Goal: Task Accomplishment & Management: Manage account settings

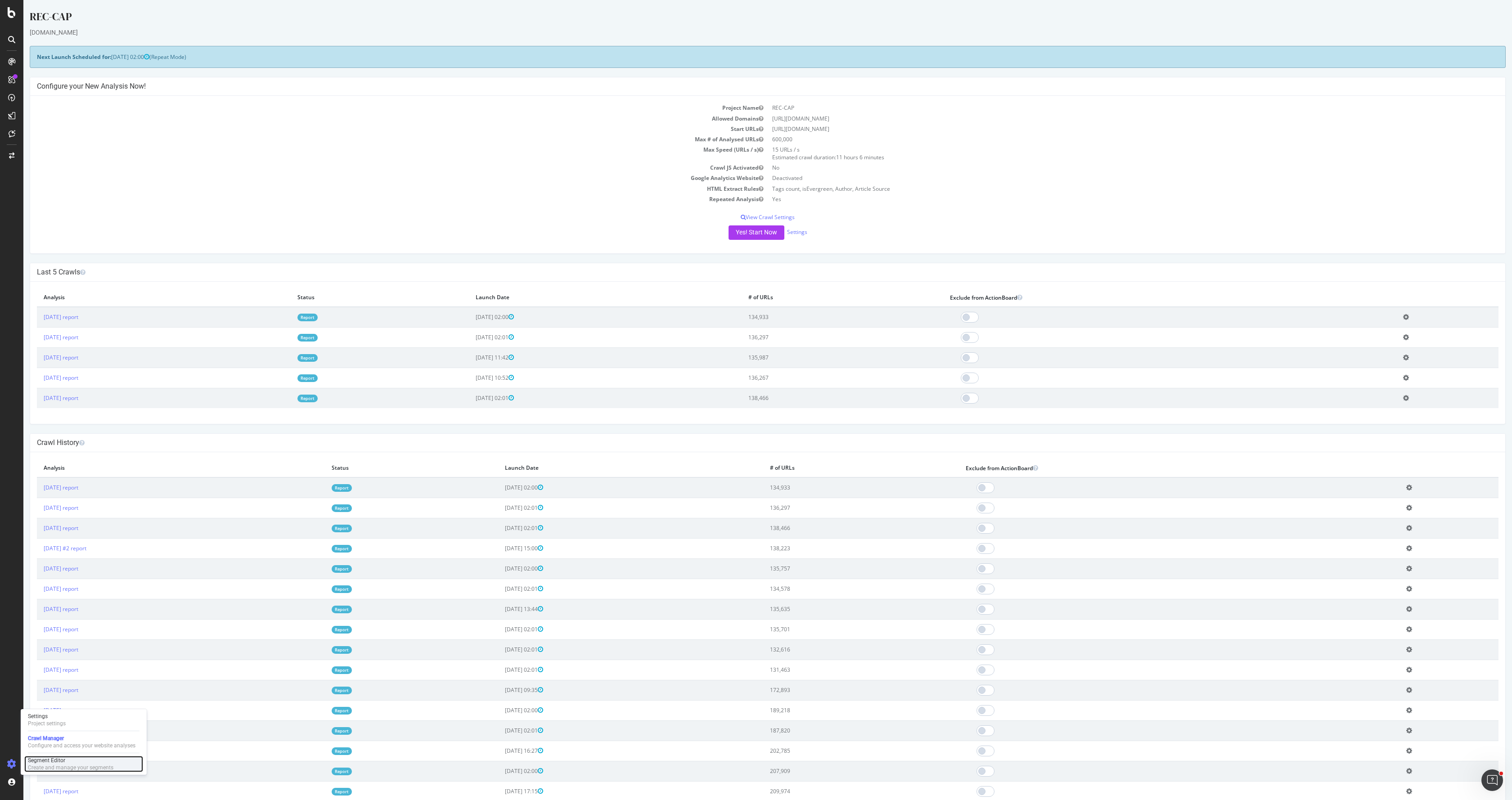
click at [53, 765] on div "Create and manage your segments" at bounding box center [70, 767] width 85 height 7
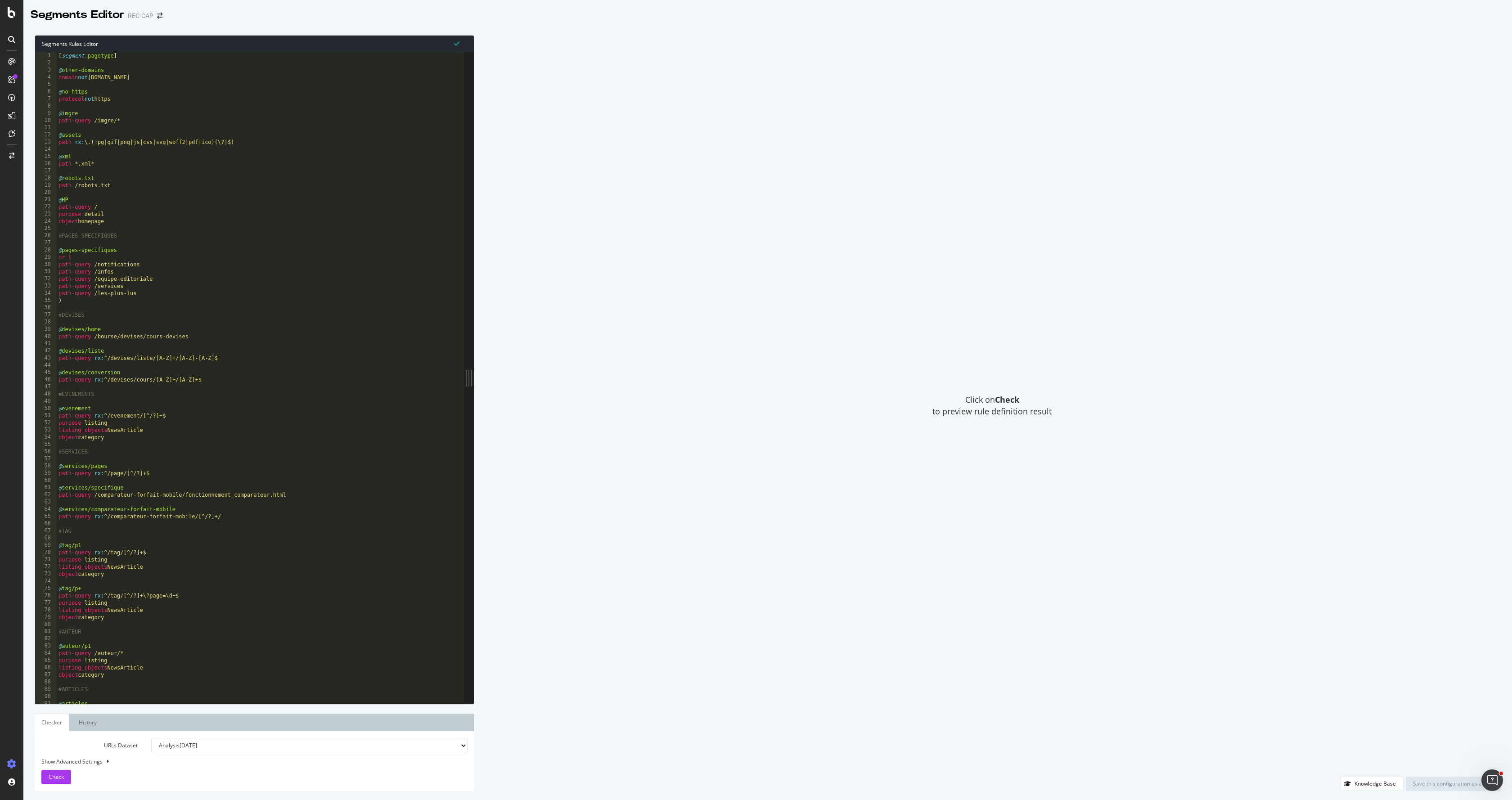
click at [163, 193] on div "[ segment : pagetype ] @ other-domains domain not www.capital.fr @ no-https pro…" at bounding box center [257, 385] width 401 height 666
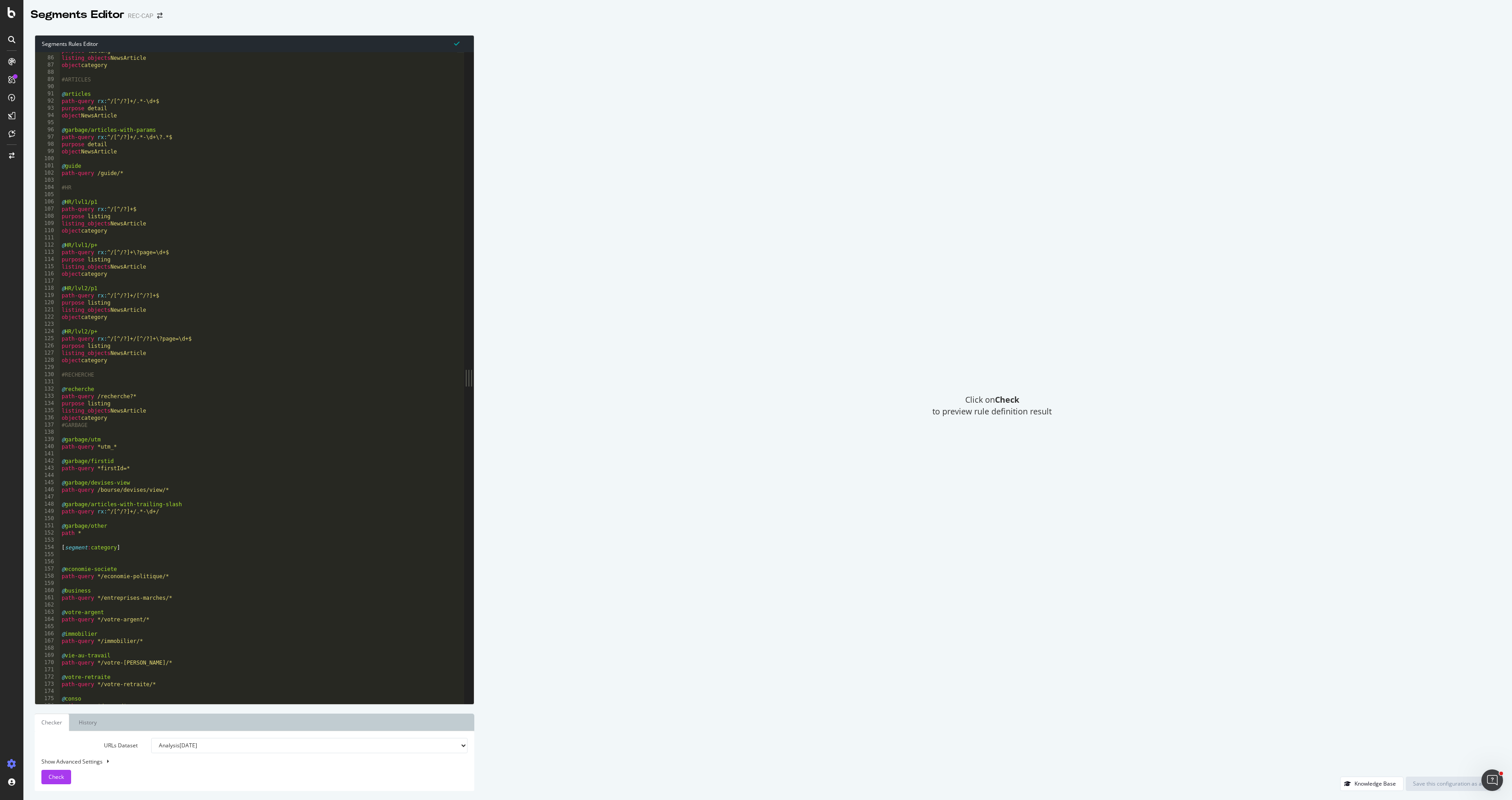
scroll to position [680, 0]
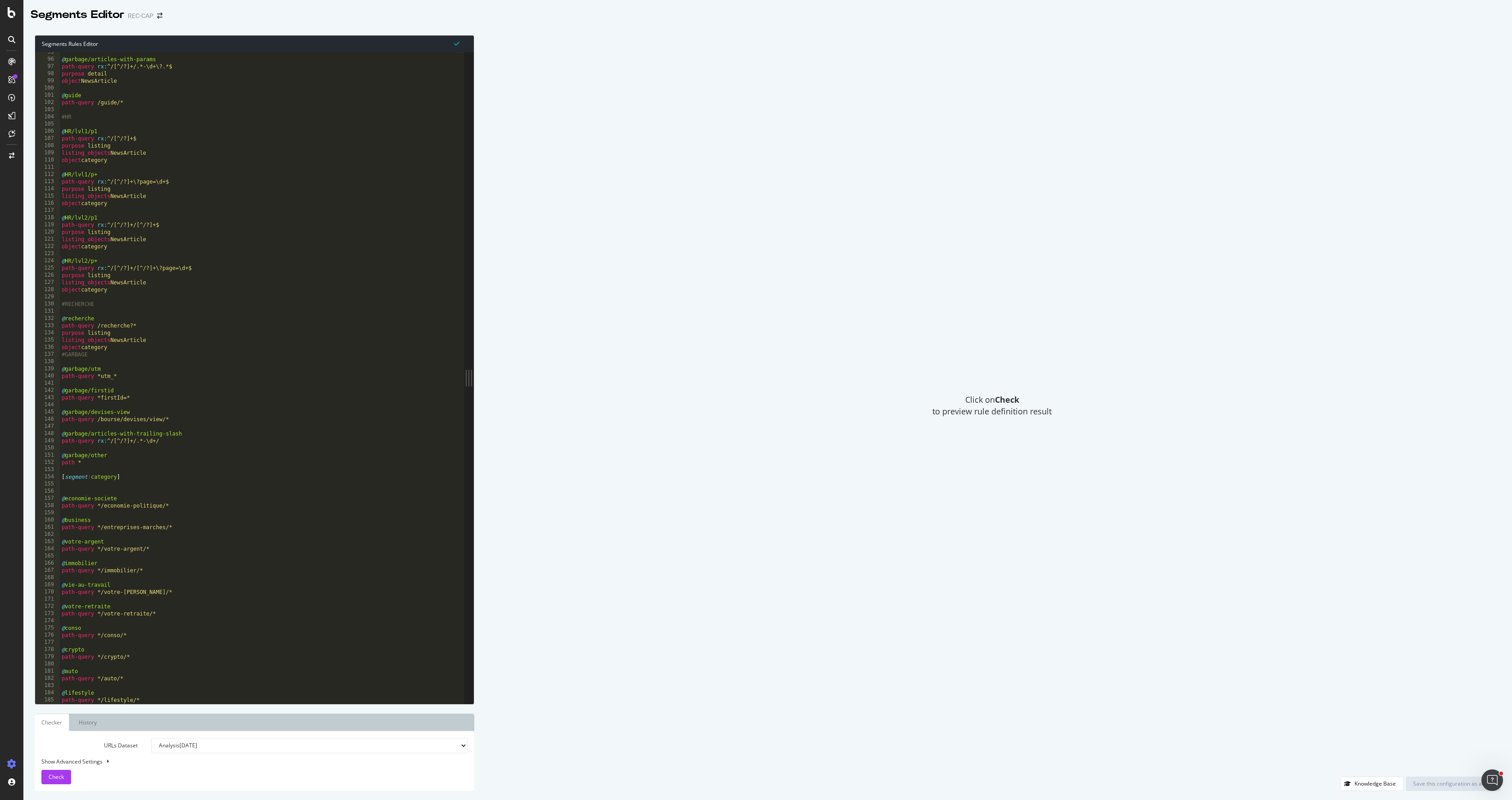
click at [168, 473] on div "@ garbage/articles-with-params path-query rx : ^/[^/?]+/.*-\d+\?.*$ purpose det…" at bounding box center [258, 382] width 398 height 666
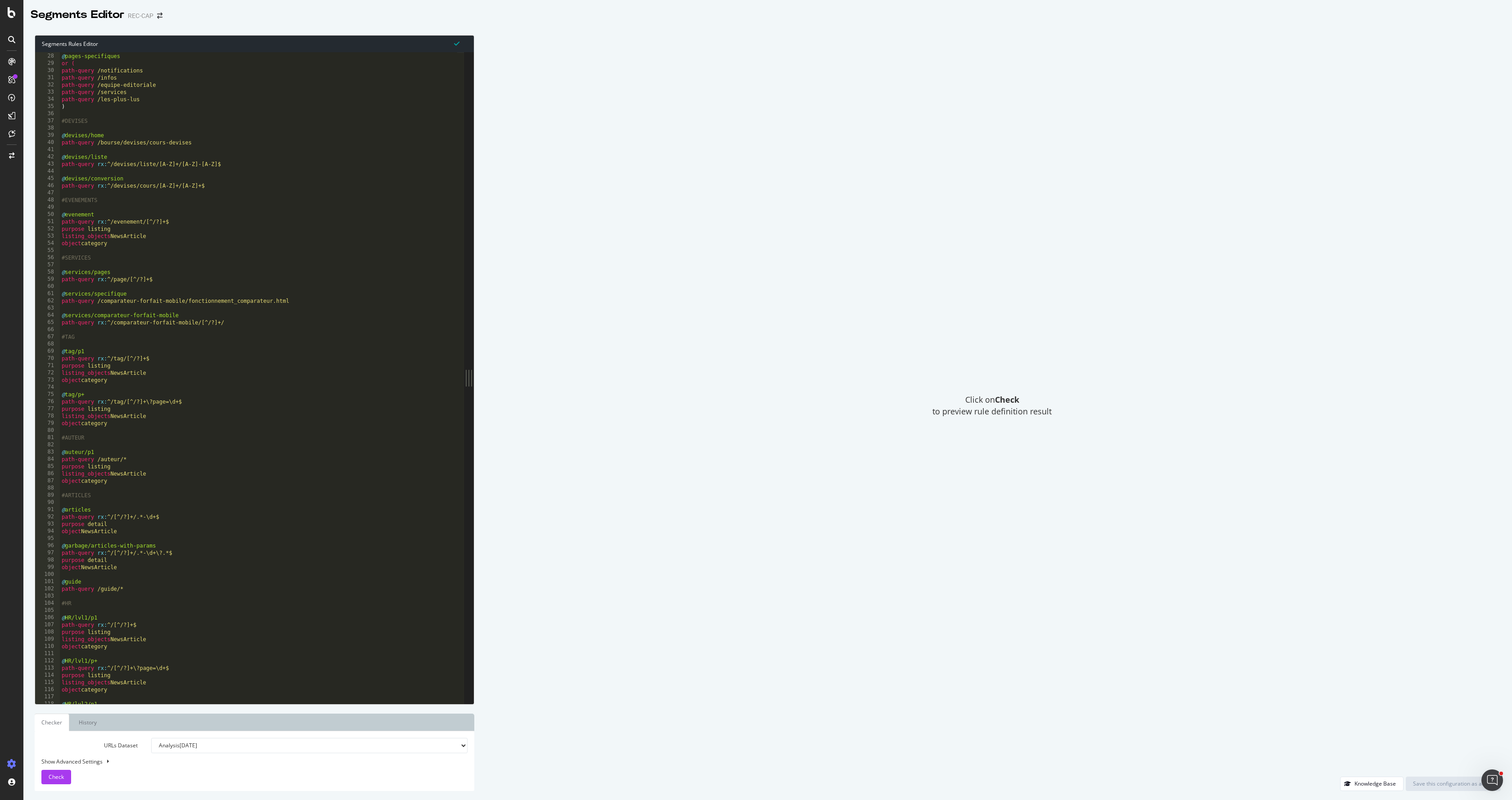
scroll to position [166, 0]
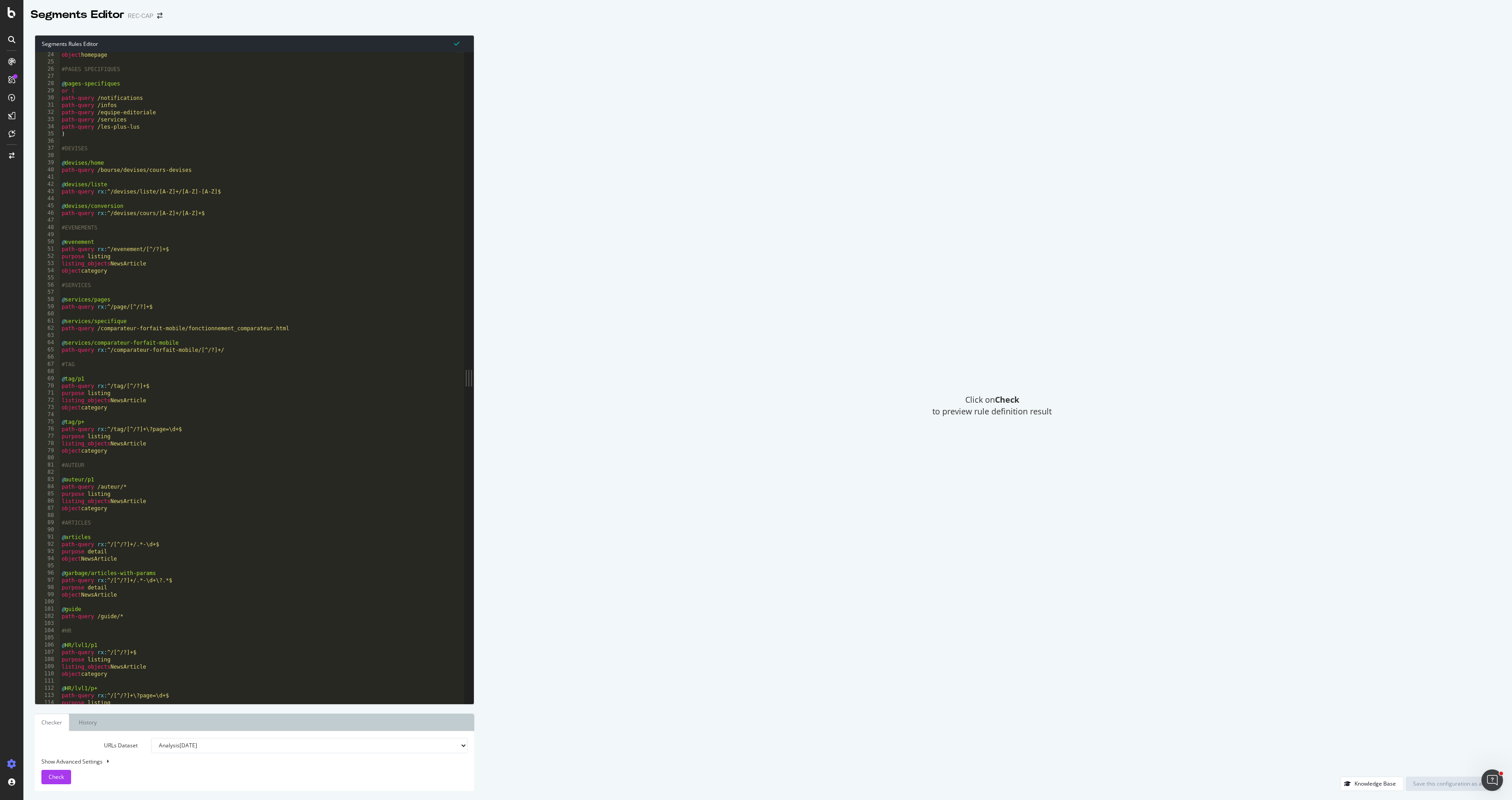
click at [135, 251] on div "object homepage #PAGES SPECIFIQUES @ pages-specifiques or ( path-query /notific…" at bounding box center [258, 384] width 398 height 666
click at [200, 246] on div "object homepage #PAGES SPECIFIQUES @ pages-specifiques or ( path-query /notific…" at bounding box center [258, 384] width 398 height 666
click at [187, 270] on div "object homepage #PAGES SPECIFIQUES @ pages-specifiques or ( path-query /notific…" at bounding box center [258, 384] width 398 height 666
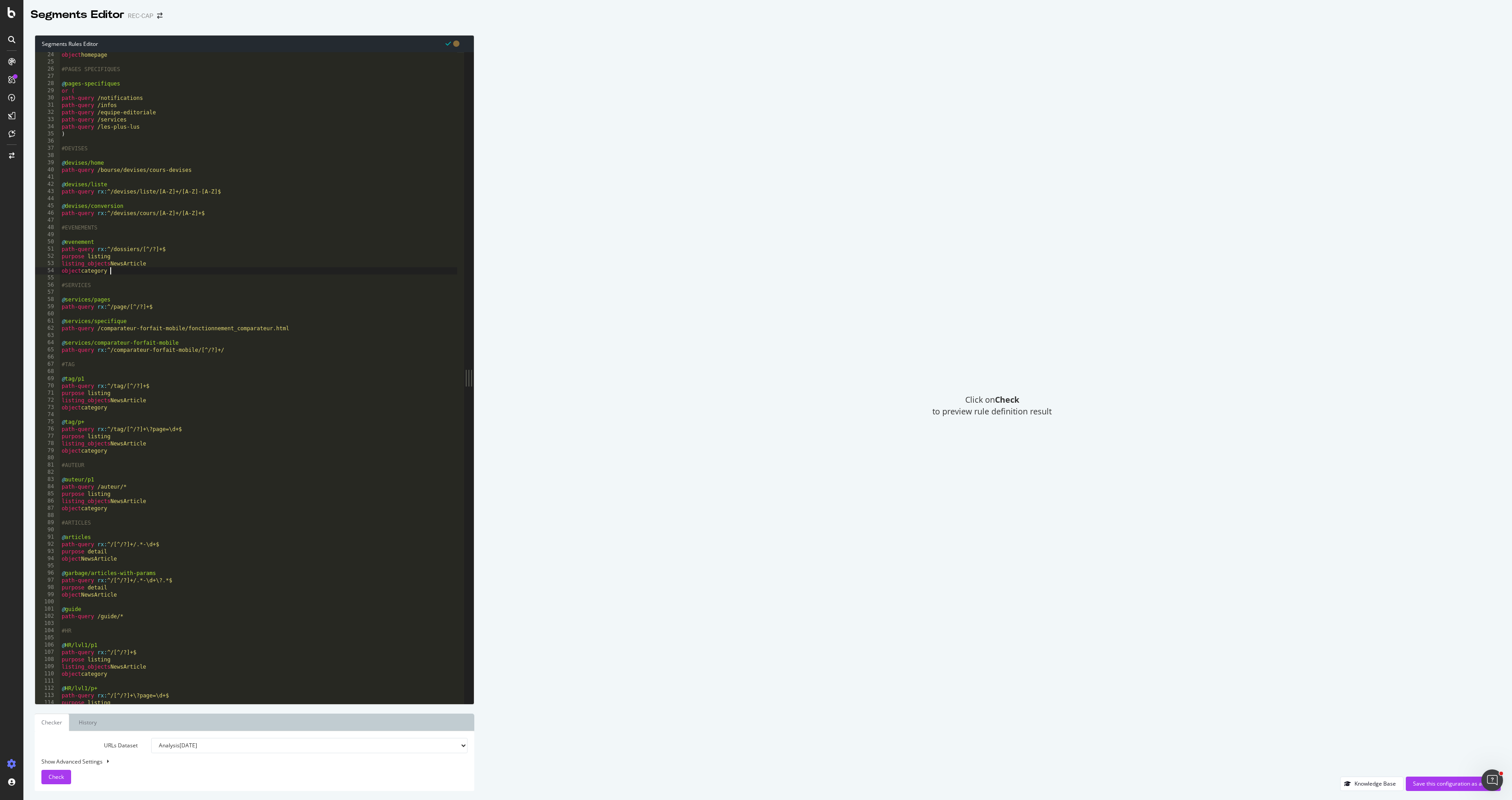
scroll to position [0, 4]
click at [176, 260] on div "object homepage #PAGES SPECIFIQUES @ pages-specifiques or ( path-query /notific…" at bounding box center [258, 384] width 398 height 666
drag, startPoint x: 157, startPoint y: 267, endPoint x: 52, endPoint y: 254, distance: 105.8
click at [52, 254] on div "purpose listing 24 25 26 27 28 29 30 31 32 33 34 35 36 37 38 39 40 41 42 43 44 …" at bounding box center [249, 378] width 429 height 652
click at [122, 269] on div "object homepage #PAGES SPECIFIQUES @ pages-specifiques or ( path-query /notific…" at bounding box center [258, 384] width 398 height 666
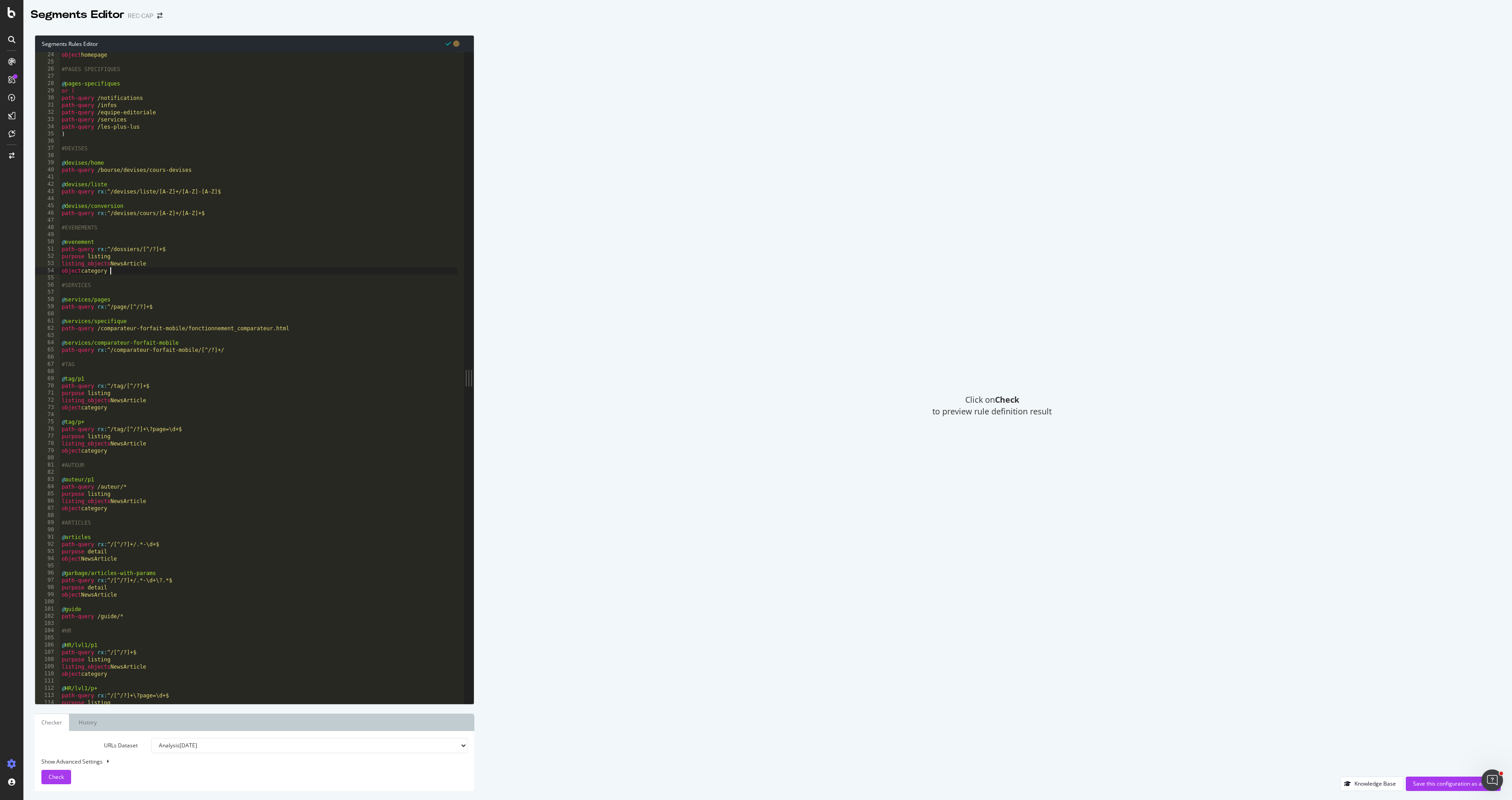
type textarea "object category"
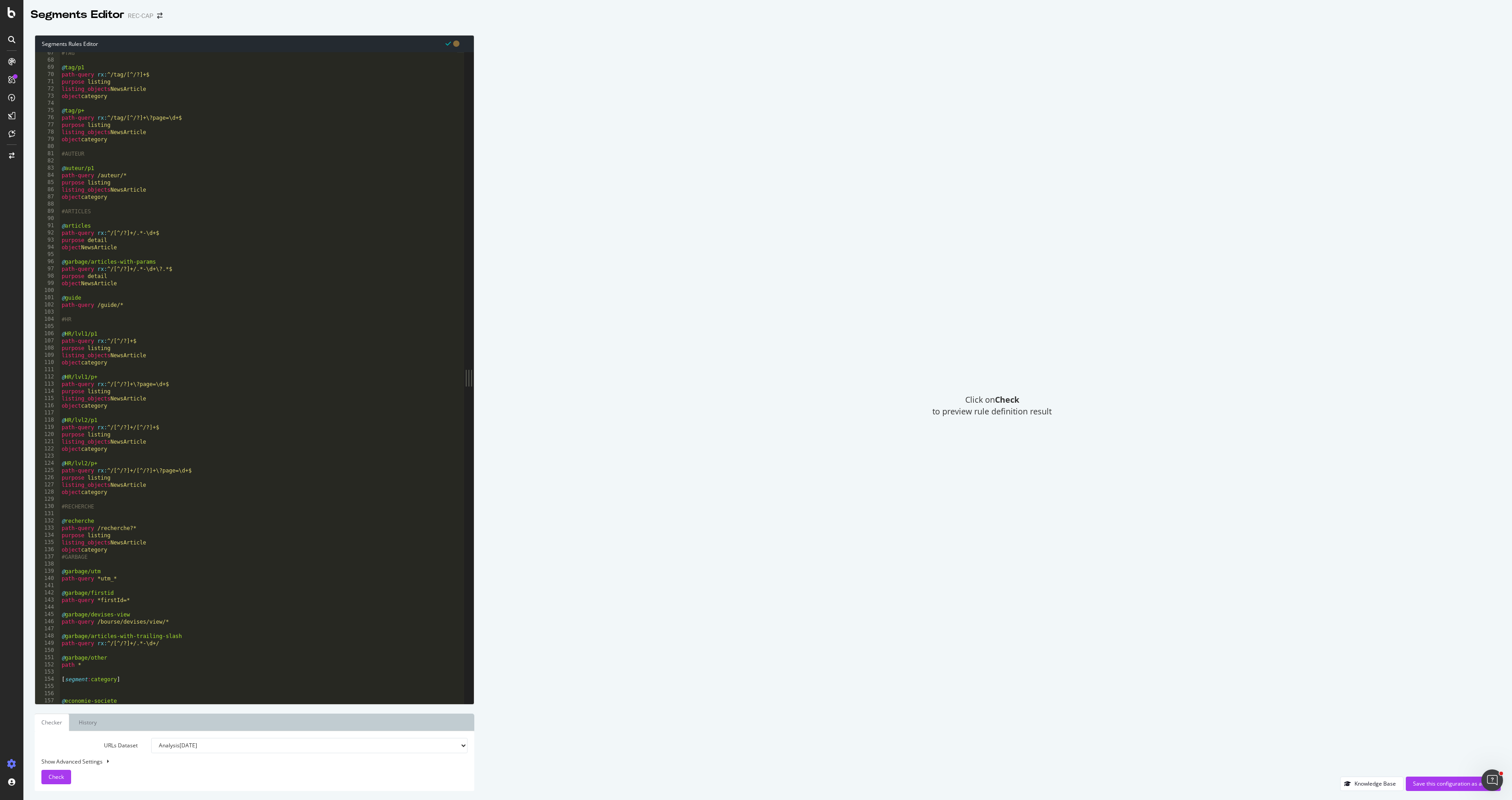
scroll to position [478, 0]
click at [147, 548] on div "#TAG @ tag/p1 path-query rx : ^/tag/[^/?]+$ purpose listing listing_objects New…" at bounding box center [258, 382] width 398 height 666
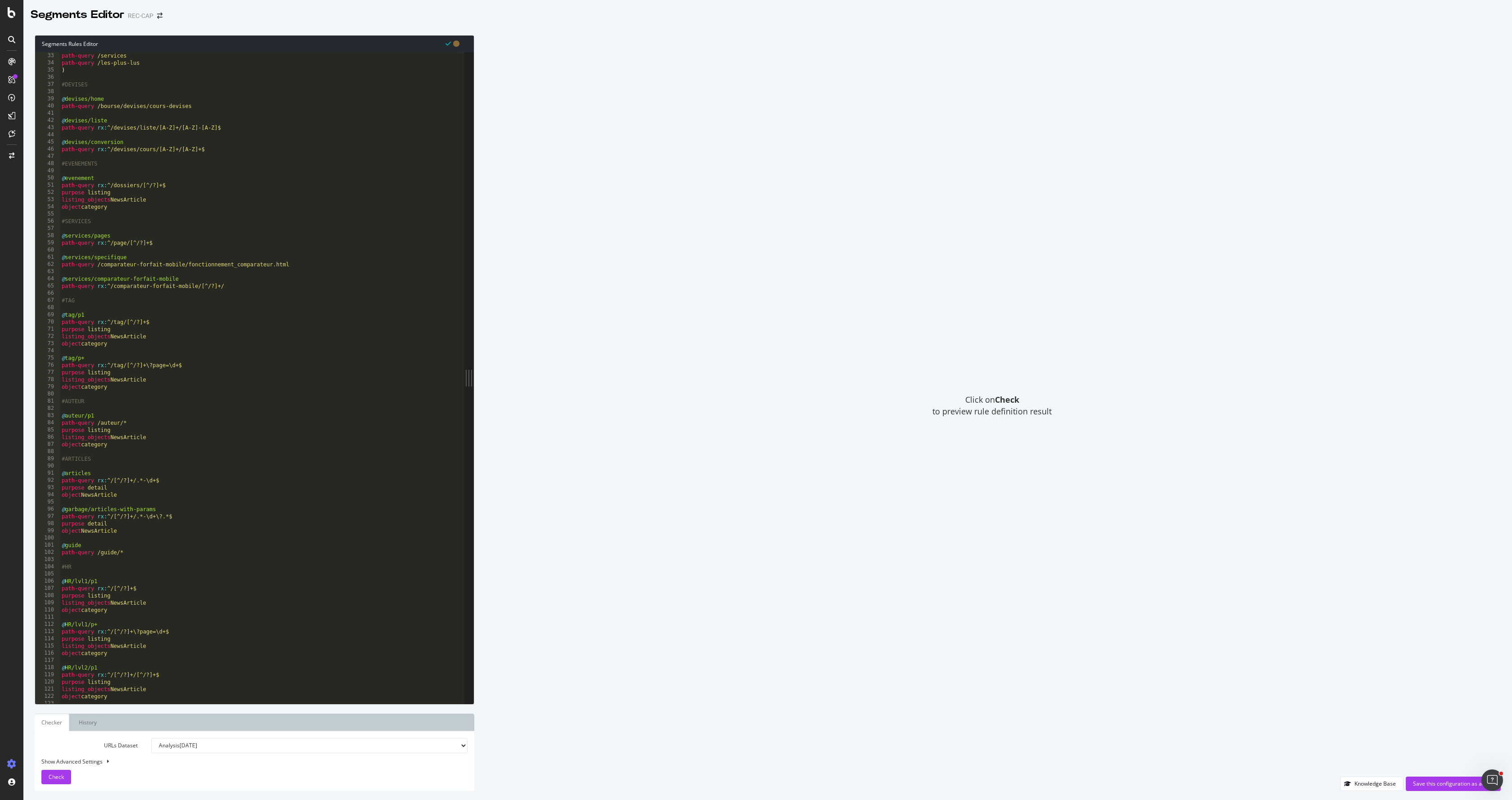
scroll to position [231, 0]
click at [112, 347] on div "path-query /services path-query /les-plus-lus ) #DEVISES @ devises/home path-qu…" at bounding box center [258, 385] width 398 height 666
type textarea "object category"
click at [1391, 785] on div "Knowledge Base" at bounding box center [1376, 783] width 41 height 8
click at [174, 351] on div "path-query /services path-query /les-plus-lus ) #DEVISES @ devises/home path-qu…" at bounding box center [258, 385] width 398 height 666
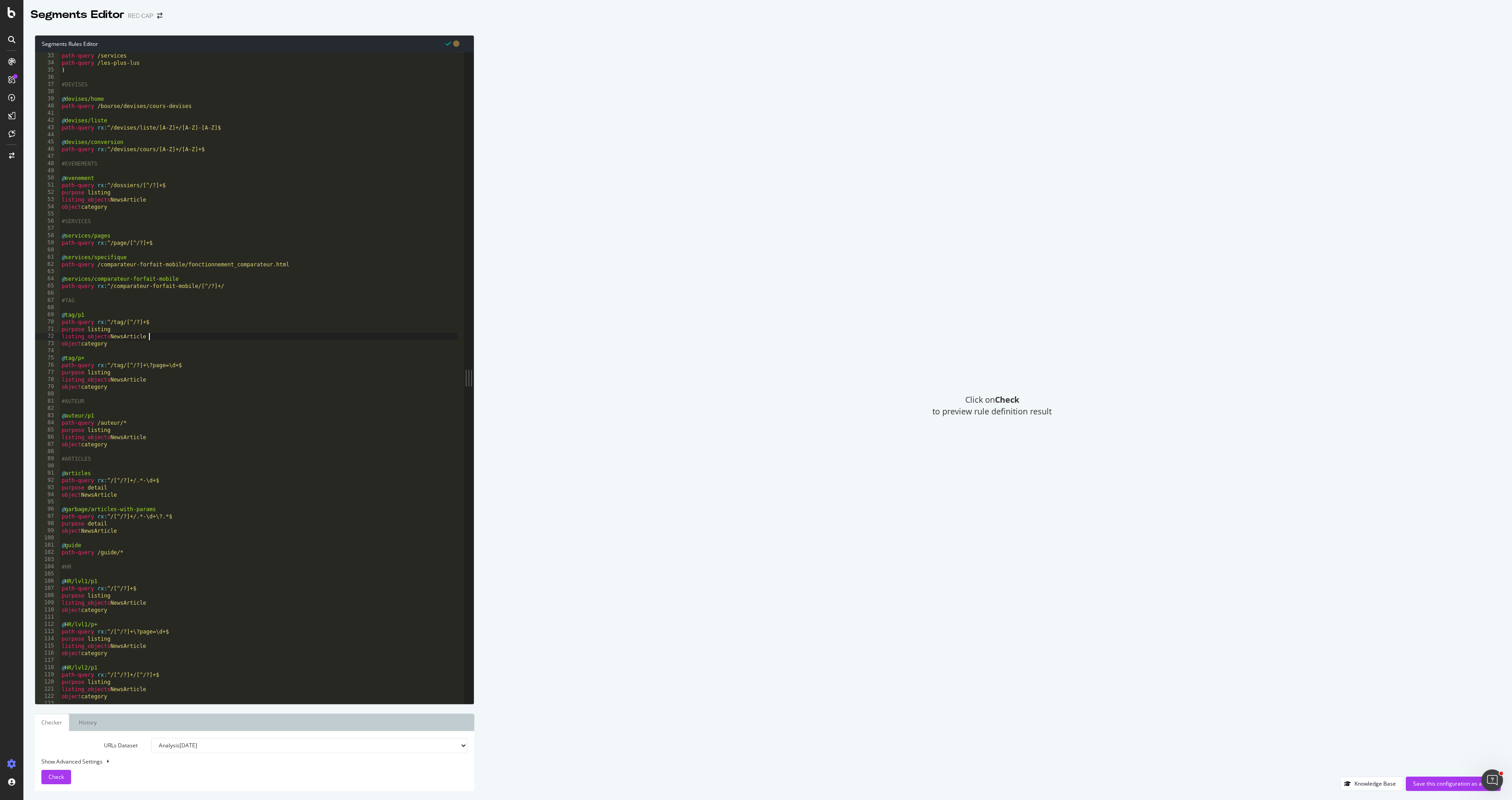
click at [176, 340] on div "path-query /services path-query /les-plus-lus ) #DEVISES @ devises/home path-qu…" at bounding box center [258, 385] width 398 height 666
click at [130, 185] on div "path-query /services path-query /les-plus-lus ) #DEVISES @ devises/home path-qu…" at bounding box center [258, 385] width 398 height 666
click at [83, 179] on div "path-query /services path-query /les-plus-lus ) #DEVISES @ devises/home path-qu…" at bounding box center [258, 385] width 398 height 666
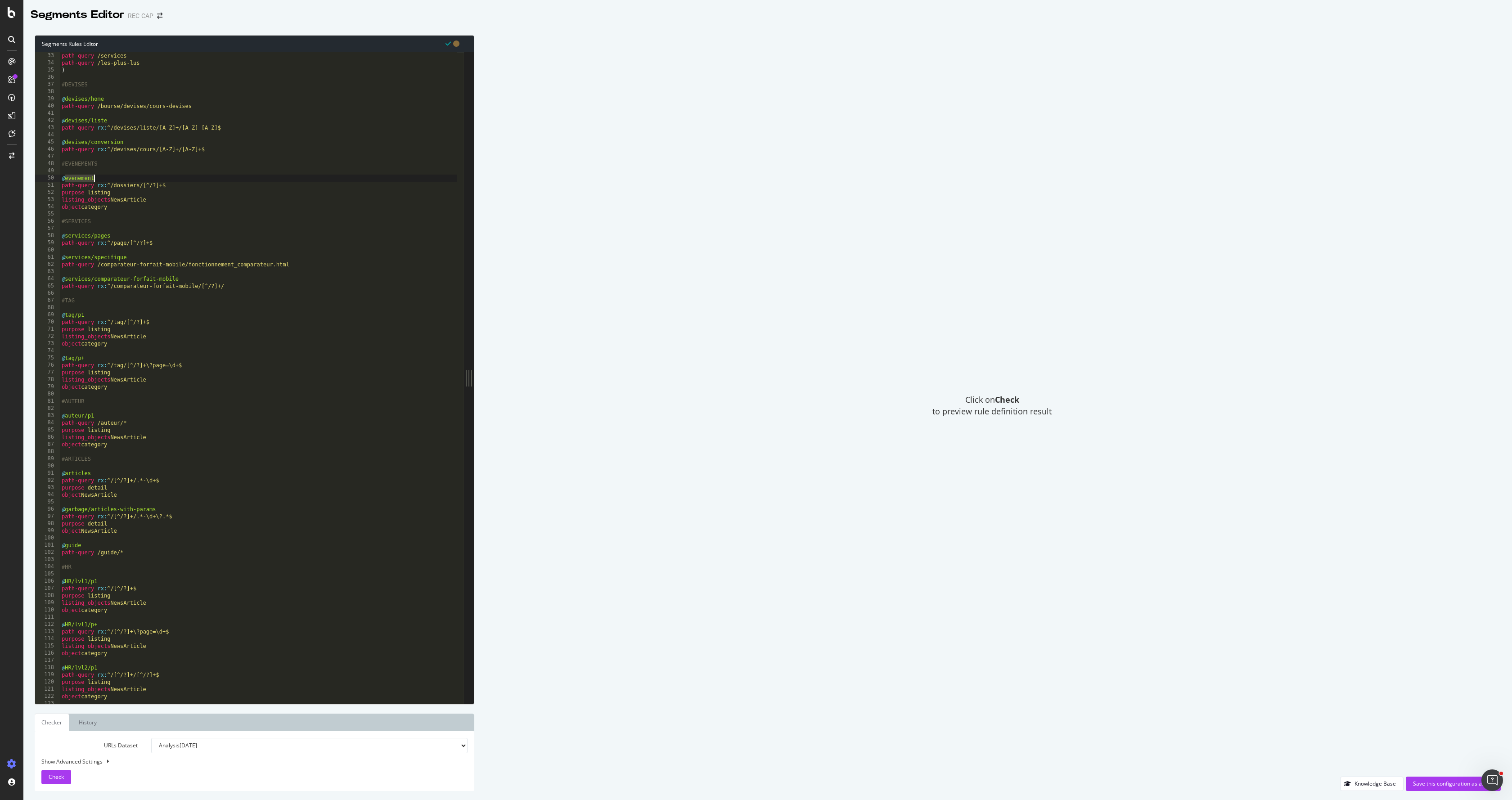
paste textarea "dossiers"
type textarea "@dossiers"
click at [56, 781] on div "Check" at bounding box center [57, 777] width 16 height 14
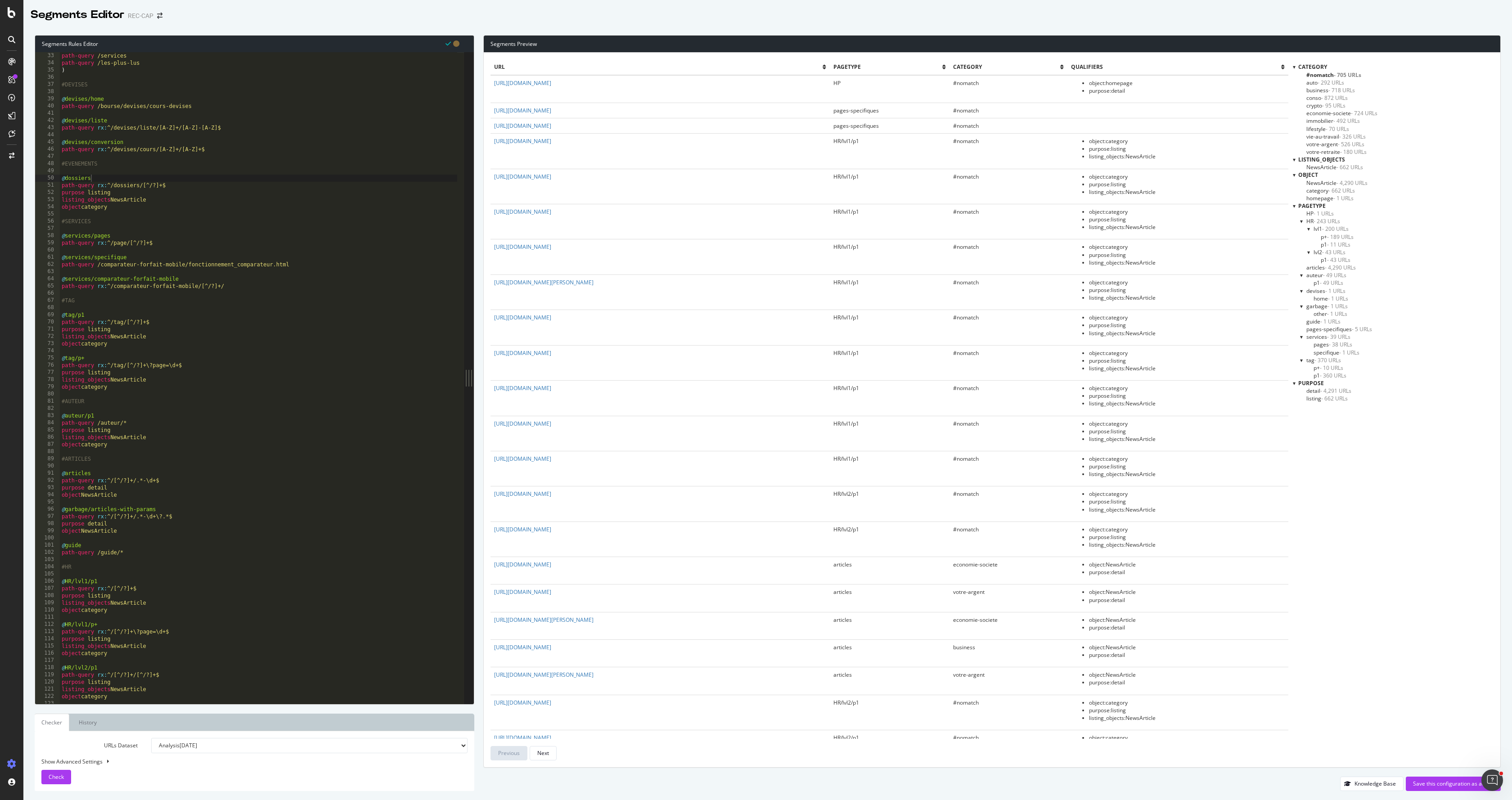
click at [81, 756] on div "URLs Dataset Analysis 2025 Jul. 25th Analysis 2025 Jun. 27th Analysis 2025 Jun.…" at bounding box center [254, 761] width 426 height 46
click at [82, 759] on div "Show Advanced Settings" at bounding box center [247, 762] width 426 height 8
select select "5000"
select select "100"
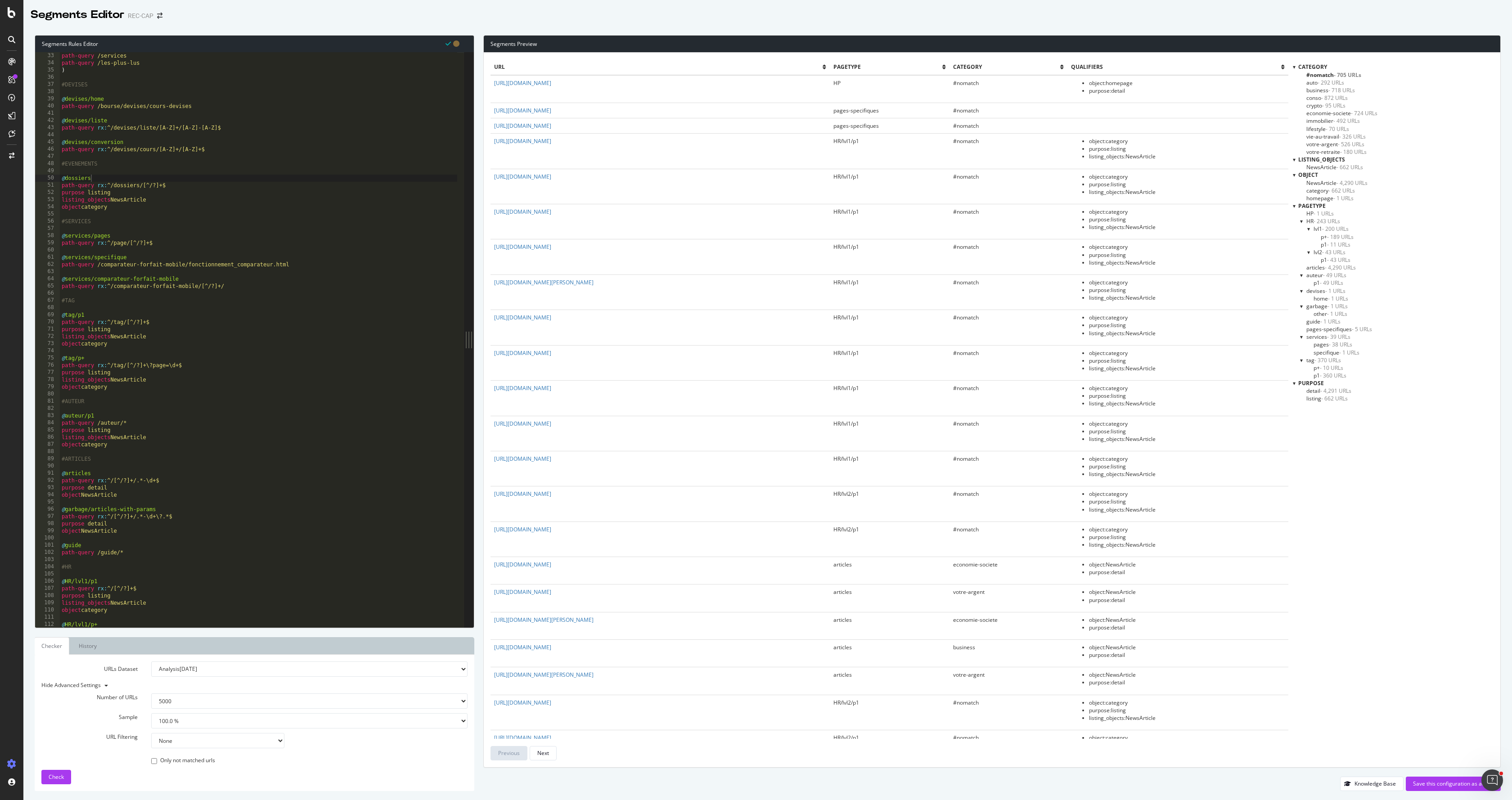
click at [221, 667] on select "Analysis 2025 Jul. 25th Analysis 2025 Jun. 27th Analysis 2025 Jun. 17th Analysi…" at bounding box center [309, 669] width 316 height 16
select select "log_analysis:202508"
click at [151, 662] on select "Analysis 2025 Jul. 25th Analysis 2025 Jun. 27th Analysis 2025 Jun. 17th Analysi…" at bounding box center [309, 669] width 316 height 16
click at [193, 706] on select "100 500 1000 5000" at bounding box center [309, 701] width 316 height 16
click at [151, 693] on select "100 500 1000 5000" at bounding box center [309, 701] width 316 height 16
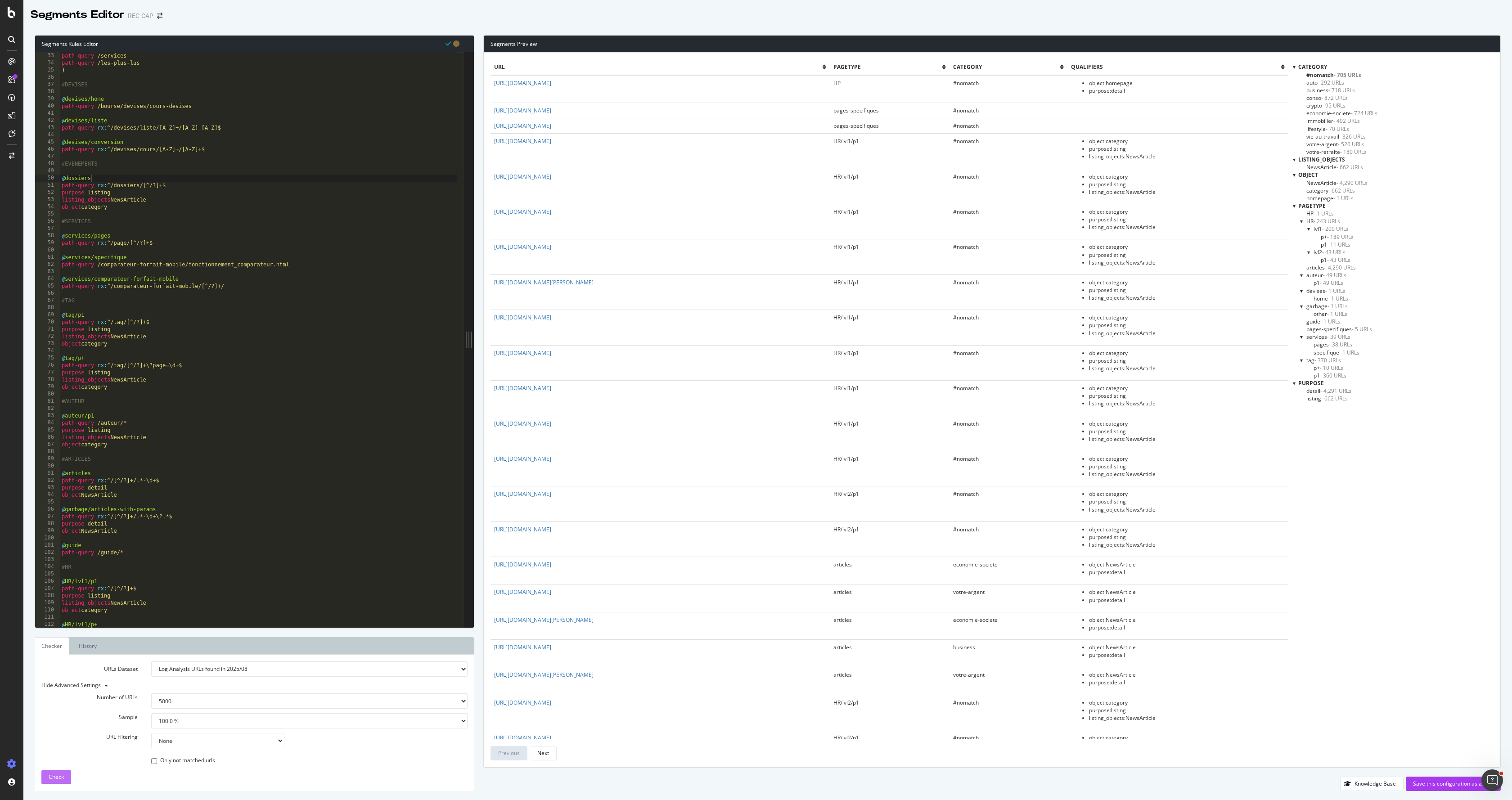
click at [64, 773] on button "Check" at bounding box center [56, 776] width 29 height 15
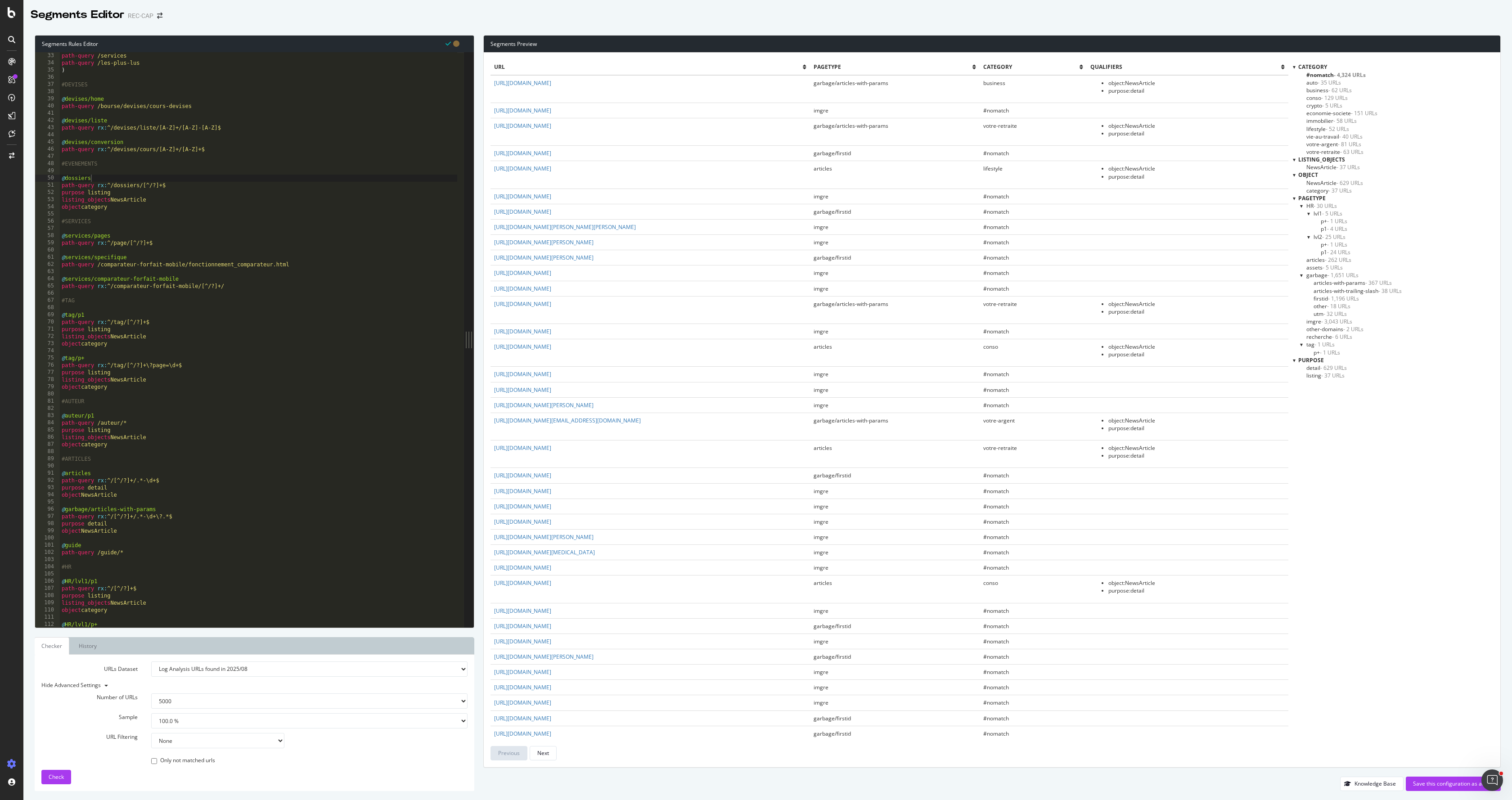
click at [1323, 377] on span "- 37 URLs" at bounding box center [1333, 376] width 24 height 8
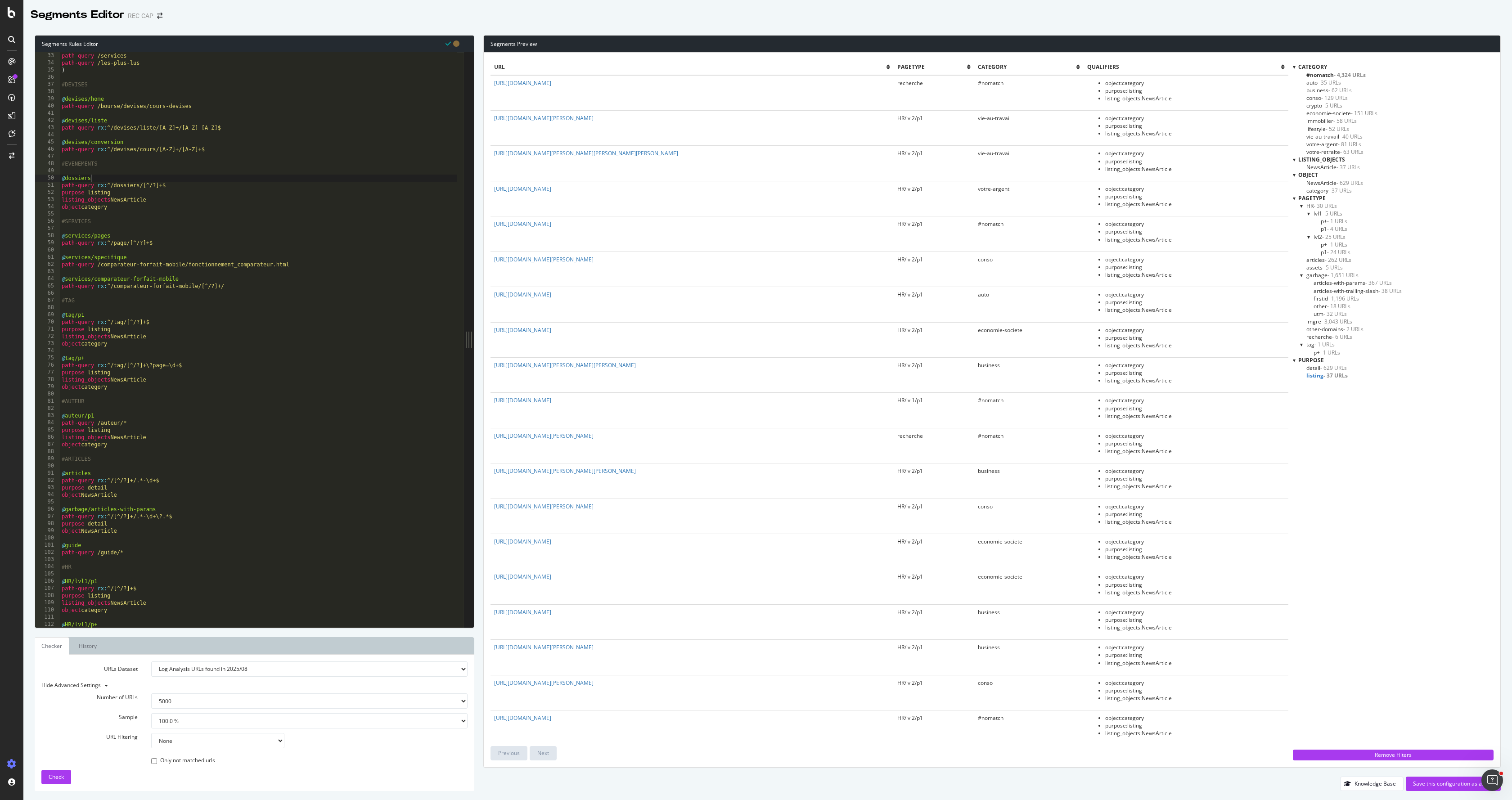
click at [1329, 368] on span "- 629 URLs" at bounding box center [1333, 368] width 27 height 8
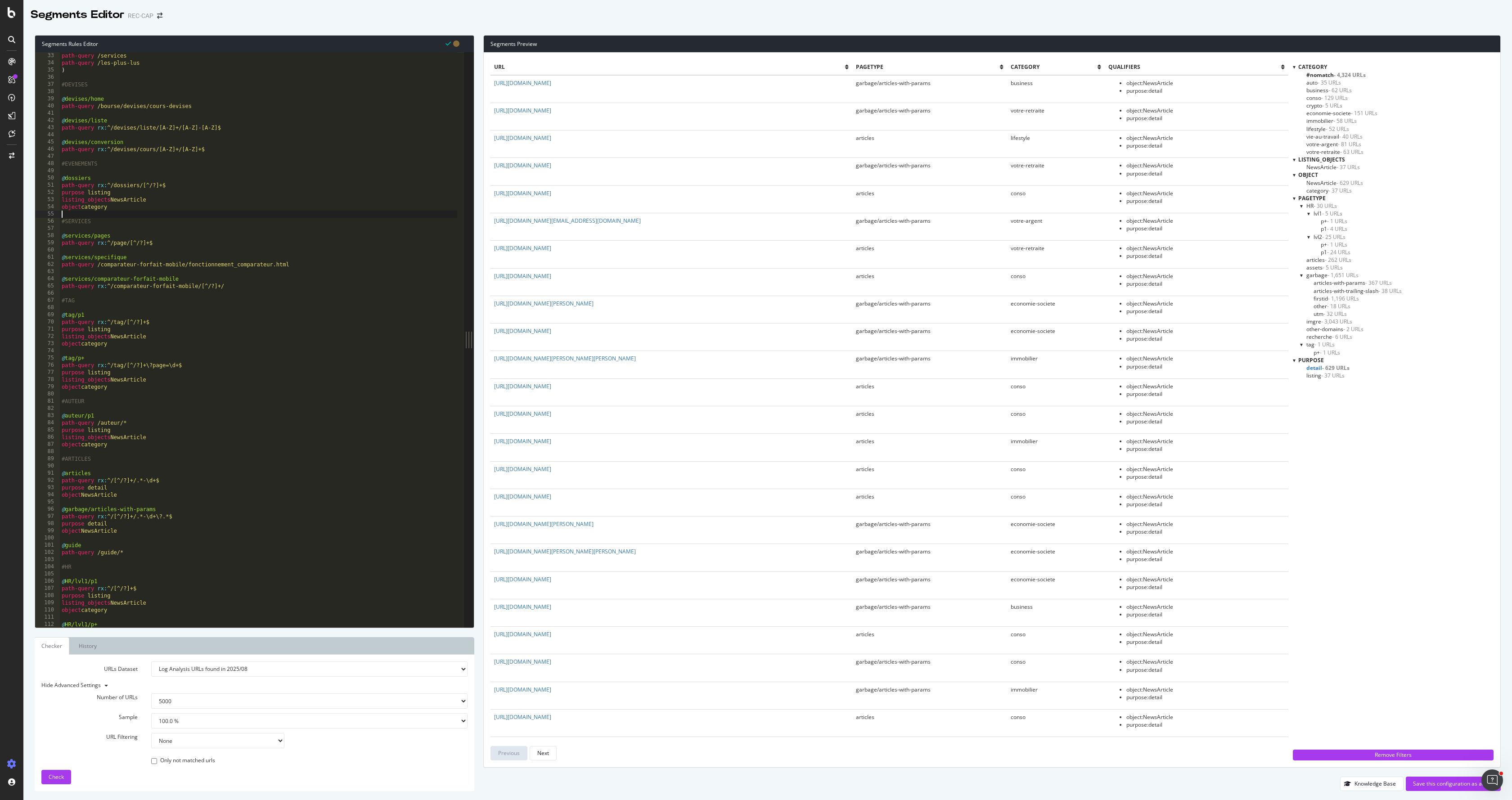
click at [217, 213] on div "path-query /services path-query /les-plus-lus ) #DEVISES @ devises/home path-qu…" at bounding box center [258, 347] width 398 height 589
click at [148, 193] on div "path-query /services path-query /les-plus-lus ) #DEVISES @ devises/home path-qu…" at bounding box center [258, 347] width 398 height 589
click at [190, 204] on div "path-query /services path-query /les-plus-lus ) #DEVISES @ devises/home path-qu…" at bounding box center [258, 347] width 398 height 589
type textarea "object category"
click at [1333, 184] on span "NewsArticle - 629 URLs" at bounding box center [1335, 183] width 57 height 8
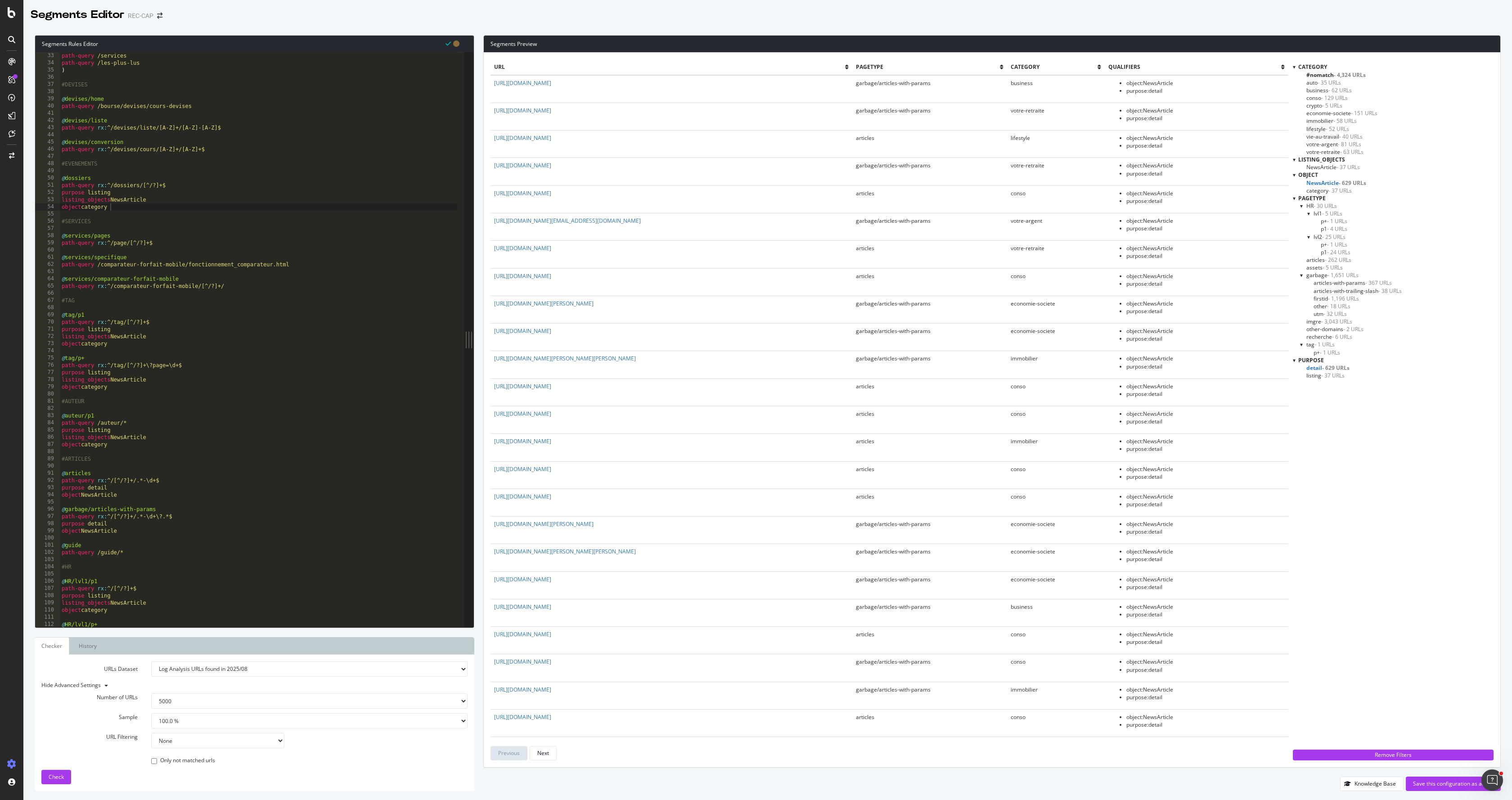
click at [1330, 187] on span "- 37 URLs" at bounding box center [1340, 190] width 24 height 8
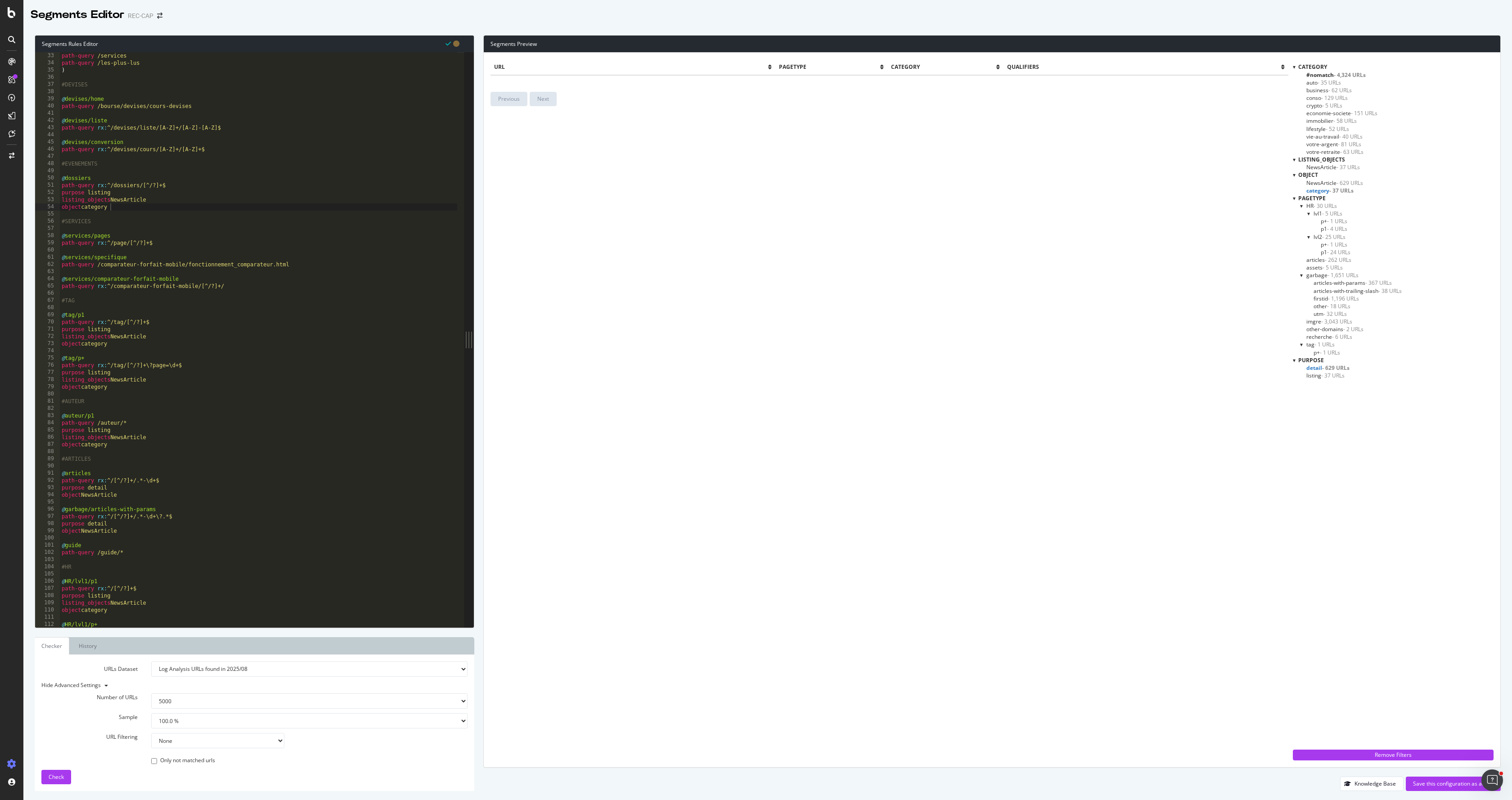
click at [1331, 183] on span "NewsArticle - 629 URLs" at bounding box center [1335, 183] width 57 height 8
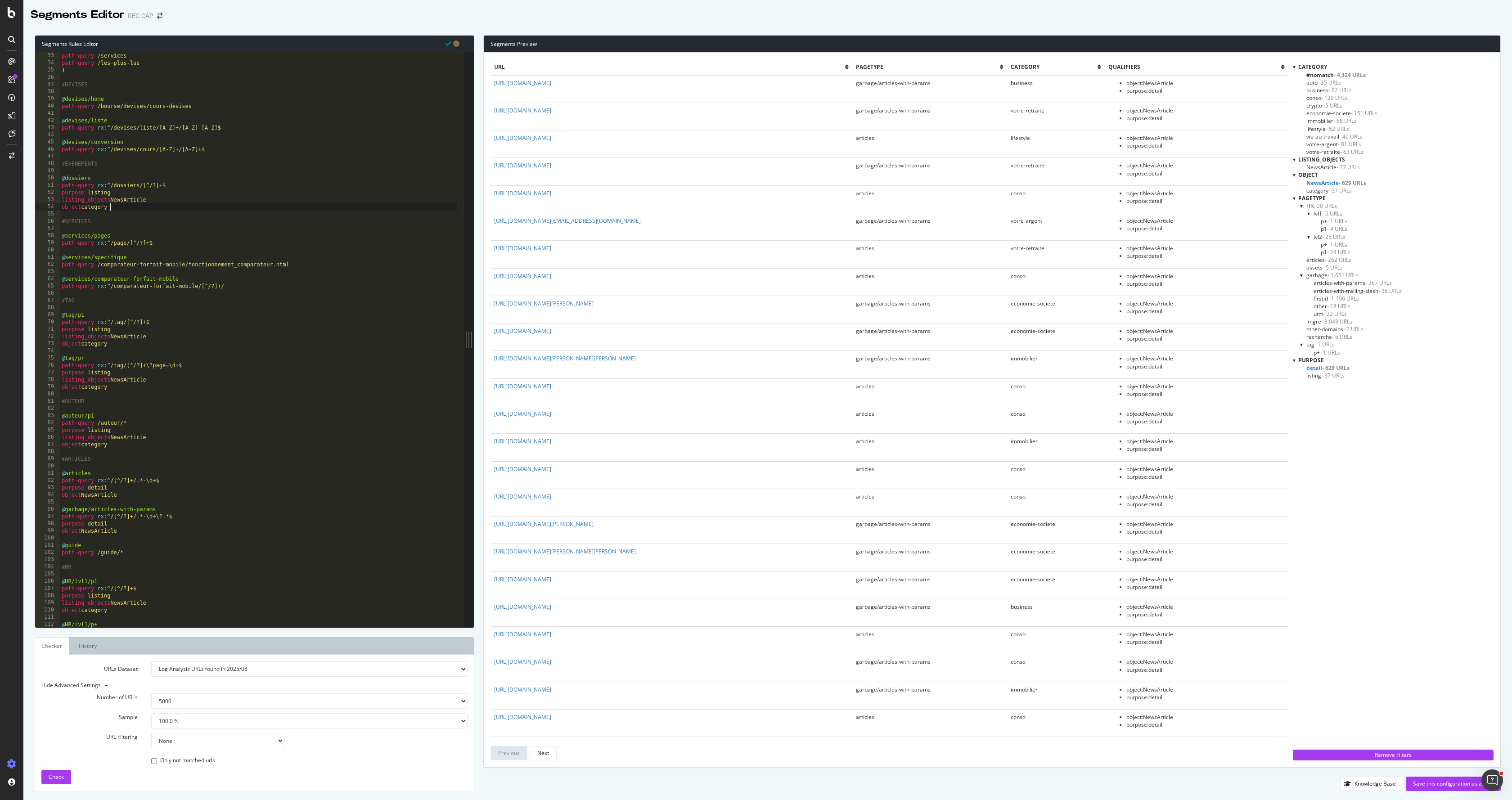
click at [165, 211] on div "path-query /services path-query /les-plus-lus ) #DEVISES @ devises/home path-qu…" at bounding box center [258, 347] width 398 height 589
drag, startPoint x: 95, startPoint y: 211, endPoint x: 66, endPoint y: 212, distance: 29.0
click at [66, 212] on div "path-query /services path-query /les-plus-lus ) #DEVISES @ devises/home path-qu…" at bounding box center [258, 347] width 398 height 589
drag, startPoint x: 104, startPoint y: 217, endPoint x: 44, endPoint y: 211, distance: 60.3
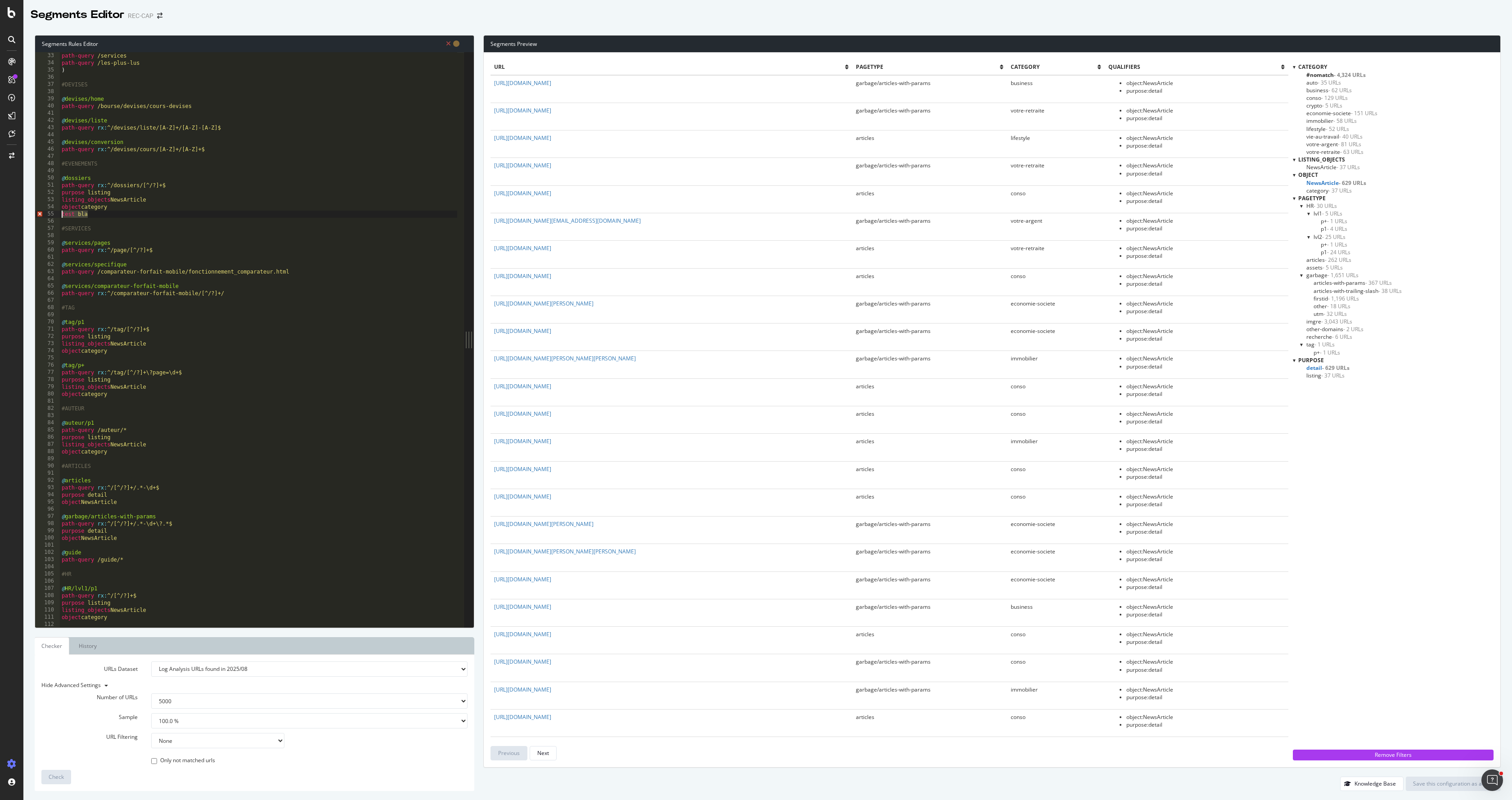
click at [44, 211] on div "object category test bla 33 34 35 36 37 38 39 40 41 42 43 44 45 46 47 48 49 50 …" at bounding box center [249, 340] width 429 height 575
type textarea "test bla"
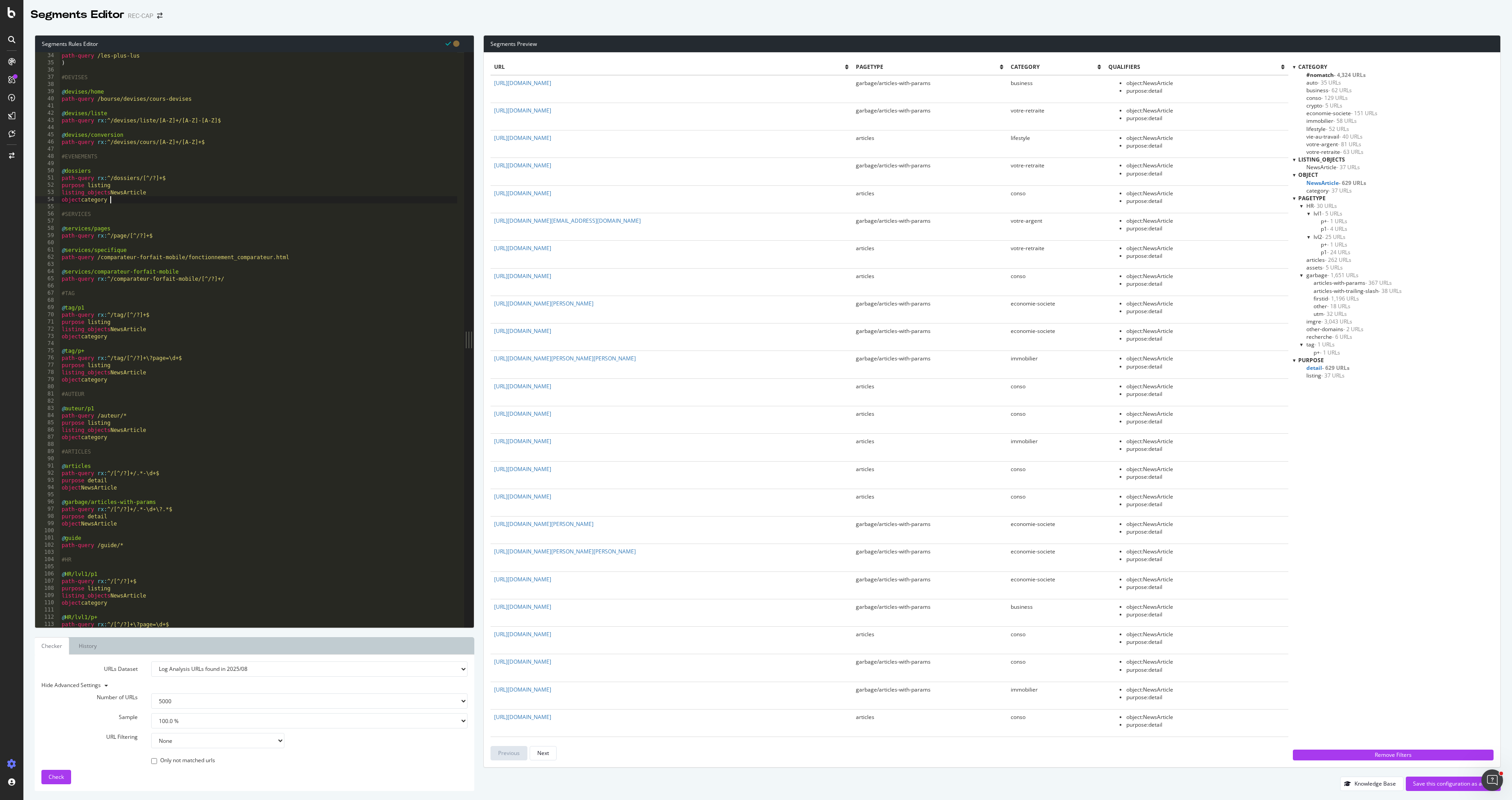
scroll to position [238, 0]
click at [157, 333] on div "path-query /les-plus-lus ) #DEVISES @ devises/home path-query /bourse/devises/c…" at bounding box center [258, 347] width 398 height 589
type textarea "listing_objects NewsArticle"
click at [135, 342] on div "path-query /les-plus-lus ) #DEVISES @ devises/home path-query /bourse/devises/c…" at bounding box center [258, 347] width 398 height 589
click at [132, 341] on div "path-query /les-plus-lus ) #DEVISES @ devises/home path-query /bourse/devises/c…" at bounding box center [258, 347] width 398 height 589
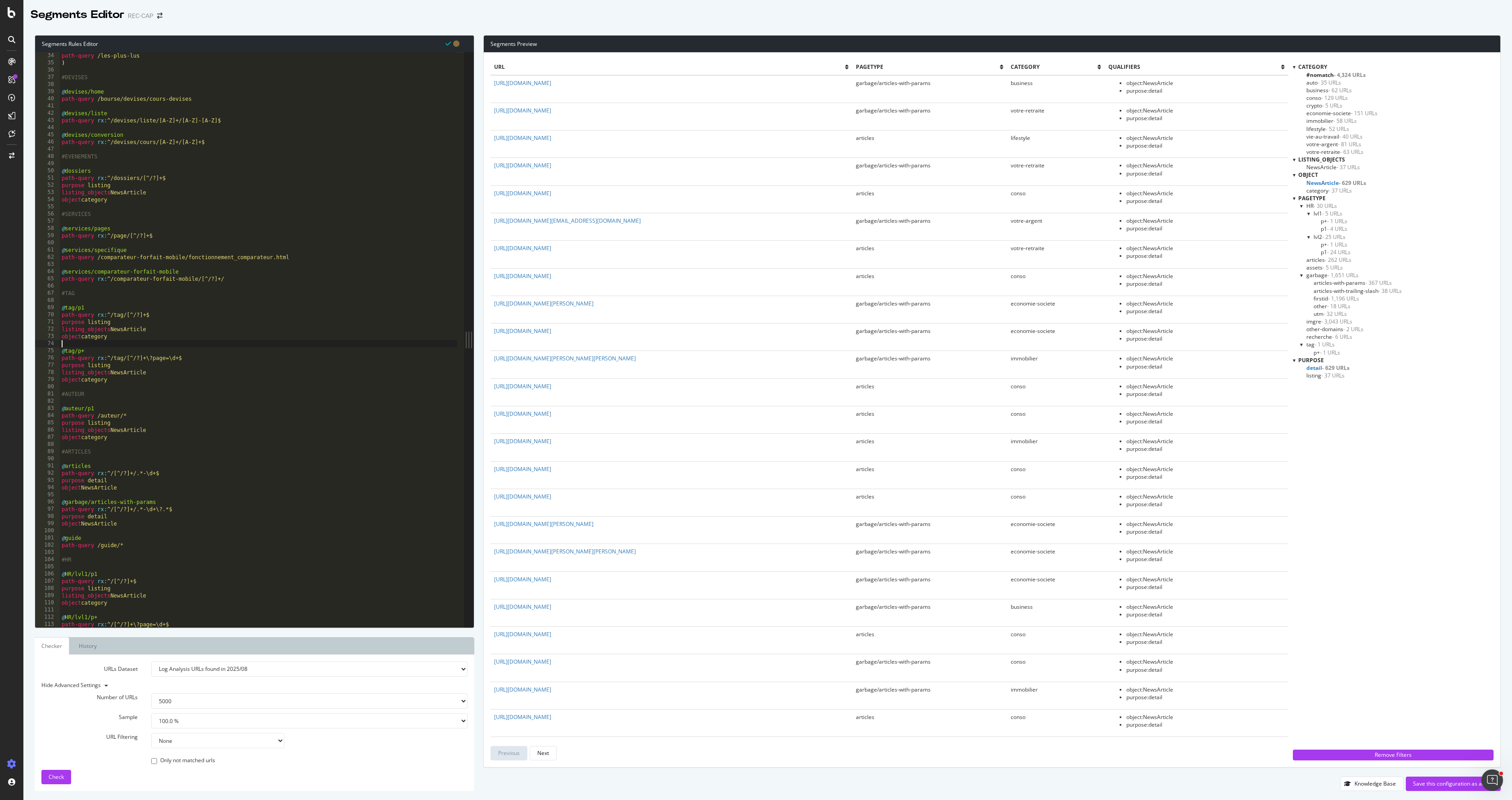
type textarea "object category"
click at [123, 388] on div "path-query /les-plus-lus ) #DEVISES @ devises/home path-query /bourse/devises/c…" at bounding box center [258, 347] width 398 height 589
type textarea "object category"
click at [60, 781] on div "Check" at bounding box center [57, 777] width 16 height 14
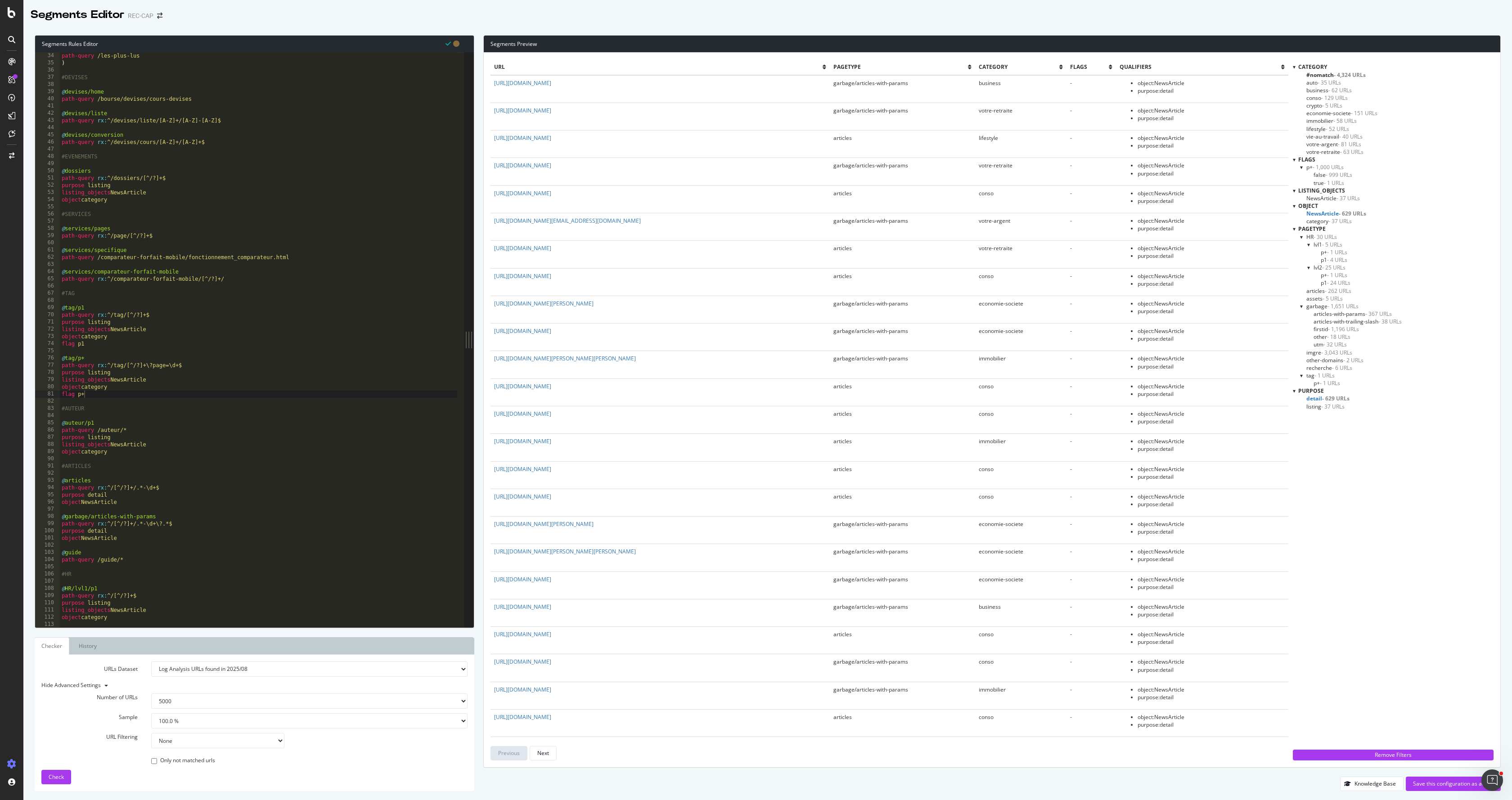
click at [1328, 174] on span "- 999 URLs" at bounding box center [1338, 175] width 27 height 8
click at [1331, 184] on span "- 1 URLs" at bounding box center [1333, 183] width 21 height 8
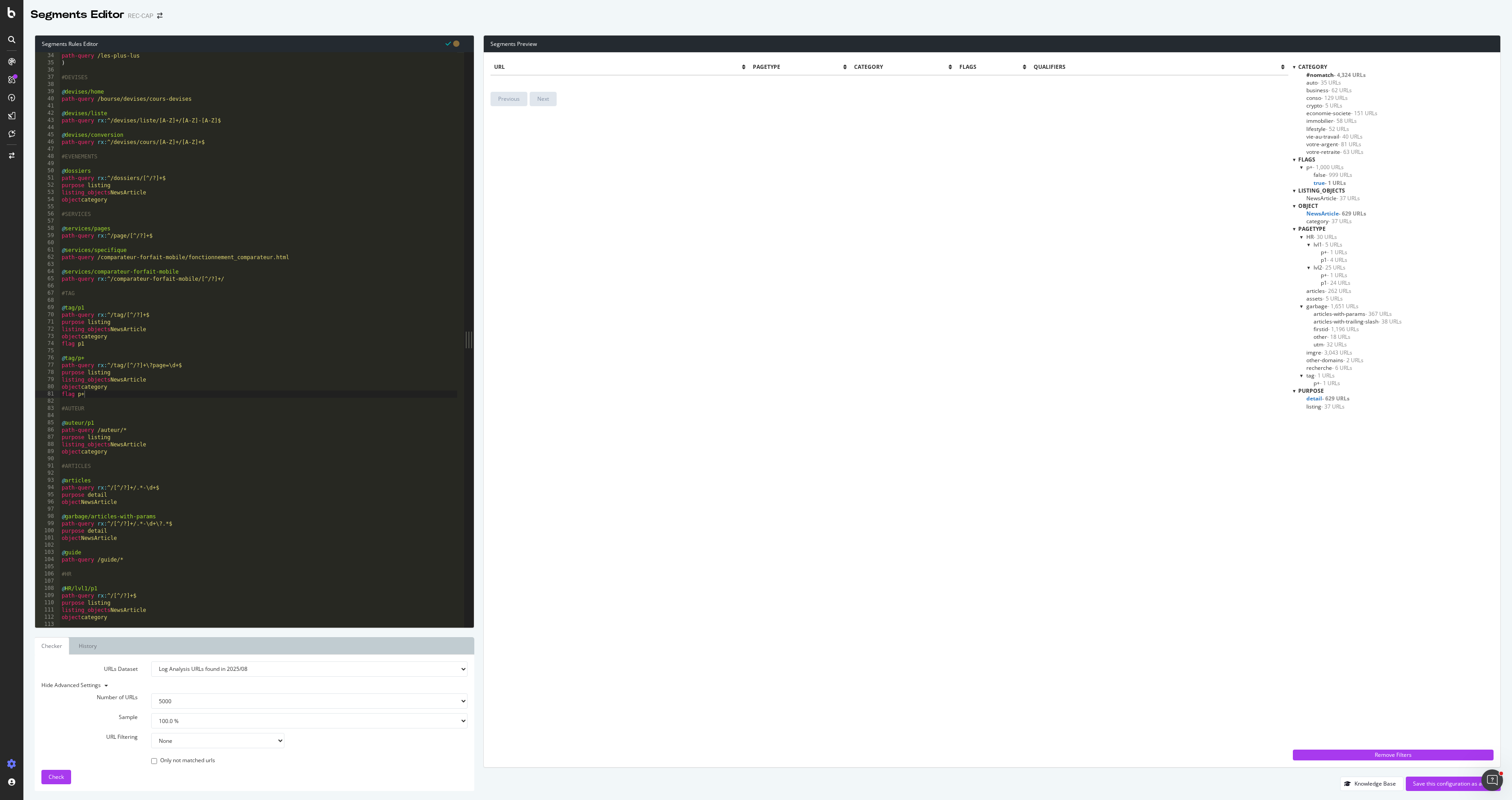
click at [1331, 180] on span "- 1 URLs" at bounding box center [1335, 183] width 22 height 8
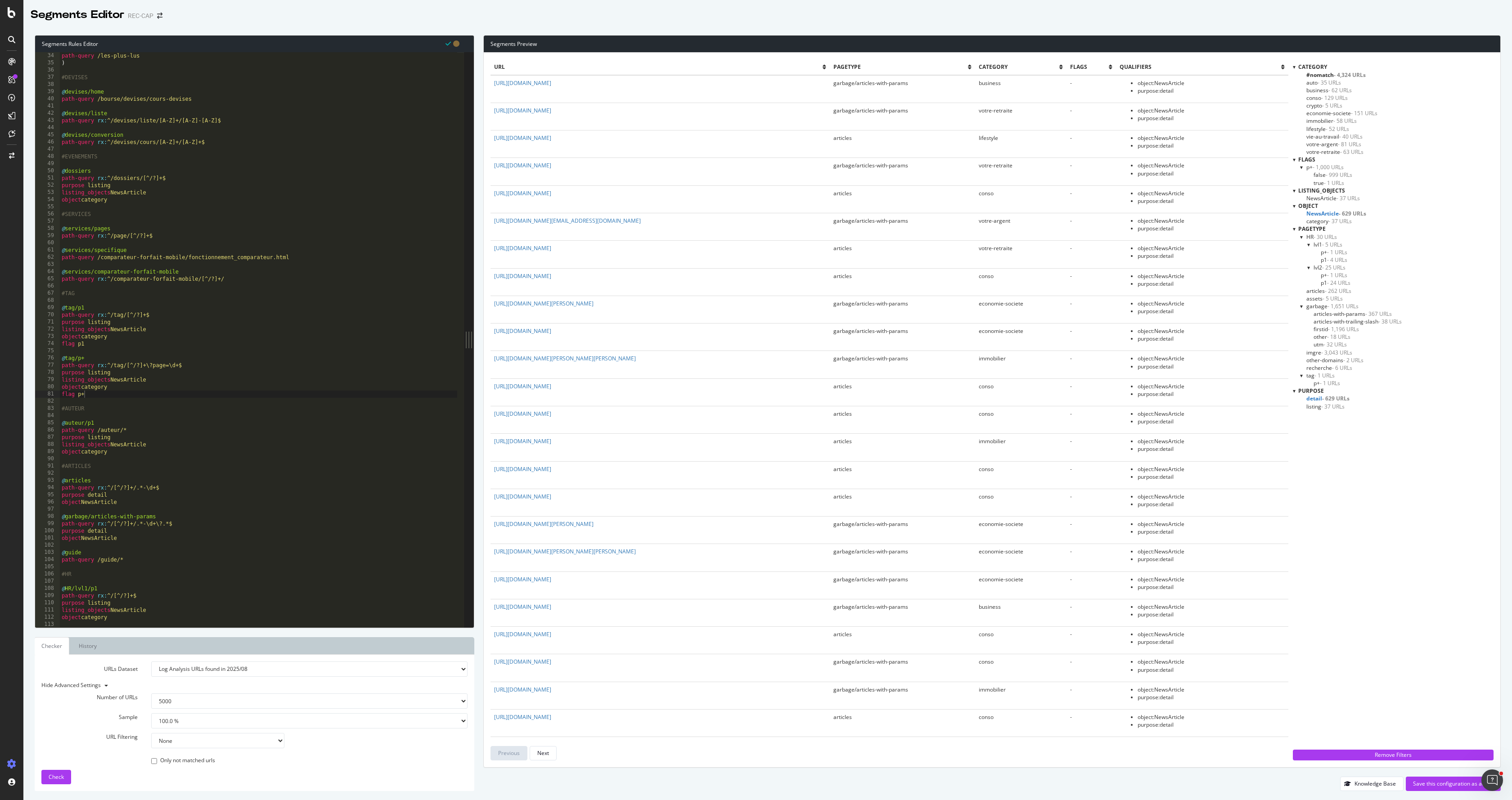
click at [1331, 176] on span "- 999 URLs" at bounding box center [1338, 175] width 27 height 8
click at [1330, 180] on span "- 1 URLs" at bounding box center [1333, 183] width 21 height 8
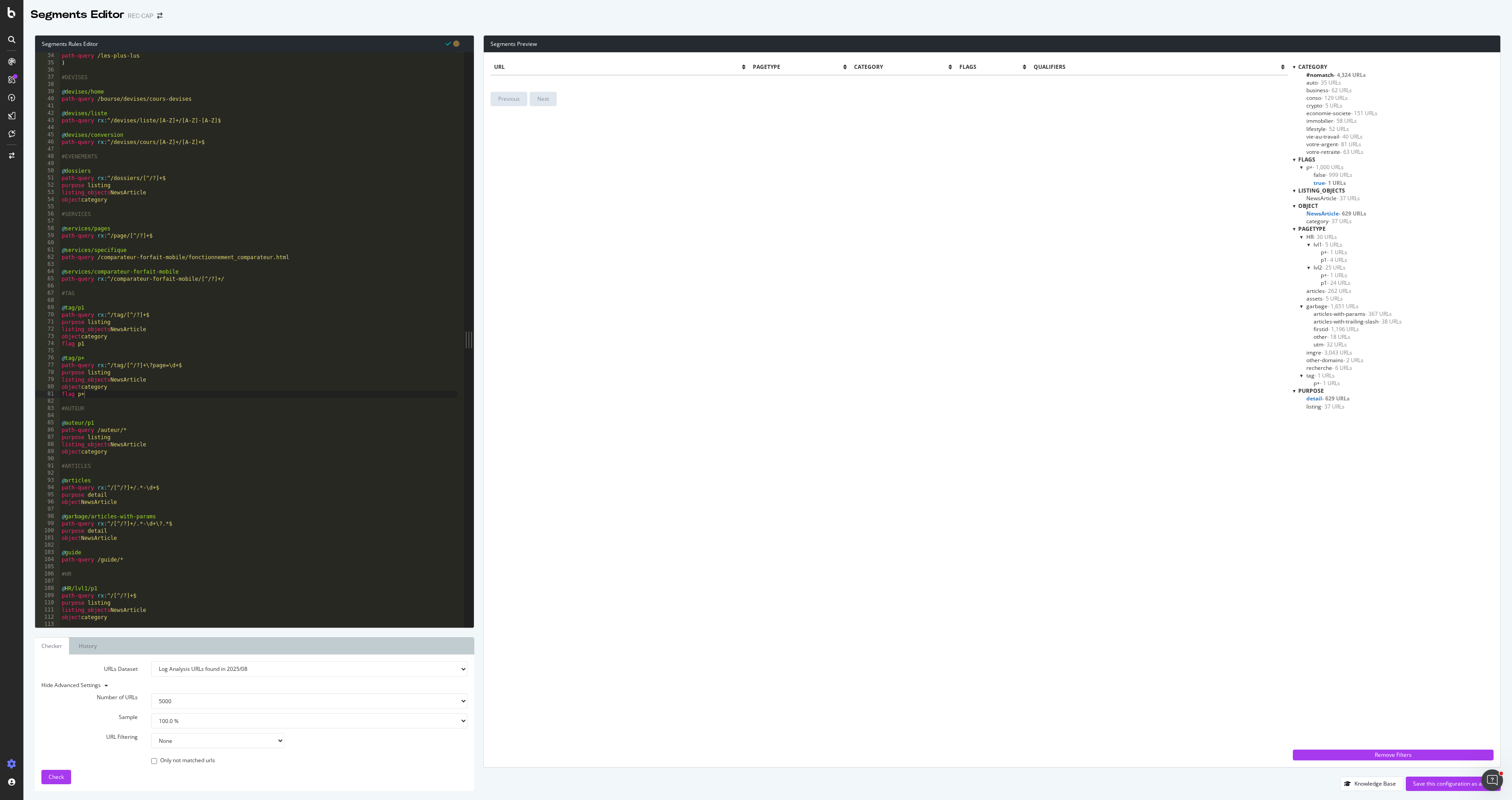
click at [1340, 176] on span "- 999 URLs" at bounding box center [1338, 175] width 27 height 8
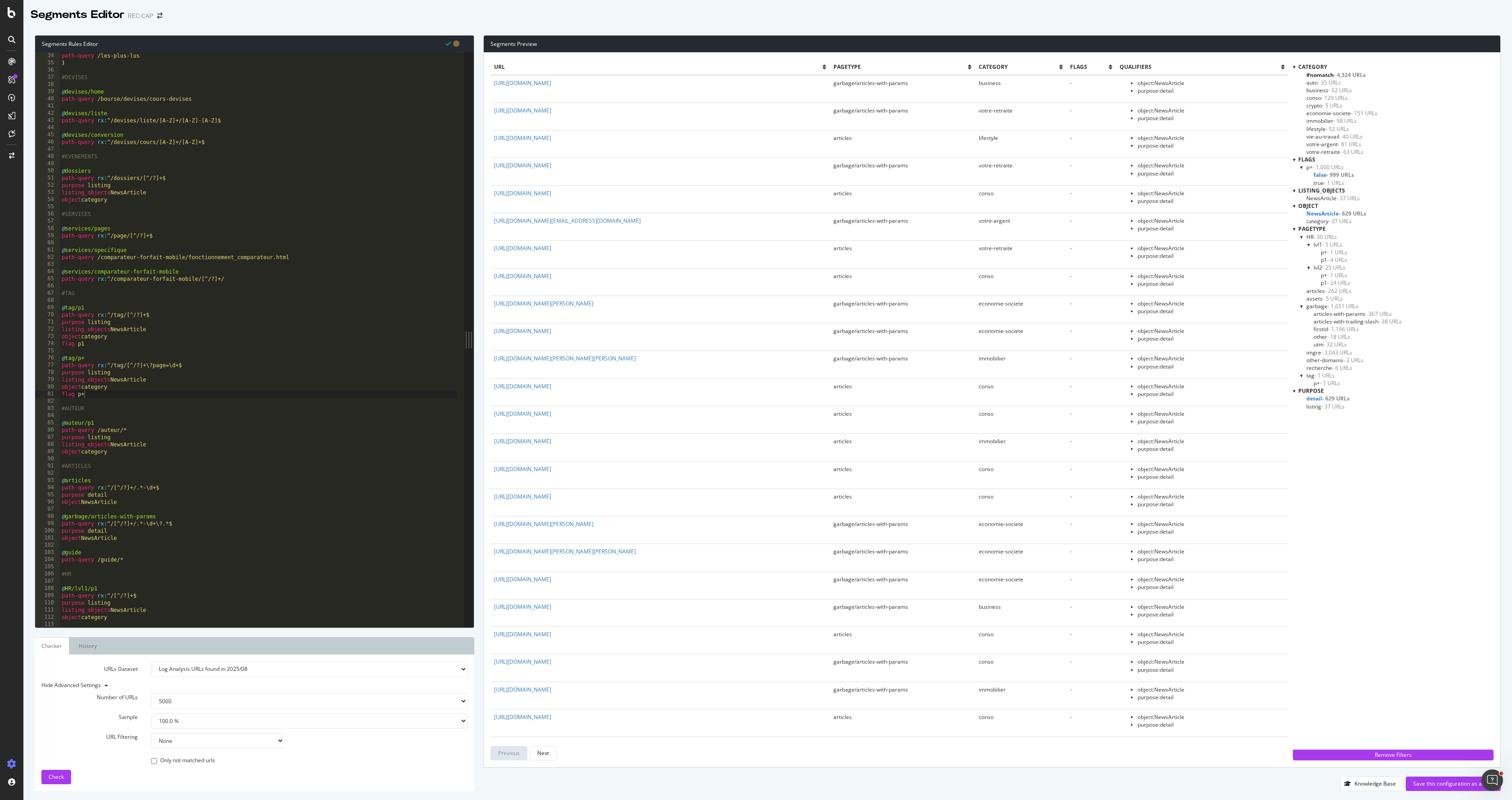
type textarea "#ARTICLES"
click at [204, 465] on div "path-query /les-plus-lus ) #DEVISES @ devises/home path-query /bourse/devises/c…" at bounding box center [258, 347] width 398 height 589
click at [204, 669] on select "Analysis 2025 Jul. 25th Analysis 2025 Jun. 27th Analysis 2025 Jun. 17th Analysi…" at bounding box center [309, 669] width 316 height 16
select select "analysis:20230825"
click at [151, 662] on select "Analysis 2025 Jul. 25th Analysis 2025 Jun. 27th Analysis 2025 Jun. 17th Analysi…" at bounding box center [309, 669] width 316 height 16
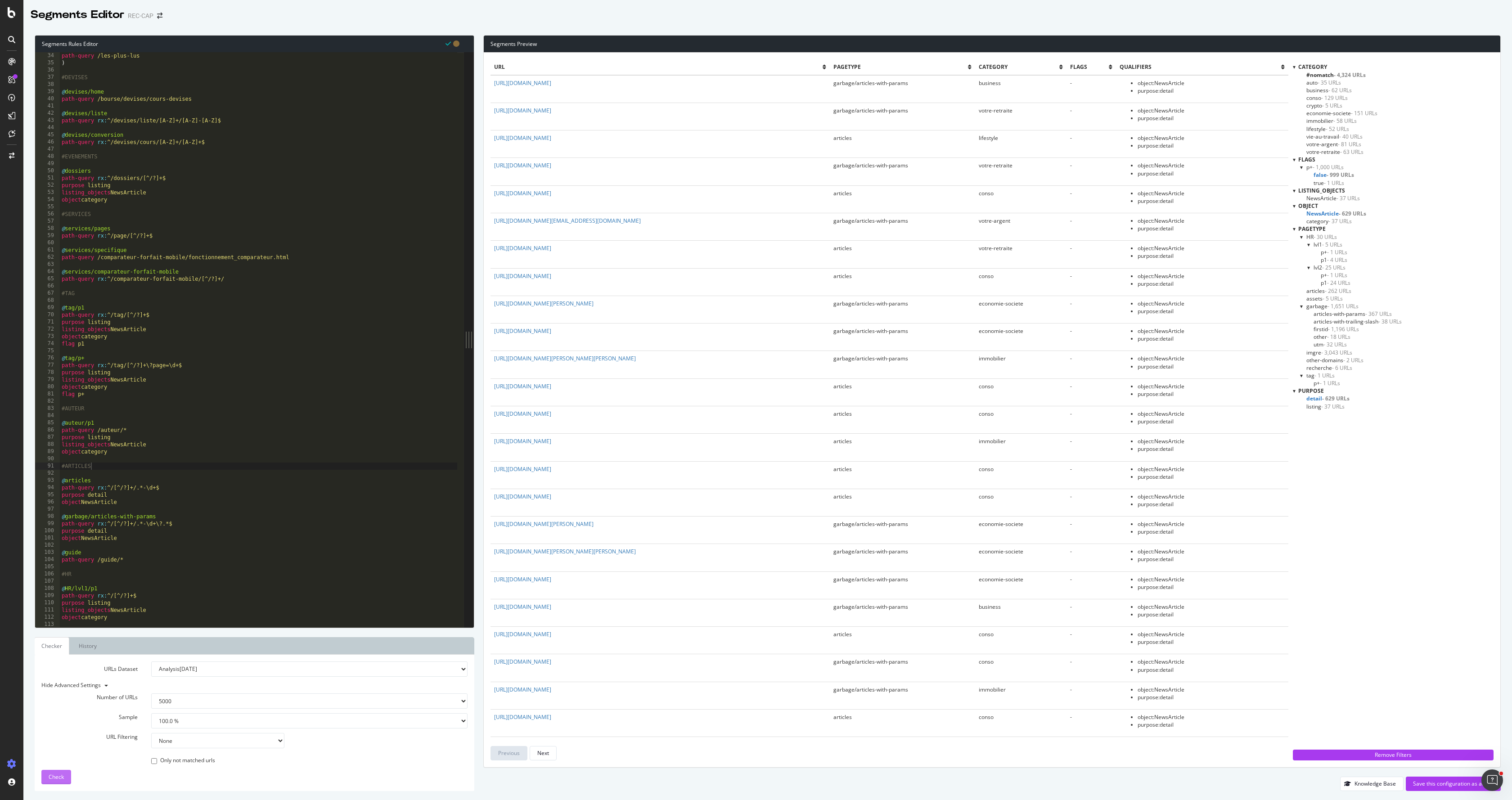
click at [66, 772] on button "Check" at bounding box center [56, 776] width 29 height 15
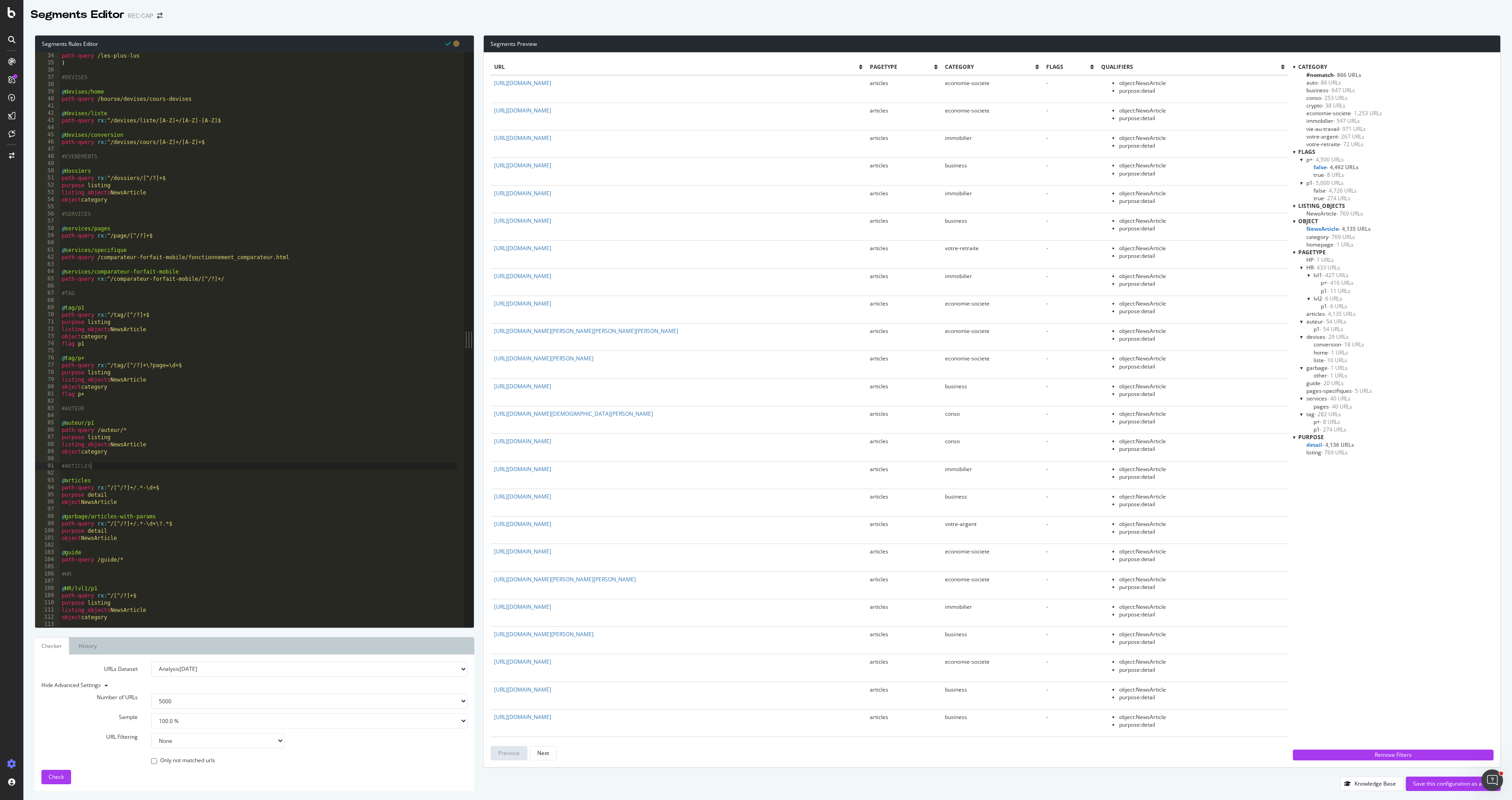
click at [1338, 201] on span "- 274 URLs" at bounding box center [1336, 198] width 27 height 8
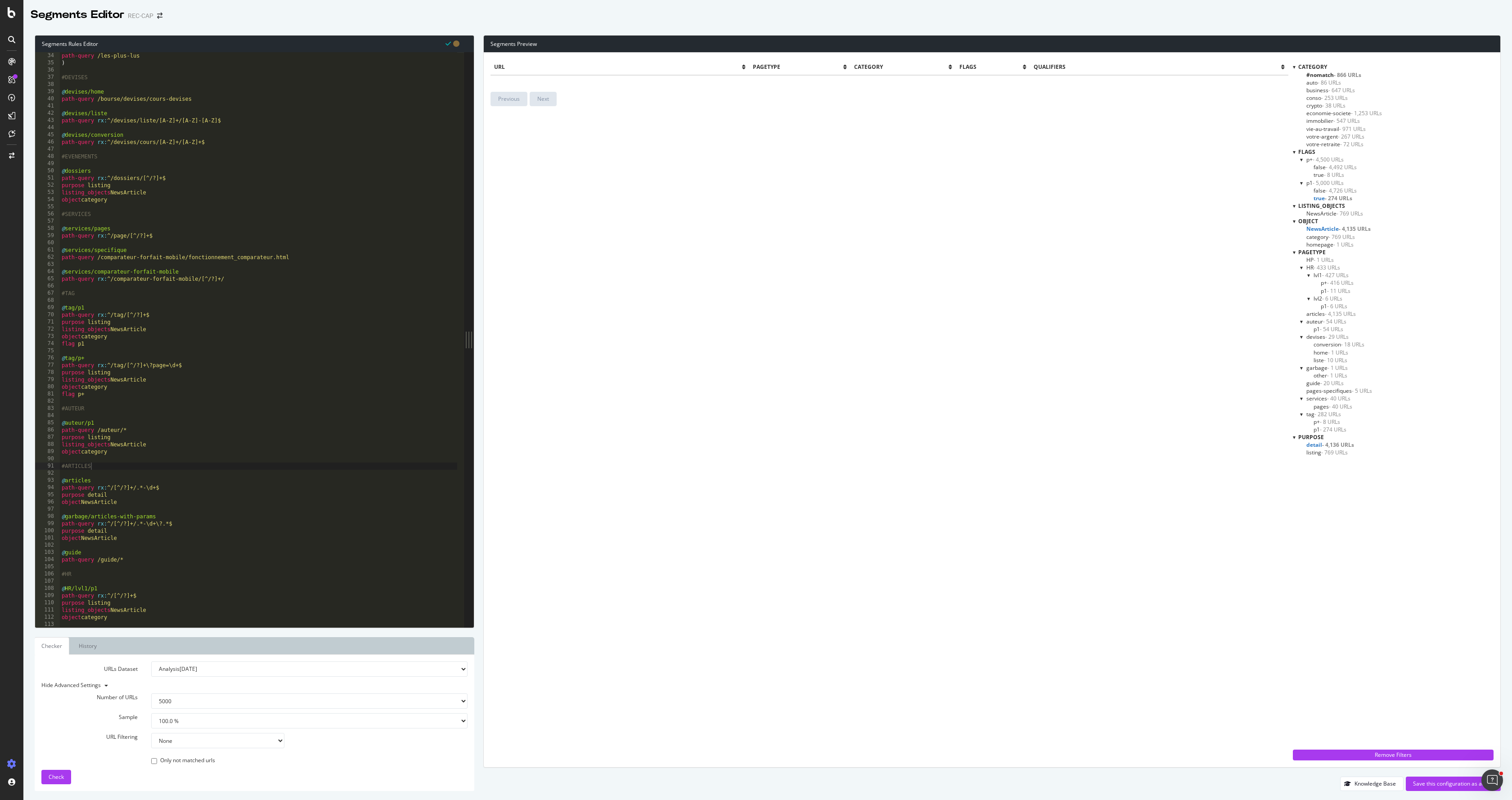
click at [1337, 196] on span "- 274 URLs" at bounding box center [1338, 198] width 27 height 8
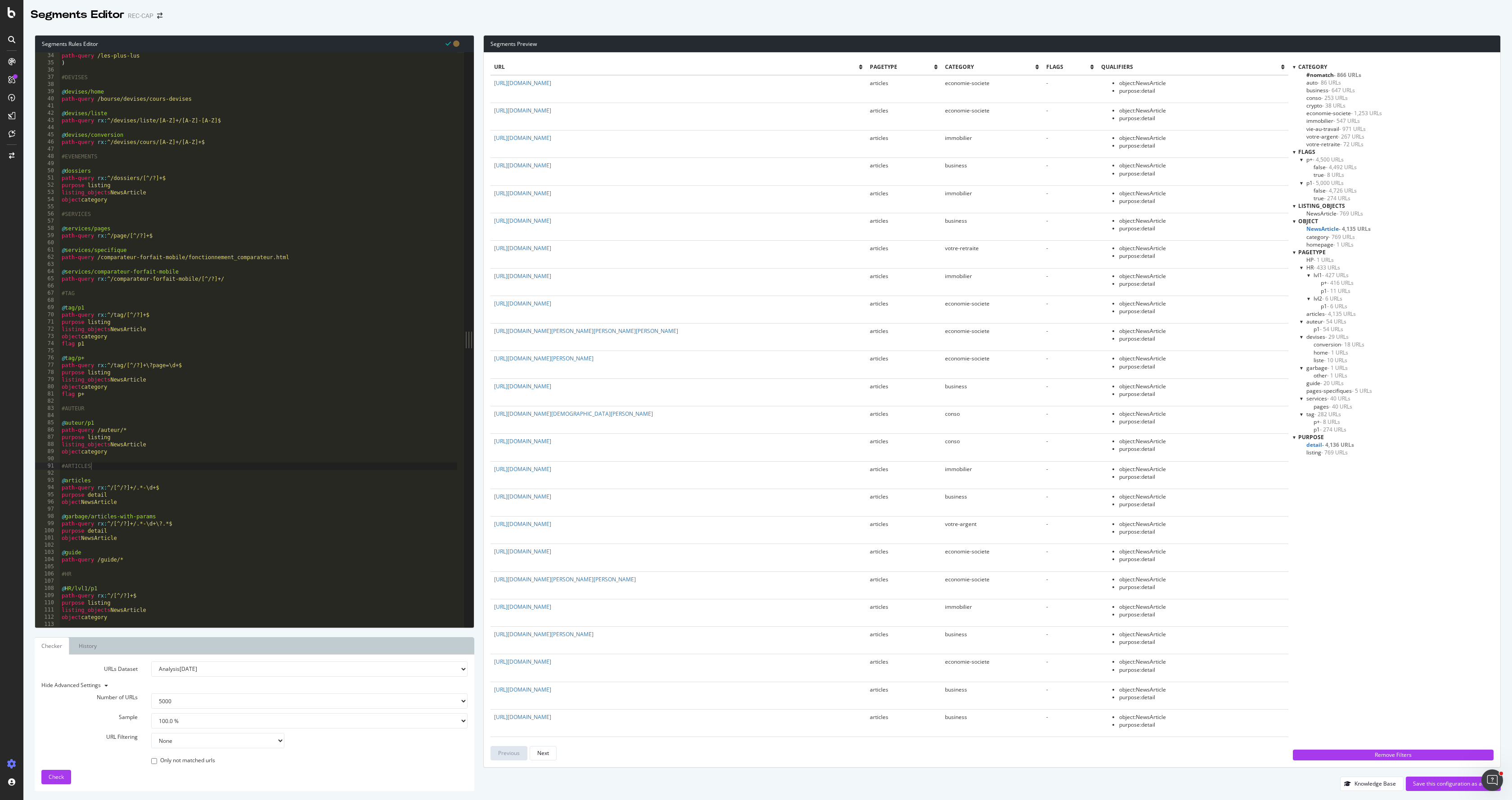
click at [1337, 193] on span "- 4,726 URLs" at bounding box center [1341, 190] width 31 height 8
click at [1337, 190] on span "- 4,726 URLs" at bounding box center [1342, 190] width 32 height 8
click at [1323, 229] on span "NewsArticle - 4,135 URLs" at bounding box center [1339, 229] width 65 height 8
click at [1328, 198] on span "- 274 URLs" at bounding box center [1336, 198] width 27 height 8
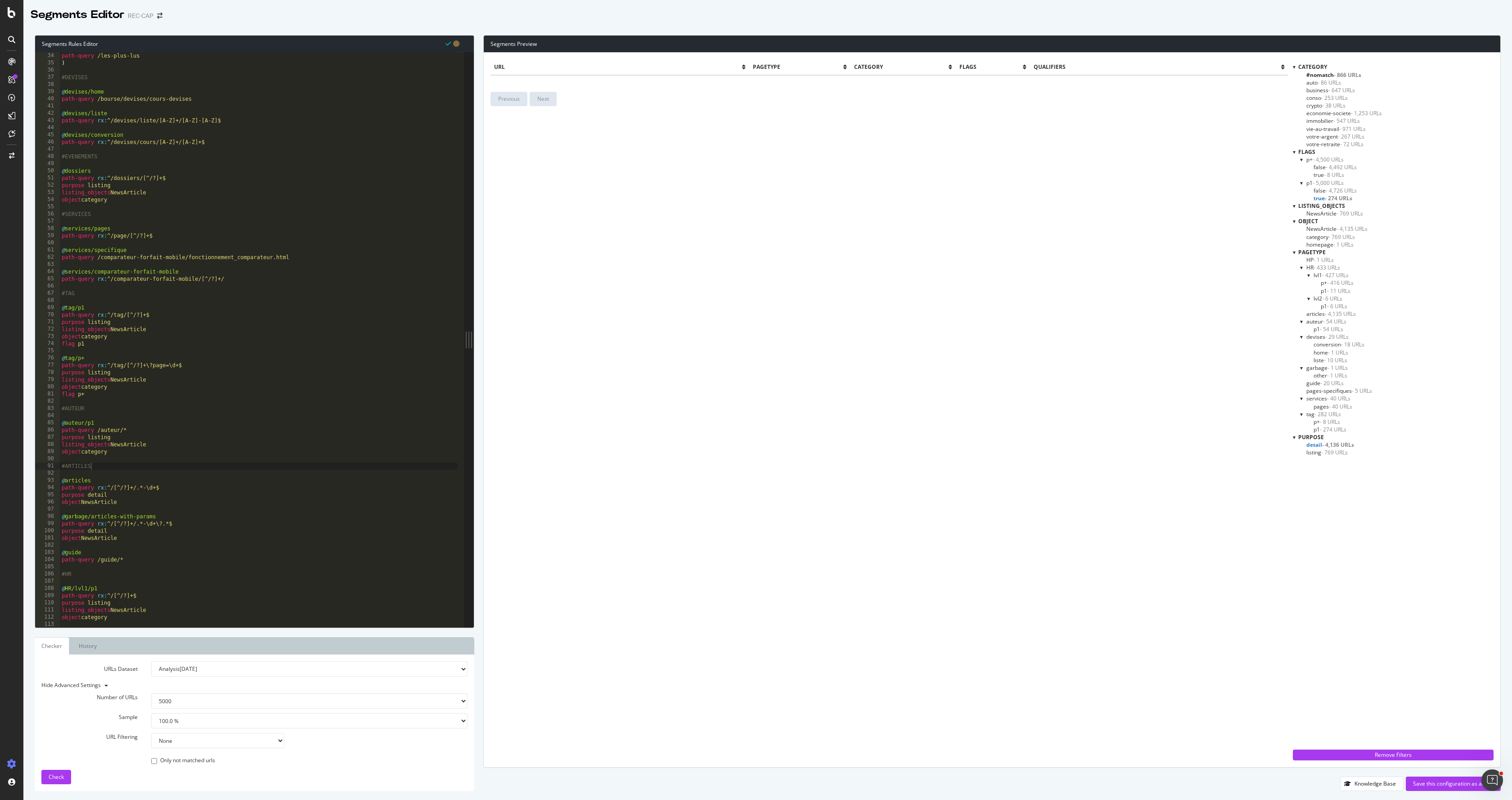
click at [1328, 198] on span "- 274 URLs" at bounding box center [1338, 198] width 27 height 8
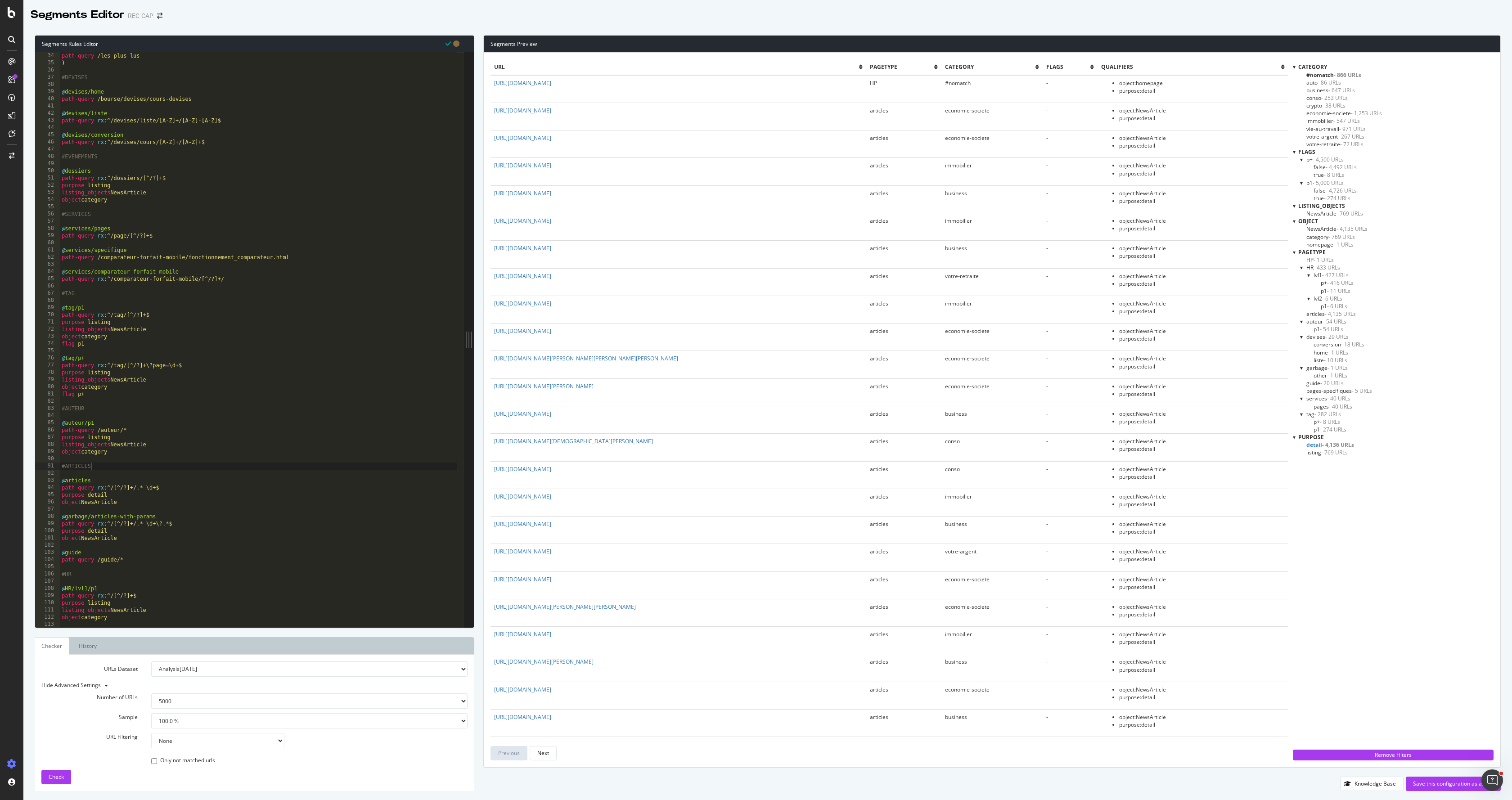
click at [1323, 447] on span "- 4,136 URLs" at bounding box center [1338, 445] width 32 height 8
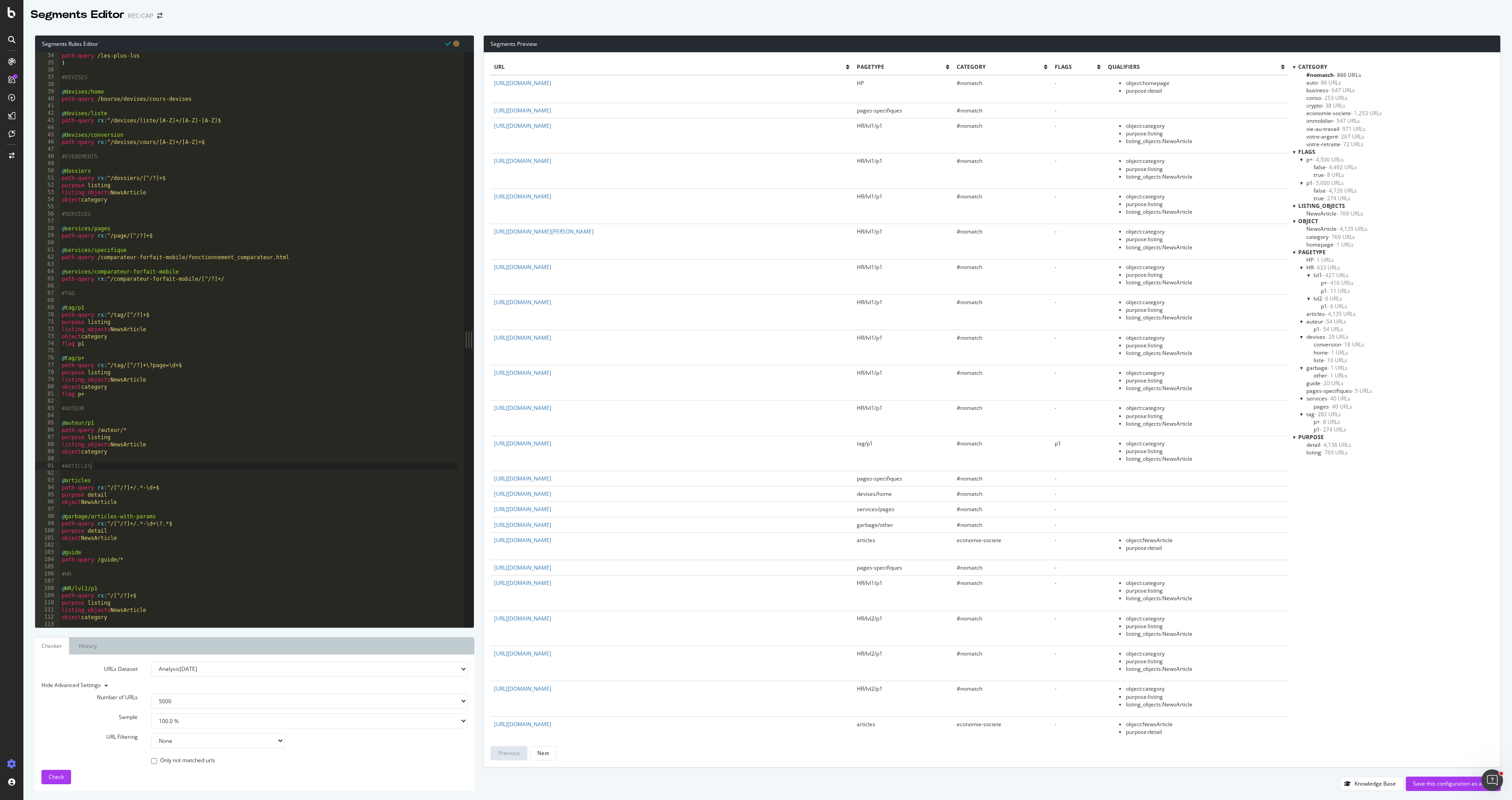
click at [1339, 198] on span "- 274 URLs" at bounding box center [1336, 198] width 27 height 8
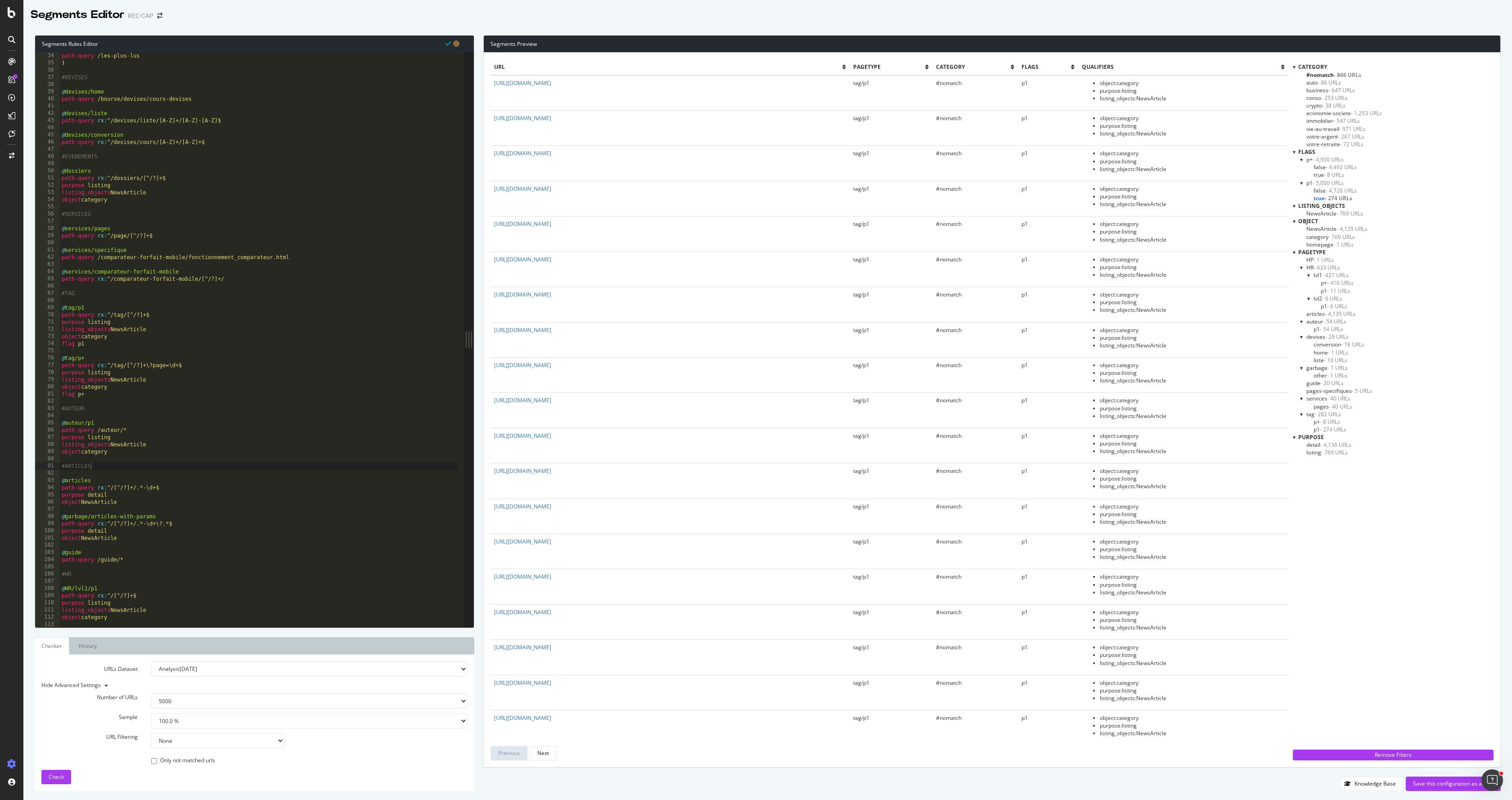
click at [1342, 190] on span "- 4,726 URLs" at bounding box center [1341, 190] width 31 height 8
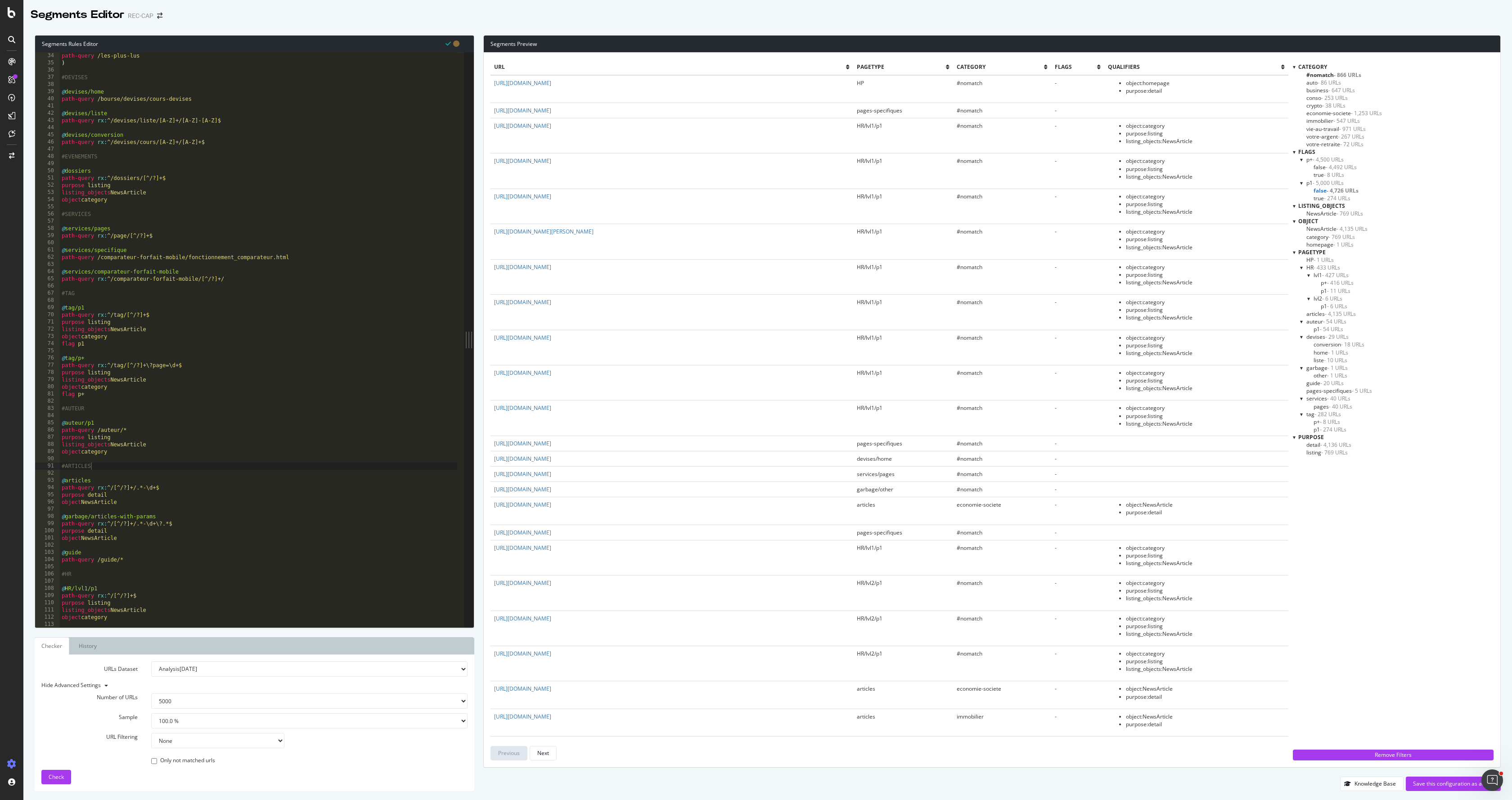
click at [1344, 197] on span "- 274 URLs" at bounding box center [1336, 198] width 27 height 8
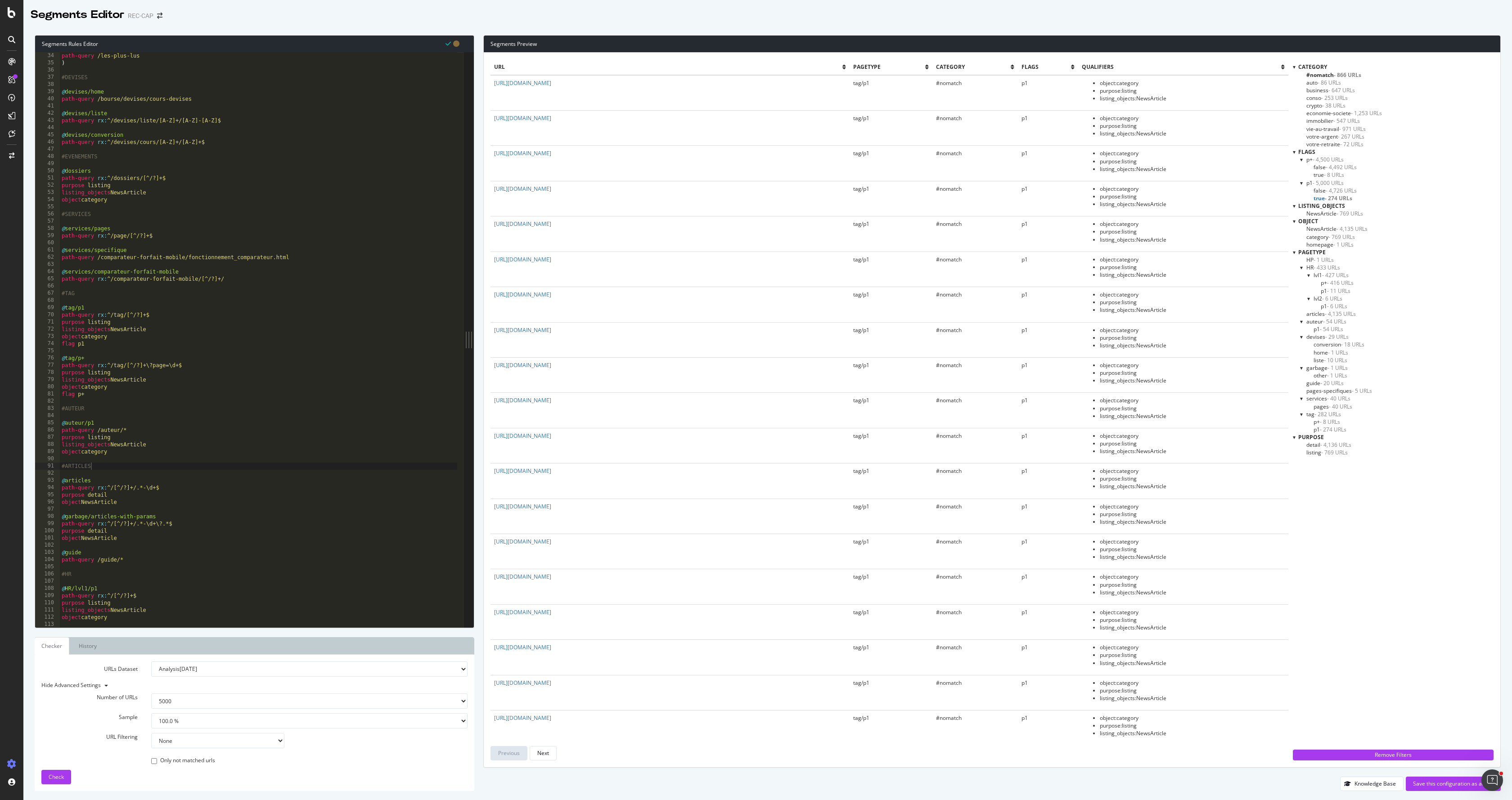
click at [1330, 173] on span "- 8 URLs" at bounding box center [1333, 175] width 21 height 8
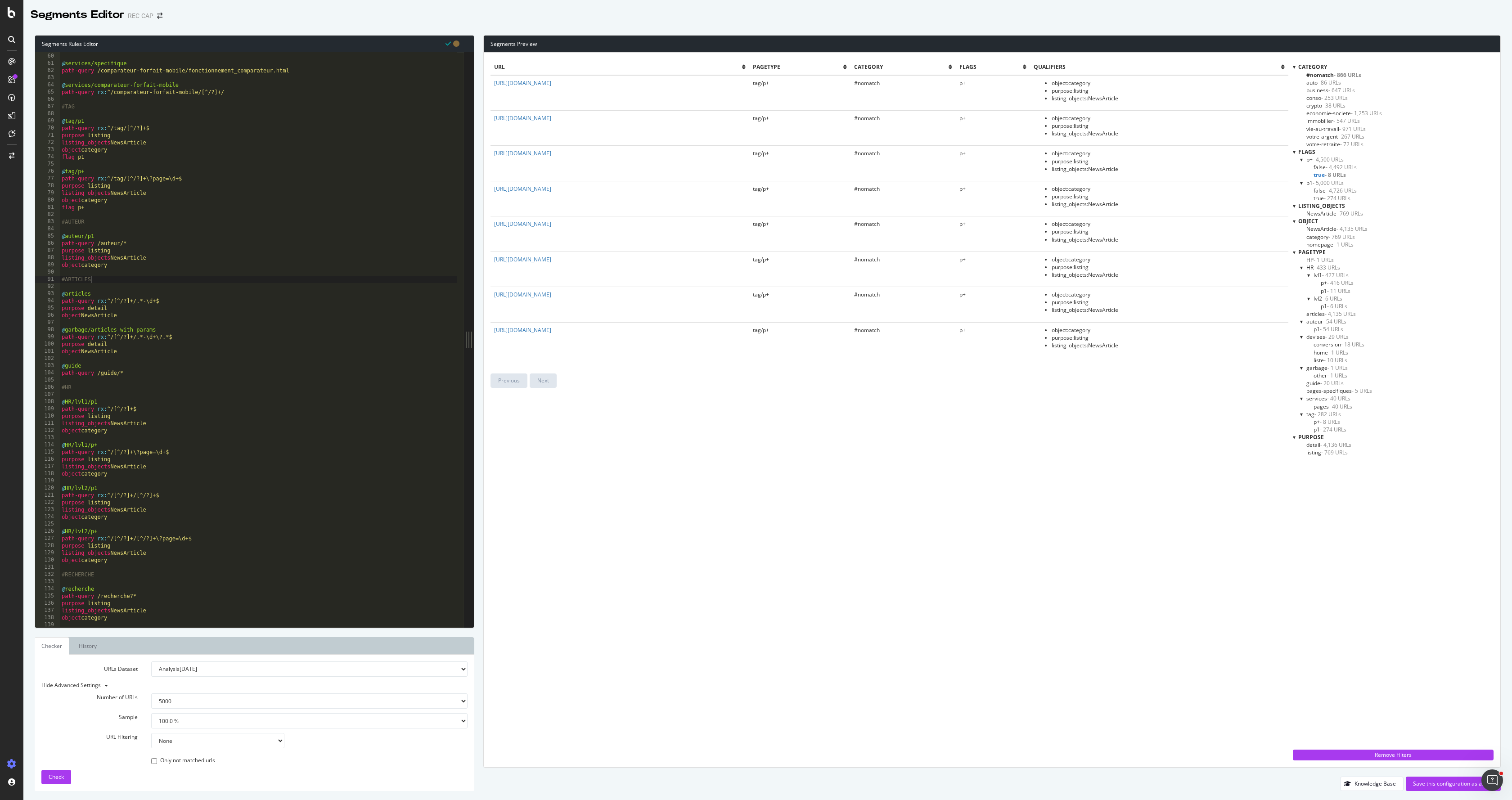
scroll to position [424, 0]
type textarea "object category"
click at [125, 432] on div "path-query rx : ^/page/[^/?]+$ @ services/specifique path-query /comparateur-fo…" at bounding box center [258, 340] width 398 height 589
drag, startPoint x: 111, startPoint y: 434, endPoint x: 33, endPoint y: 437, distance: 78.1
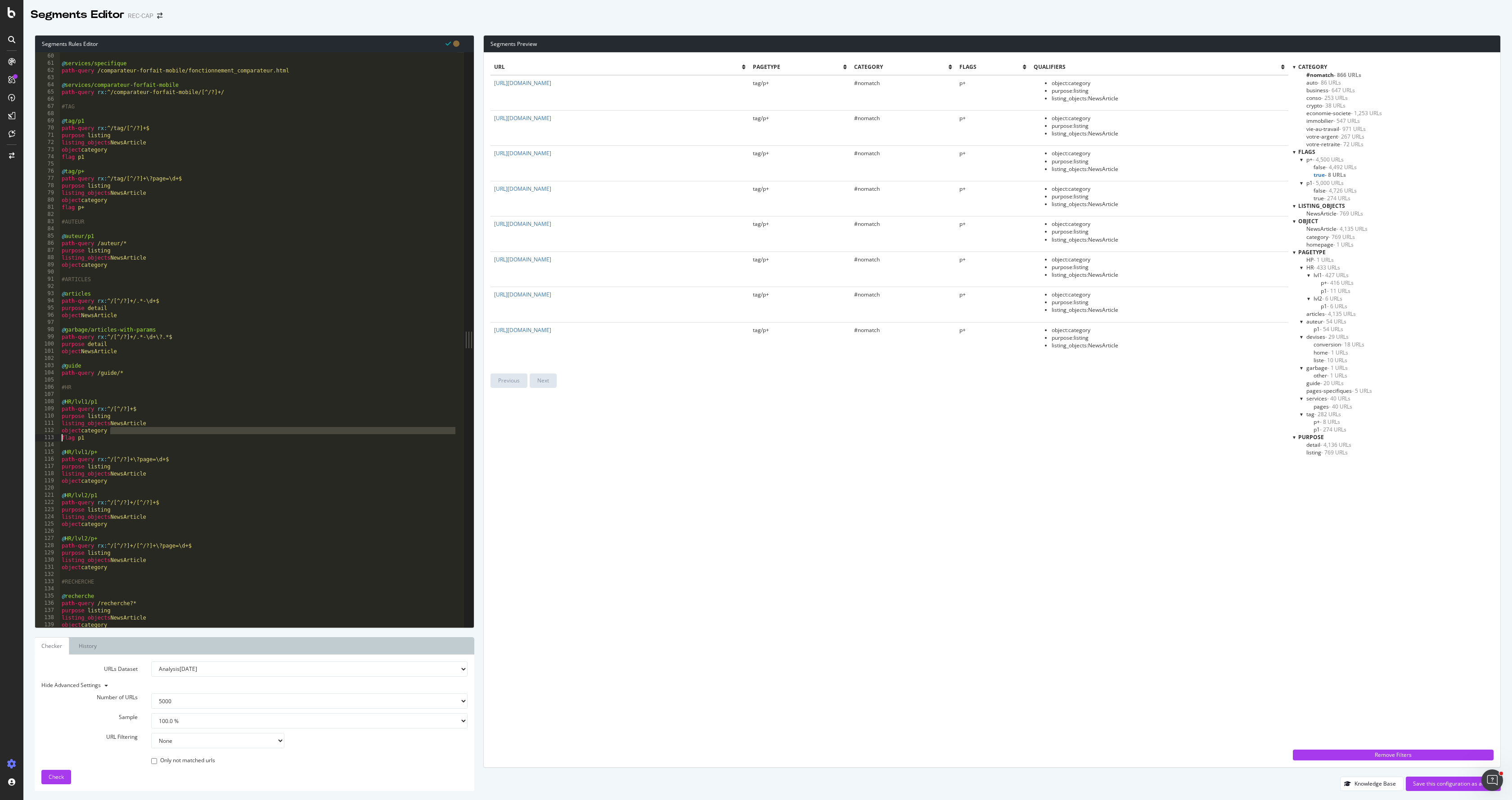
click at [33, 437] on div "Segments Rules Editor flag p1 59 60 61 62 63 64 65 66 67 68 69 70 71 72 73 74 7…" at bounding box center [768, 413] width 1488 height 773
drag, startPoint x: 95, startPoint y: 438, endPoint x: 48, endPoint y: 439, distance: 47.0
click at [48, 439] on div "object category flag p1 59 60 61 62 63 64 65 66 67 68 69 70 71 72 73 74 75 76 7…" at bounding box center [249, 340] width 429 height 575
click at [131, 480] on div "path-query rx : ^/page/[^/?]+$ @ services/specifique path-query /comparateur-fo…" at bounding box center [258, 340] width 398 height 589
type textarea "object category"
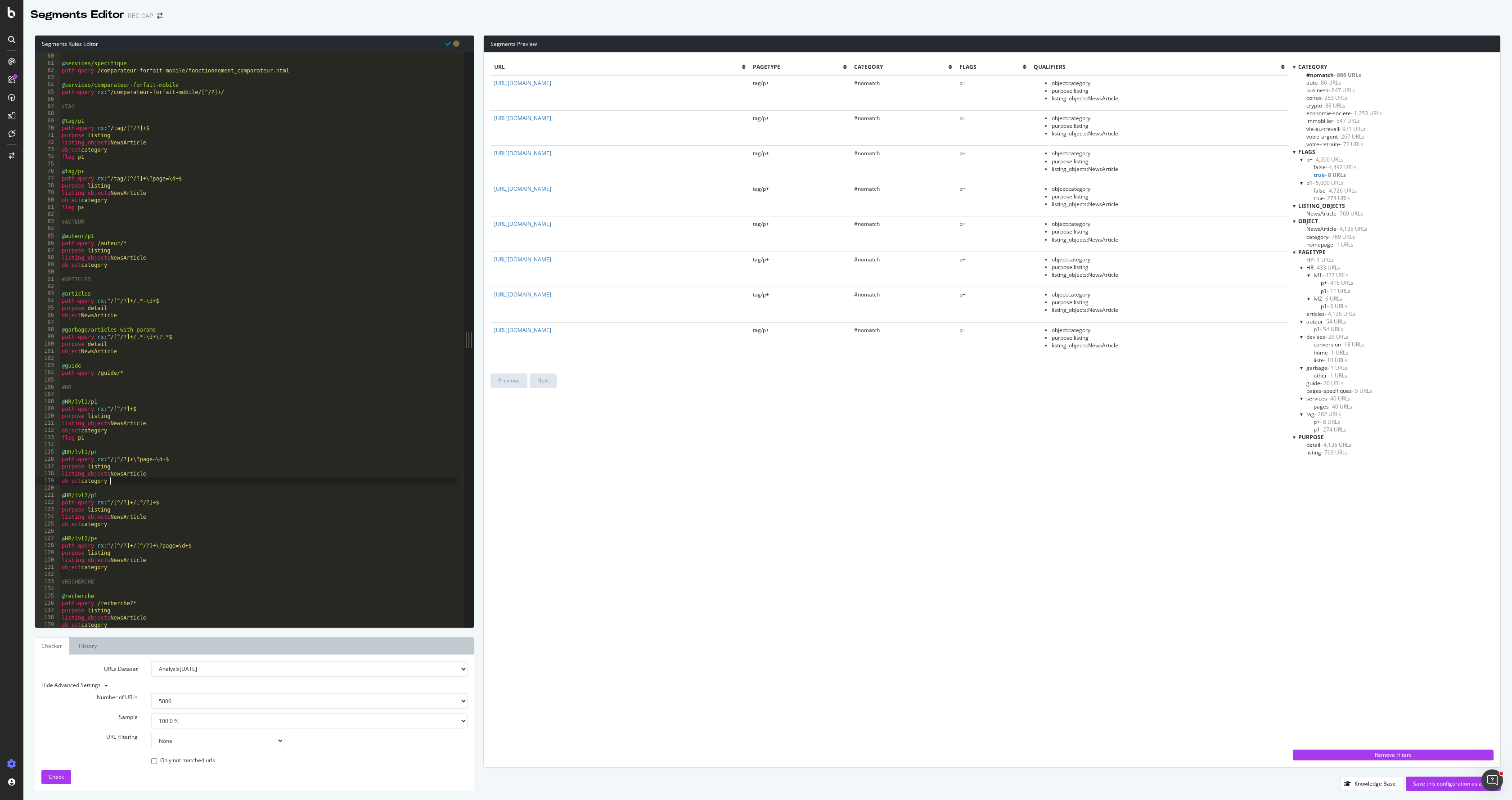
scroll to position [0, 0]
paste textarea "flag p1"
click at [142, 570] on div "path-query rx : ^/page/[^/?]+$ @ services/specifique path-query /comparateur-fo…" at bounding box center [258, 340] width 398 height 589
click at [137, 575] on div "path-query rx : ^/page/[^/?]+$ @ services/specifique path-query /comparateur-fo…" at bounding box center [258, 340] width 398 height 589
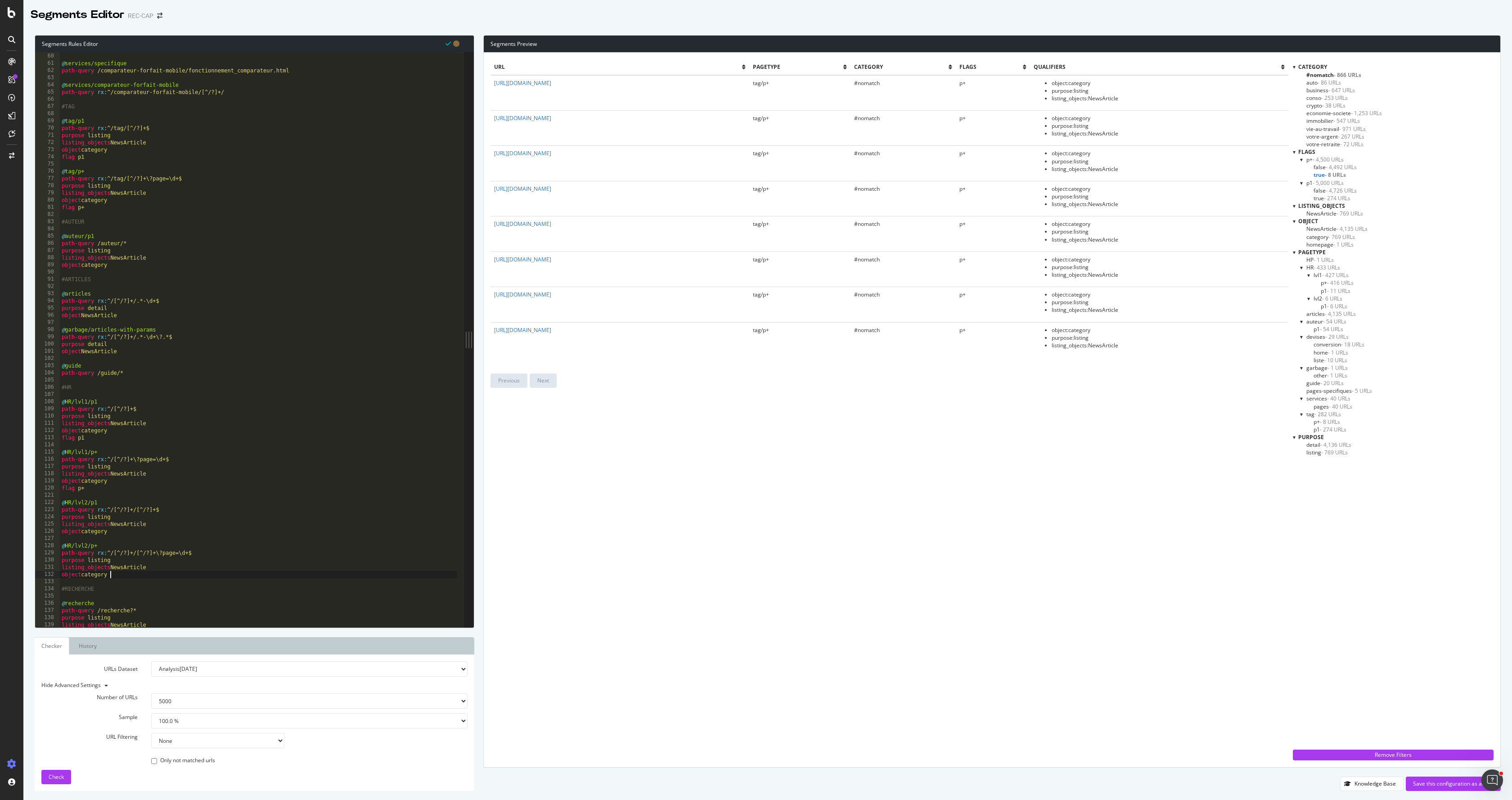
type textarea "object category"
paste textarea "flag p1"
type textarea "flag p+"
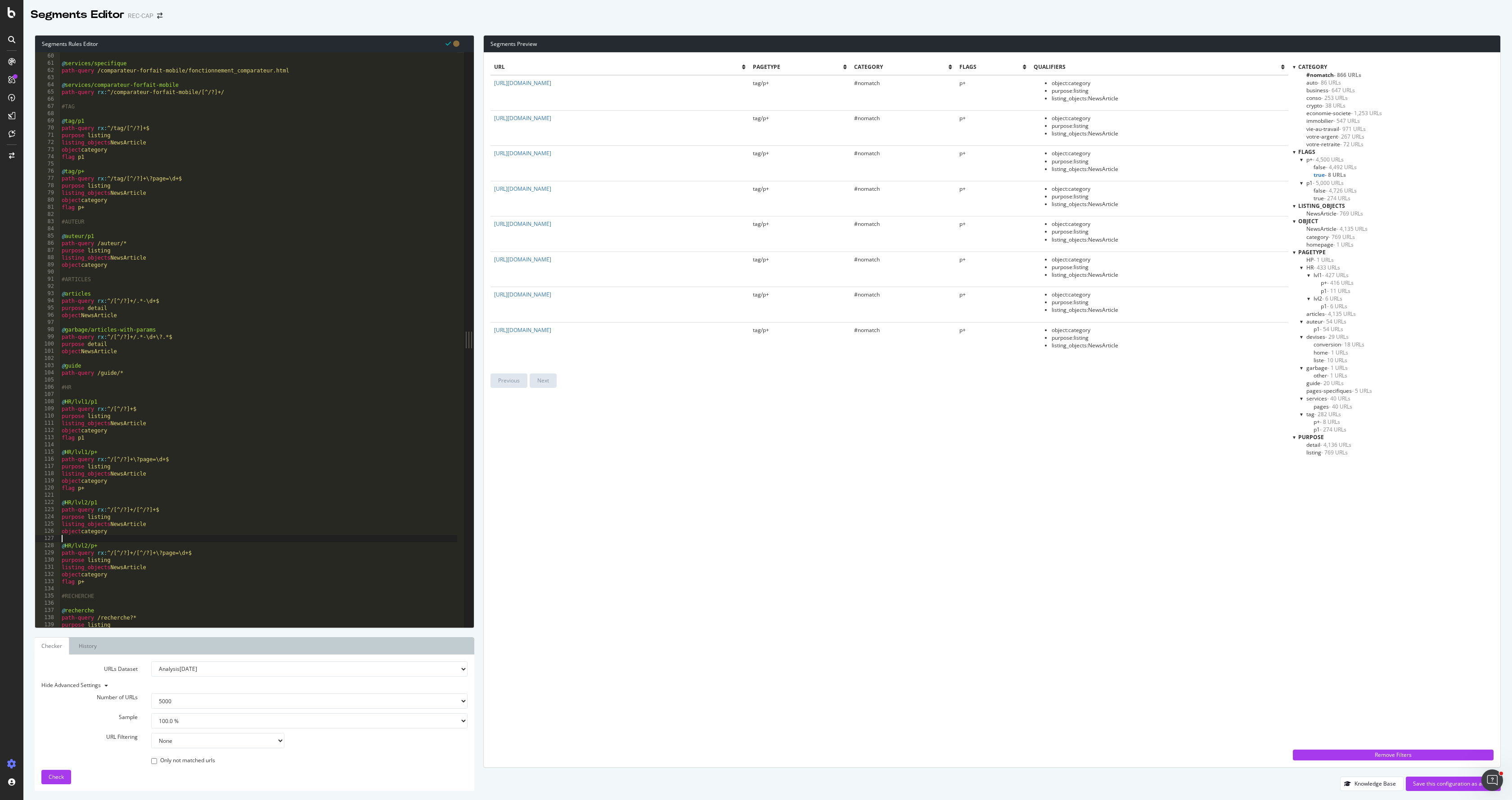
click at [170, 538] on div "path-query rx : ^/page/[^/?]+$ @ services/specifique path-query /comparateur-fo…" at bounding box center [258, 340] width 398 height 589
click at [164, 537] on div "path-query rx : ^/page/[^/?]+$ @ services/specifique path-query /comparateur-fo…" at bounding box center [258, 340] width 398 height 589
paste textarea "flag p1"
click at [86, 487] on div "path-query rx : ^/page/[^/?]+$ @ services/specifique path-query /comparateur-fo…" at bounding box center [258, 340] width 398 height 589
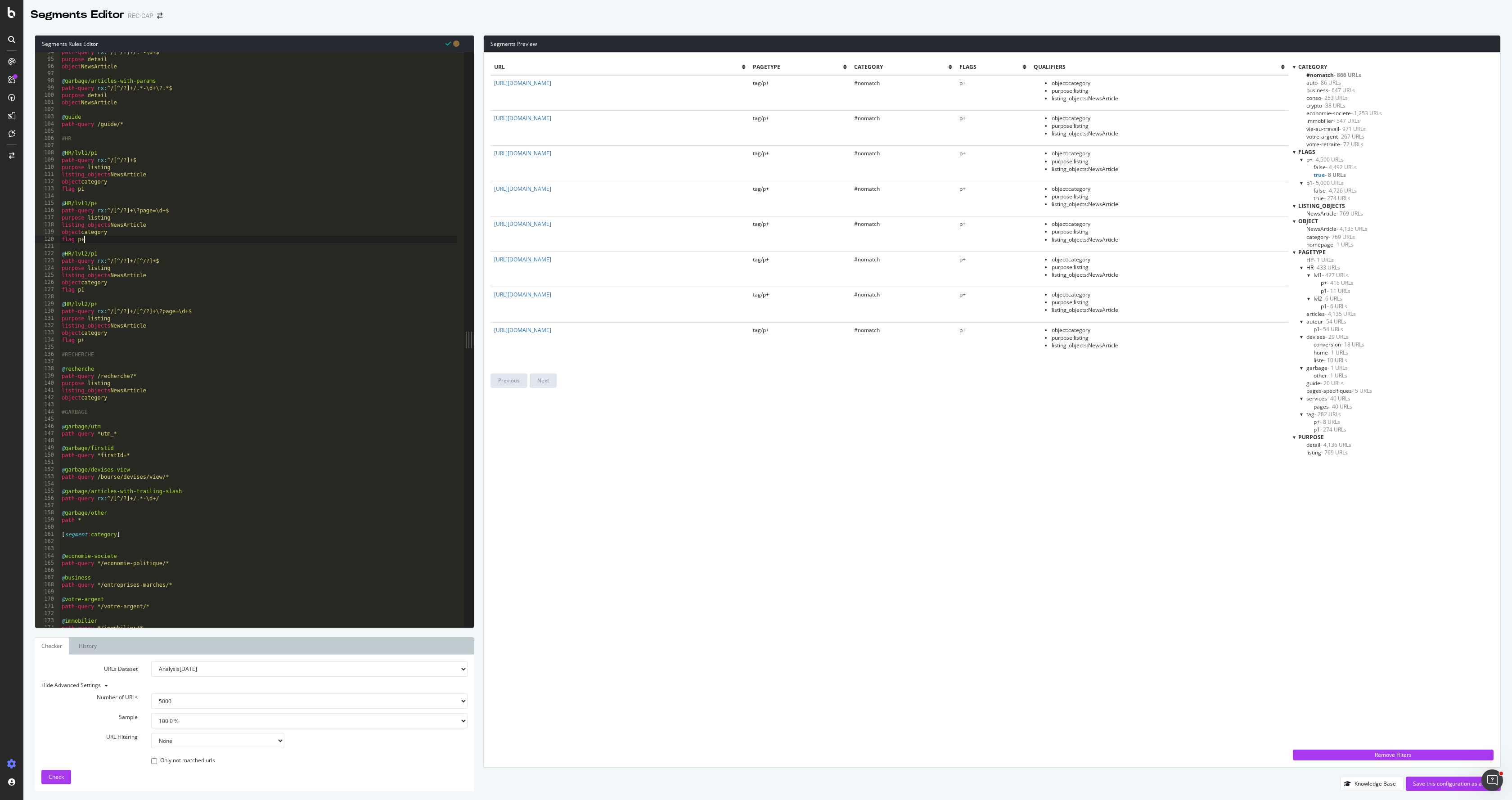
scroll to position [728, 0]
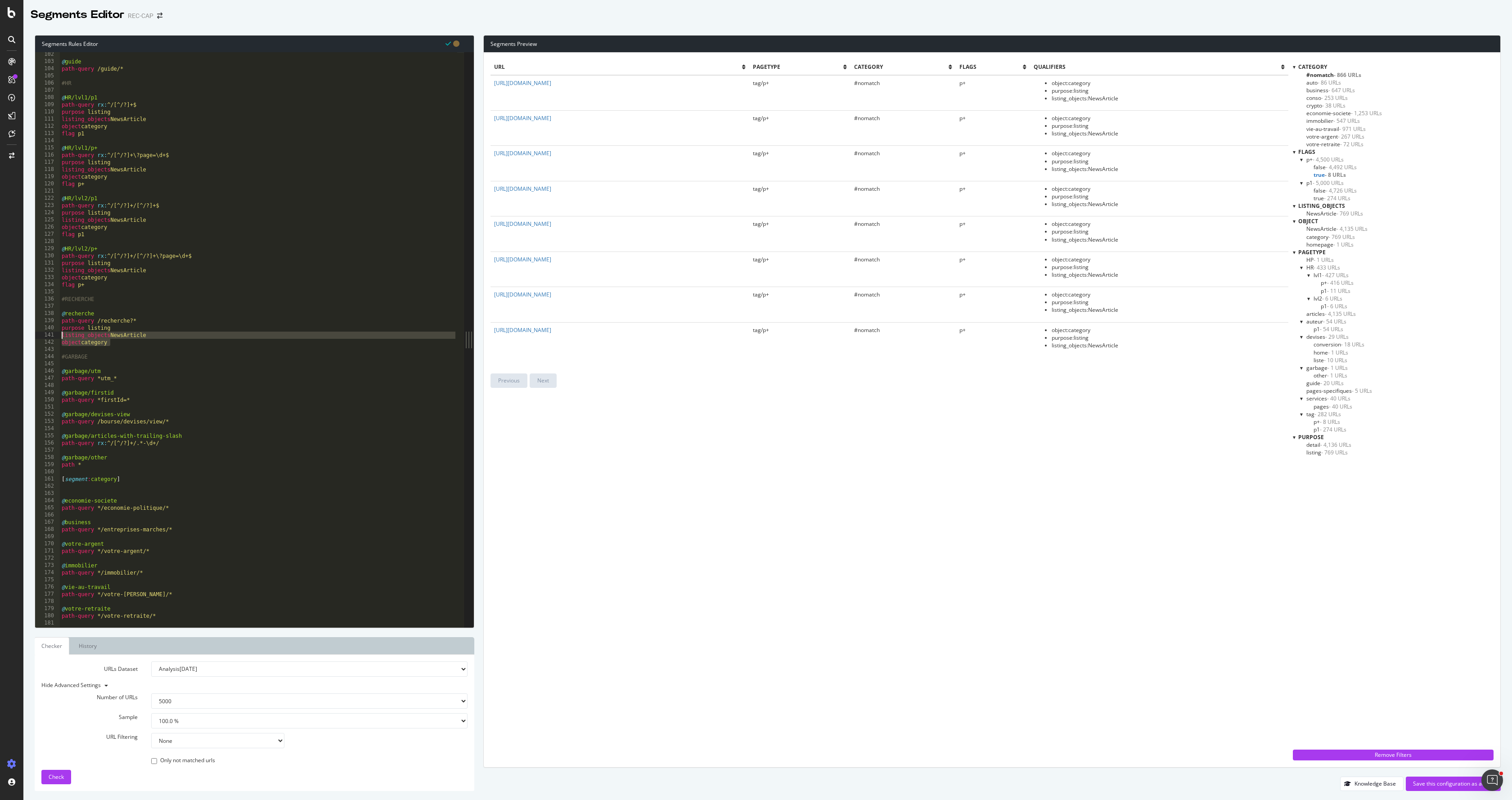
drag, startPoint x: 144, startPoint y: 341, endPoint x: 29, endPoint y: 333, distance: 115.3
click at [29, 333] on div "Segments Rules Editor flag p+ 102 103 104 105 106 107 108 109 110 111 112 113 1…" at bounding box center [768, 413] width 1488 height 773
type textarea "listing_objects NewsArticle object category"
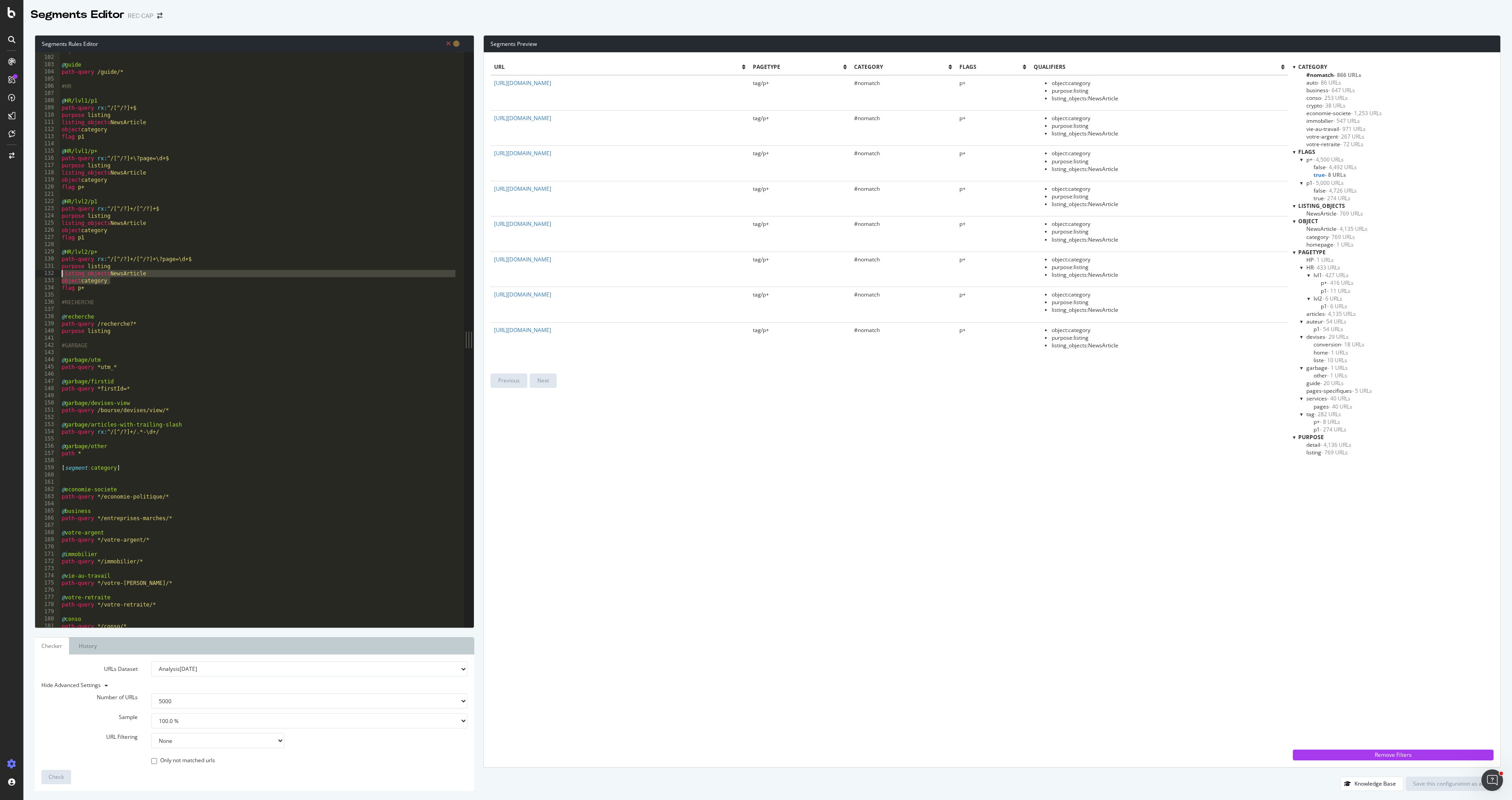
drag, startPoint x: 147, startPoint y: 281, endPoint x: 52, endPoint y: 274, distance: 95.3
click at [52, 274] on div "purpose listing 101 102 103 104 105 106 107 108 109 110 111 112 113 114 115 116…" at bounding box center [249, 340] width 429 height 575
click at [159, 281] on div "object NewsArticle @ guide path-query /guide/* #HR @ HR/lvl1/p1 path-query rx :…" at bounding box center [258, 342] width 398 height 589
drag, startPoint x: 159, startPoint y: 276, endPoint x: 146, endPoint y: 270, distance: 14.3
click at [146, 270] on div "object NewsArticle @ guide path-query /guide/* #HR @ HR/lvl1/p1 path-query rx :…" at bounding box center [258, 342] width 398 height 589
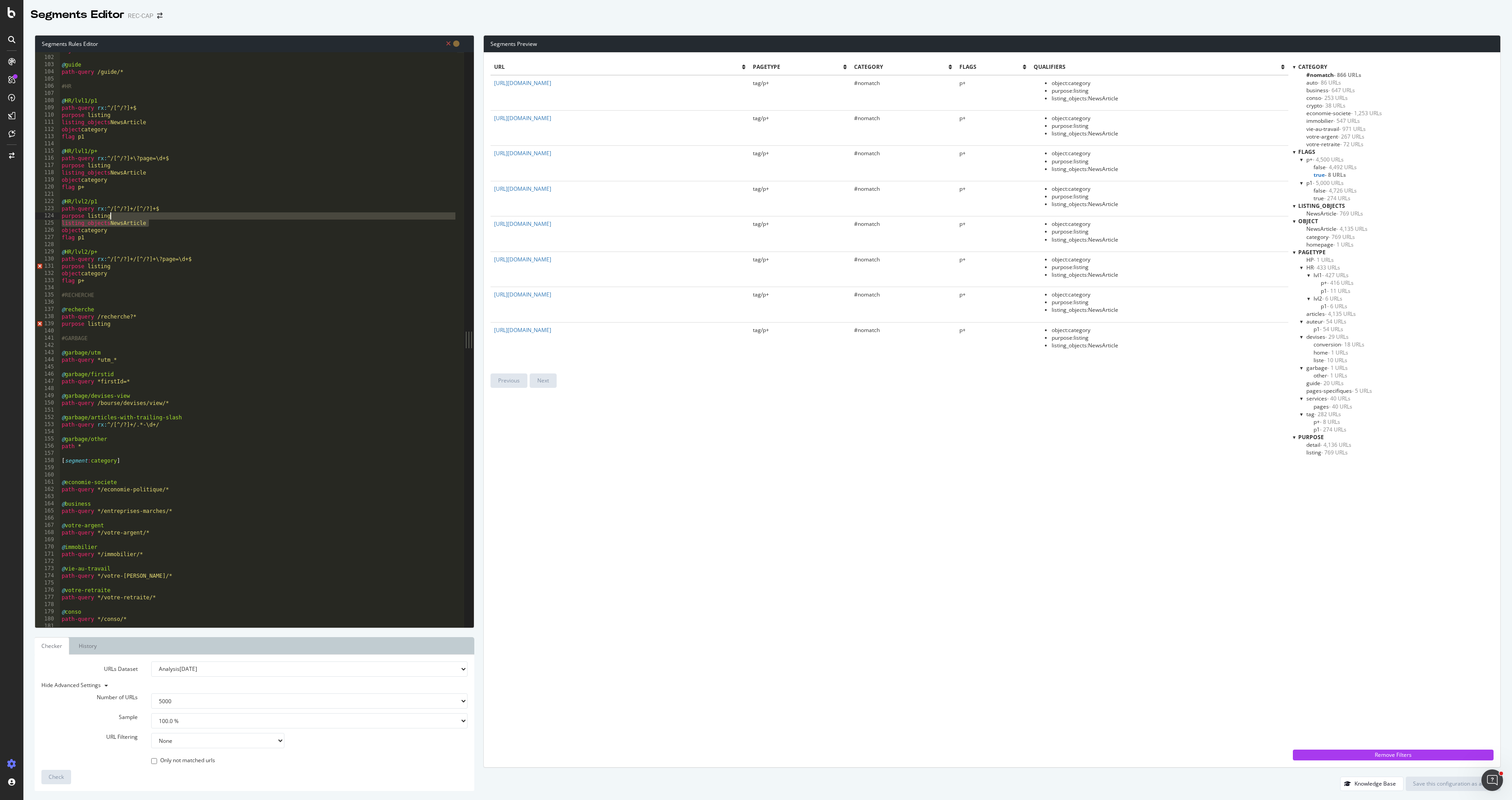
drag, startPoint x: 161, startPoint y: 224, endPoint x: 145, endPoint y: 216, distance: 17.9
click at [145, 216] on div "object NewsArticle @ guide path-query /guide/* #HR @ HR/lvl1/p1 path-query rx :…" at bounding box center [258, 342] width 398 height 589
click at [141, 225] on div "object NewsArticle @ guide path-query /guide/* #HR @ HR/lvl1/p1 path-query rx :…" at bounding box center [258, 342] width 398 height 589
click at [188, 318] on div "object NewsArticle @ guide path-query /guide/* #HR @ HR/lvl1/p1 path-query rx :…" at bounding box center [258, 342] width 398 height 589
click at [172, 327] on div "object NewsArticle @ guide path-query /guide/* #HR @ HR/lvl1/p1 path-query rx :…" at bounding box center [258, 342] width 398 height 589
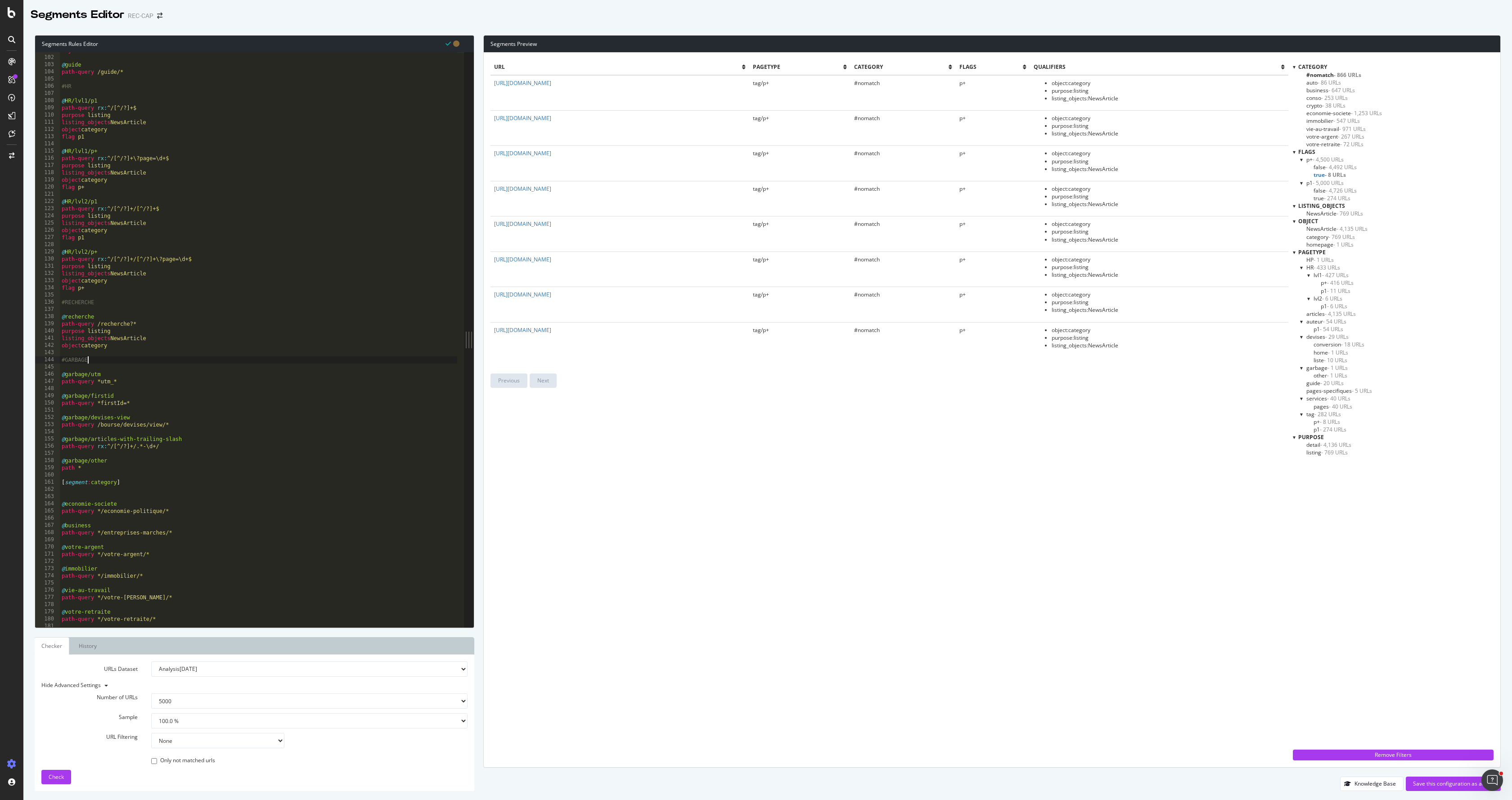
click at [156, 357] on div "object NewsArticle @ guide path-query /guide/* #HR @ HR/lvl1/p1 path-query rx :…" at bounding box center [258, 342] width 398 height 589
type textarea "#GARBAGE"
click at [145, 351] on div "object NewsArticle @ guide path-query /guide/* #HR @ HR/lvl1/p1 path-query rx :…" at bounding box center [258, 342] width 398 height 589
click at [134, 350] on div "object NewsArticle @ guide path-query /guide/* #HR @ HR/lvl1/p1 path-query rx :…" at bounding box center [258, 342] width 398 height 589
click at [129, 347] on div "object NewsArticle @ guide path-query /guide/* #HR @ HR/lvl1/p1 path-query rx :…" at bounding box center [258, 342] width 398 height 589
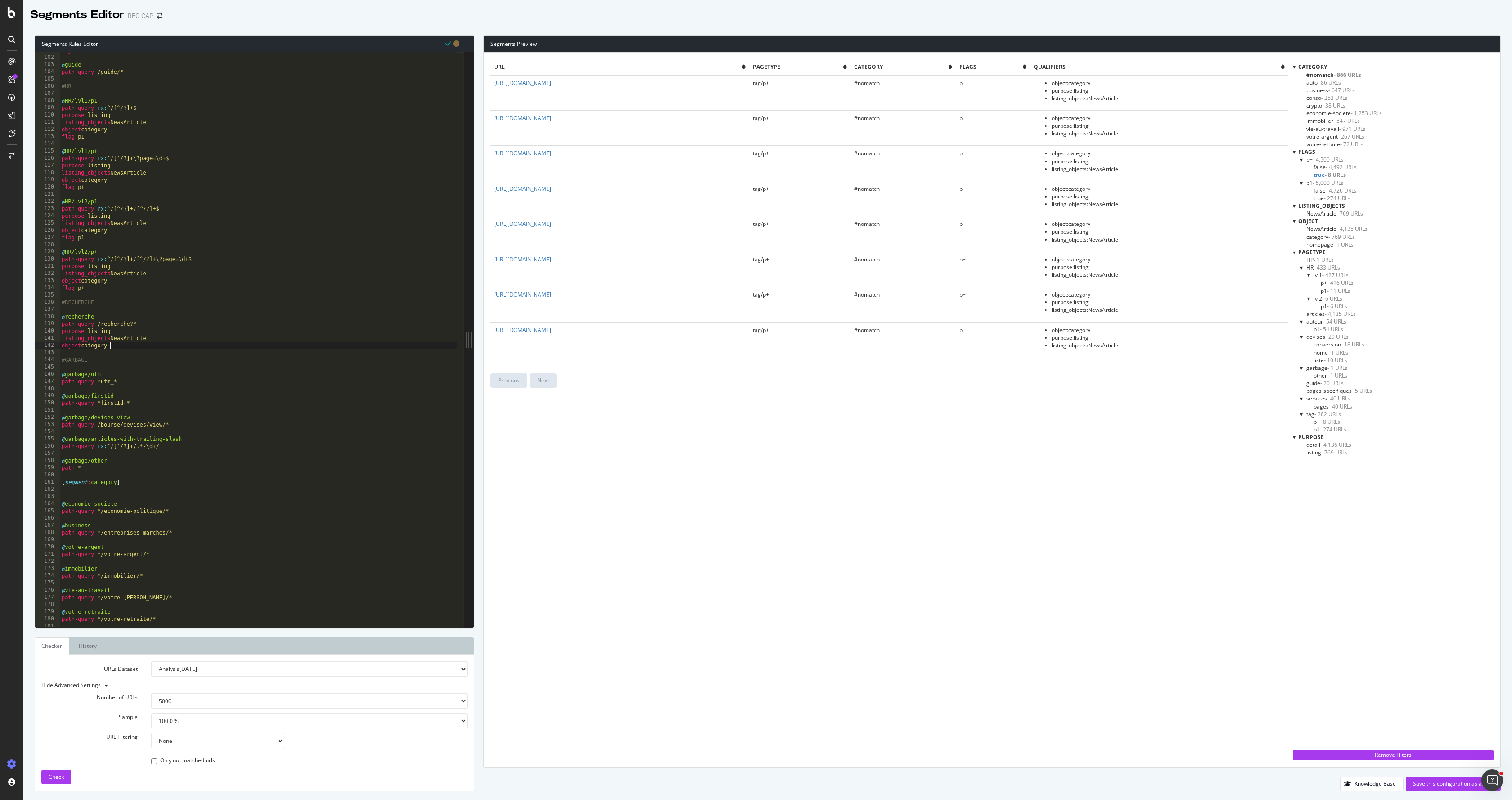
type textarea "object category"
drag, startPoint x: 128, startPoint y: 347, endPoint x: 47, endPoint y: 343, distance: 81.1
click at [47, 343] on div "object category 101 102 103 104 105 106 107 108 109 110 111 112 113 114 115 116…" at bounding box center [249, 340] width 429 height 575
click at [165, 328] on div "object NewsArticle @ guide path-query /guide/* #HR @ HR/lvl1/p1 path-query rx :…" at bounding box center [258, 342] width 398 height 589
click at [162, 355] on div "object NewsArticle @ guide path-query /guide/* #HR @ HR/lvl1/p1 path-query rx :…" at bounding box center [258, 342] width 398 height 589
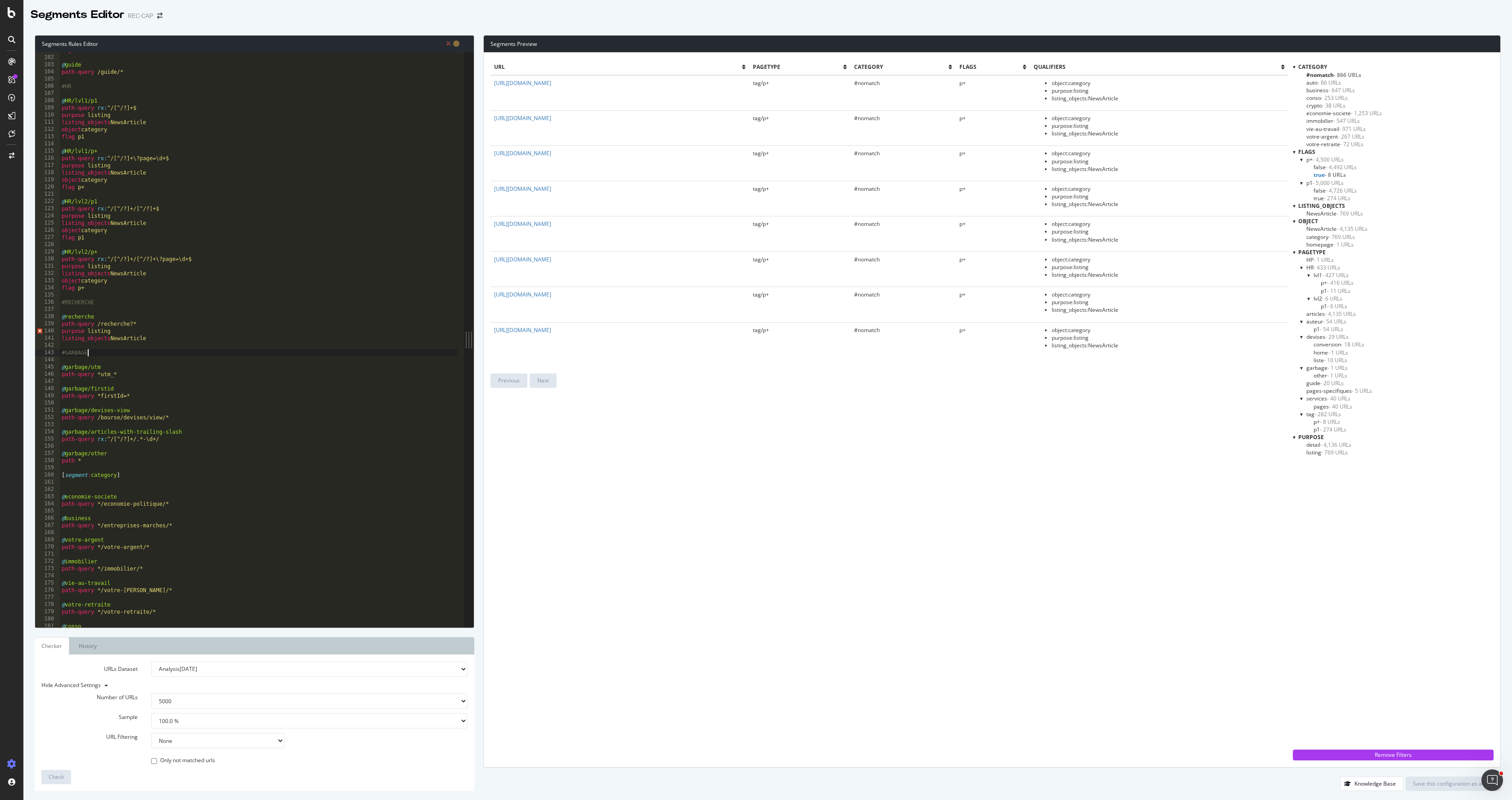
type textarea "listing_objects NewsArticle object category"
click at [162, 355] on div "object NewsArticle @ guide path-query /guide/* #HR @ HR/lvl1/p1 path-query rx :…" at bounding box center [258, 342] width 398 height 589
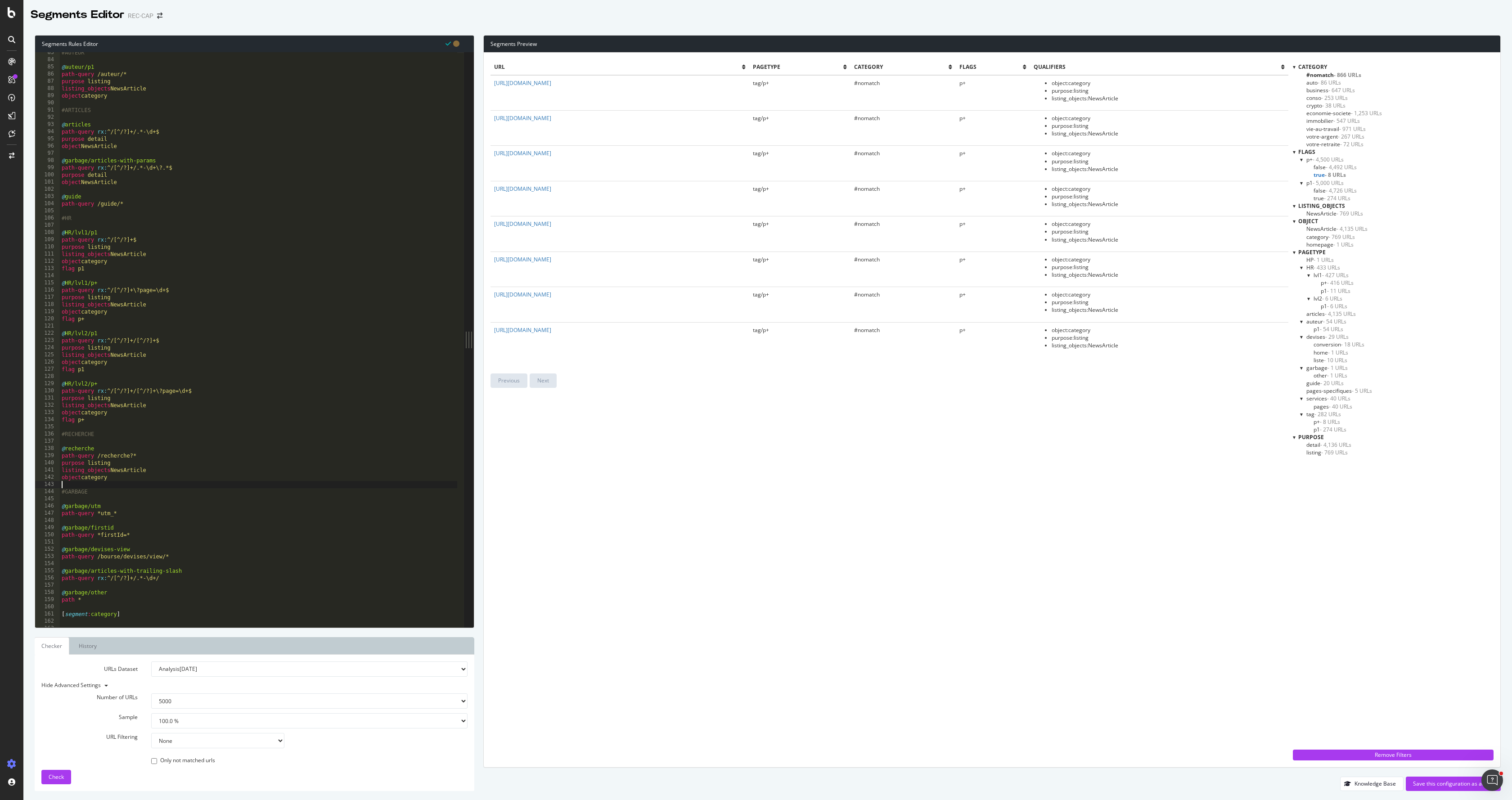
scroll to position [594, 0]
click at [1436, 785] on div "Save this configuration as active" at bounding box center [1453, 783] width 81 height 8
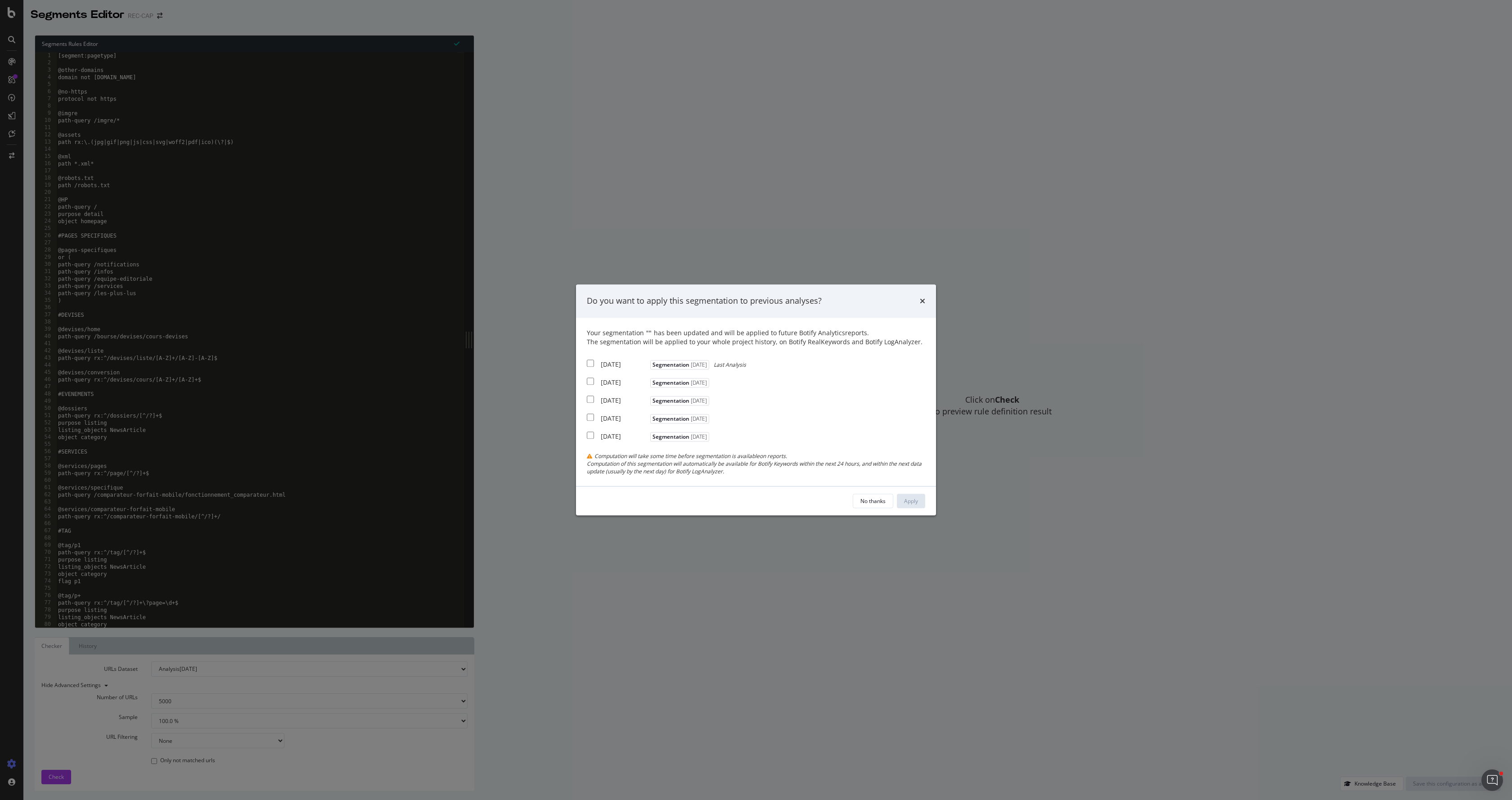
click at [616, 433] on div "2025 May. 30th" at bounding box center [624, 436] width 47 height 9
click at [615, 433] on div "2025 May. 30th" at bounding box center [624, 436] width 47 height 9
checkbox input "false"
click at [867, 497] on div "No thanks" at bounding box center [873, 501] width 26 height 8
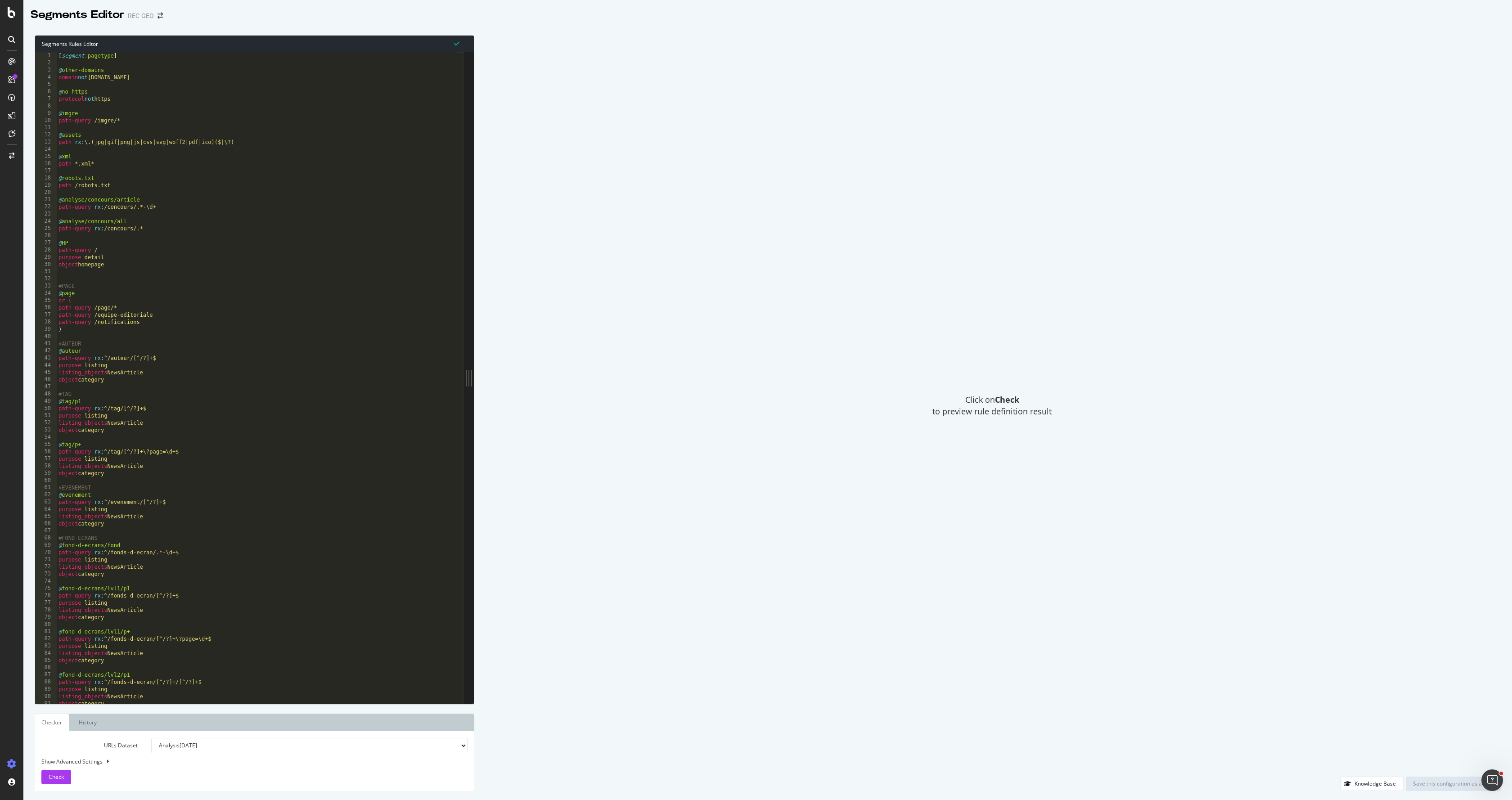
click at [108, 161] on div "[ segment : pagetype ] @ other-domains domain not www.geo.fr @ no-https protoco…" at bounding box center [257, 385] width 401 height 666
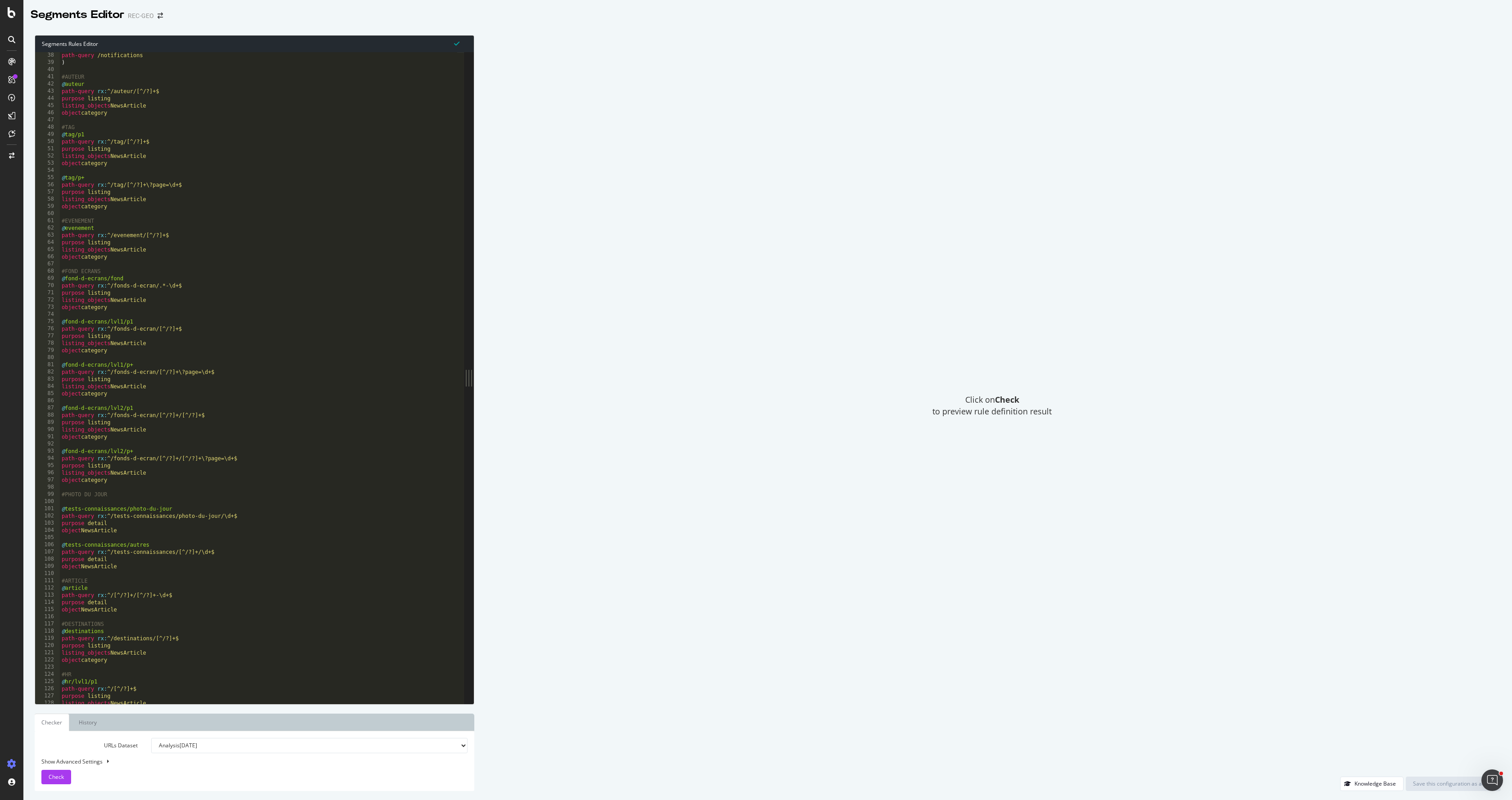
scroll to position [267, 0]
click at [137, 235] on div "path-query /notifications ) #AUTEUR @ auteur path-query rx : ^/auteur/[^/?]+$ p…" at bounding box center [258, 385] width 398 height 666
click at [196, 251] on div "path-query /notifications ) #AUTEUR @ auteur path-query rx : ^/auteur/[^/?]+$ p…" at bounding box center [258, 385] width 398 height 666
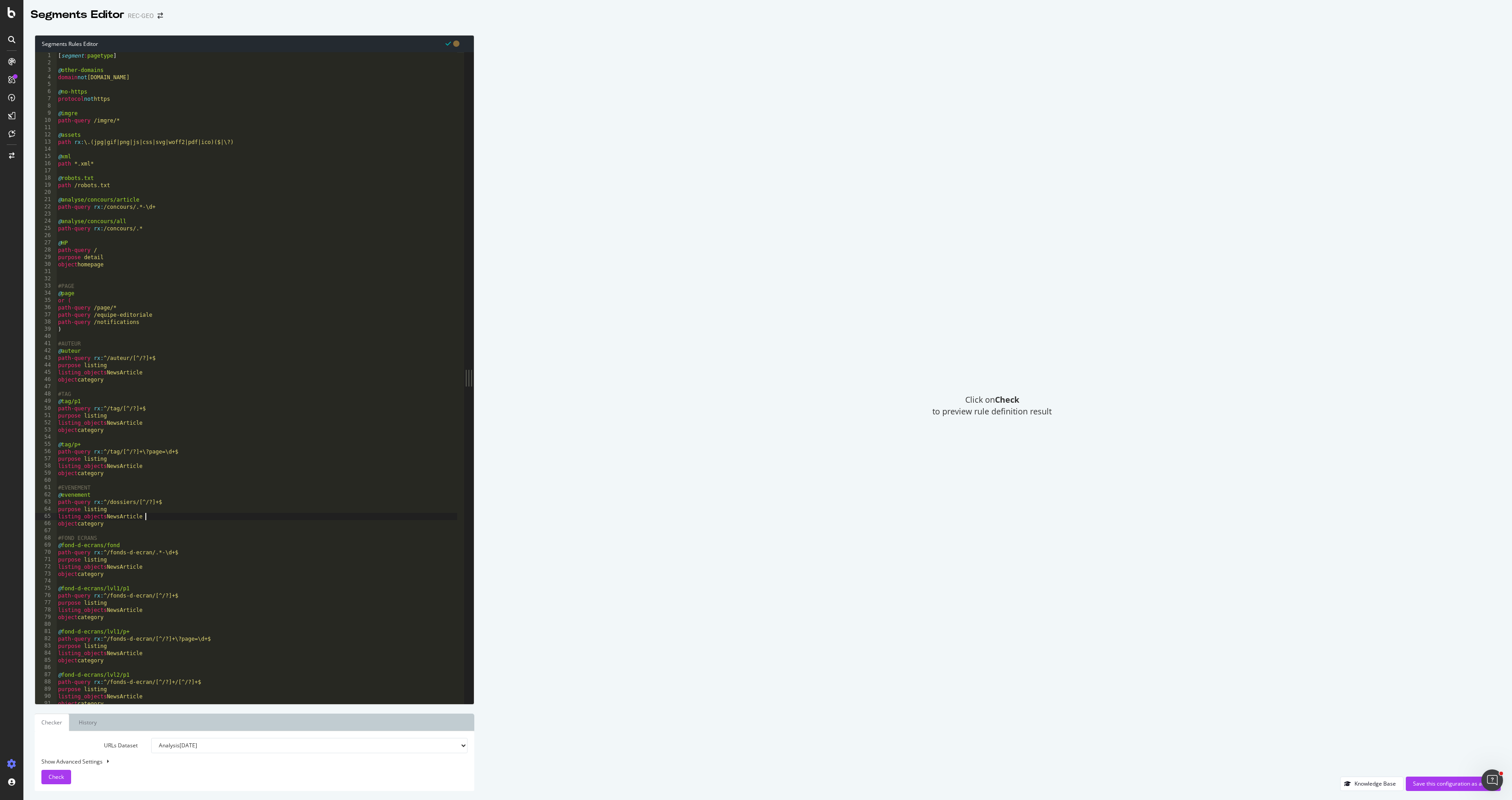
scroll to position [0, 0]
type textarea "listing_objects NewsArticle"
click at [1438, 785] on div "Save this configuration as active" at bounding box center [1453, 783] width 81 height 8
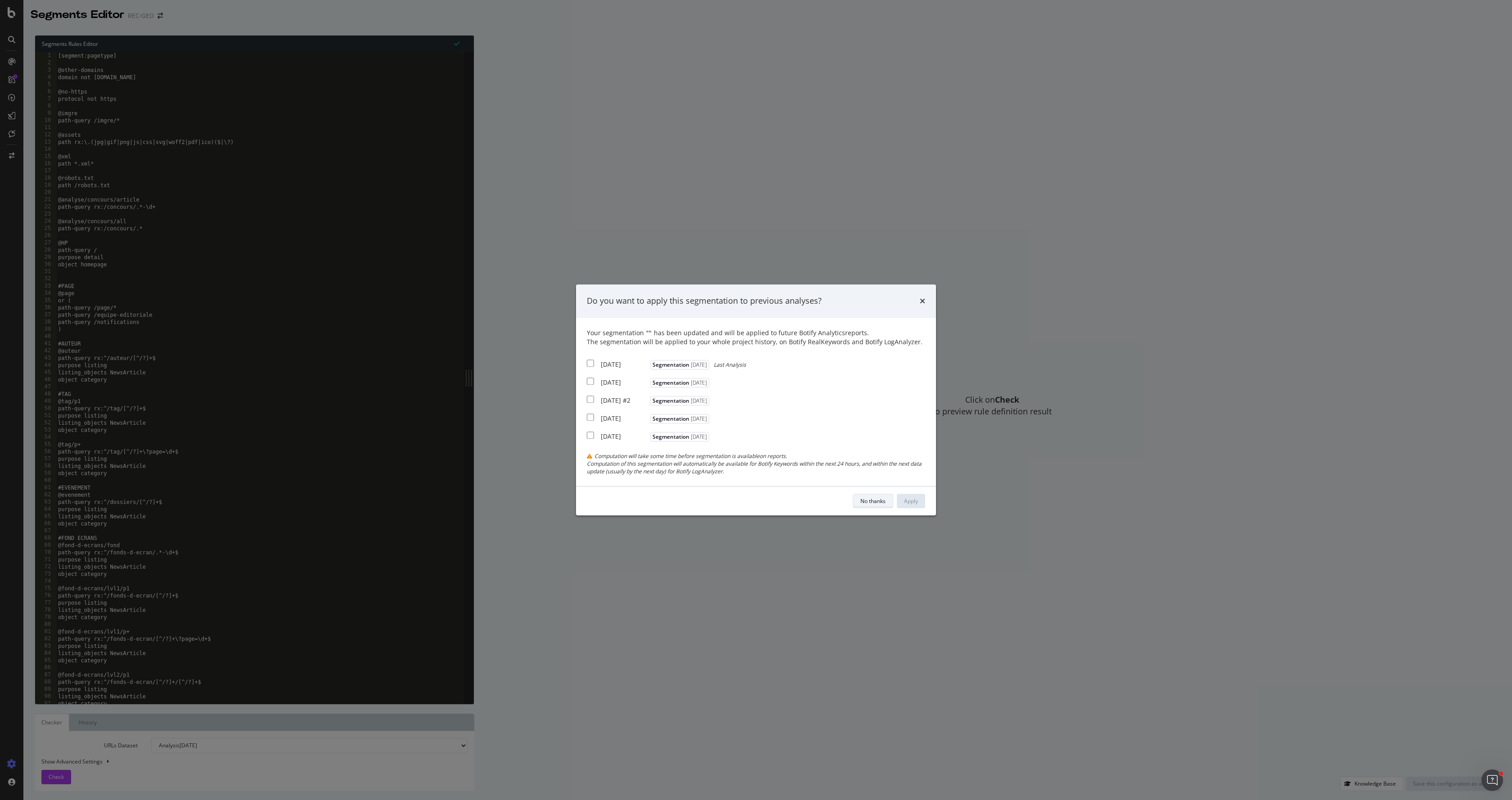
click at [878, 505] on div "No thanks" at bounding box center [873, 501] width 26 height 8
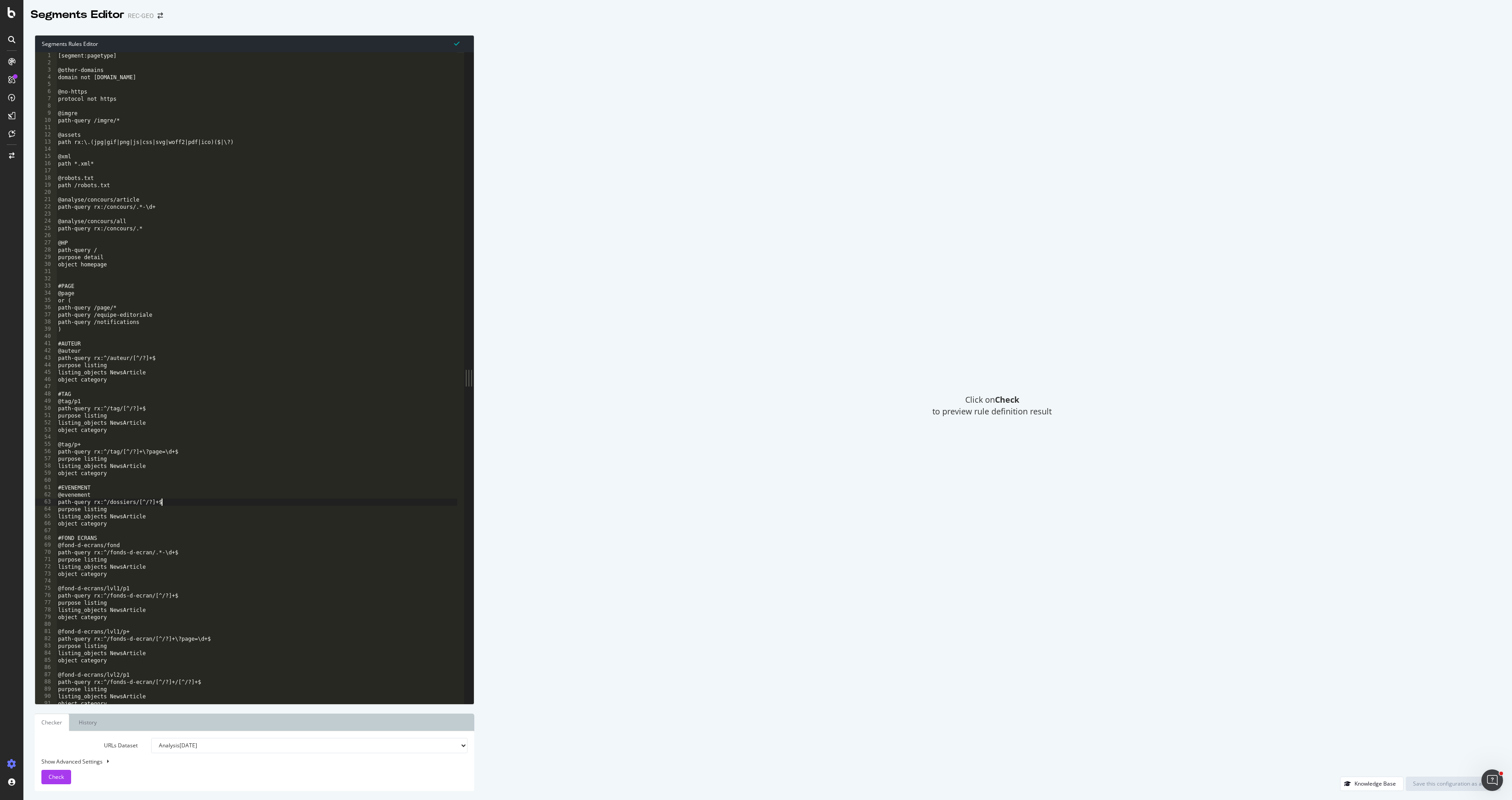
click at [165, 499] on div "[segment:pagetype] @other-domains domain not www.geo.fr @no-https protocol not …" at bounding box center [256, 385] width 401 height 666
click at [124, 339] on div "path rx:\.(jpg|gif|png|js|css|svg|woff2|pdf|ico)($|\?) @xml path *.xml* @robots…" at bounding box center [258, 384] width 398 height 666
click at [122, 342] on div "path rx:\.(jpg|gif|png|js|css|svg|woff2|pdf|ico)($|\?) @xml path *.xml* @robots…" at bounding box center [258, 384] width 398 height 666
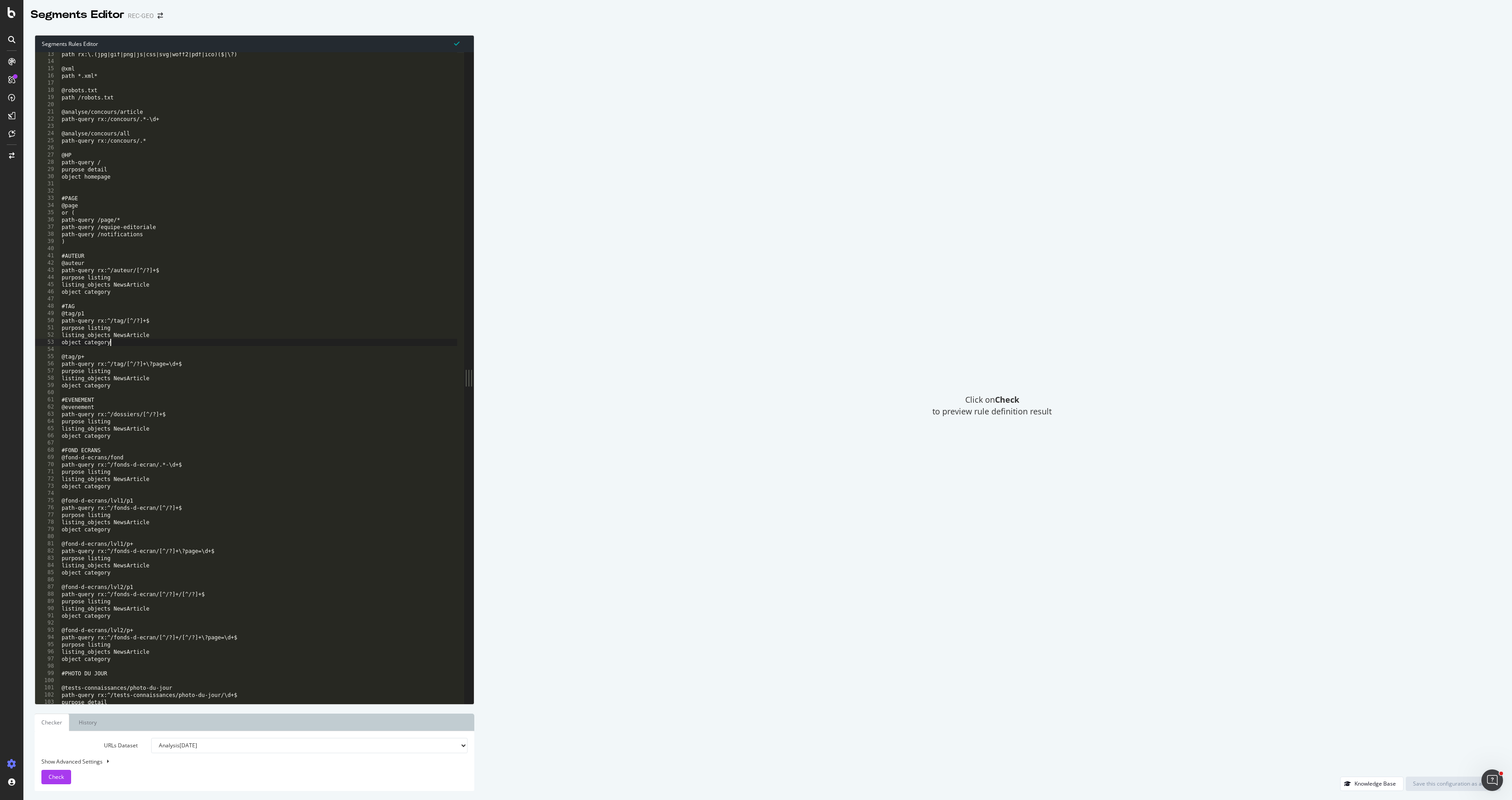
type textarea "object categor"
click at [190, 432] on div "path rx:\.(jpg|gif|png|js|css|svg|woff2|pdf|ico)($|\?) @xml path *.xml* @robots…" at bounding box center [258, 384] width 398 height 666
type textarea "purpose listing"
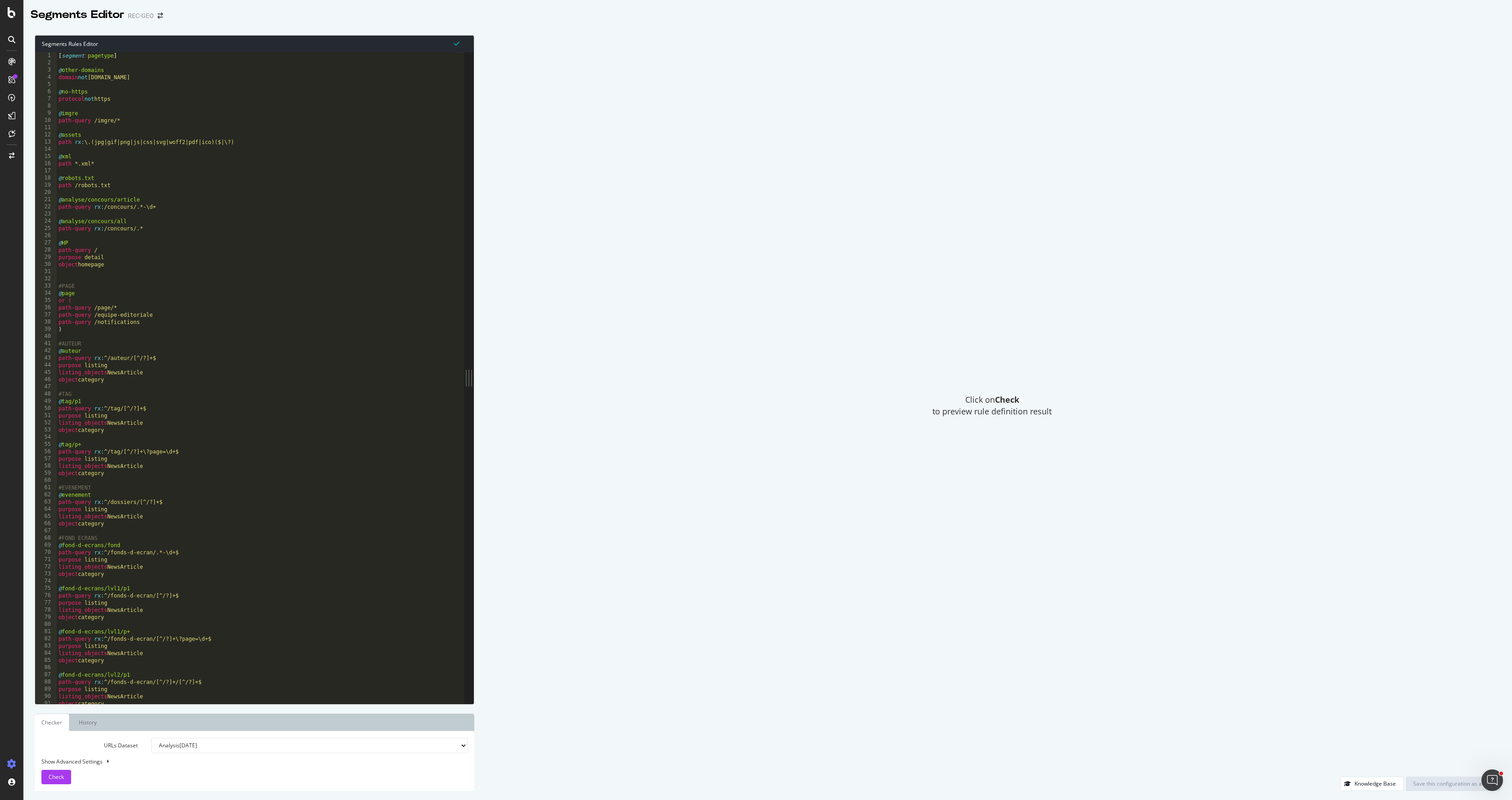
type textarea "object category"
click at [159, 428] on div "[ segment : pagetype ] @ other-domains domain not www.geo.fr @ no-https protoco…" at bounding box center [257, 385] width 401 height 666
click at [164, 615] on div "[ segment : pagetype ] @ other-domains domain not www.geo.fr @ no-https protoco…" at bounding box center [257, 385] width 401 height 666
click at [164, 621] on div "[ segment : pagetype ] @ other-domains domain not www.geo.fr @ no-https protoco…" at bounding box center [257, 385] width 401 height 666
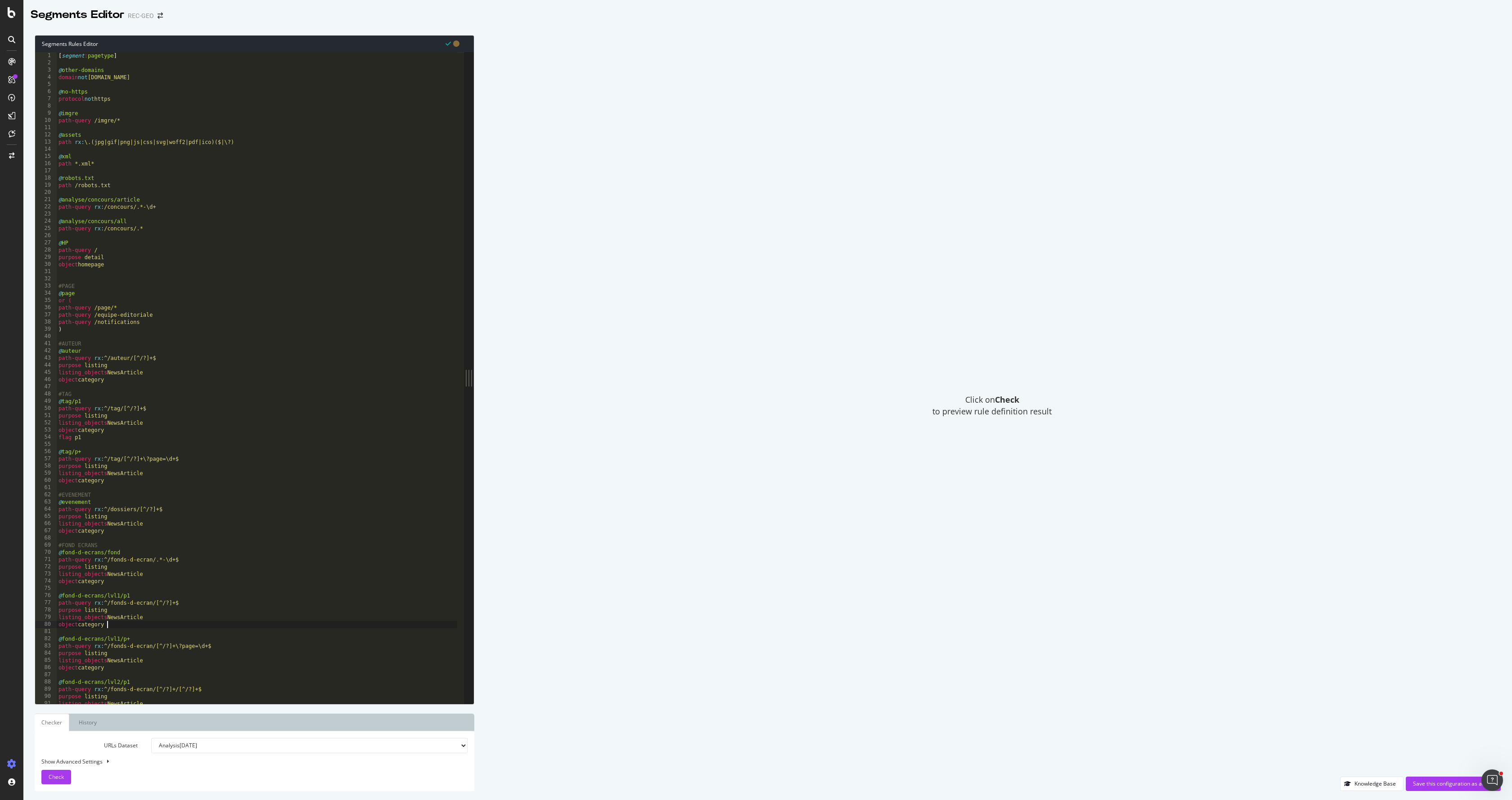
click at [162, 625] on div "[ segment : pagetype ] @ other-domains domain not www.geo.fr @ no-https protoco…" at bounding box center [257, 385] width 401 height 666
type textarea "object category"
paste textarea "flag p1"
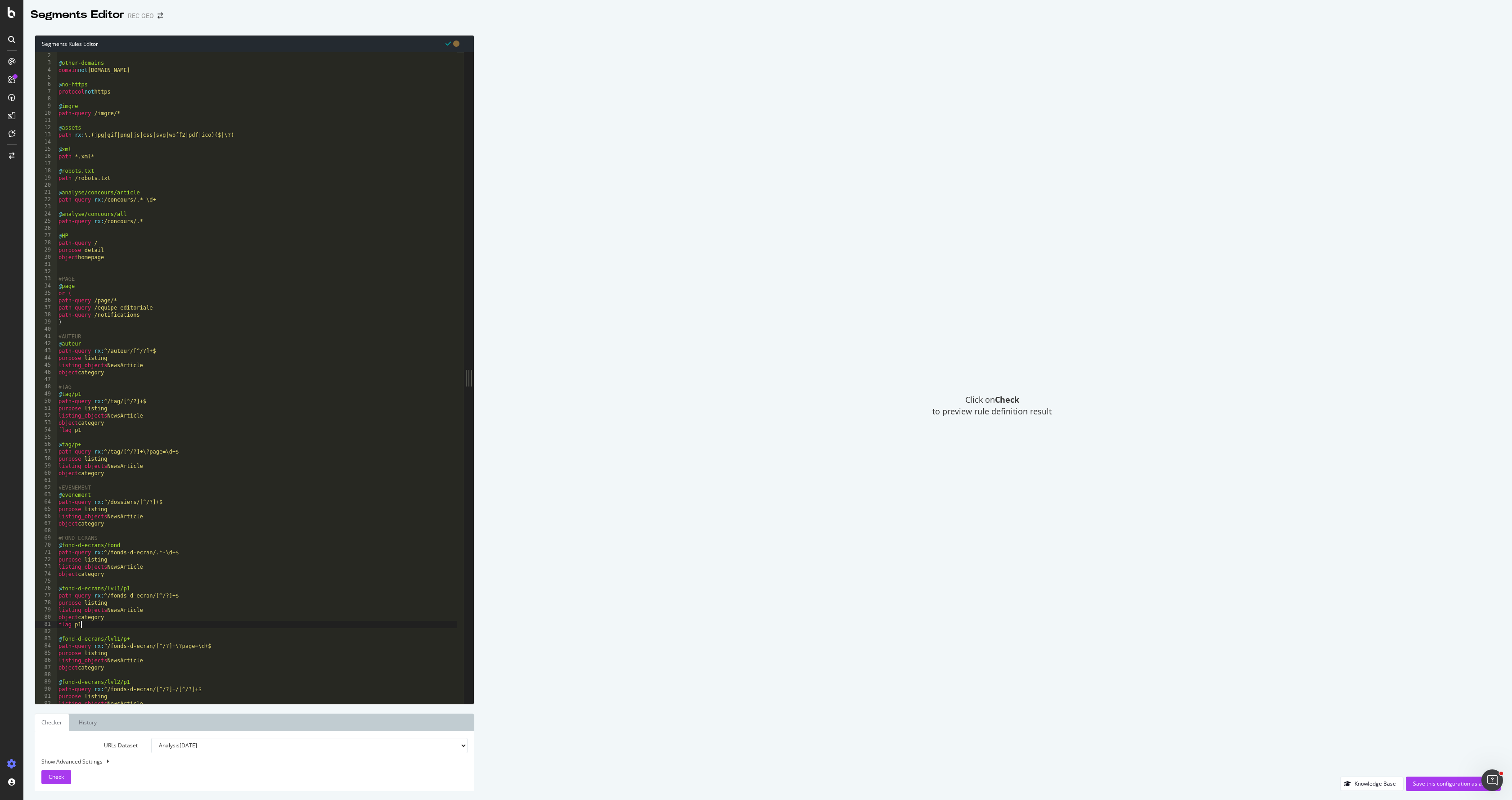
click at [125, 667] on div "[ segment : pagetype ] @ other-domains domain not www.geo.fr @ no-https protoco…" at bounding box center [257, 378] width 401 height 666
type textarea "object category"
paste textarea "flag p1"
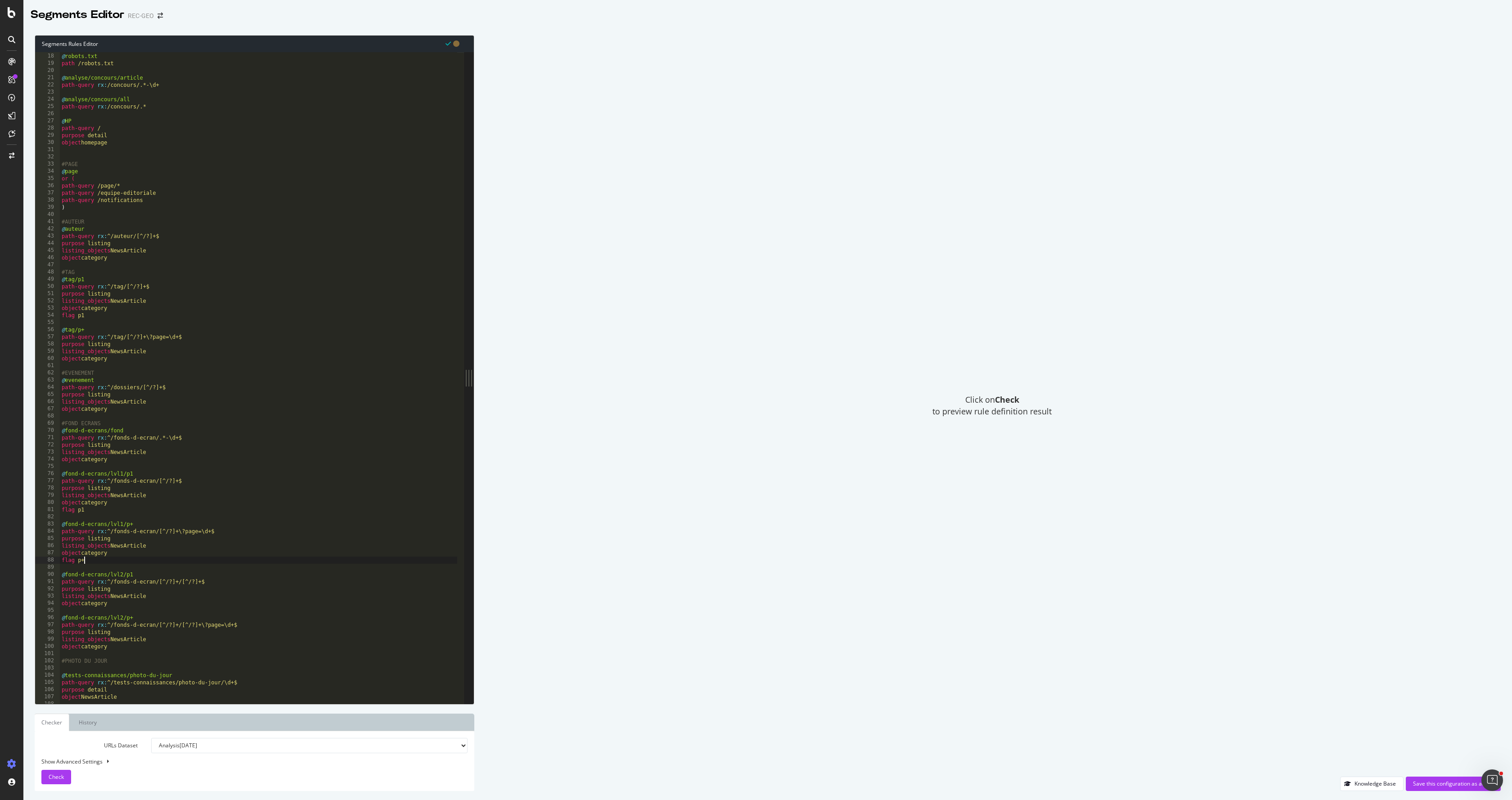
click at [162, 605] on div "@ robots.txt path /robots.txt @ analyse/concours/article path-query rx : /conco…" at bounding box center [258, 378] width 398 height 666
type textarea "object category"
paste textarea "flag p1"
click at [135, 655] on div "@ robots.txt path /robots.txt @ analyse/concours/article path-query rx : /conco…" at bounding box center [258, 378] width 398 height 666
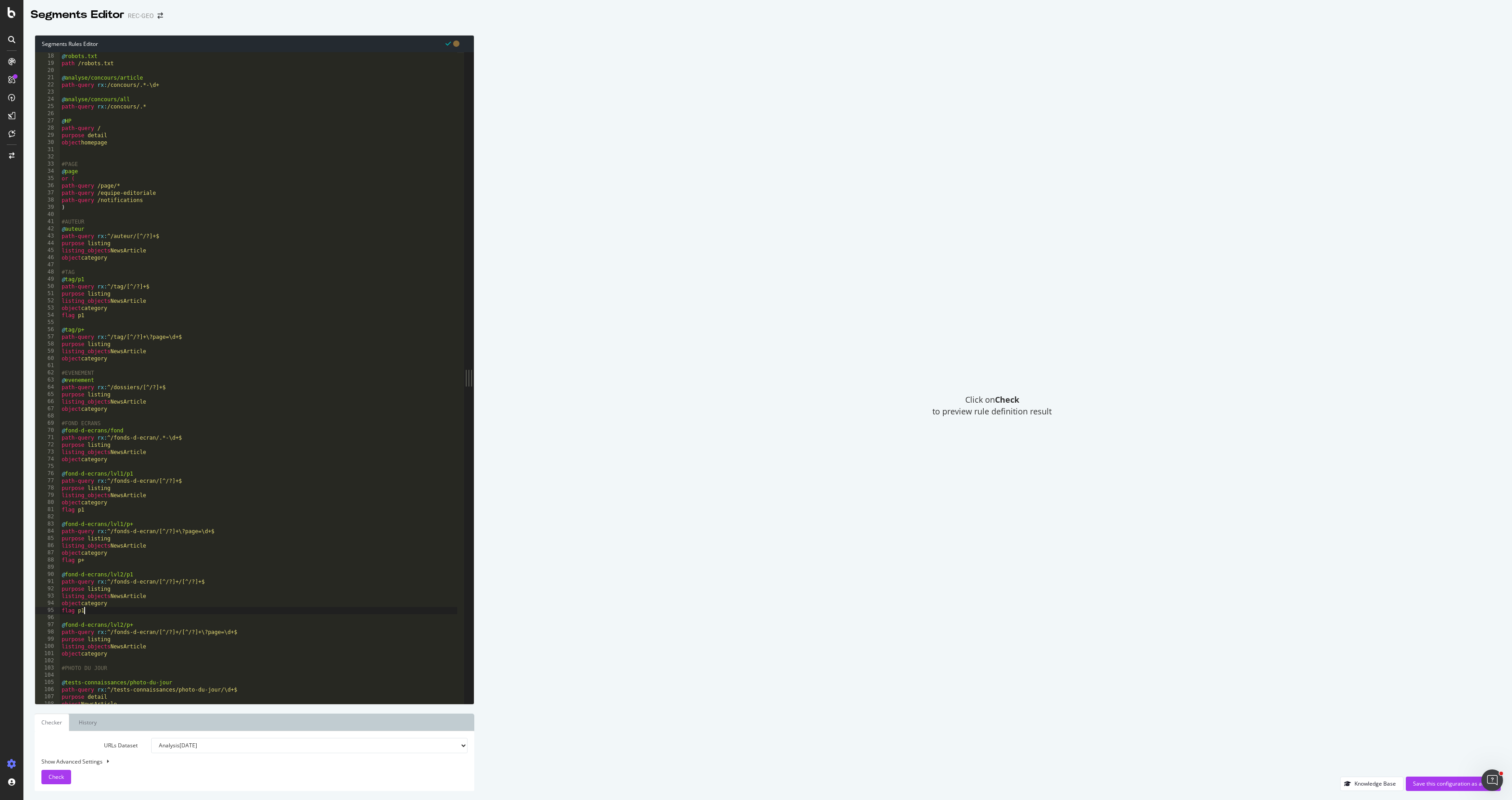
type textarea "object category"
paste textarea "flag p1"
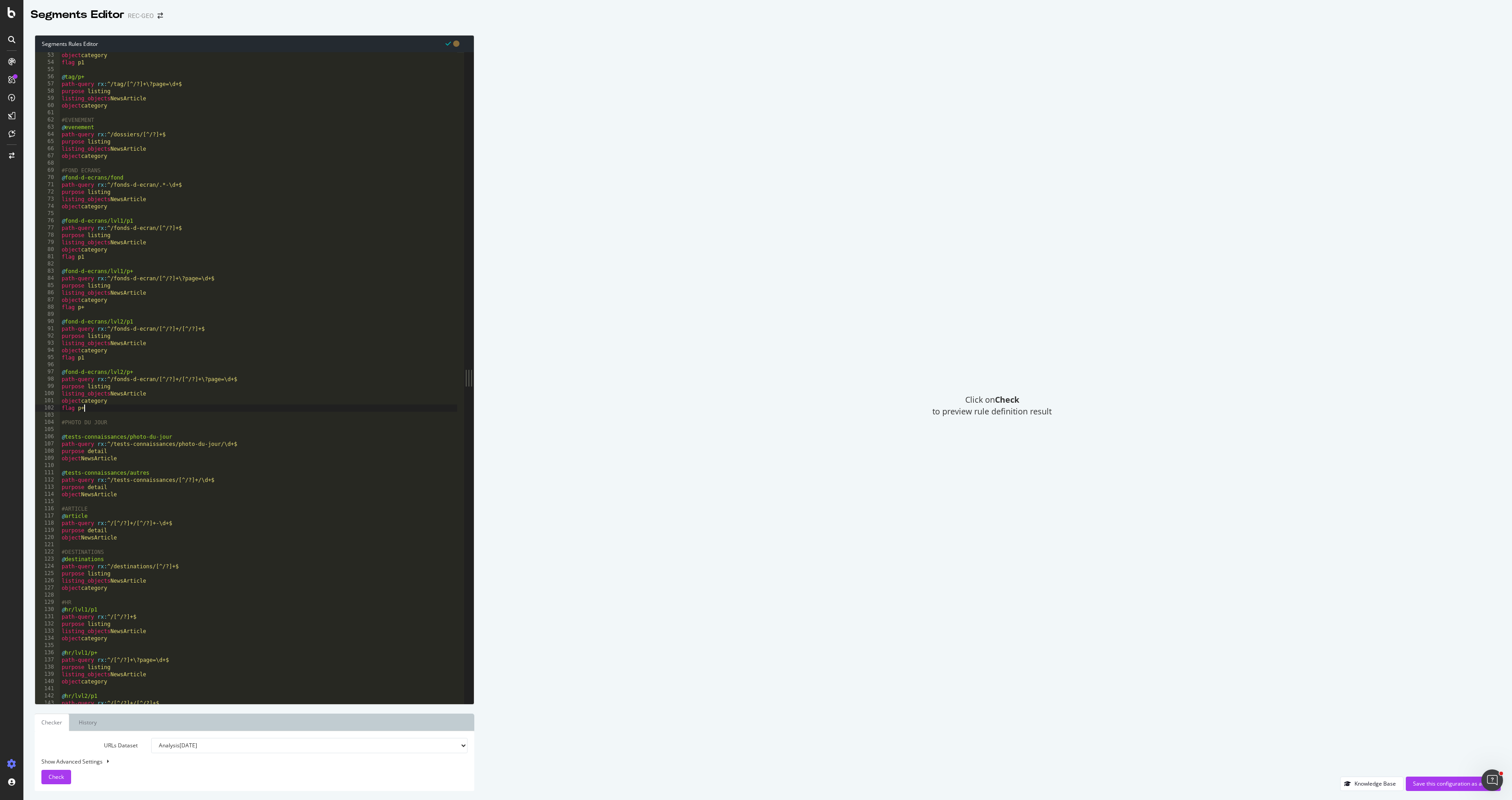
click at [127, 642] on div "object category flag p1 @ tag/p+ path-query rx : ^/tag/[^/?]+\?page=\d+$ purpos…" at bounding box center [258, 385] width 398 height 666
type textarea "object category"
paste textarea "flag p1"
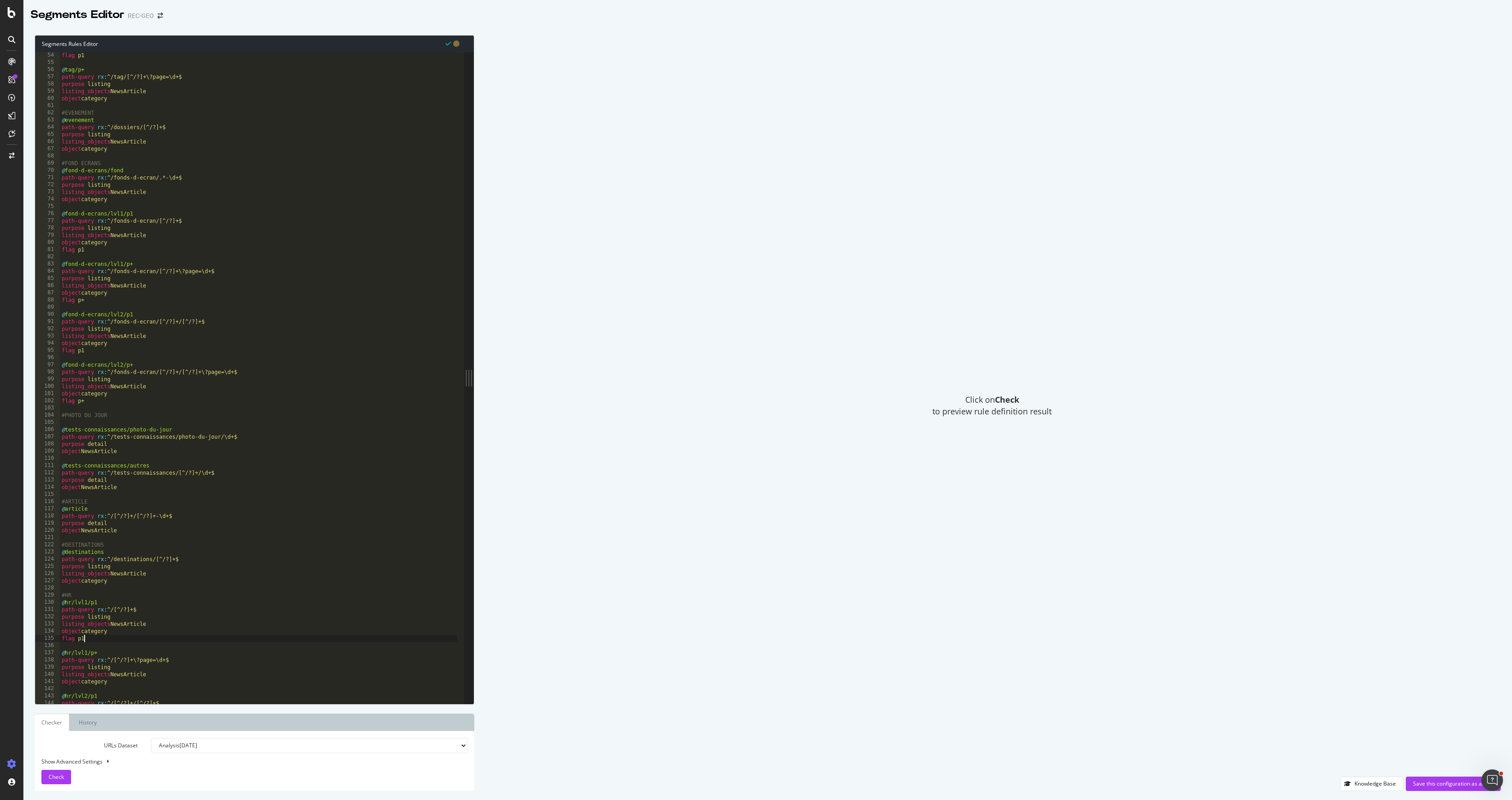
click at [124, 685] on div "flag p1 @ tag/p+ path-query rx : ^/tag/[^/?]+\?page=\d+$ purpose listing listin…" at bounding box center [258, 385] width 398 height 666
type textarea "object category"
paste textarea "flag p1"
type textarea "flag p+"
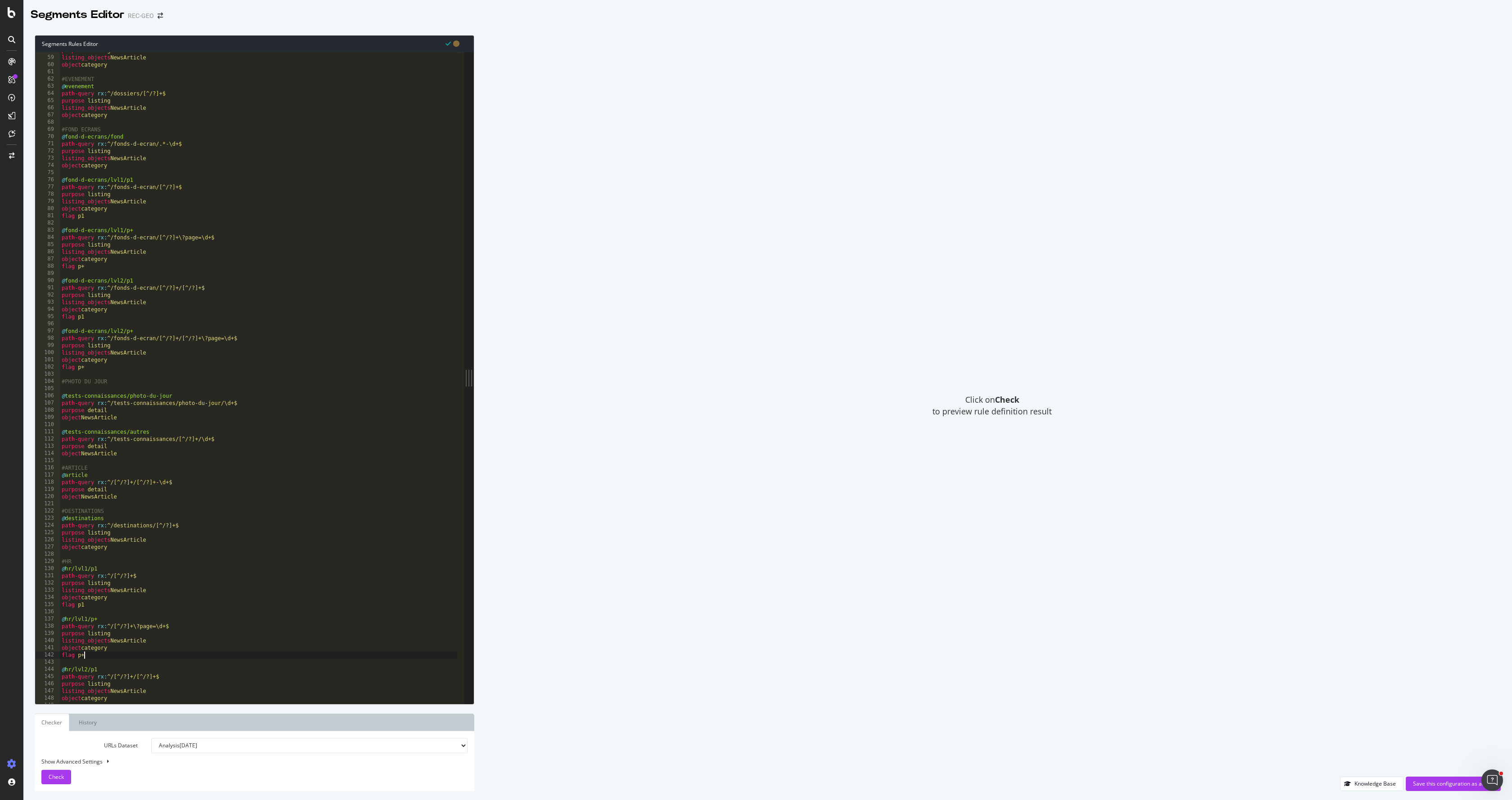
click at [114, 660] on div "purpose listing listing_objects NewsArticle object category #EVENEMENT @ evenem…" at bounding box center [258, 380] width 398 height 666
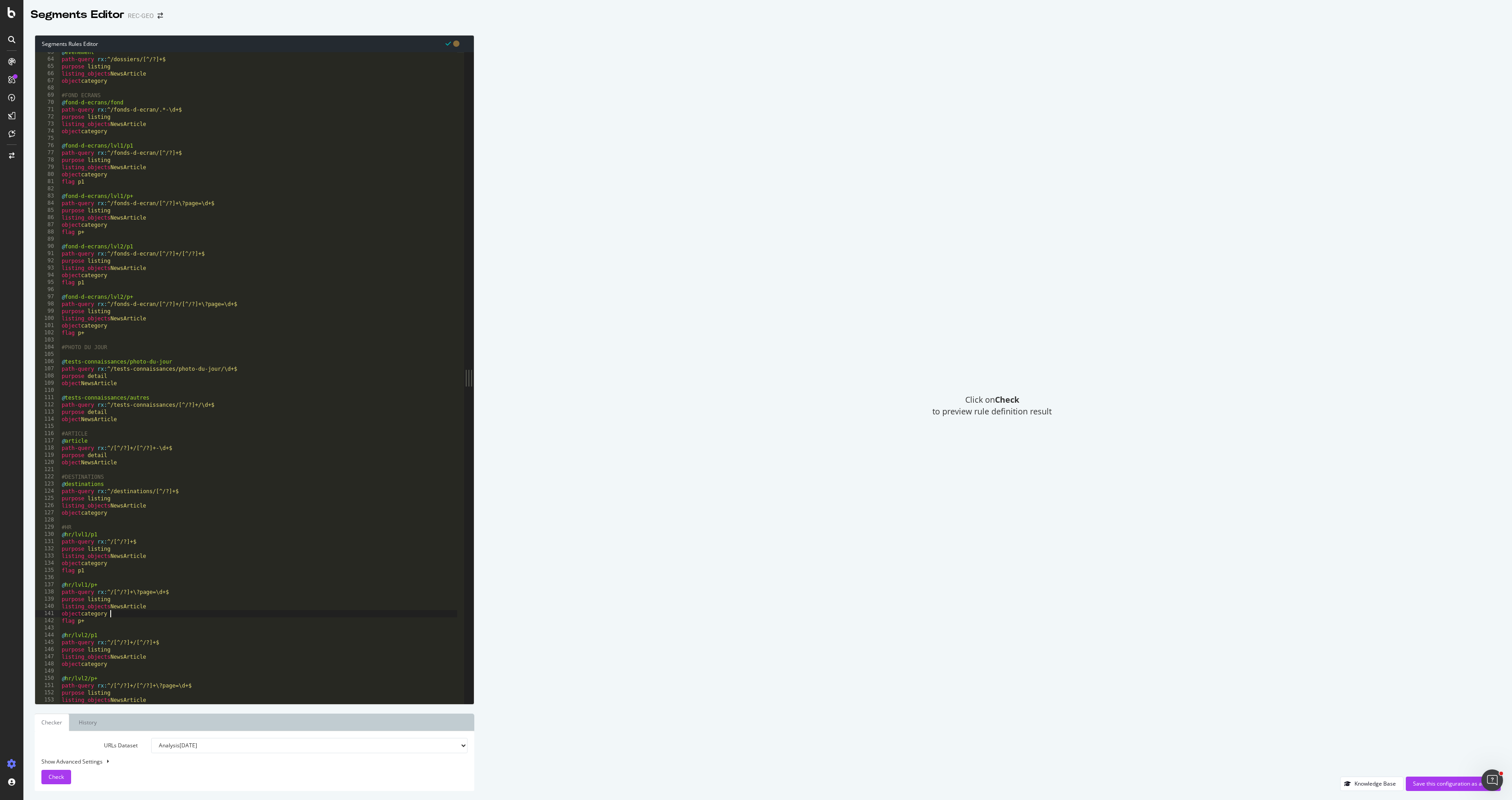
click at [122, 616] on div "@ evenement path-query rx : ^/dossiers/[^/?]+$ purpose listing listing_objects …" at bounding box center [258, 382] width 398 height 666
type textarea "object category"
click at [124, 664] on div "@ evenement path-query rx : ^/dossiers/[^/?]+$ purpose listing listing_objects …" at bounding box center [258, 382] width 398 height 666
paste textarea "flag p1"
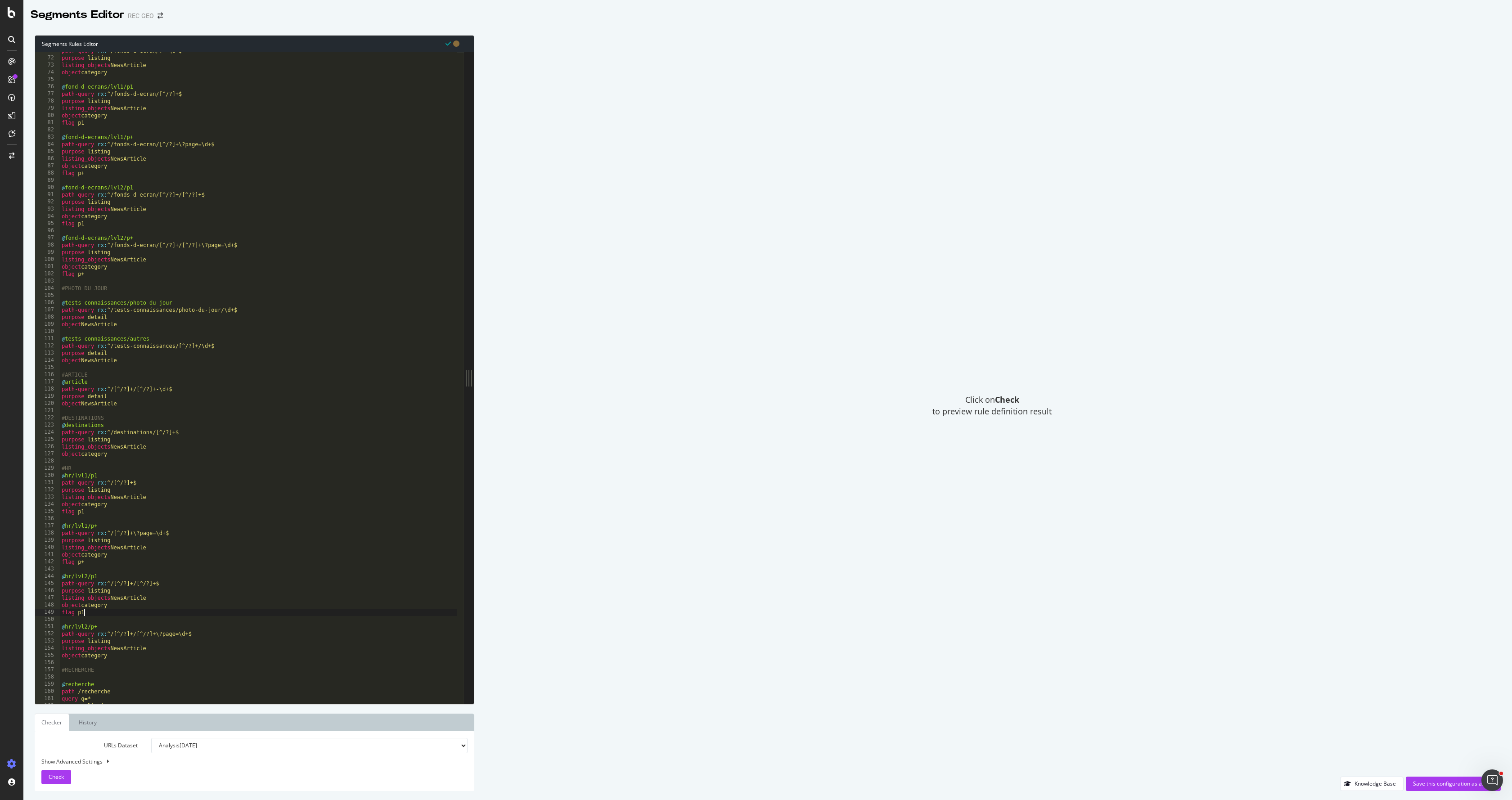
click at [130, 657] on div "path-query rx : ^/fonds-d-ecran/.*-\d+$ purpose listing listing_objects NewsArt…" at bounding box center [258, 380] width 398 height 666
type textarea "object category"
paste textarea "flag p1"
click at [111, 220] on div "object homepage #PAGE @ page or ( path-query /page/* path-query /equipe-editori…" at bounding box center [258, 382] width 398 height 666
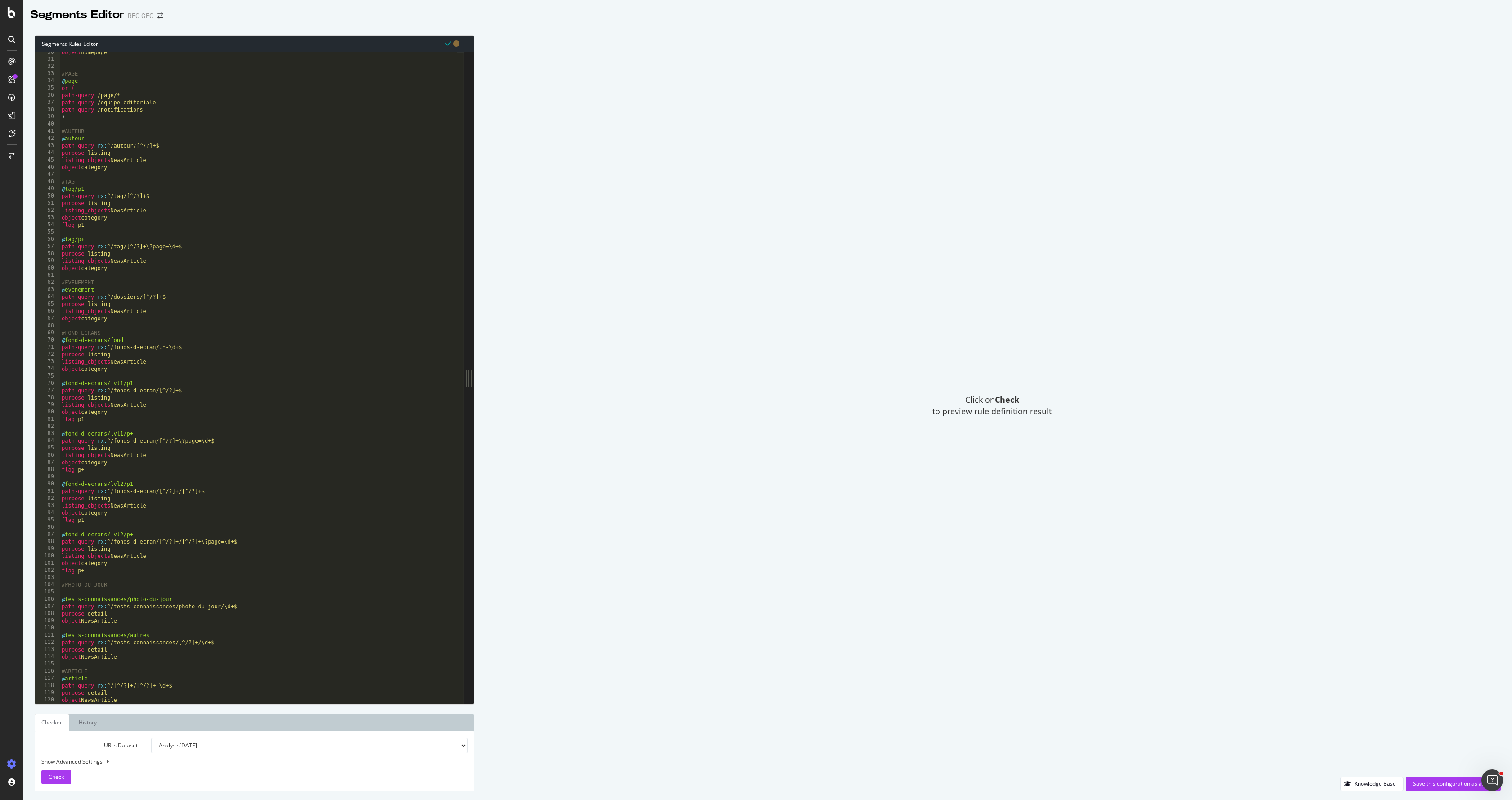
type textarea "object category"
click at [124, 271] on div "object homepage #PAGE @ page or ( path-query /page/* path-query /equipe-editori…" at bounding box center [258, 382] width 398 height 666
paste textarea "flag p1"
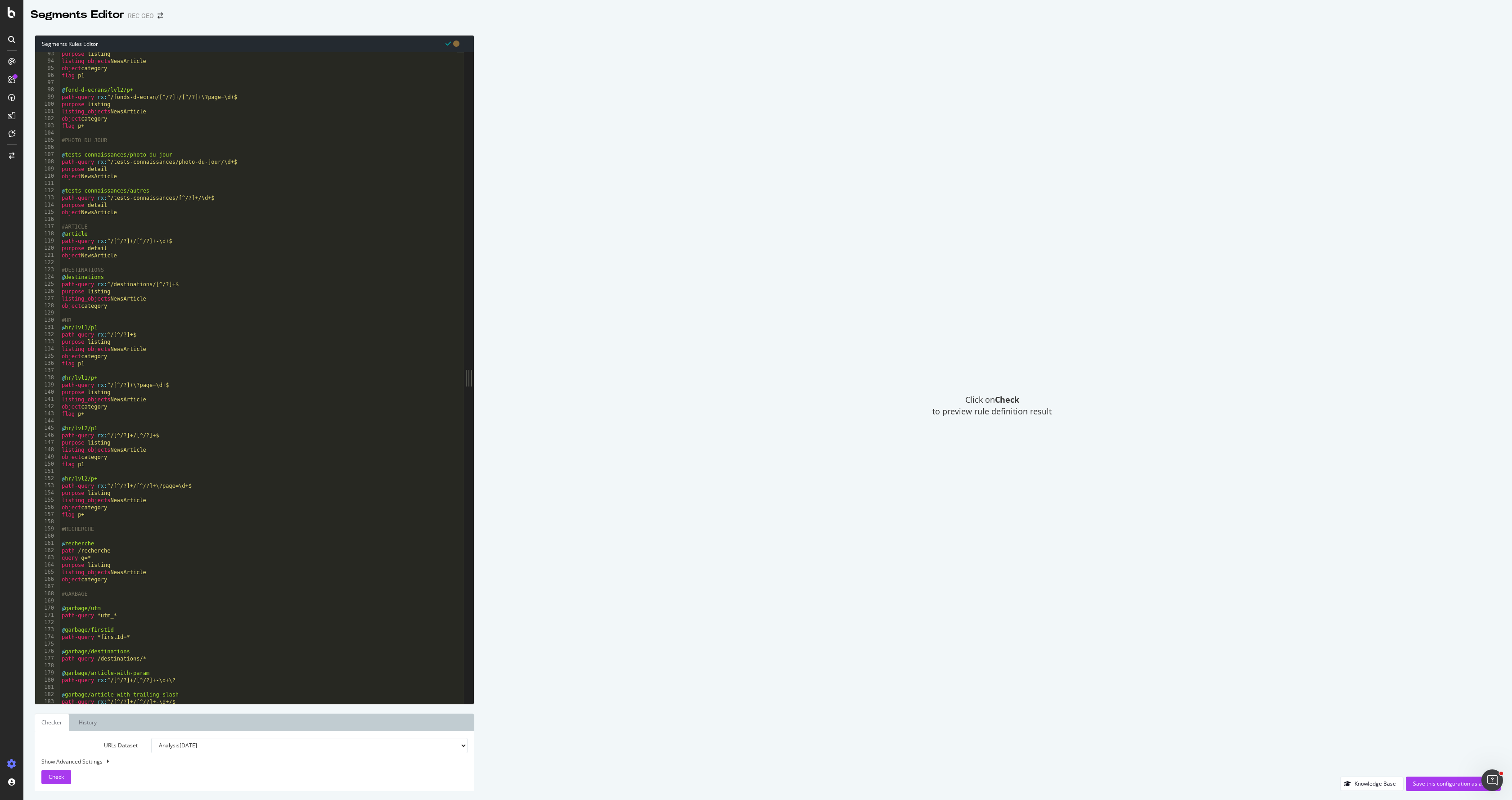
scroll to position [687, 0]
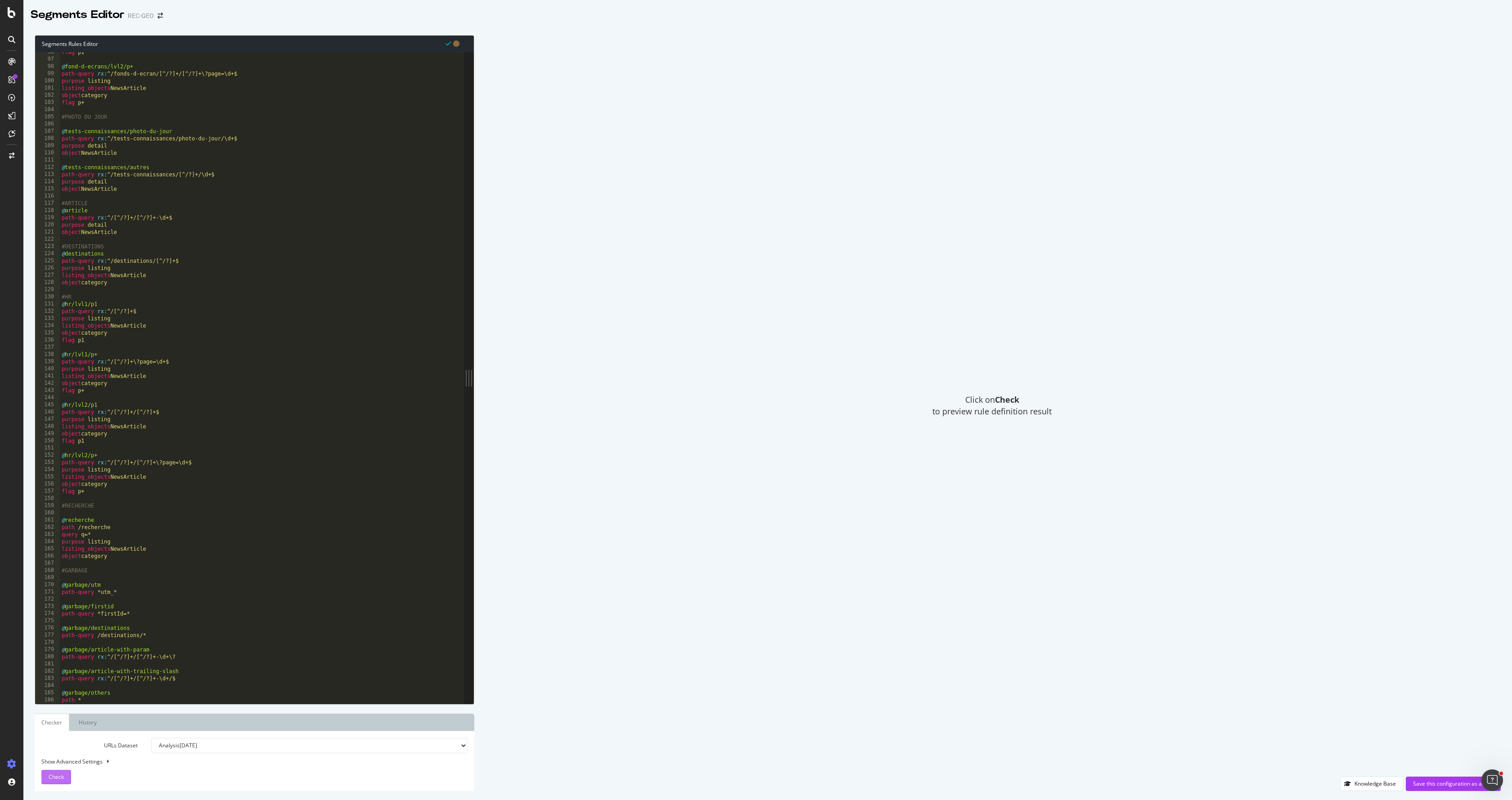
type textarea "flag p+"
click at [56, 779] on span "Check" at bounding box center [57, 776] width 16 height 8
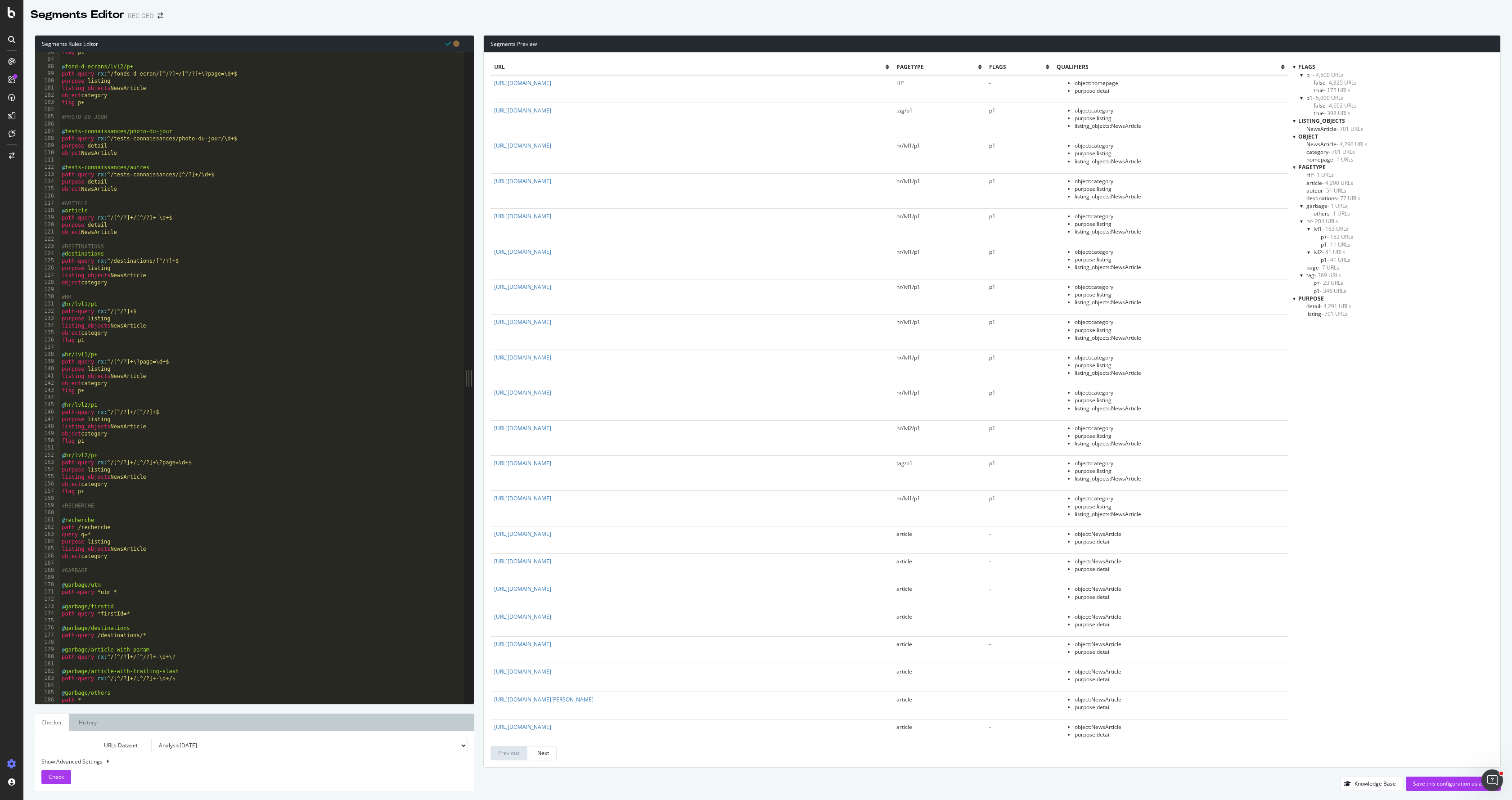
click at [1346, 90] on span "- 175 URLs" at bounding box center [1336, 90] width 27 height 8
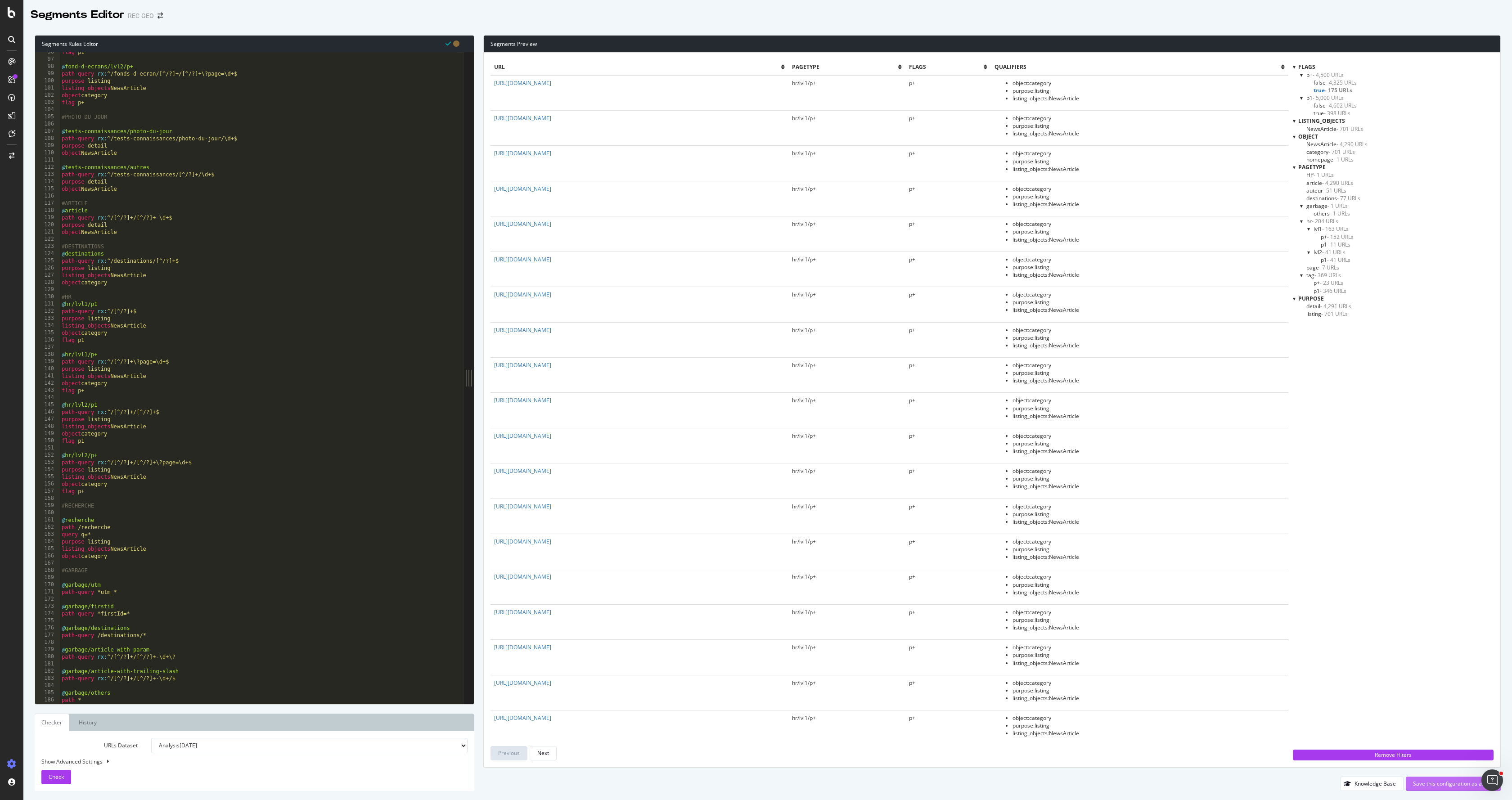
click at [1430, 776] on button "Save this configuration as active" at bounding box center [1453, 783] width 95 height 15
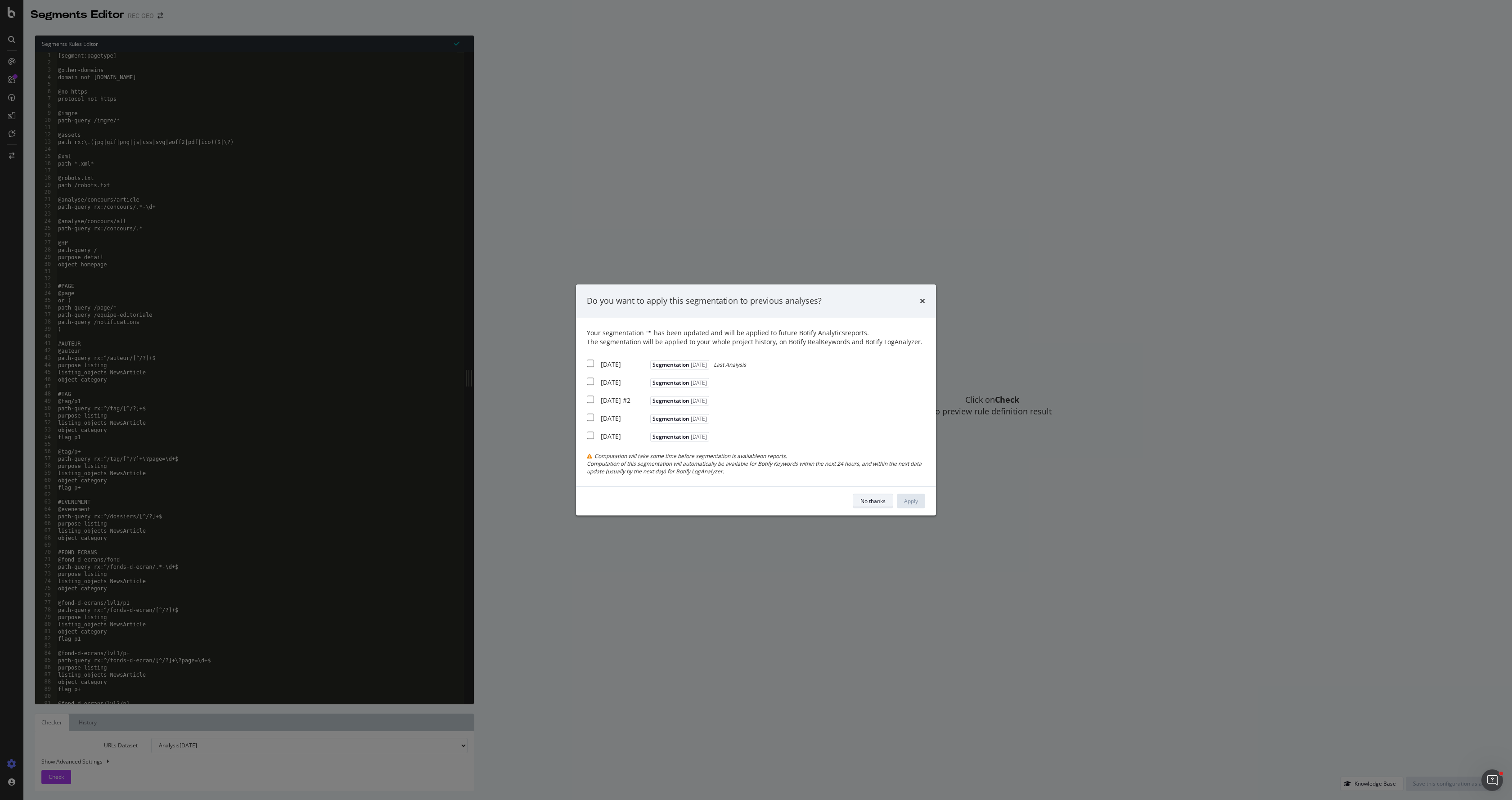
click at [870, 505] on div "No thanks" at bounding box center [873, 501] width 26 height 8
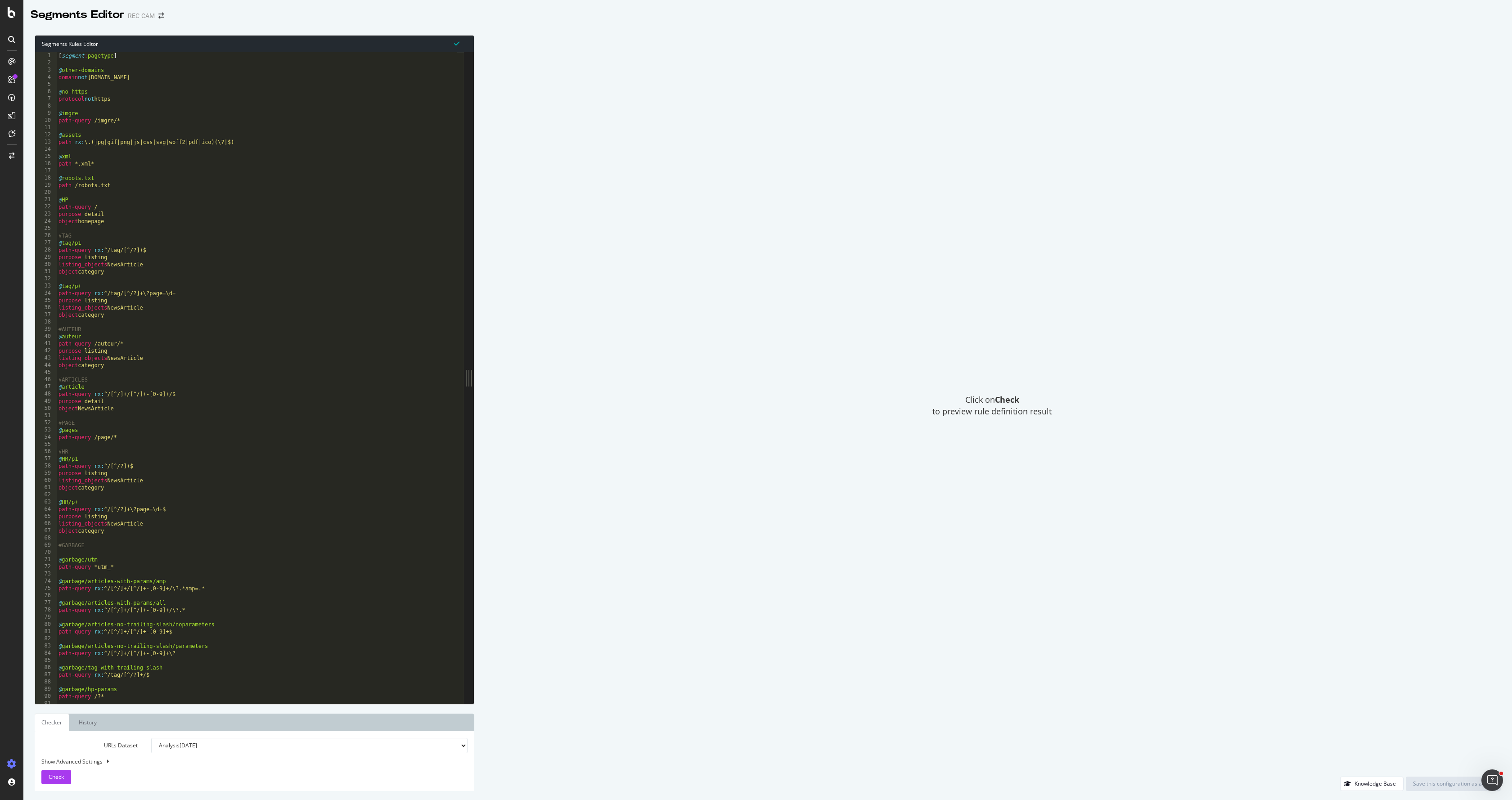
click at [198, 246] on div "[ segment : pagetype ] @ other-domains domain not [DOMAIN_NAME] @ no-https prot…" at bounding box center [257, 385] width 401 height 666
click at [112, 275] on div "[ segment : pagetype ] @ other-domains domain not [DOMAIN_NAME] @ no-https prot…" at bounding box center [257, 385] width 401 height 666
type textarea "object category"
click at [135, 492] on div "[ segment : pagetype ] @ other-domains domain not [DOMAIN_NAME] @ no-https prot…" at bounding box center [257, 385] width 401 height 666
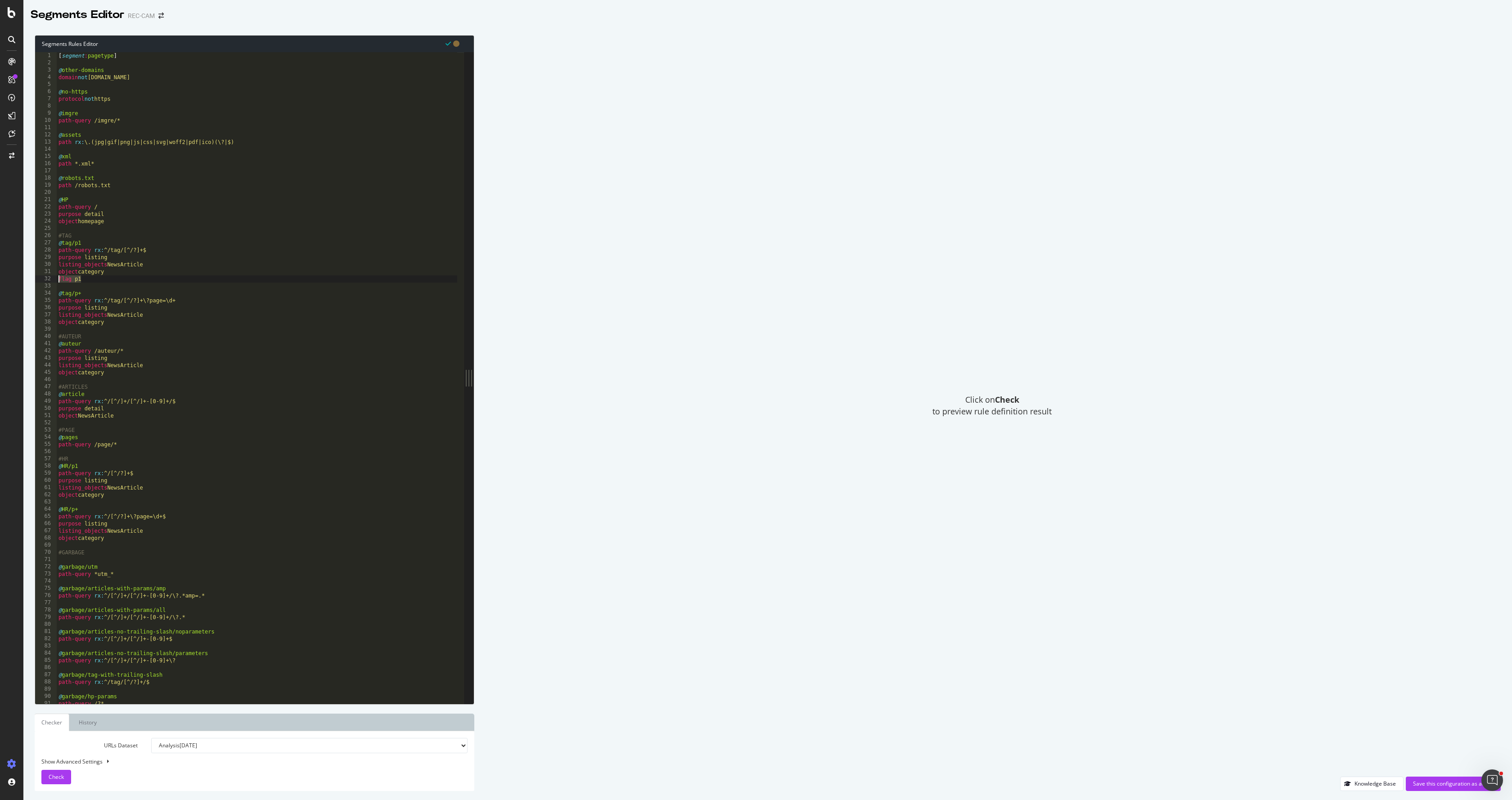
type textarea "object category"
paste textarea "flag p1"
type textarea "flag p1"
click at [142, 550] on div "[ segment : pagetype ] @ other-domains domain not [DOMAIN_NAME] @ no-https prot…" at bounding box center [257, 385] width 401 height 666
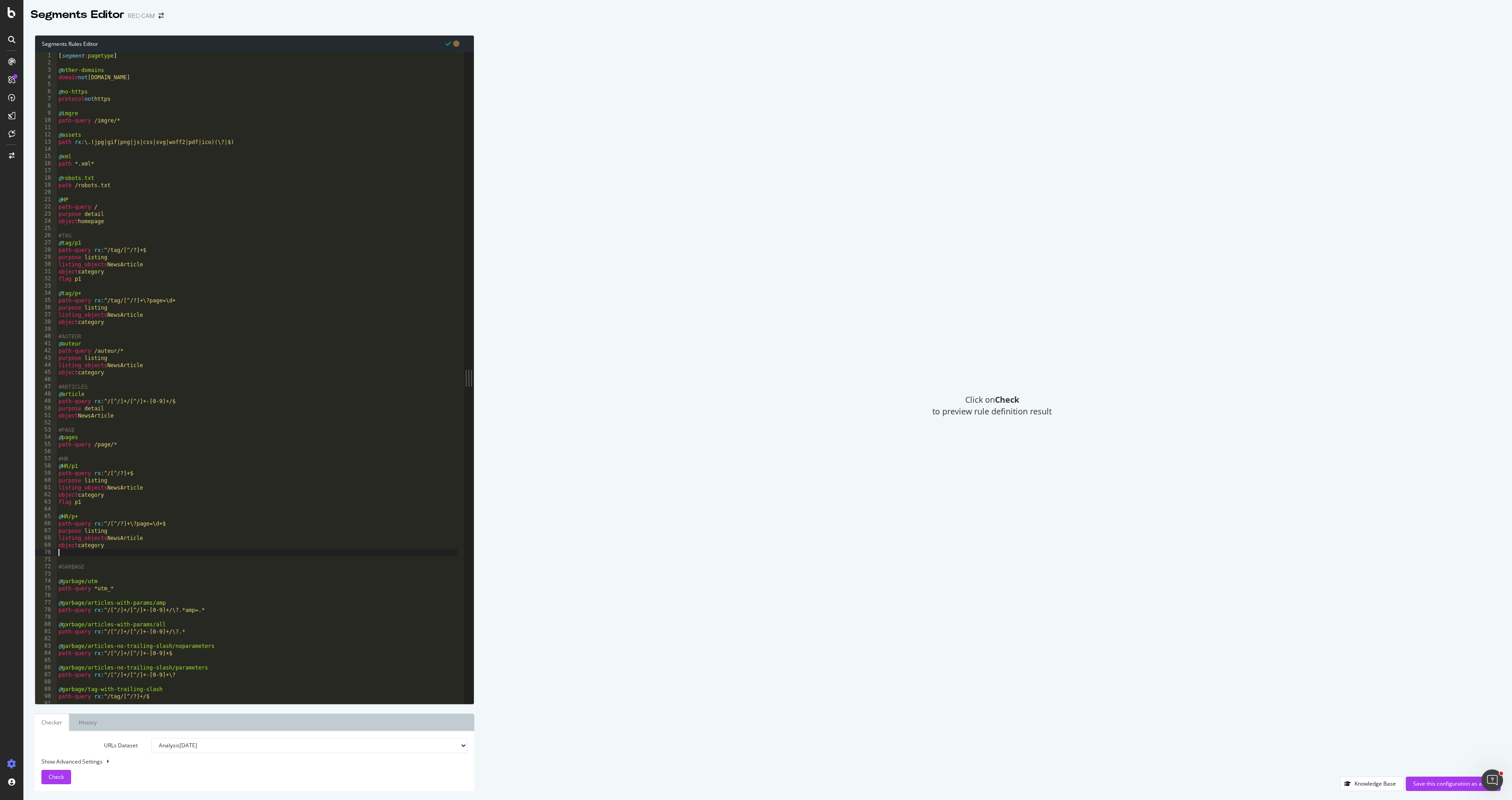
paste textarea "flag p1"
click at [122, 323] on div "[ segment : pagetype ] @ other-domains domain not [DOMAIN_NAME] @ no-https prot…" at bounding box center [257, 385] width 401 height 666
type textarea "object category"
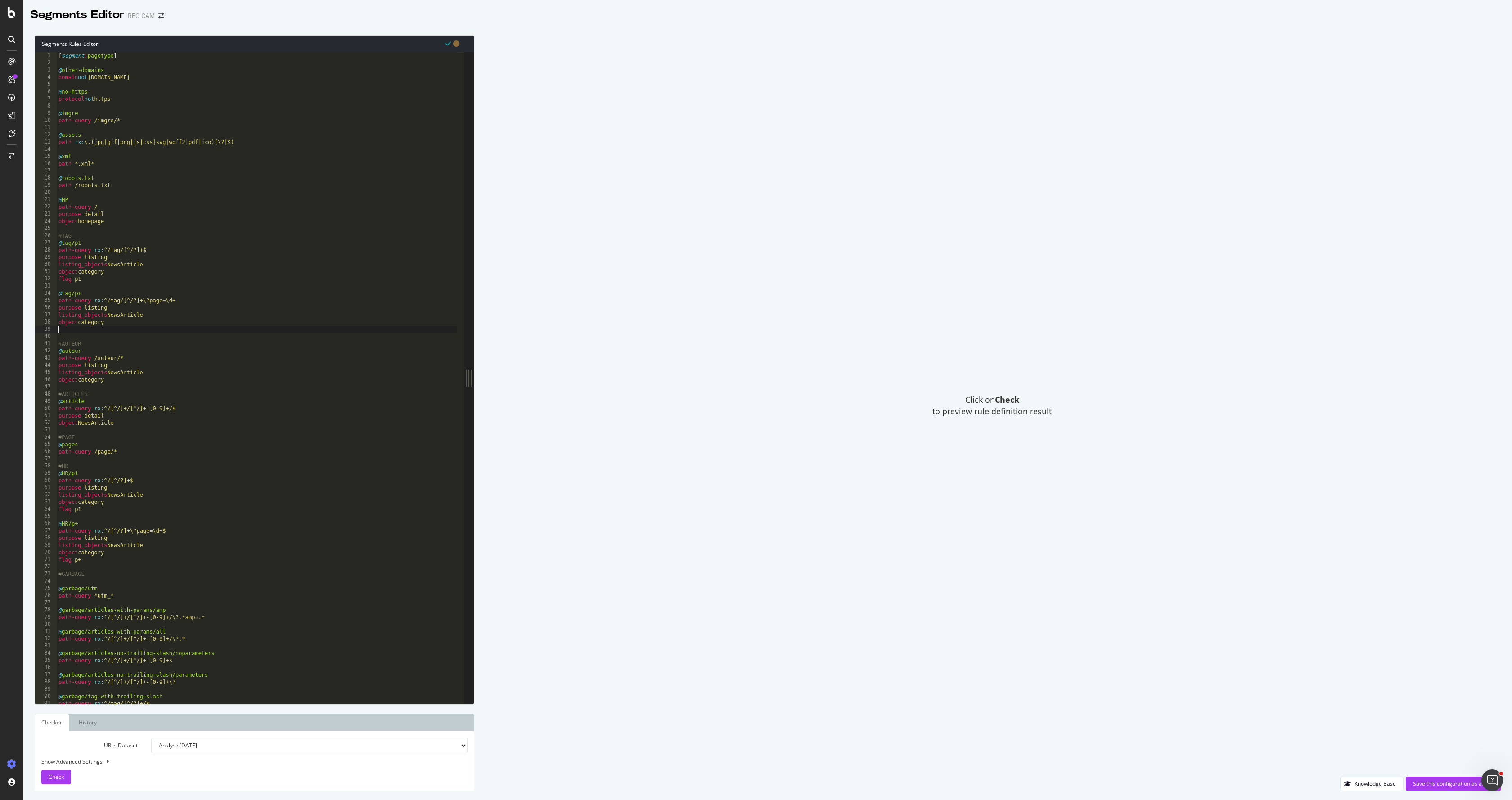
paste textarea "flag p1"
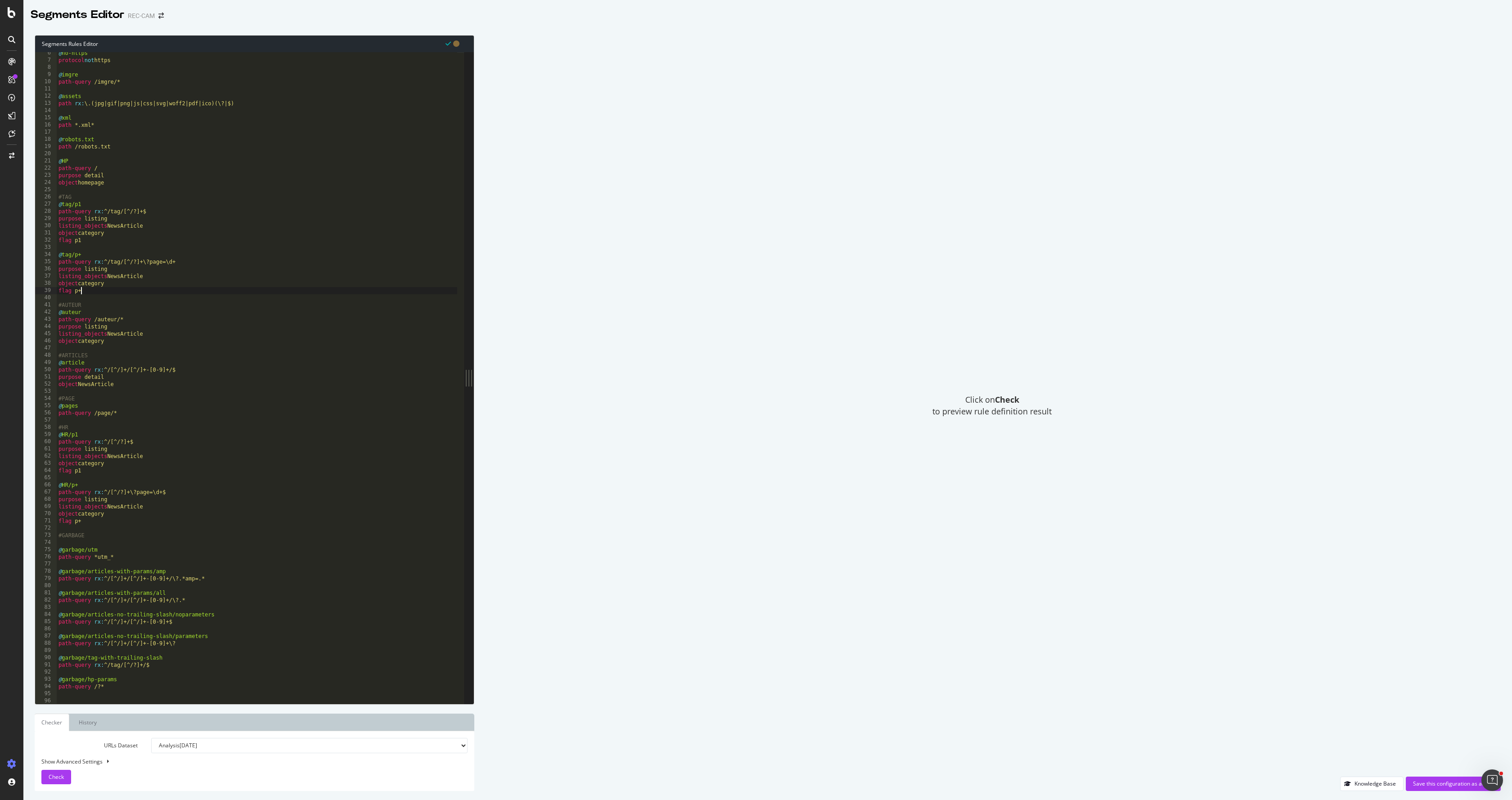
scroll to position [38, 0]
type textarea "flag p+"
click at [105, 520] on div "@ no-https protocol not https @ imgre path-query /imgre/* @ assets path rx : \.…" at bounding box center [257, 382] width 401 height 666
type textarea "flag p+"
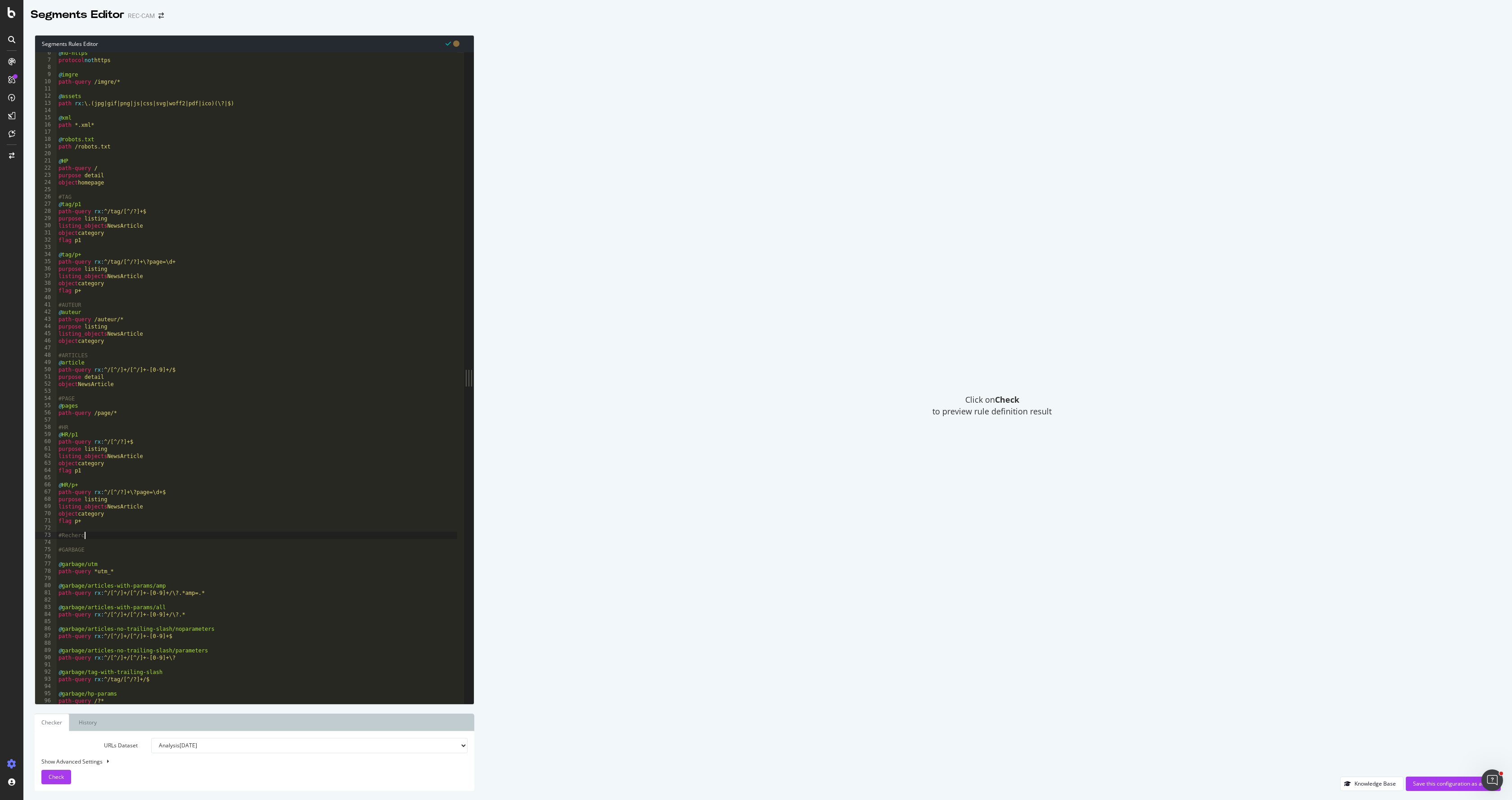
type textarea "#Recherche"
type textarea "}"
type textarea "#"
type textarea "≤"
type textarea "²"
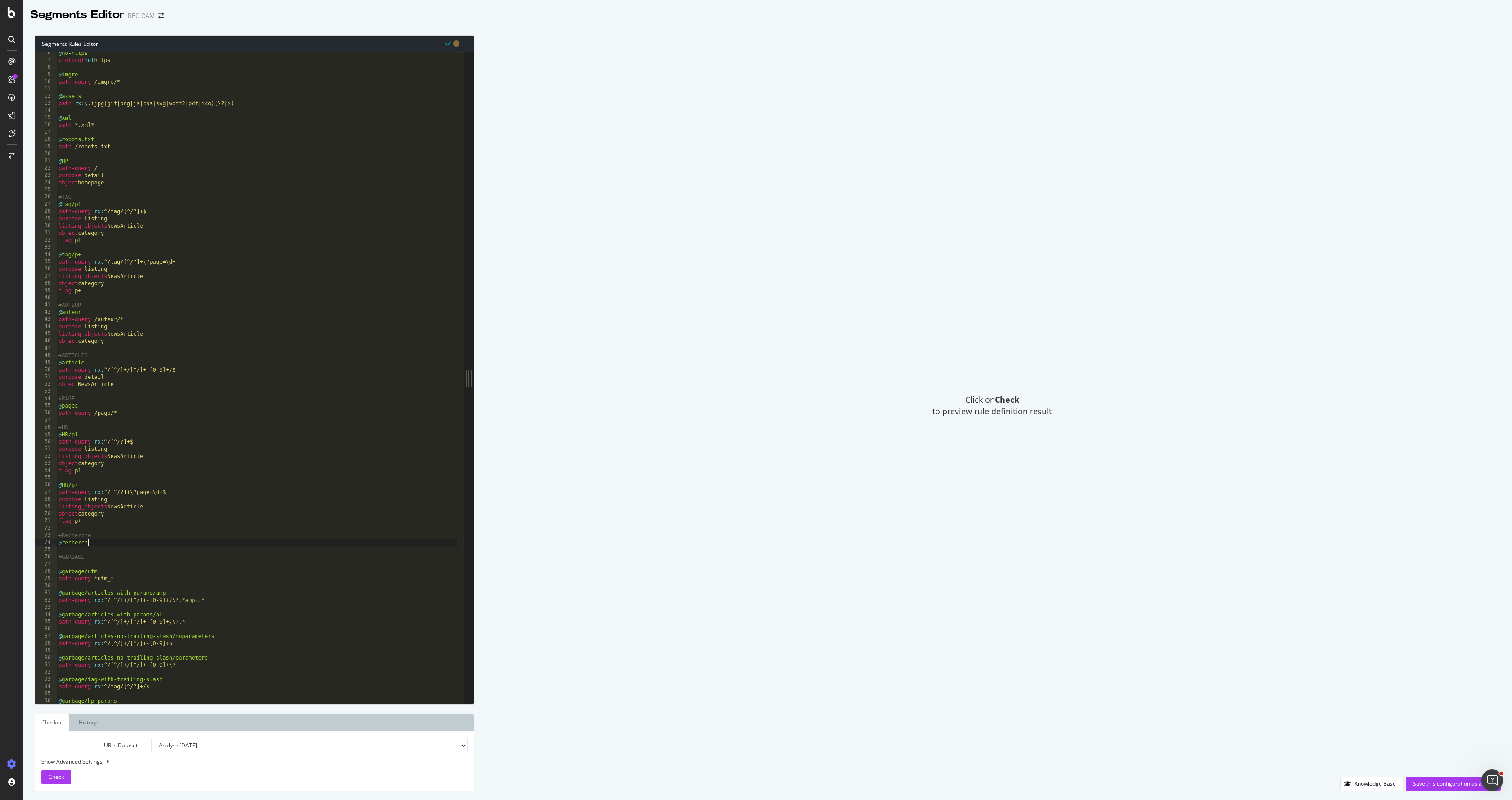
type textarea "@recherche"
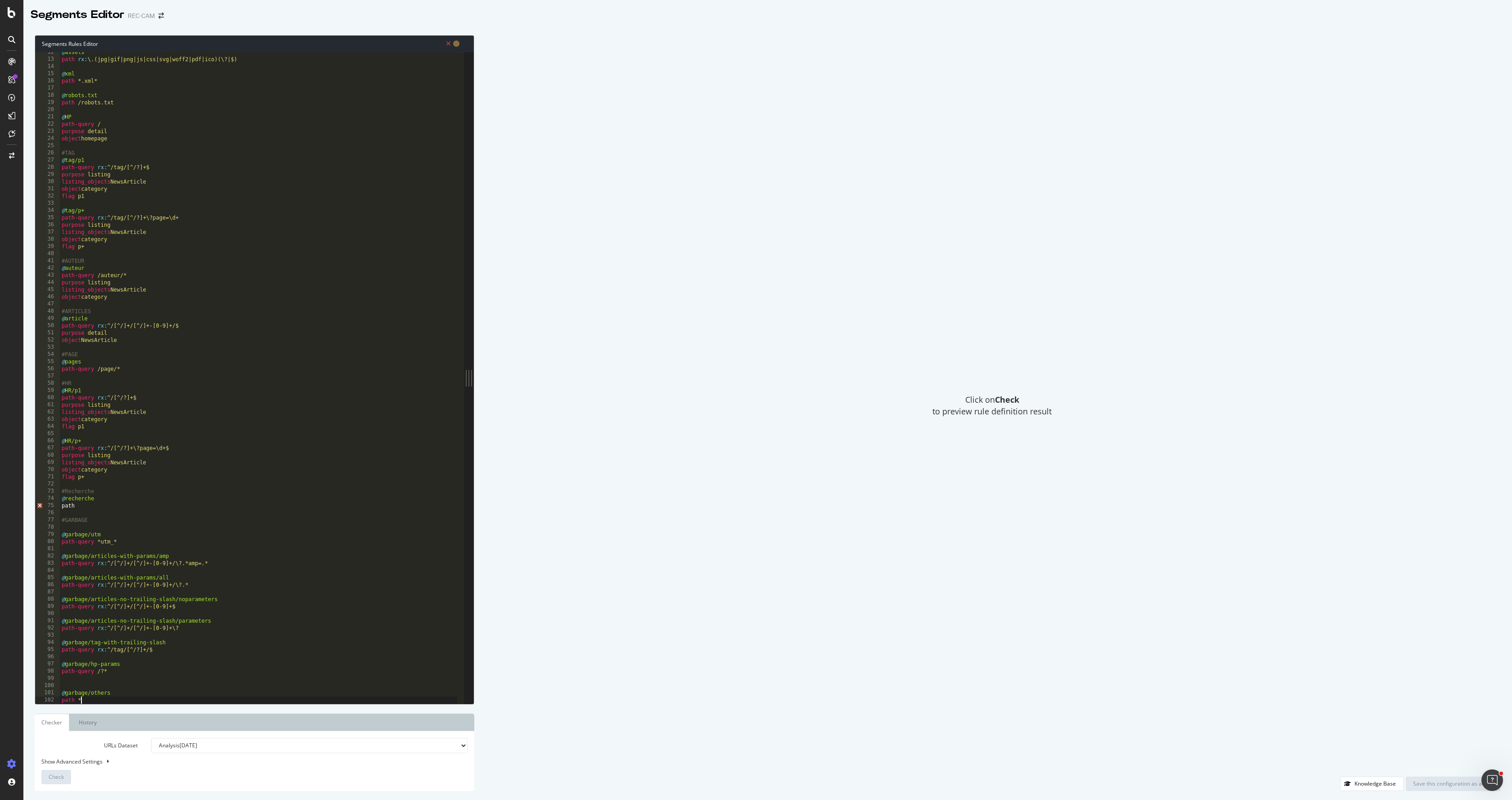
scroll to position [82, 0]
paste textarea "/recherche"
click at [157, 539] on div "@ assets path rx : \.(jpg|gif|png|js|css|svg|woff2|pdf|ico)(\?|$) @ xml path *.…" at bounding box center [258, 382] width 398 height 666
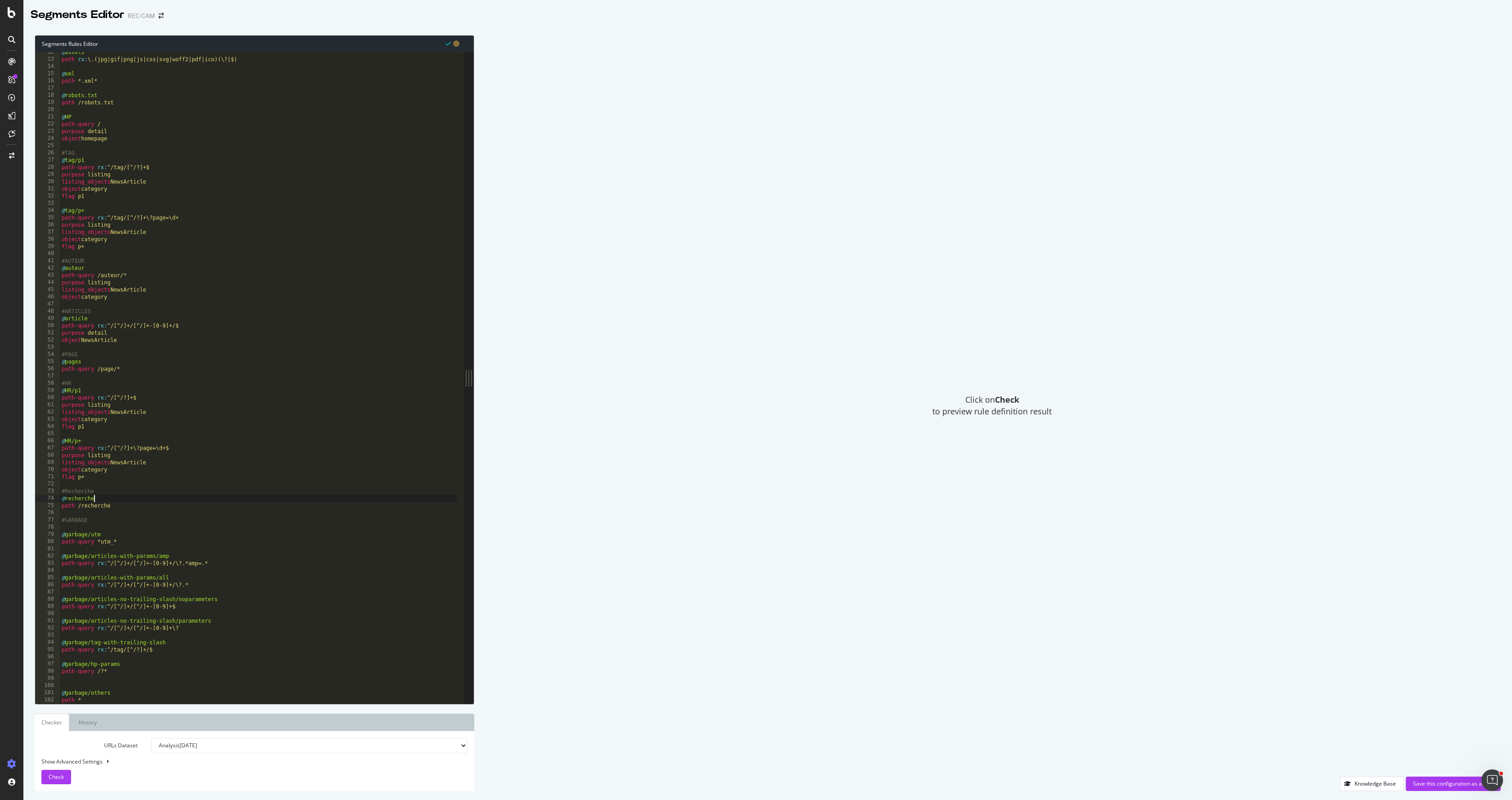
click at [122, 500] on div "@ assets path rx : \.(jpg|gif|png|js|css|svg|woff2|pdf|ico)(\?|$) @ xml path *.…" at bounding box center [258, 382] width 398 height 666
click at [108, 523] on div "@ assets path rx : \.(jpg|gif|png|js|css|svg|woff2|pdf|ico)(\?|$) @ xml path *.…" at bounding box center [258, 382] width 398 height 666
type textarea "#GARBAGE"
click at [105, 526] on div "@ assets path rx : \.(jpg|gif|png|js|css|svg|woff2|pdf|ico)(\?|$) @ xml path *.…" at bounding box center [258, 382] width 398 height 666
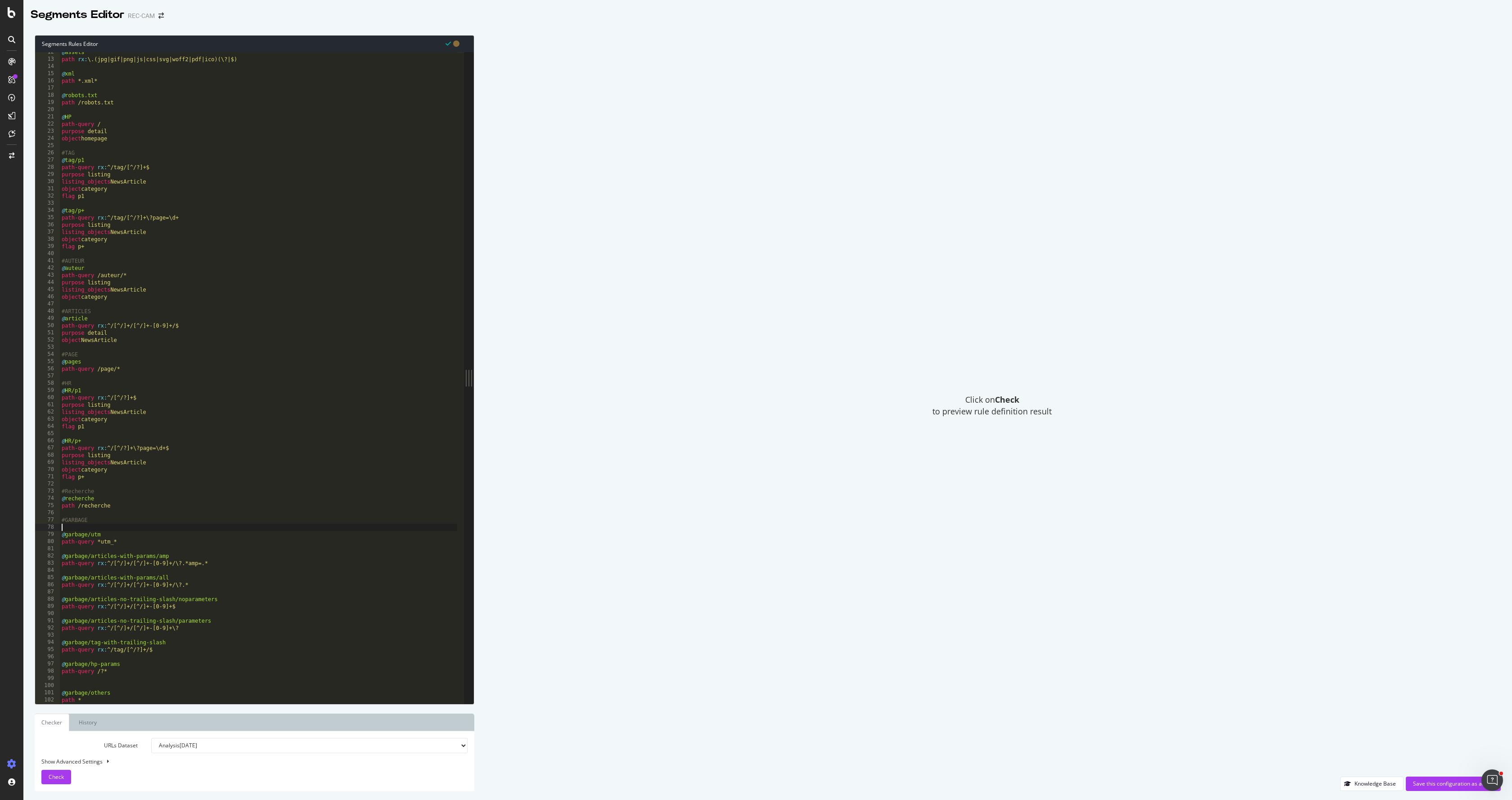
type textarea "#GARBAGE"
click at [157, 521] on div "@ assets path rx : \.(jpg|gif|png|js|css|svg|woff2|pdf|ico)(\?|$) @ xml path *.…" at bounding box center [258, 382] width 398 height 666
click at [1418, 783] on div "Save this configuration as active" at bounding box center [1453, 783] width 81 height 8
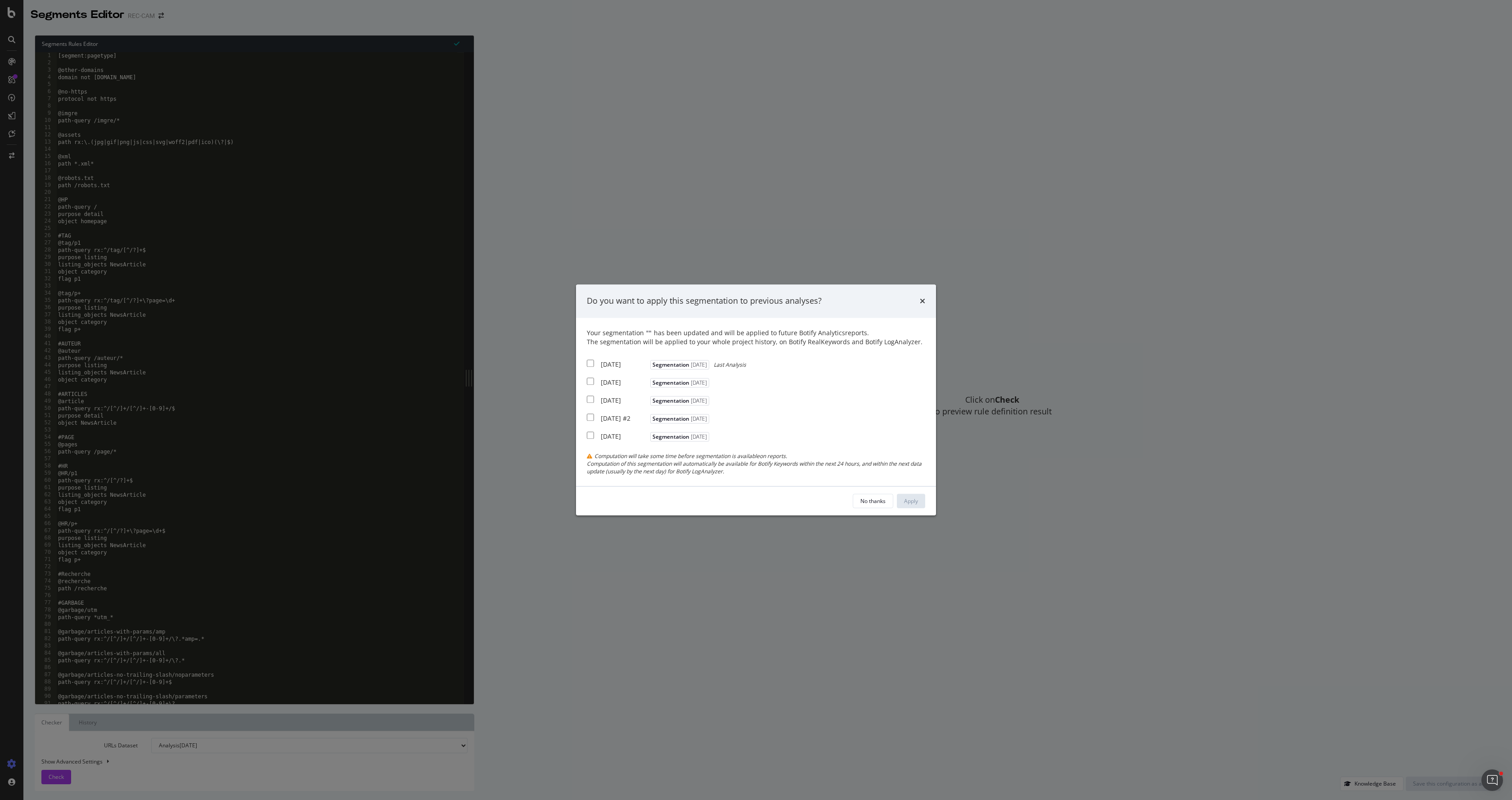
click at [607, 434] on div "[DATE] Segmentation [DATE]" at bounding box center [649, 435] width 125 height 11
checkbox input "true"
click at [916, 503] on div "Apply" at bounding box center [911, 501] width 14 height 8
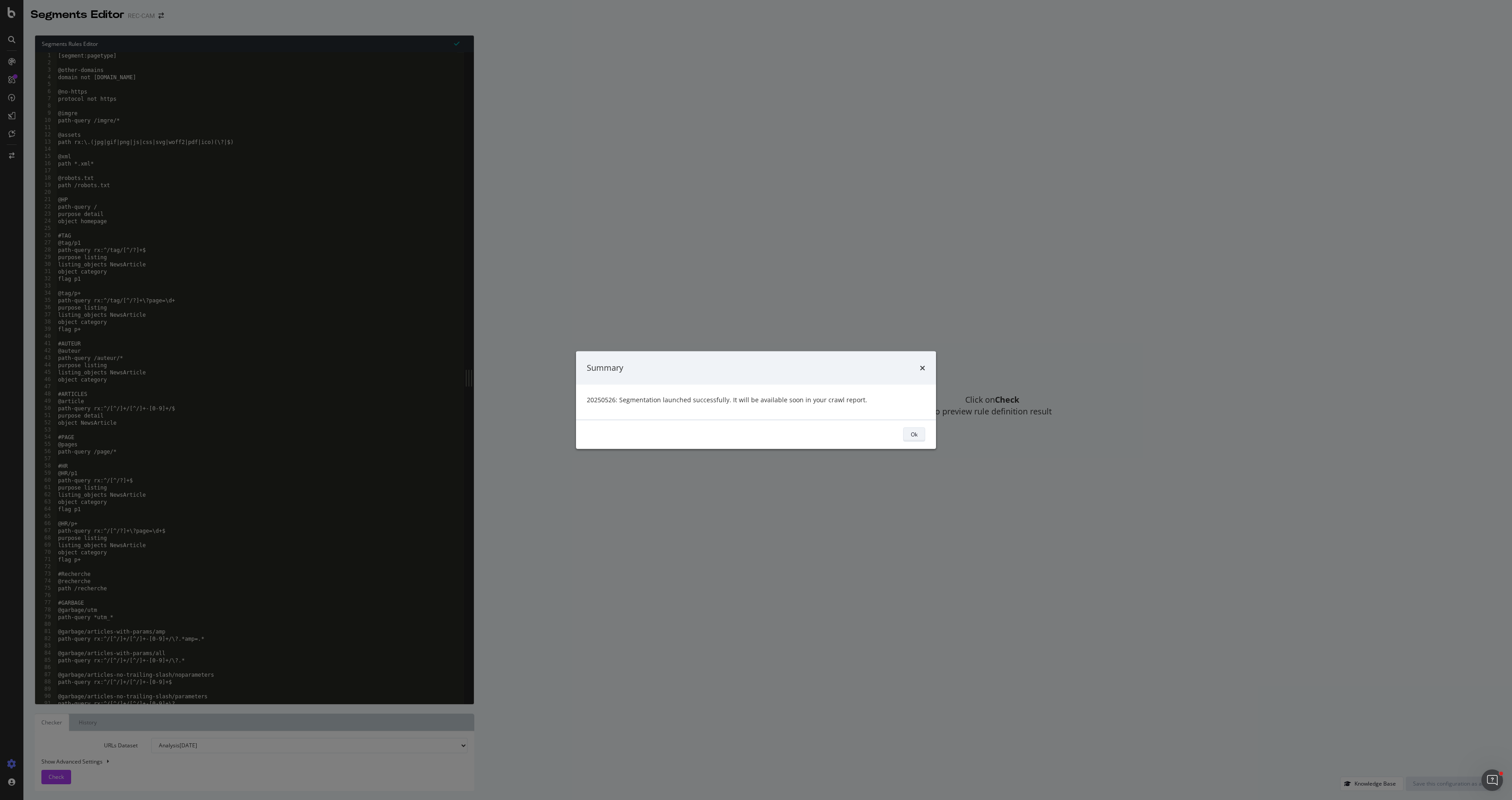
click at [911, 434] on div "Ok" at bounding box center [914, 435] width 7 height 8
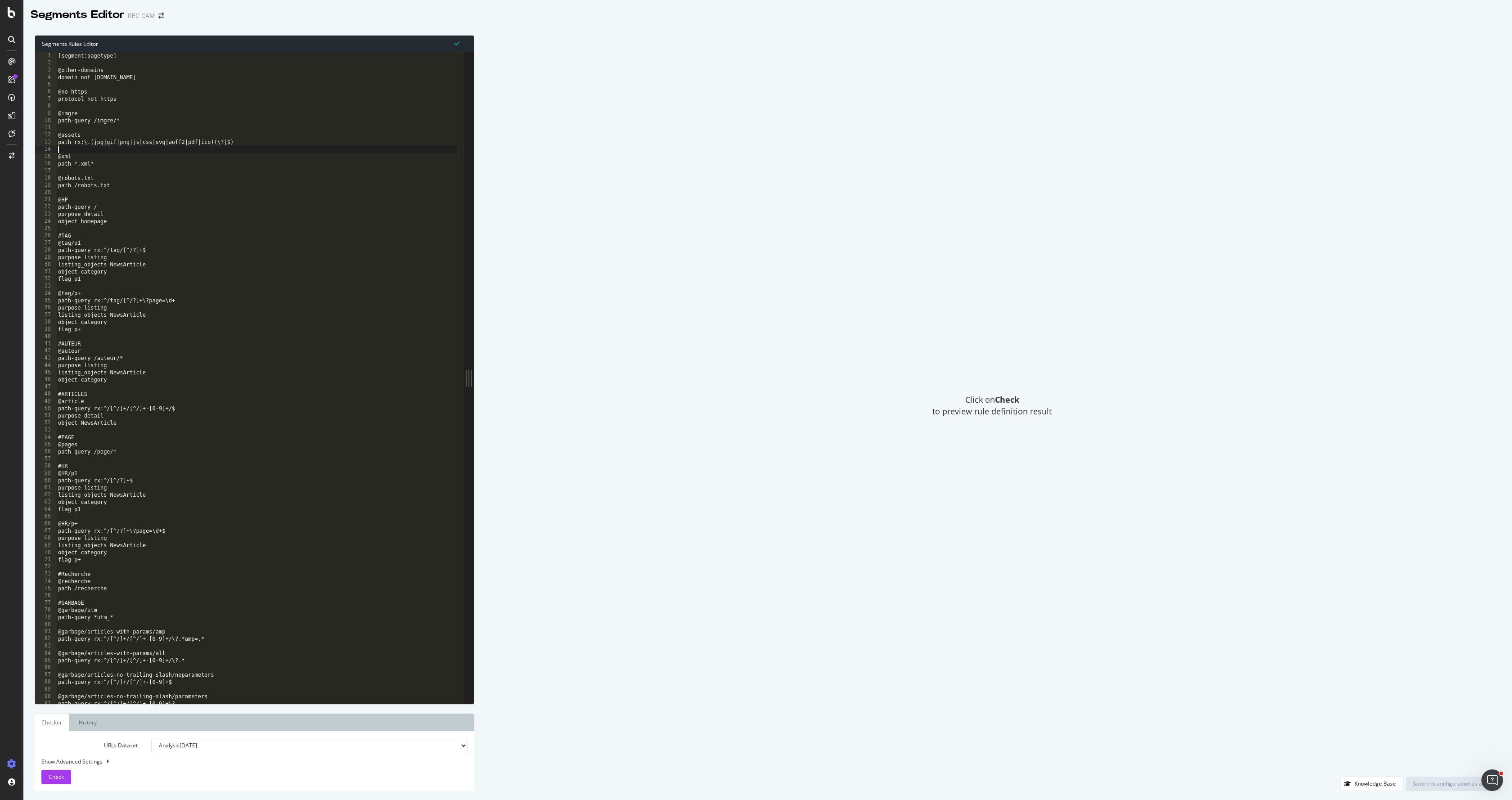
click at [267, 146] on div "[segment:pagetype] @other-domains domain not [DOMAIN_NAME] @no-https protocol n…" at bounding box center [256, 385] width 401 height 666
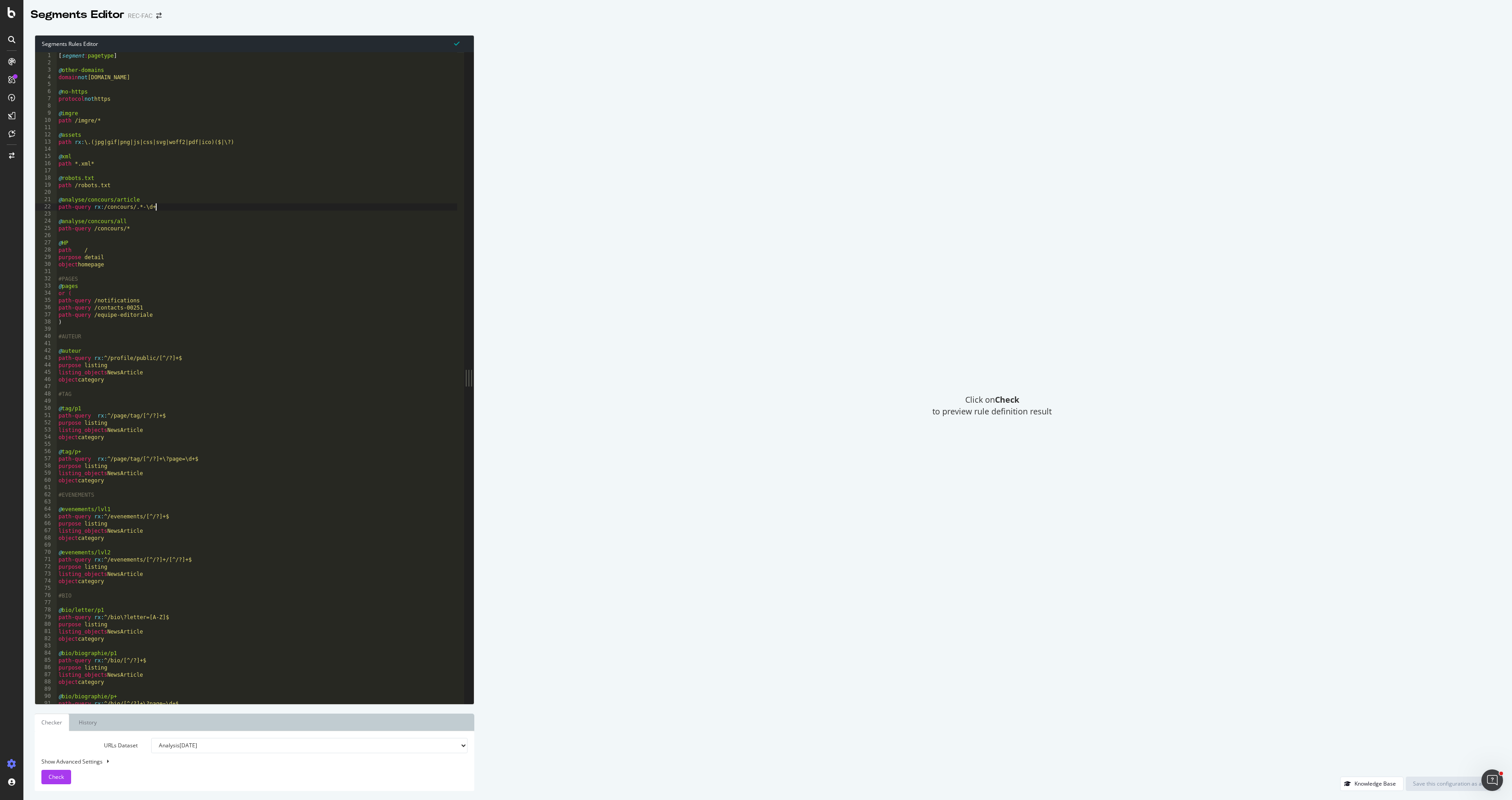
click at [179, 205] on div "[ segment : pagetype ] @ other-domains domain not [DOMAIN_NAME] @ no-https prot…" at bounding box center [257, 385] width 401 height 666
click at [148, 181] on div "[ segment : pagetype ] @ other-domains domain not [DOMAIN_NAME] @ no-https prot…" at bounding box center [257, 385] width 401 height 666
click at [189, 199] on div "[ segment : pagetype ] @ other-domains domain not [DOMAIN_NAME] @ no-https prot…" at bounding box center [257, 385] width 401 height 666
click at [194, 252] on div "[ segment : pagetype ] @ other-domains domain not [DOMAIN_NAME] @ no-https prot…" at bounding box center [257, 385] width 401 height 666
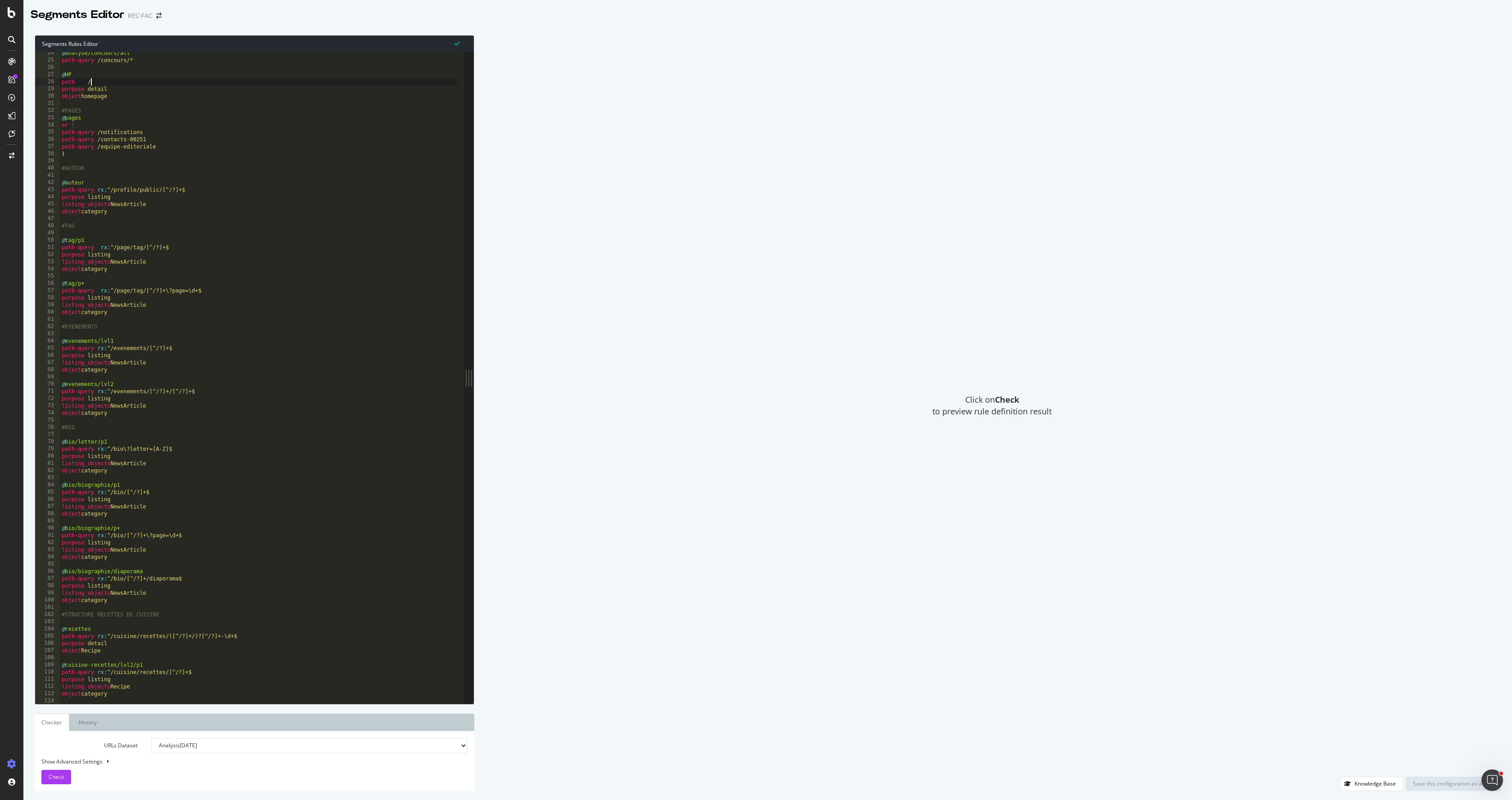
scroll to position [168, 0]
click at [131, 350] on div "@ analyse/concours/all path-query /concours/* @ HP path / purpose detail object…" at bounding box center [258, 382] width 398 height 666
click at [121, 389] on div "@ analyse/concours/all path-query /concours/* @ HP path / purpose detail object…" at bounding box center [258, 382] width 398 height 666
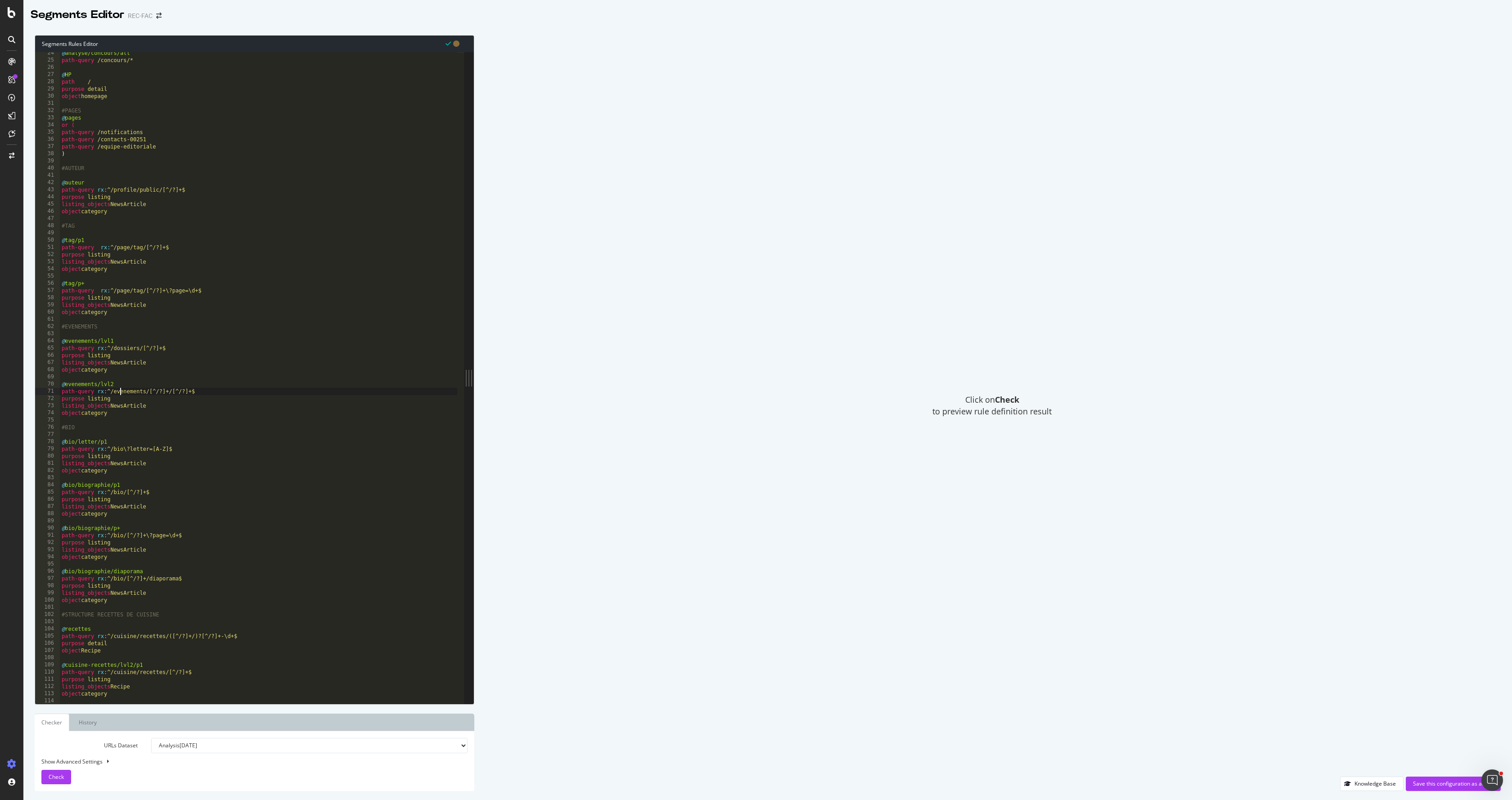
click at [121, 389] on div "@ analyse/concours/all path-query /concours/* @ HP path / purpose detail object…" at bounding box center [258, 382] width 398 height 666
type textarea "path-query rx:^/dossiers/[^/?]+/[^/?]+$"
click at [154, 417] on div "@ analyse/concours/all path-query /concours/* @ HP path / purpose detail object…" at bounding box center [258, 382] width 398 height 666
click at [198, 489] on div "@ analyse/concours/all path-query /concours/* @ HP path / purpose detail object…" at bounding box center [258, 382] width 398 height 666
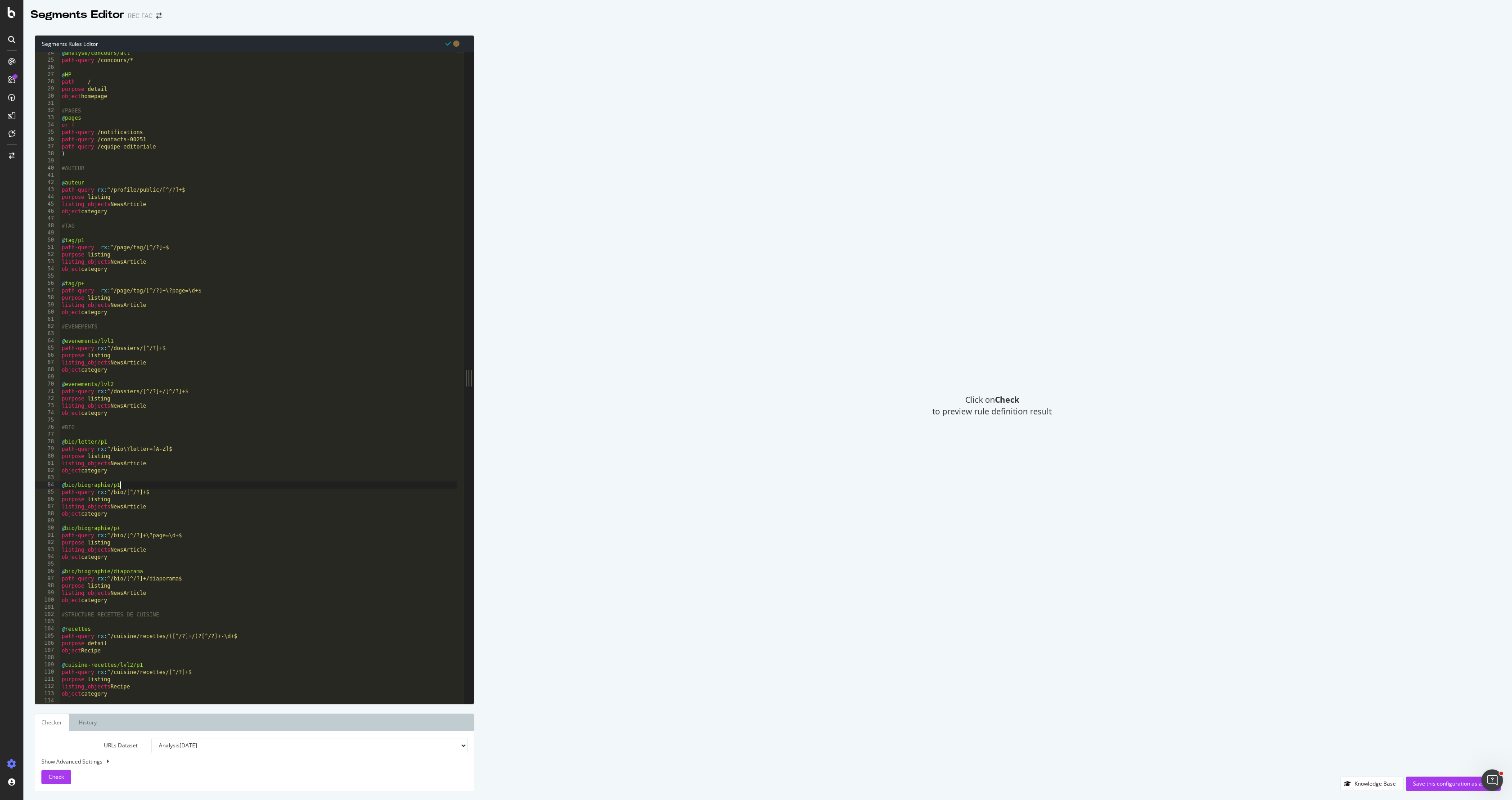
type textarea "@bio/biographie/p1"
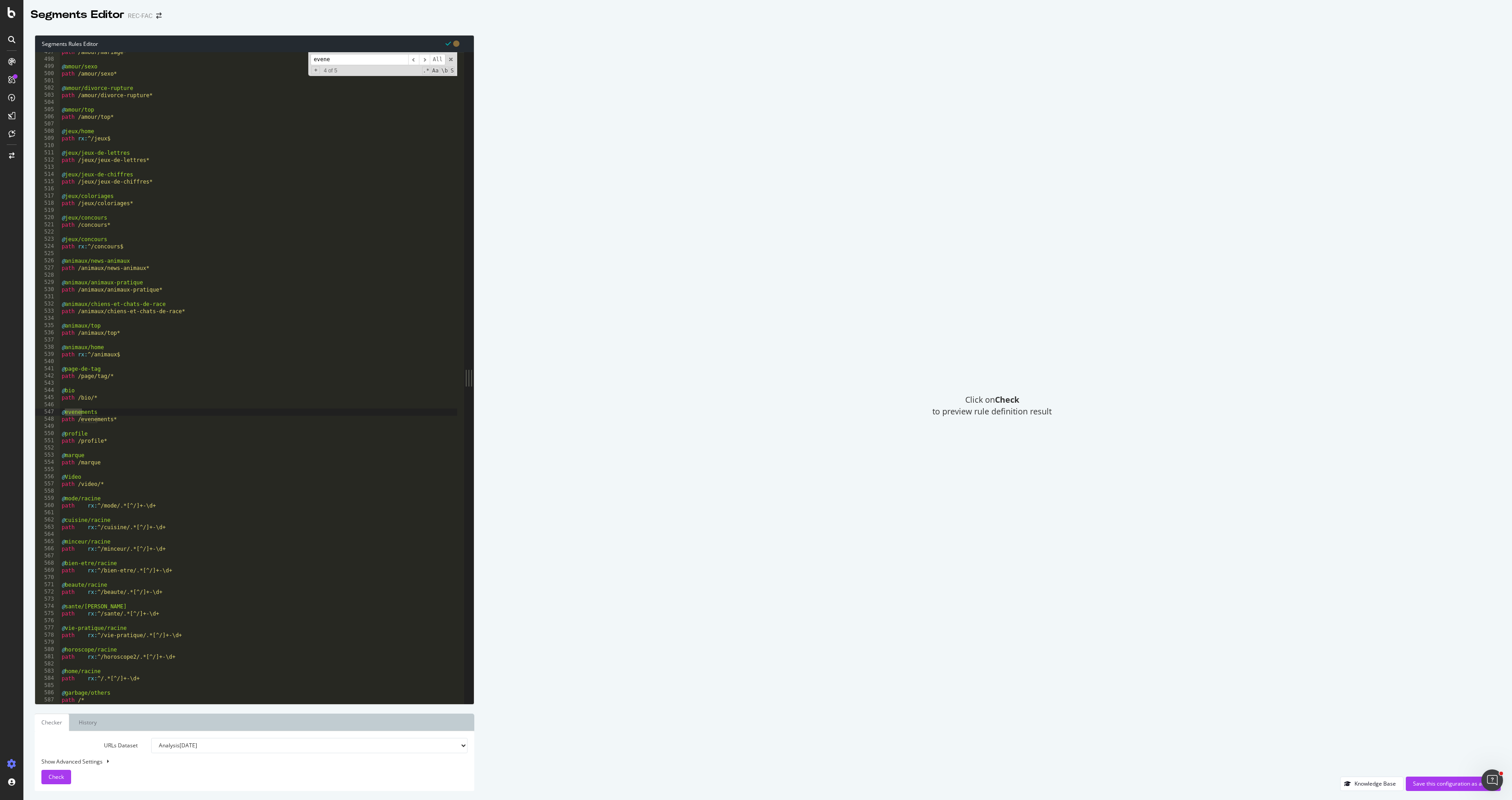
type input "evene"
click at [97, 423] on div "path /amour/mariage* @ amour/sexo path /amour/sexo* @ amour/divorce-rupture pat…" at bounding box center [258, 382] width 398 height 666
click at [100, 420] on div "path /amour/mariage* @ amour/sexo path /amour/sexo* @ amour/divorce-rupture pat…" at bounding box center [258, 382] width 398 height 666
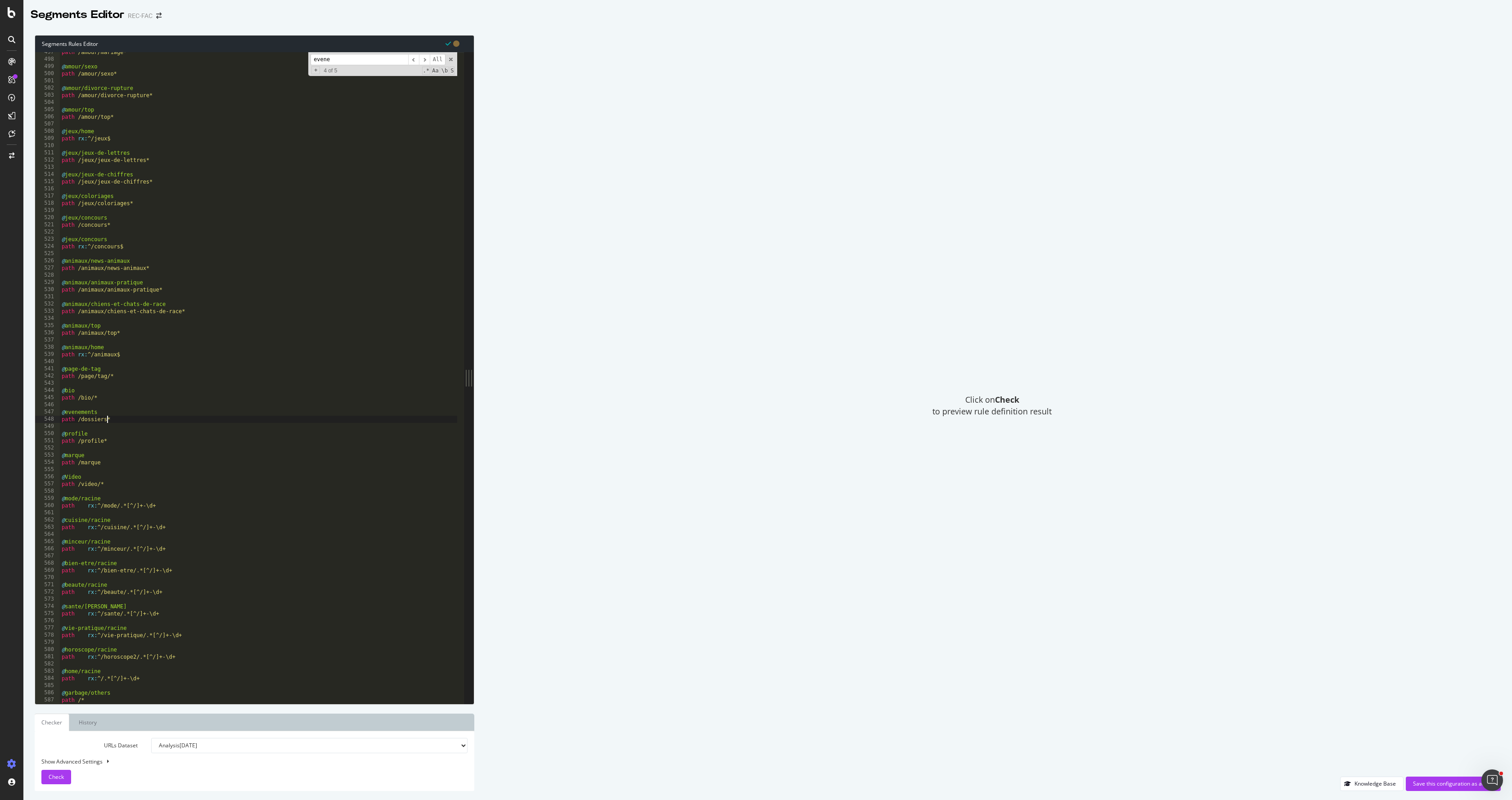
scroll to position [0, 4]
click at [421, 61] on span "​" at bounding box center [424, 59] width 11 height 11
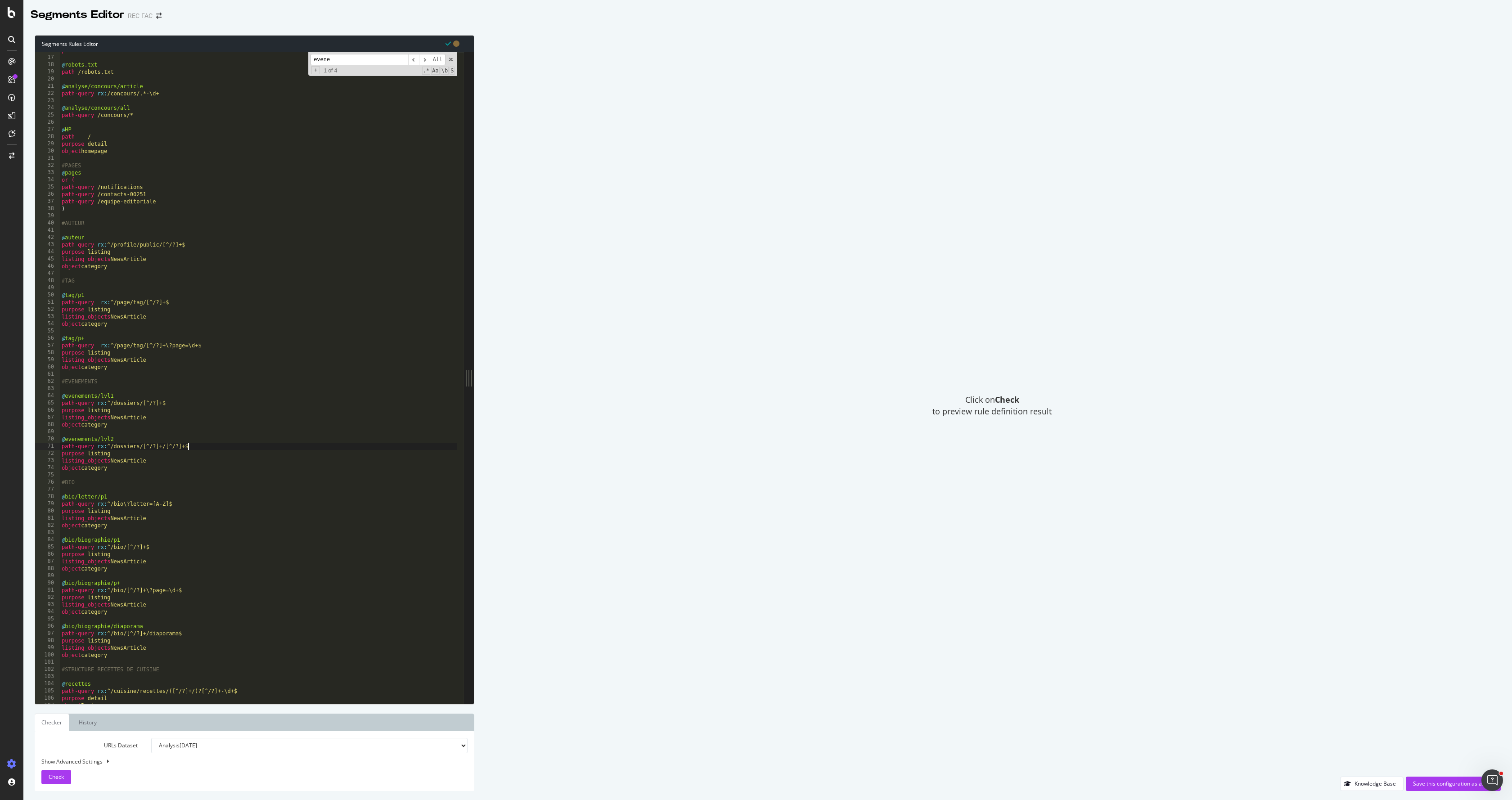
click at [224, 444] on div "path *.xml* @ robots.txt path /robots.txt @ analyse/concours/article path-query…" at bounding box center [258, 380] width 398 height 666
click at [176, 418] on div "path *.xml* @ robots.txt path /robots.txt @ analyse/concours/article path-query…" at bounding box center [258, 380] width 398 height 666
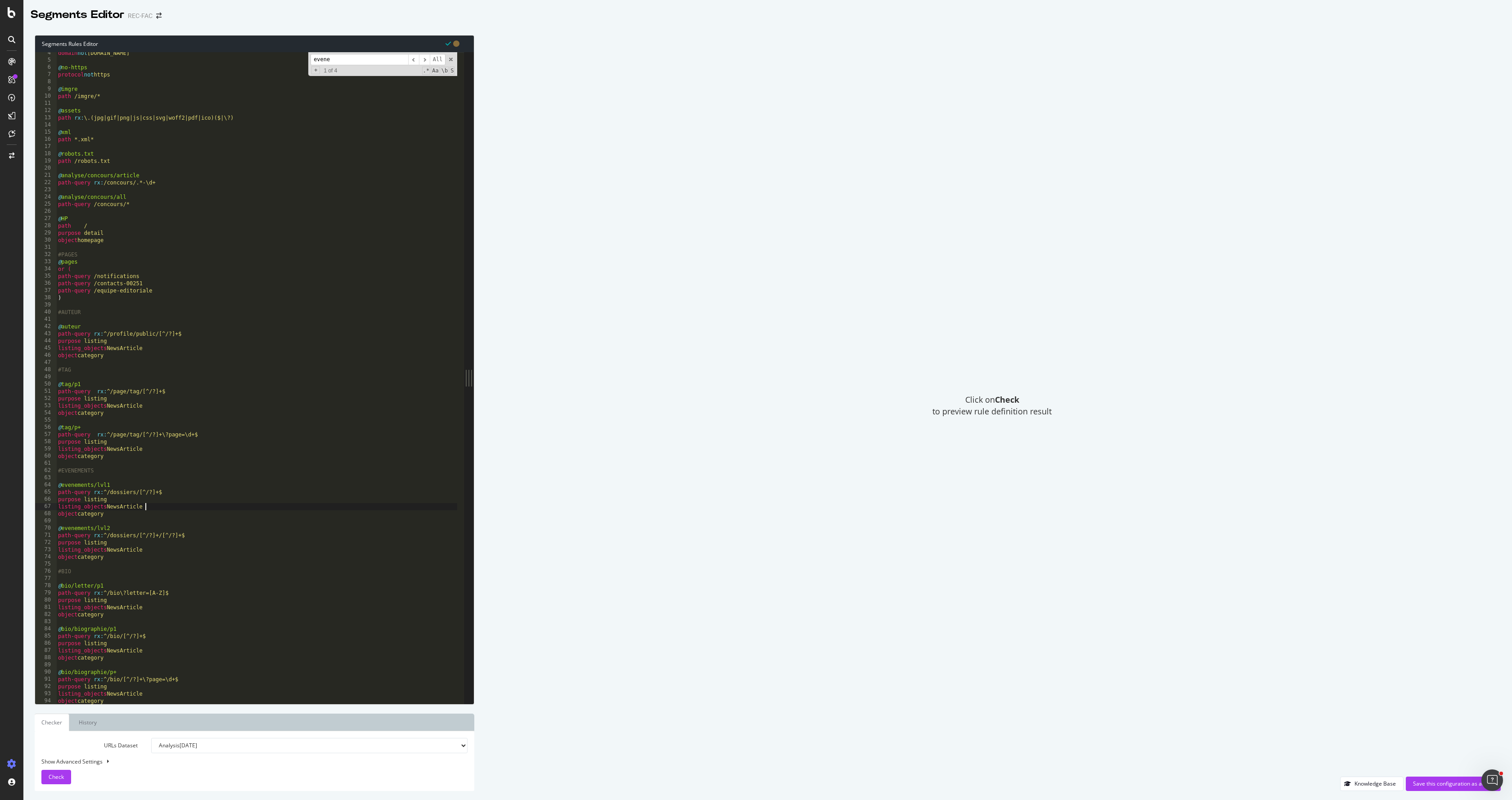
click at [143, 410] on div "domain not [DOMAIN_NAME] @ no-https protocol not https @ imgre path /imgre/* @ …" at bounding box center [256, 382] width 401 height 666
type textarea "object category"
click at [123, 461] on div "domain not [DOMAIN_NAME] @ no-https protocol not https @ imgre path /imgre/* @ …" at bounding box center [256, 382] width 401 height 666
type textarea "object category"
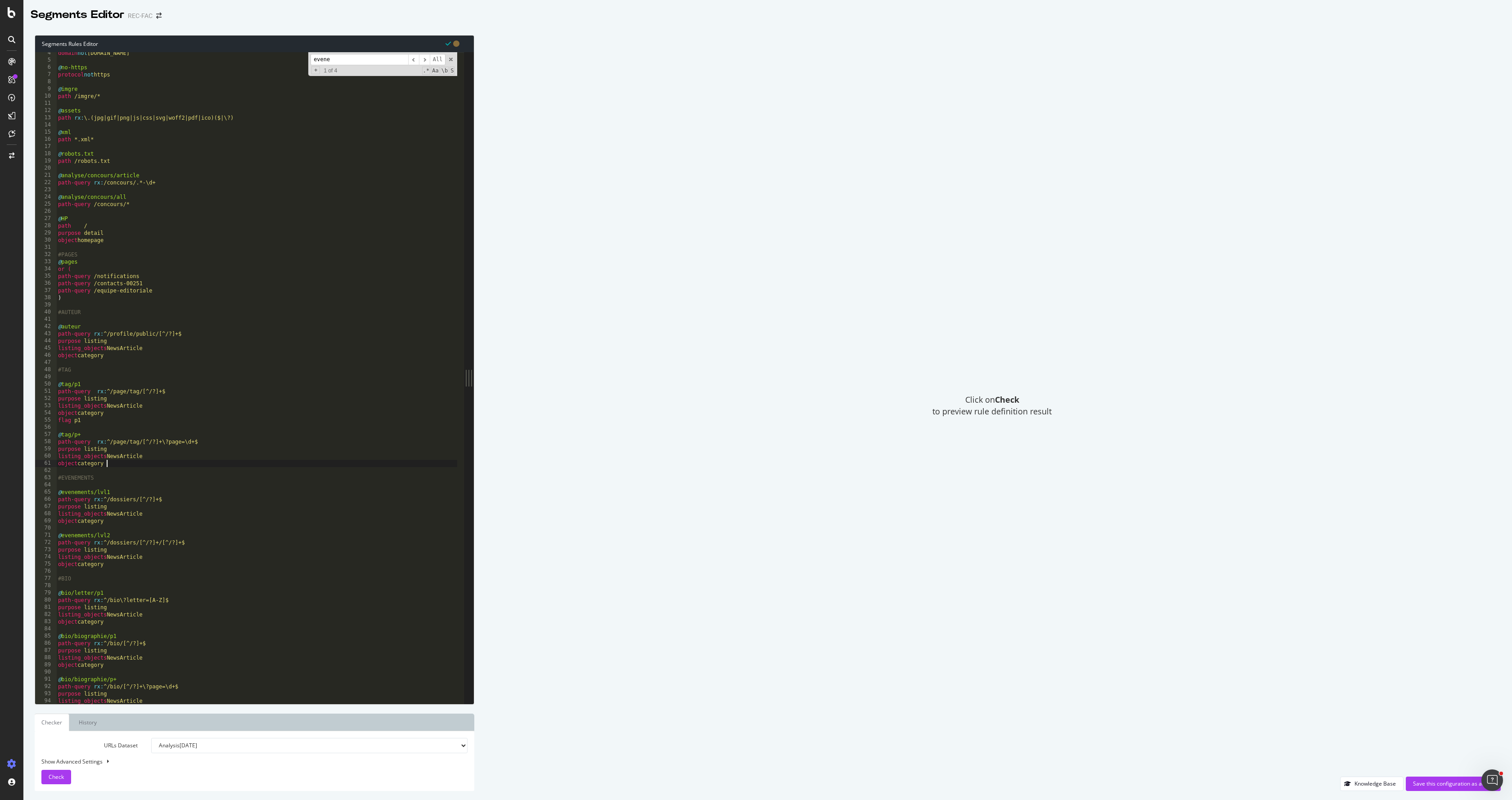
scroll to position [0, 0]
paste textarea "flag p1"
click at [121, 528] on div "domain not [DOMAIN_NAME] @ no-https protocol not https @ imgre path /imgre/* @ …" at bounding box center [256, 382] width 401 height 666
type textarea "object category"
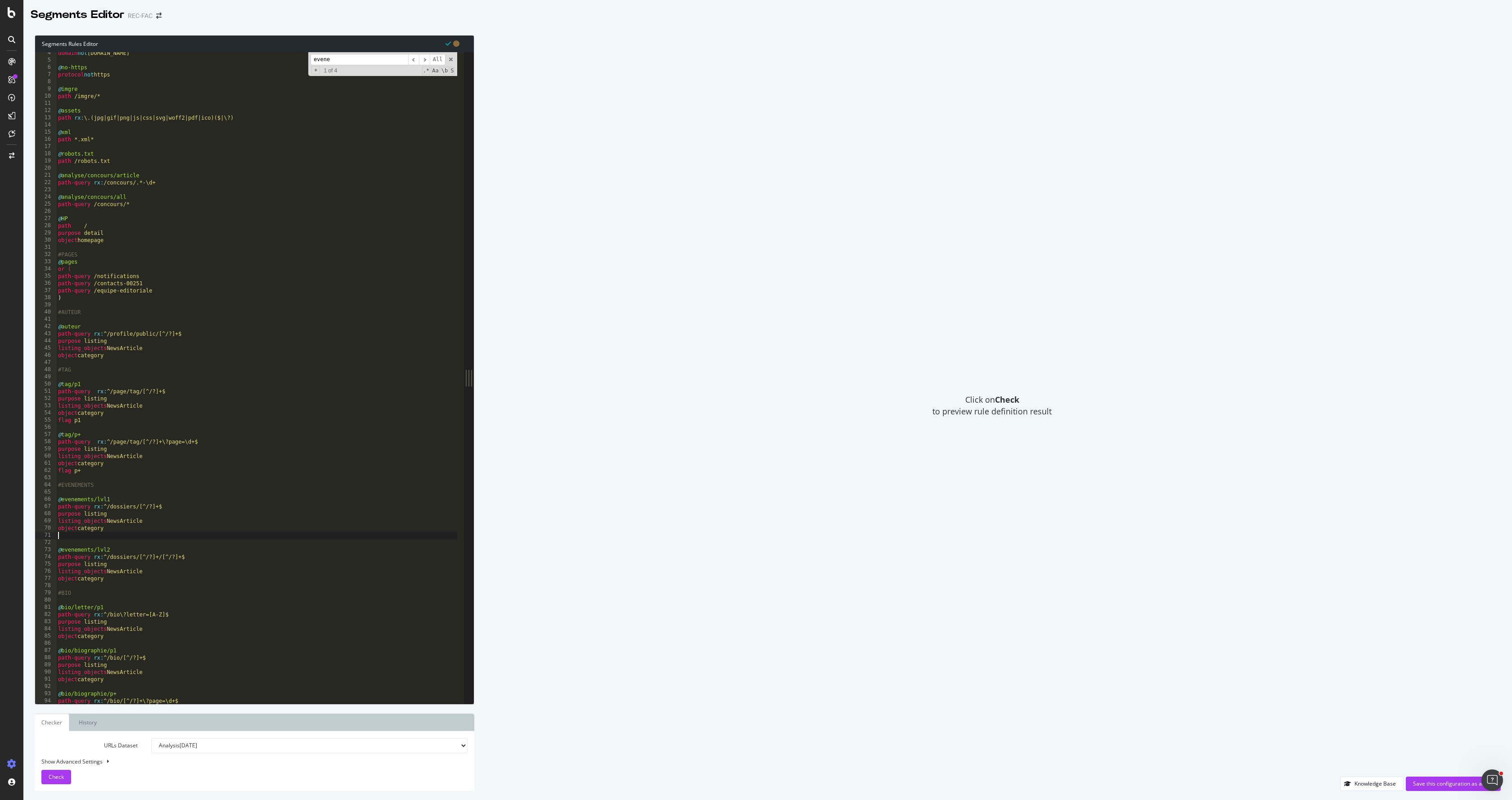
scroll to position [0, 0]
type textarea "object category"
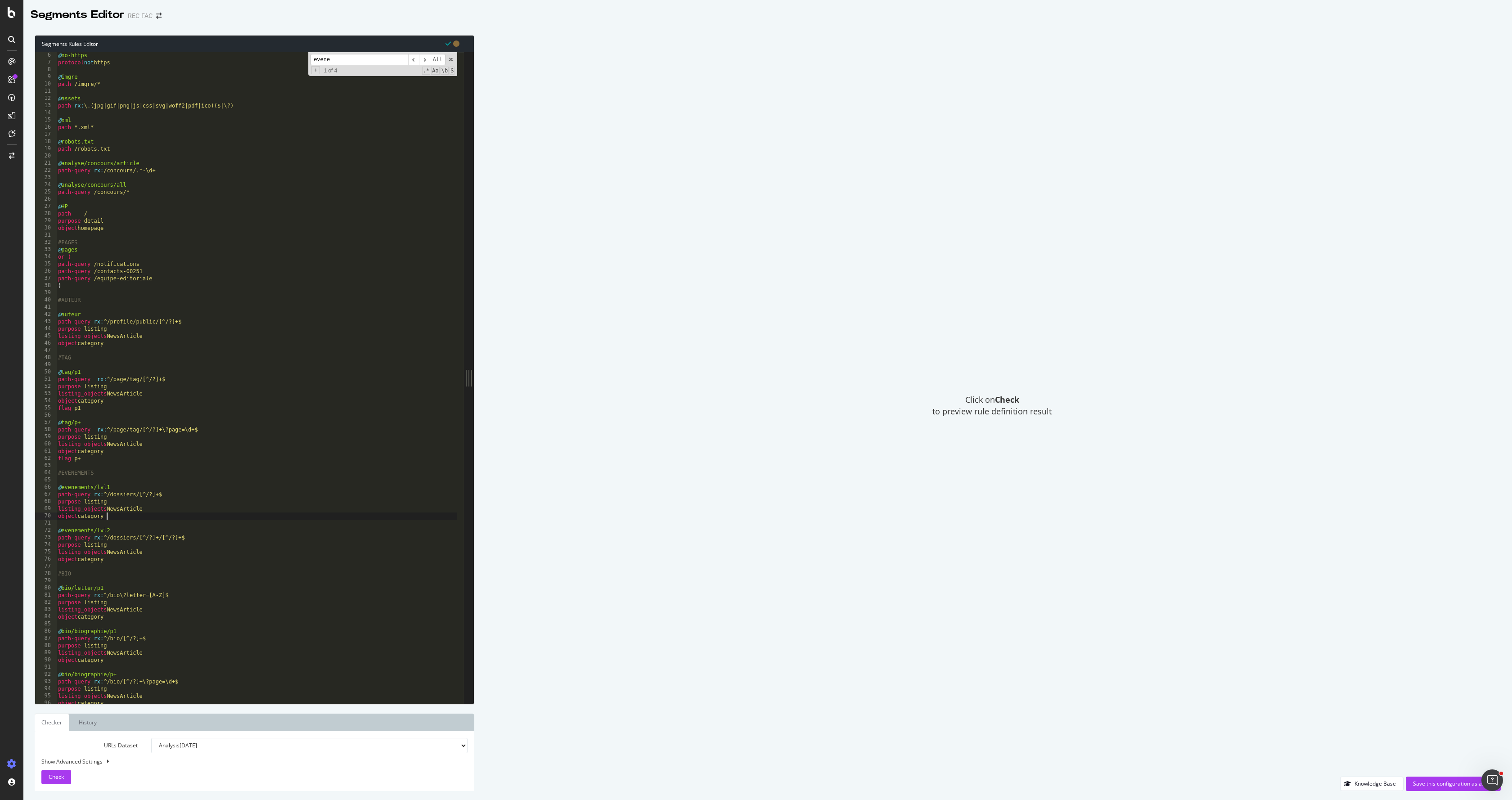
scroll to position [51, 0]
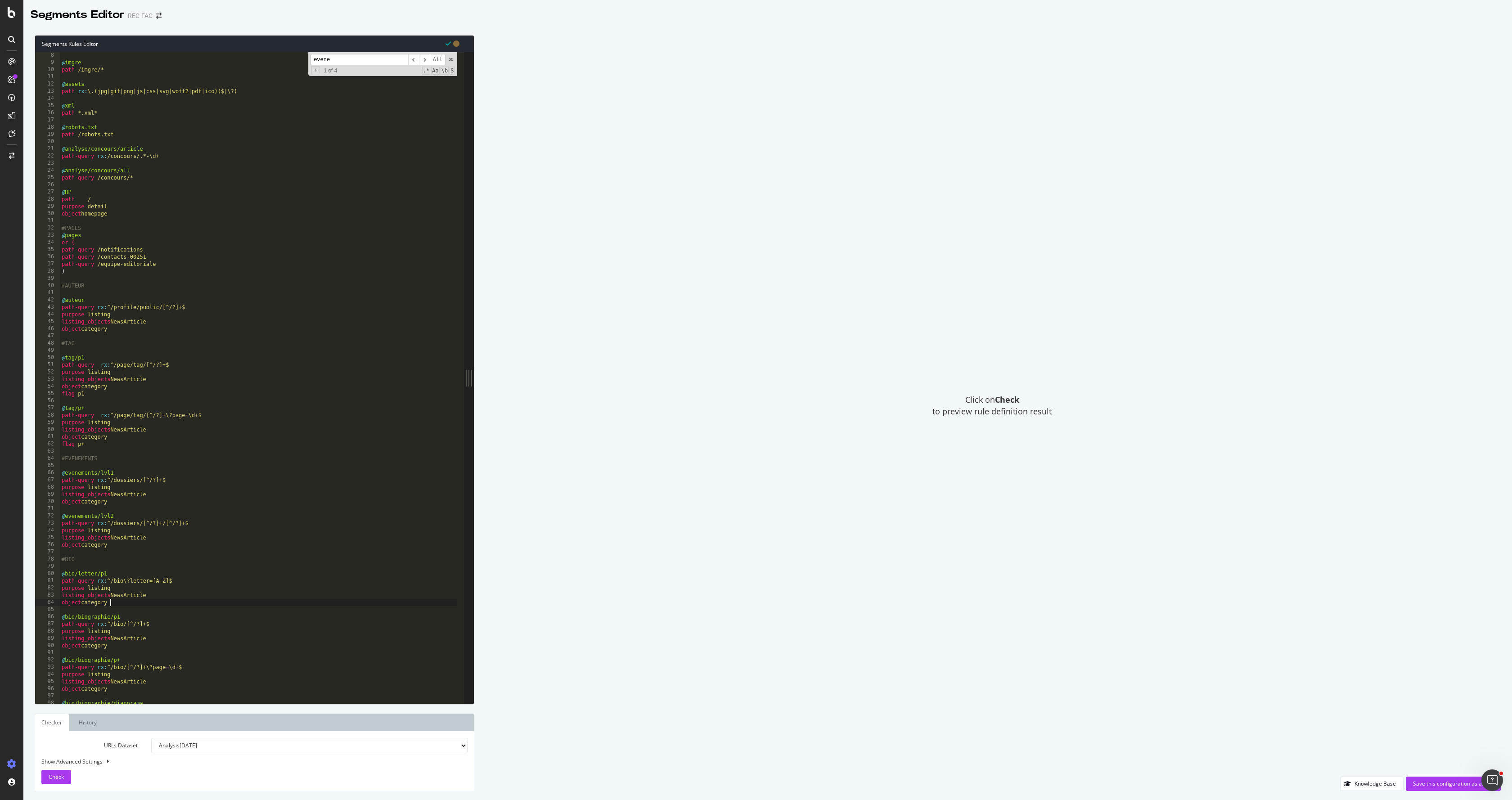
click at [122, 605] on div "@ imgre path /imgre/* @ assets path rx : \.(jpg|gif|png|js|css|svg|woff2|pdf|ic…" at bounding box center [258, 385] width 398 height 666
paste textarea "flag p1"
click at [130, 654] on div "@ imgre path /imgre/* @ assets path rx : \.(jpg|gif|png|js|css|svg|woff2|pdf|ic…" at bounding box center [258, 385] width 398 height 666
type textarea "object category"
paste textarea "flag p1"
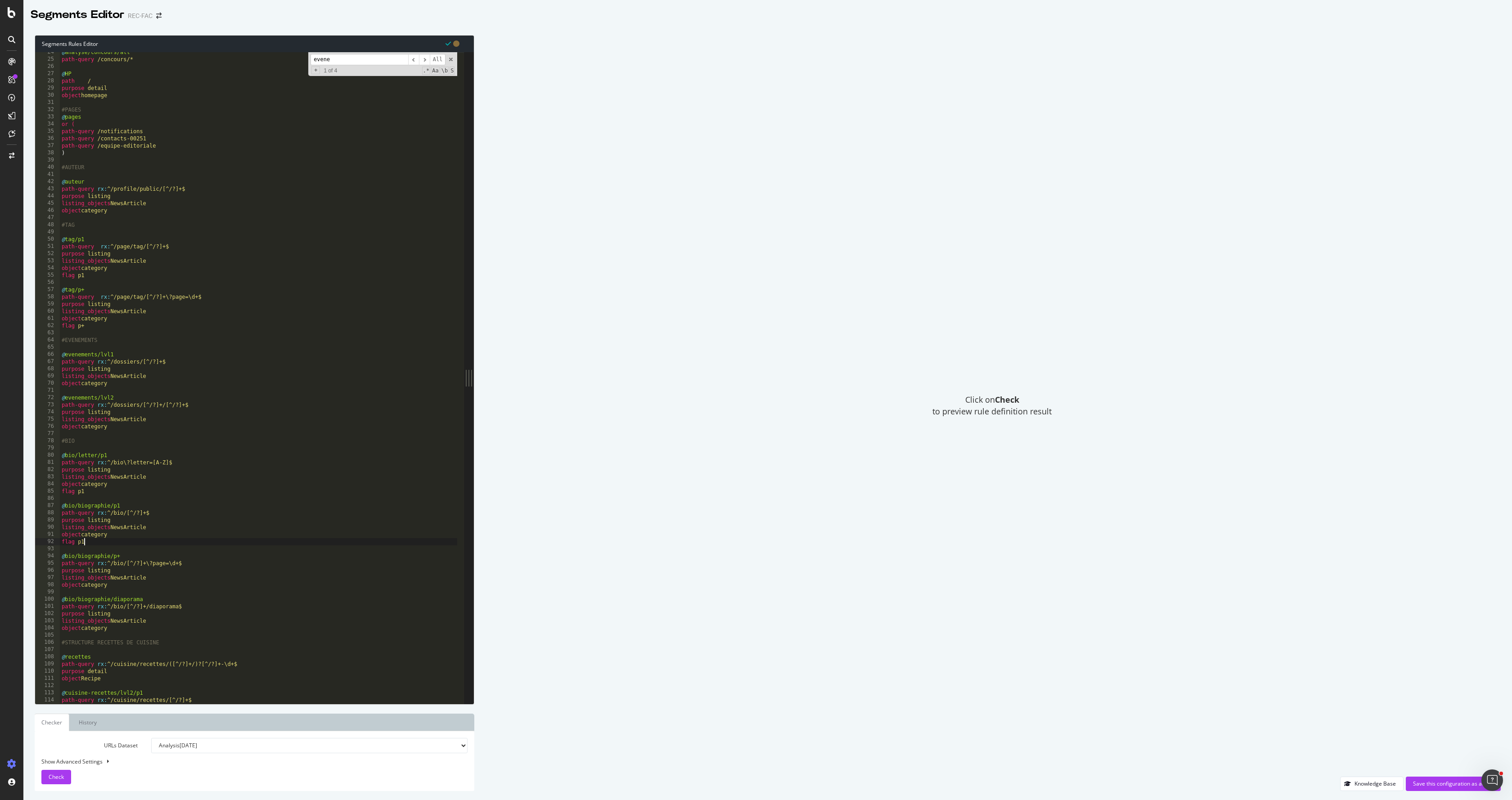
scroll to position [169, 0]
click at [123, 575] on div "@ analyse/concours/all path-query /concours/* @ HP path / purpose detail object…" at bounding box center [258, 382] width 398 height 666
click at [116, 588] on div "@ analyse/concours/all path-query /concours/* @ HP path / purpose detail object…" at bounding box center [258, 382] width 398 height 666
type textarea "object category"
paste textarea "flag p1"
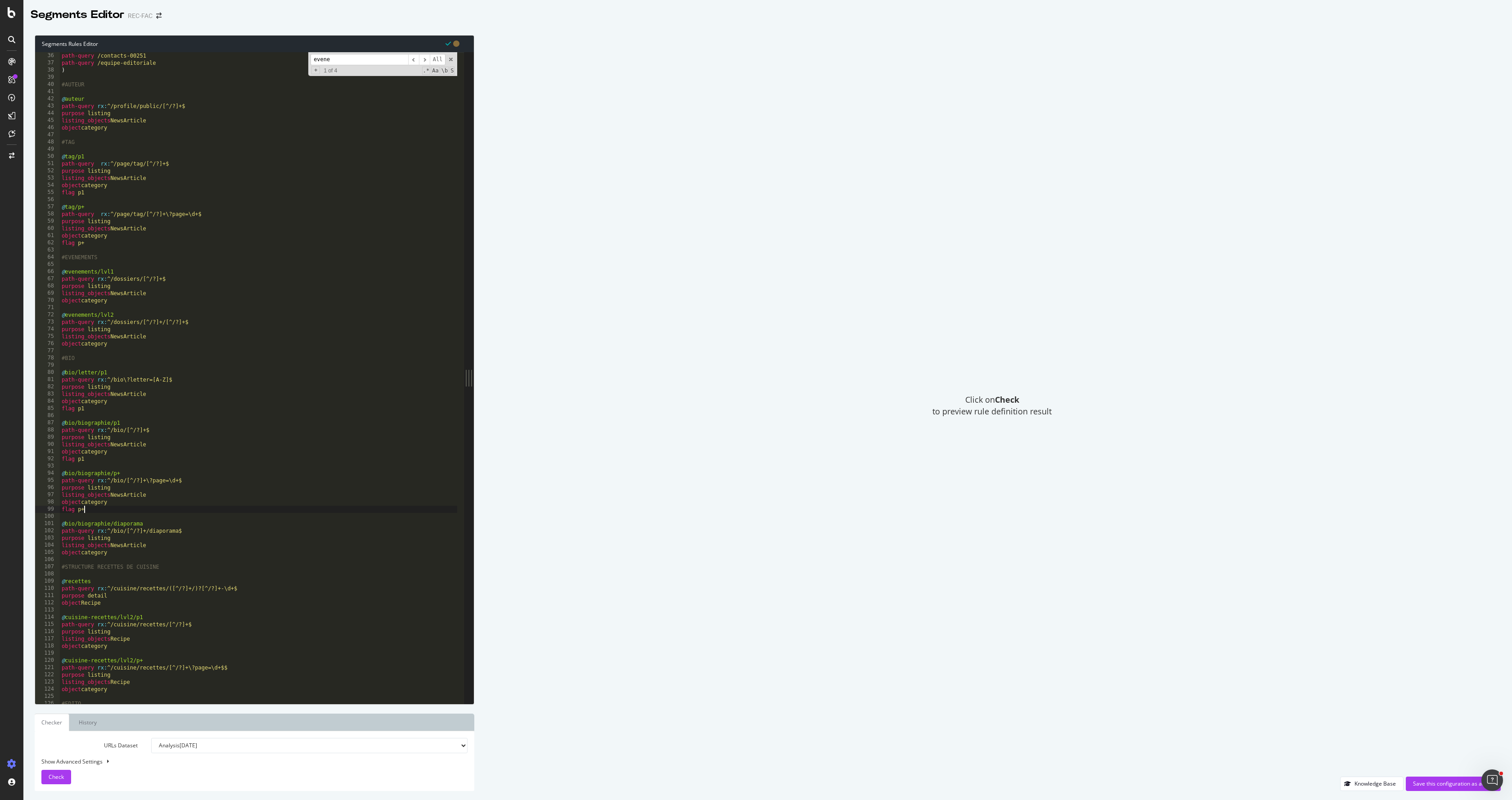
scroll to position [335, 0]
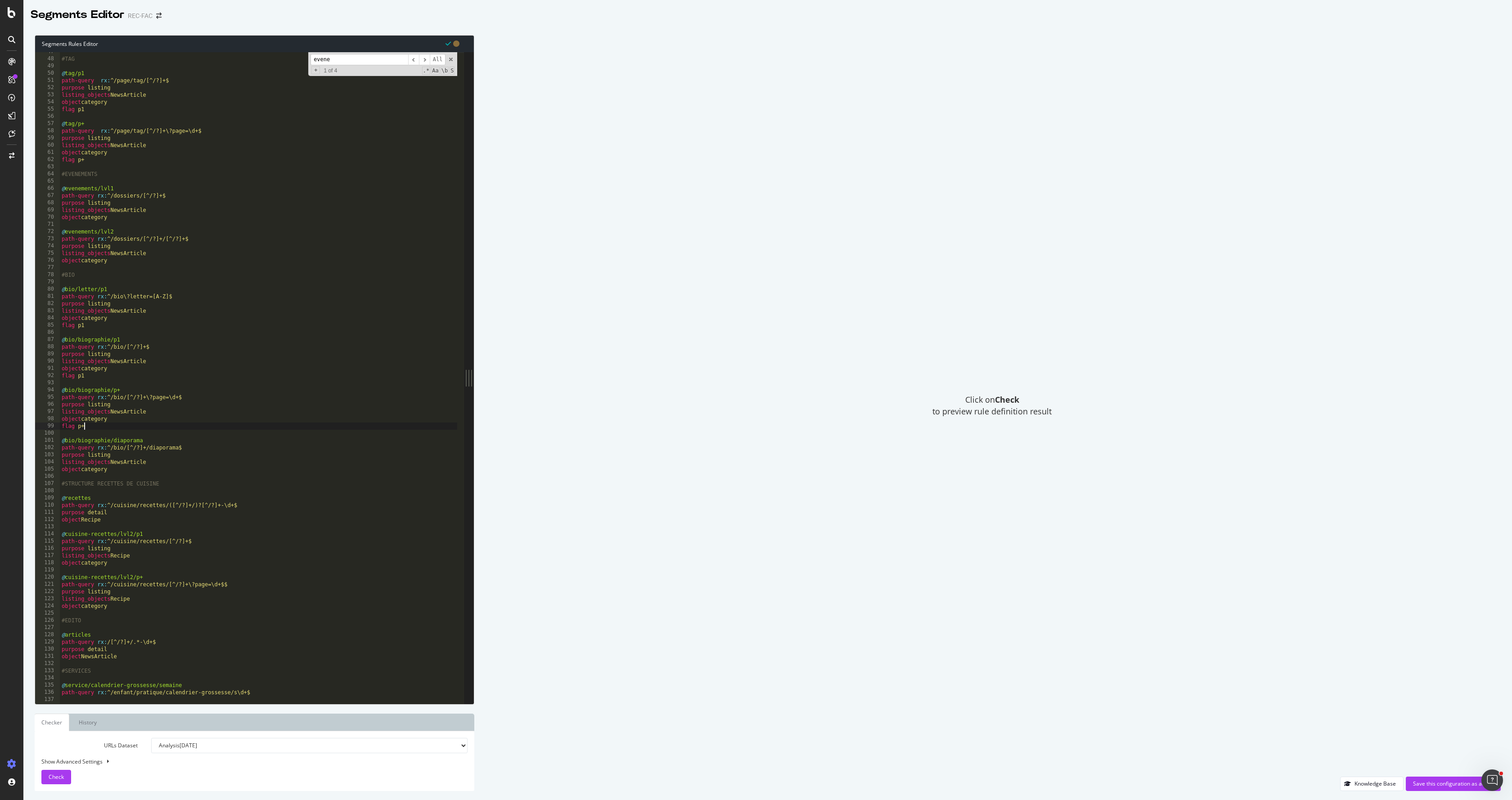
click at [144, 556] on div "#TAG @ tag/p1 path-query rx : ^/page/tag/[^/?]+$ purpose listing listing_object…" at bounding box center [258, 381] width 398 height 666
click at [132, 565] on div "#TAG @ tag/p1 path-query rx : ^/page/tag/[^/?]+$ purpose listing listing_object…" at bounding box center [258, 381] width 398 height 666
type textarea "object category"
paste textarea "flag p1"
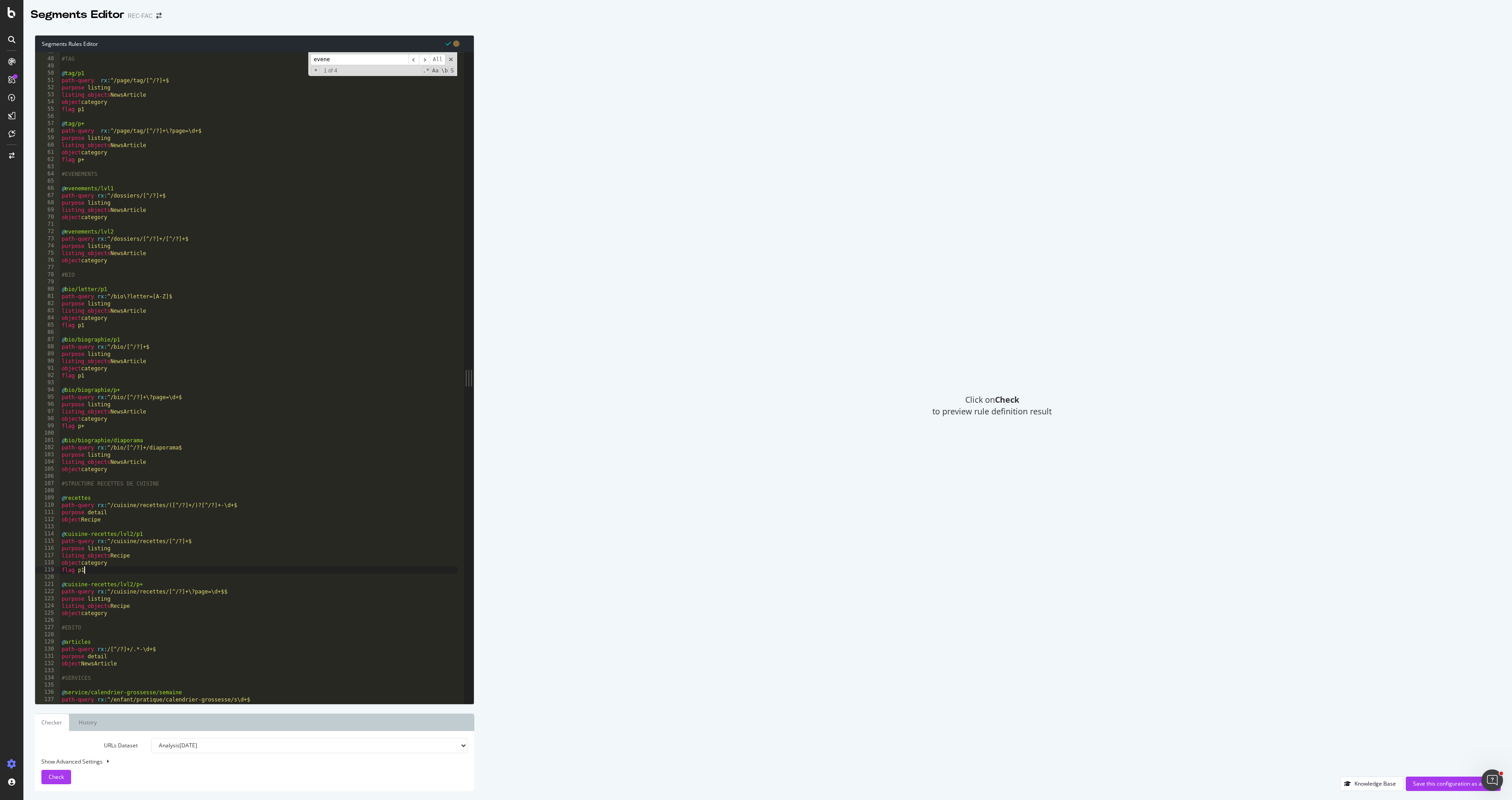
click at [130, 613] on div "#TAG @ tag/p1 path-query rx : ^/page/tag/[^/?]+$ purpose listing listing_object…" at bounding box center [258, 381] width 398 height 666
type textarea "object category"
paste textarea "flag p1"
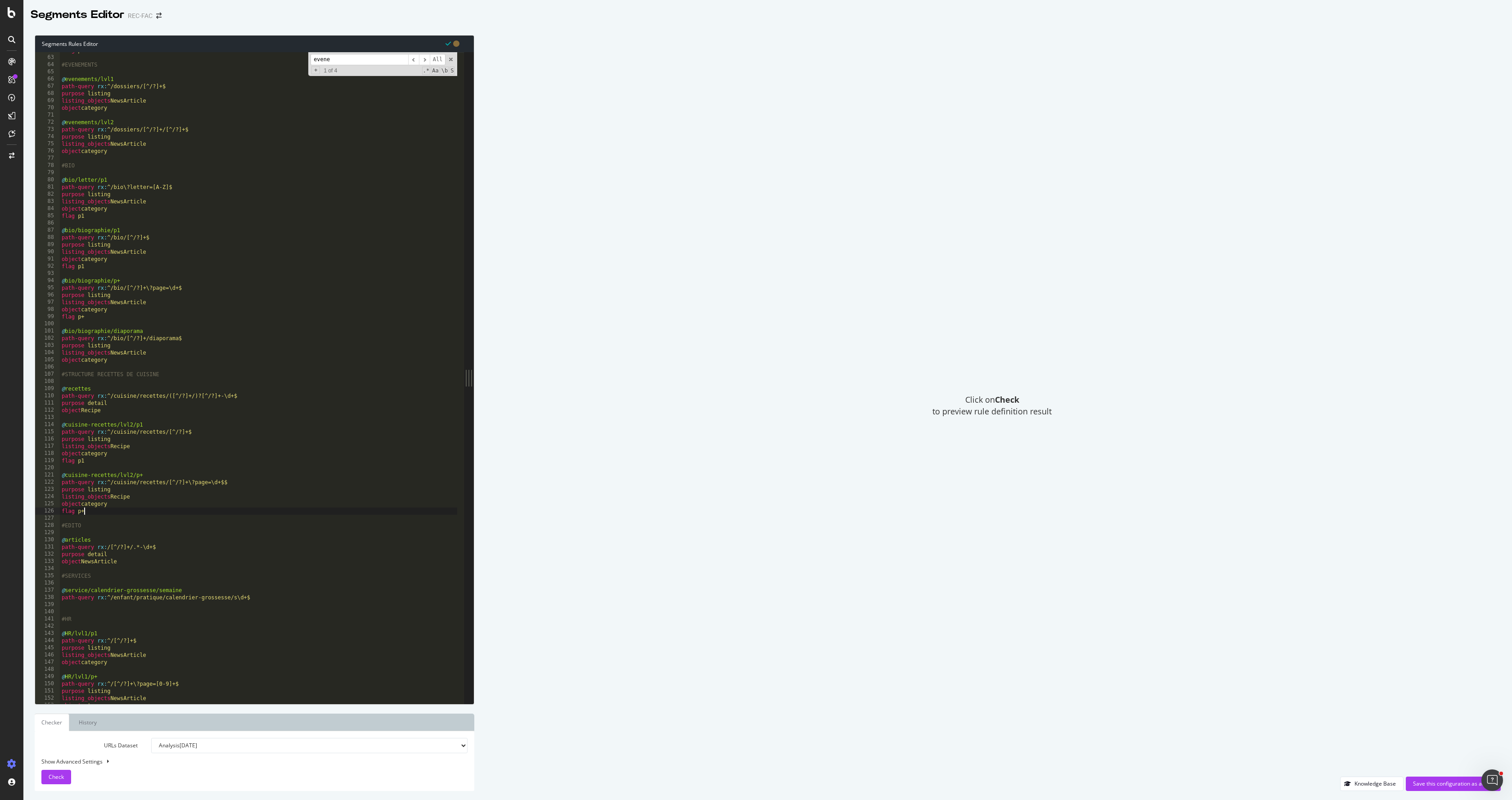
scroll to position [500, 0]
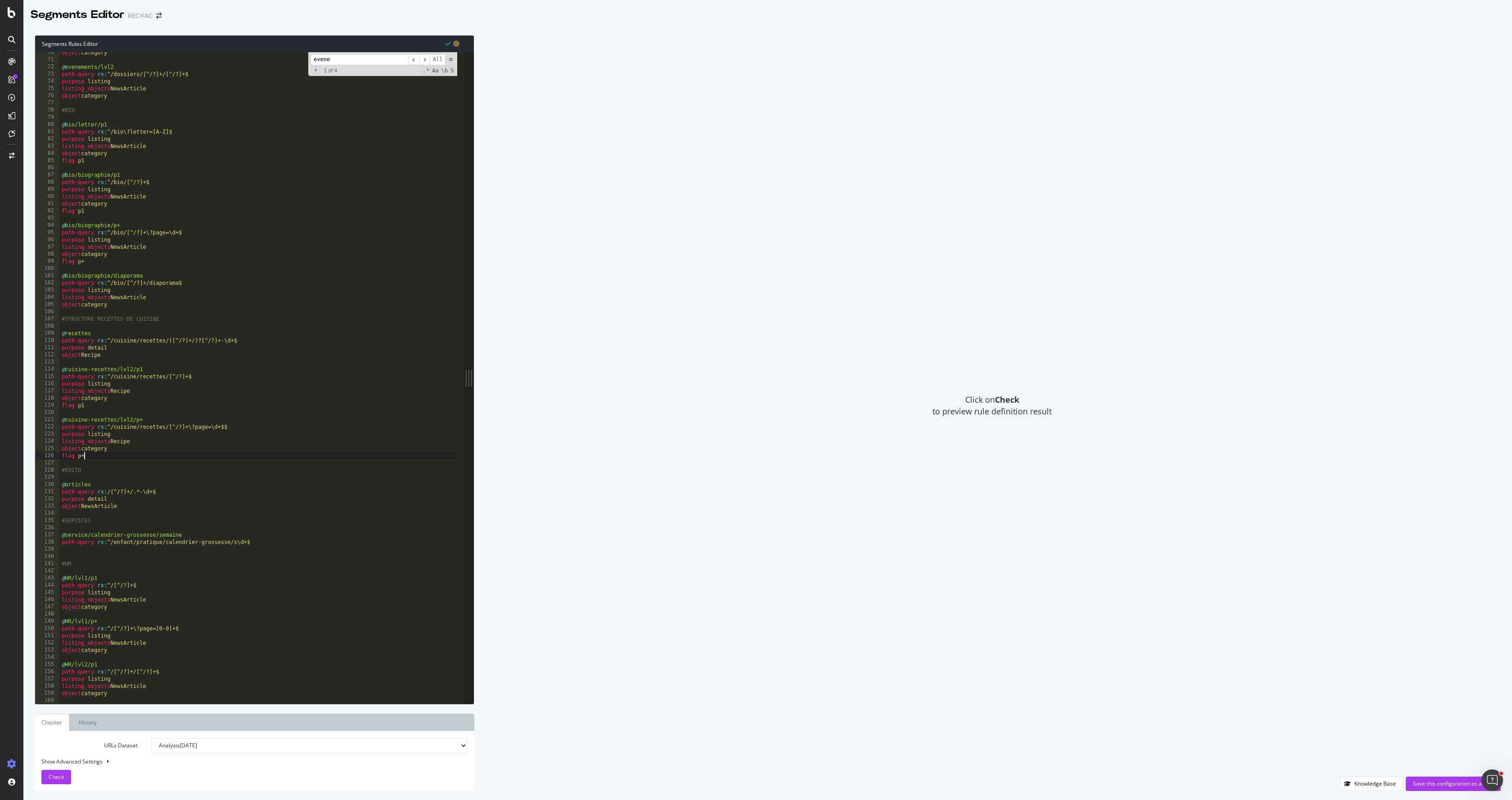
click at [127, 610] on div "object category @ evenements/lvl2 path-query rx : ^/dossiers/[^/?]+/[^/?]+$ pur…" at bounding box center [258, 382] width 398 height 666
type textarea "object category"
paste textarea "flag p1"
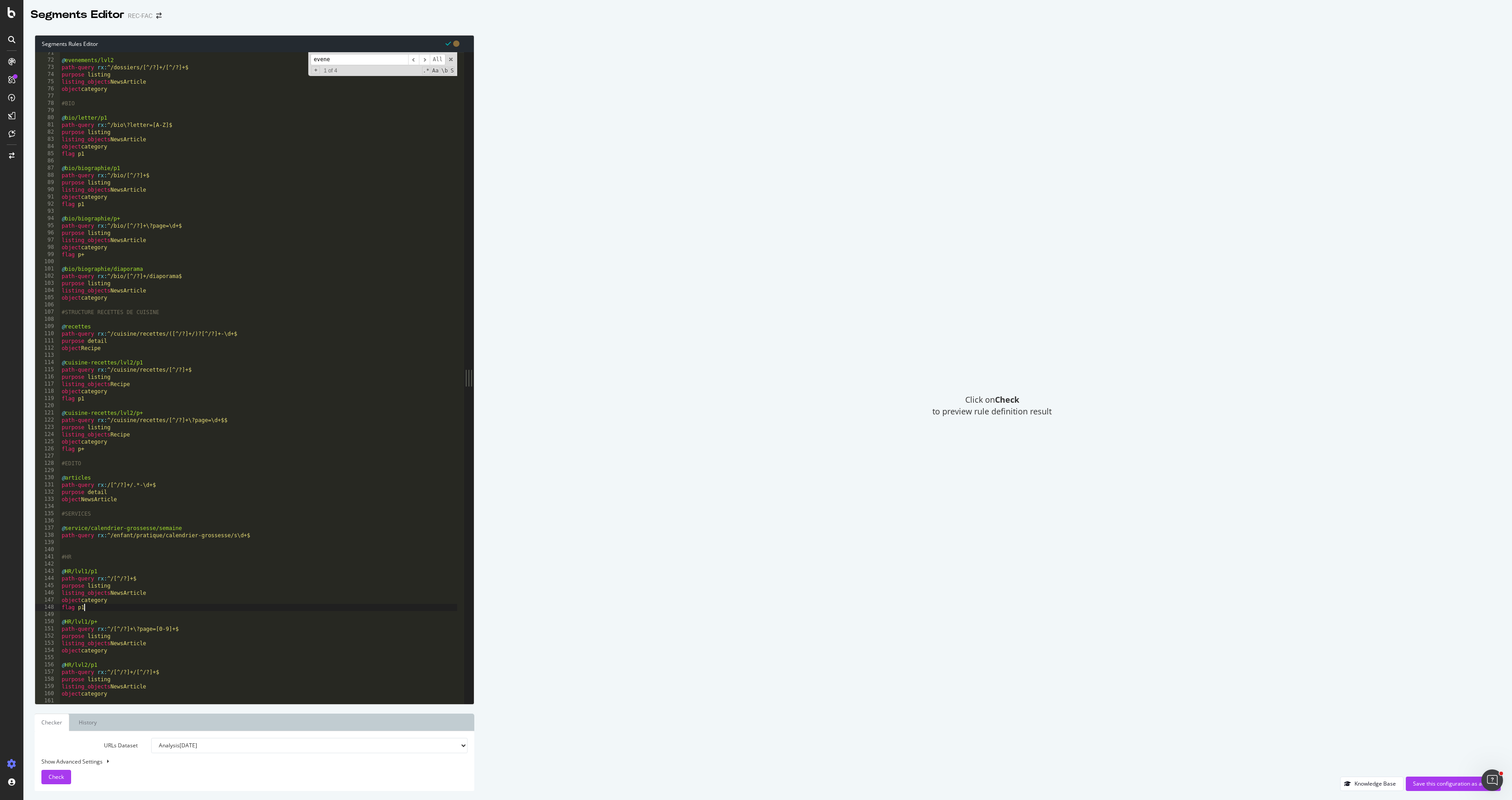
click at [115, 651] on div "@ evenements/lvl2 path-query rx : ^/dossiers/[^/?]+/[^/?]+$ purpose listing lis…" at bounding box center [258, 382] width 398 height 666
type textarea "object category"
paste textarea "flag p1"
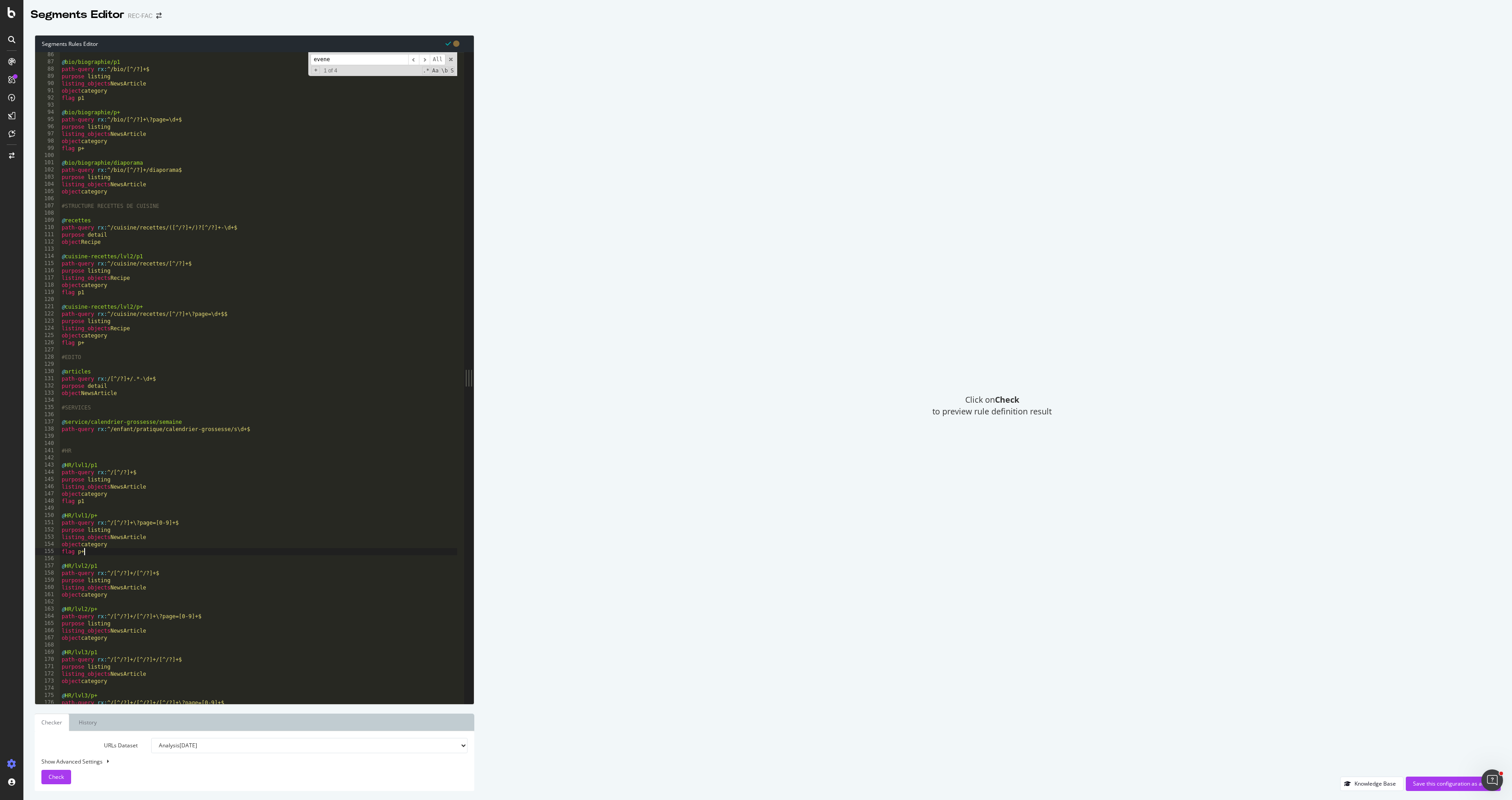
click at [118, 598] on div "@ bio/biographie/p1 path-query rx : ^/bio/[^/?]+$ purpose listing listing_objec…" at bounding box center [258, 384] width 398 height 666
type textarea "object category"
paste textarea "flag p1"
click at [135, 643] on div "@ bio/biographie/p1 path-query rx : ^/bio/[^/?]+$ purpose listing listing_objec…" at bounding box center [258, 384] width 398 height 666
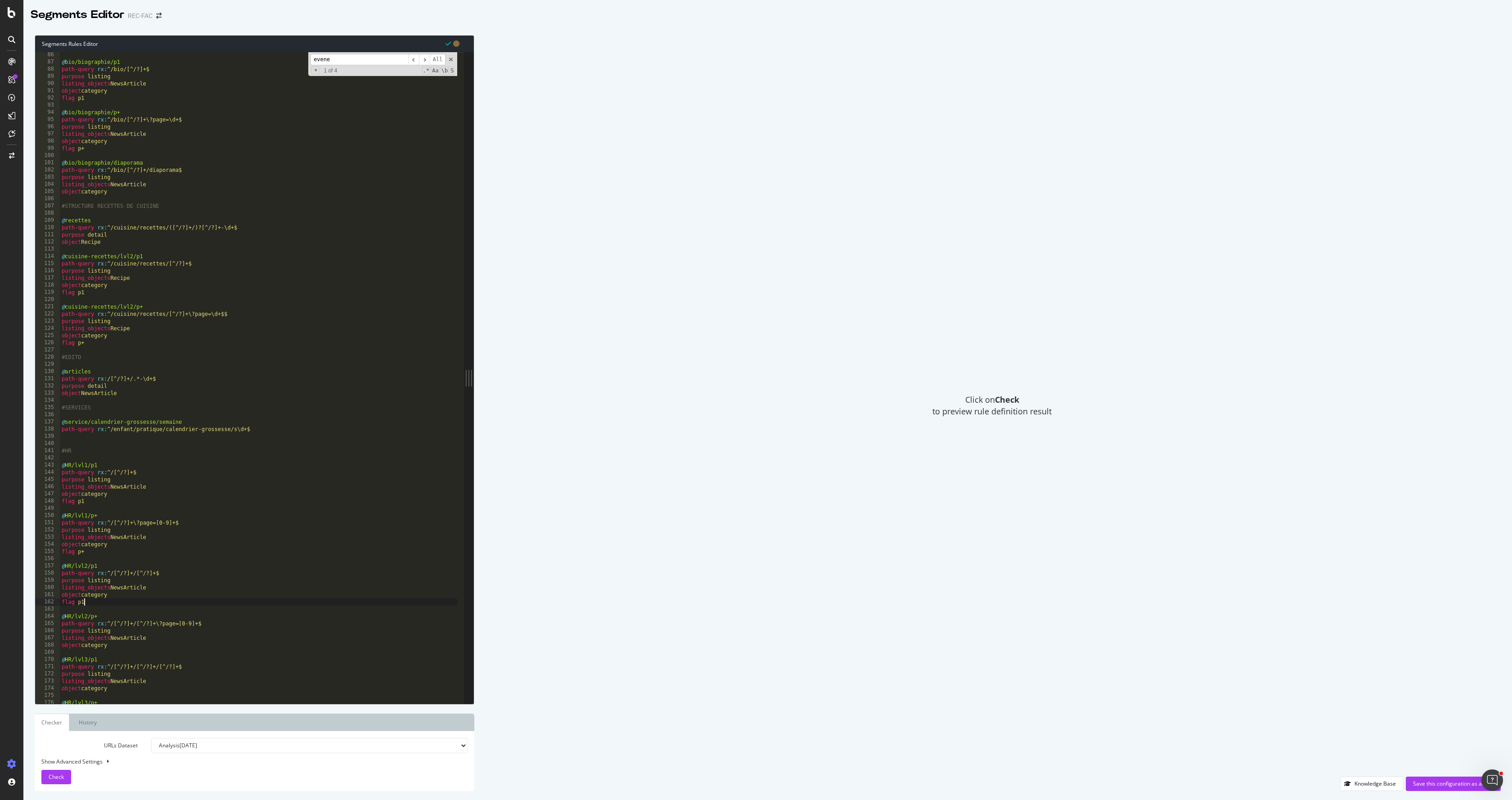
type textarea "object category"
paste textarea "flag p1"
type textarea "flag p+"
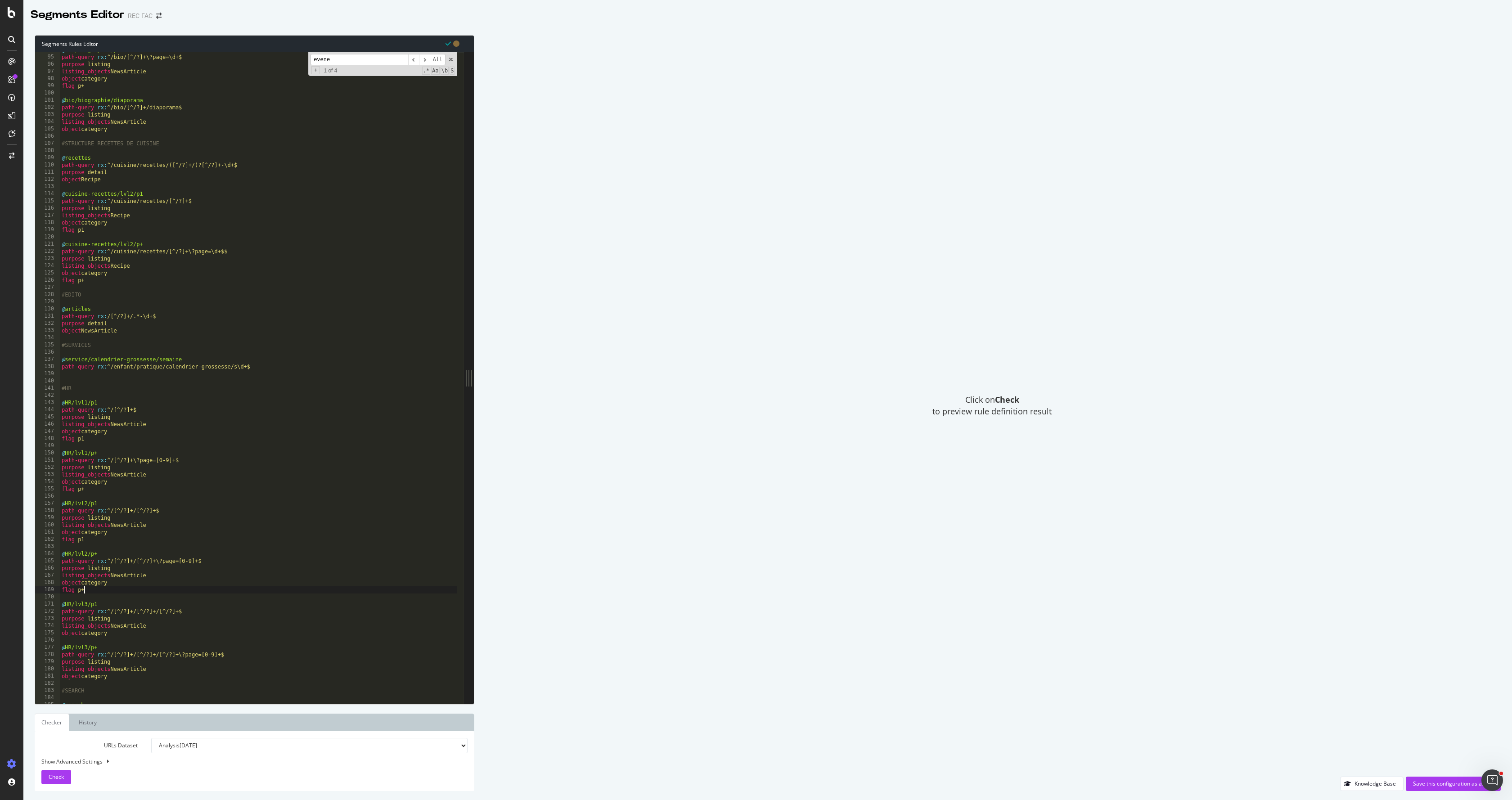
click at [131, 637] on div "@ bio/biographie/p+ path-query rx : ^/bio/[^/?]+\?page=\d+$ purpose listing lis…" at bounding box center [258, 379] width 398 height 666
paste textarea "flag p1"
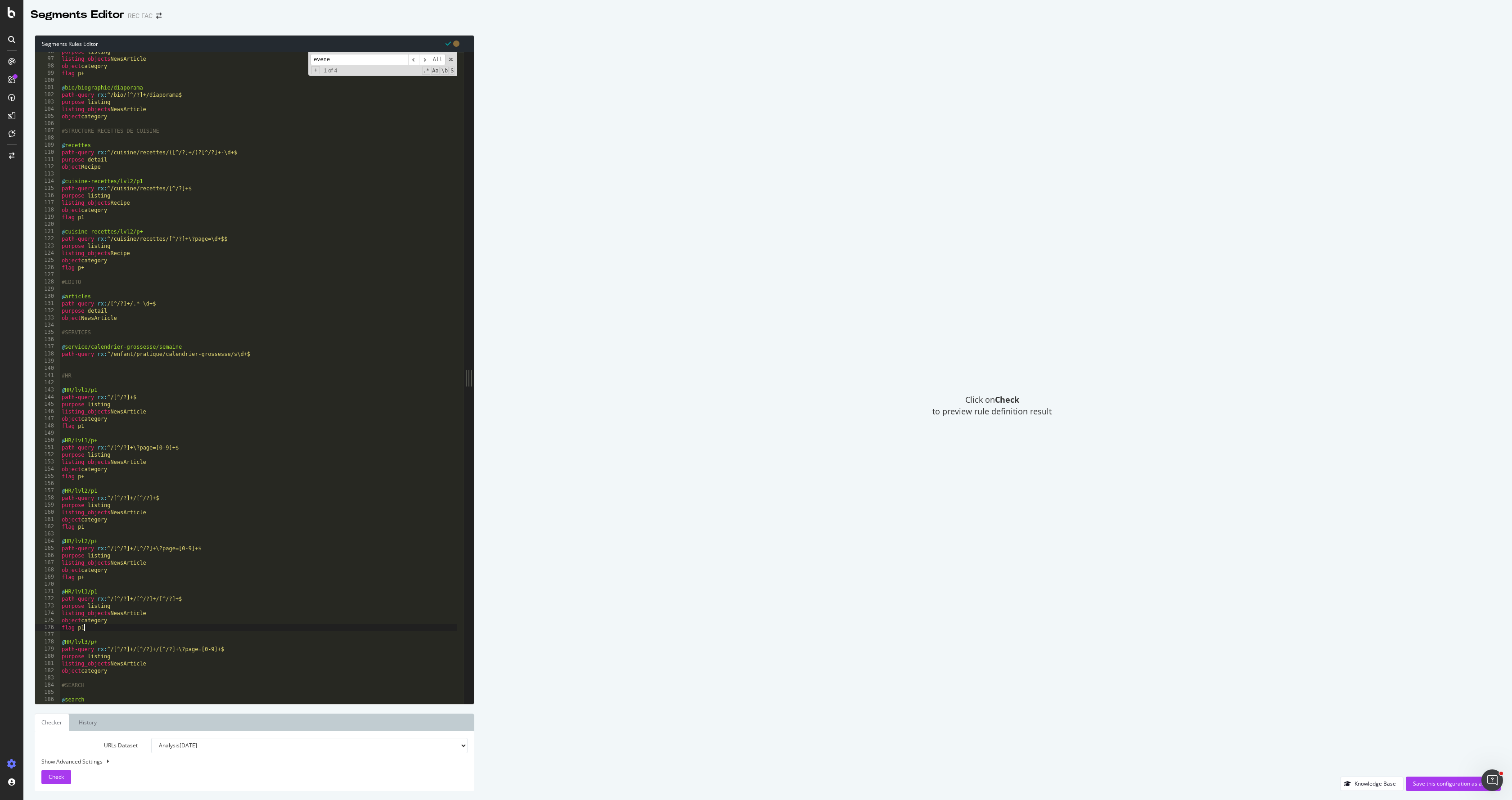
scroll to position [710, 0]
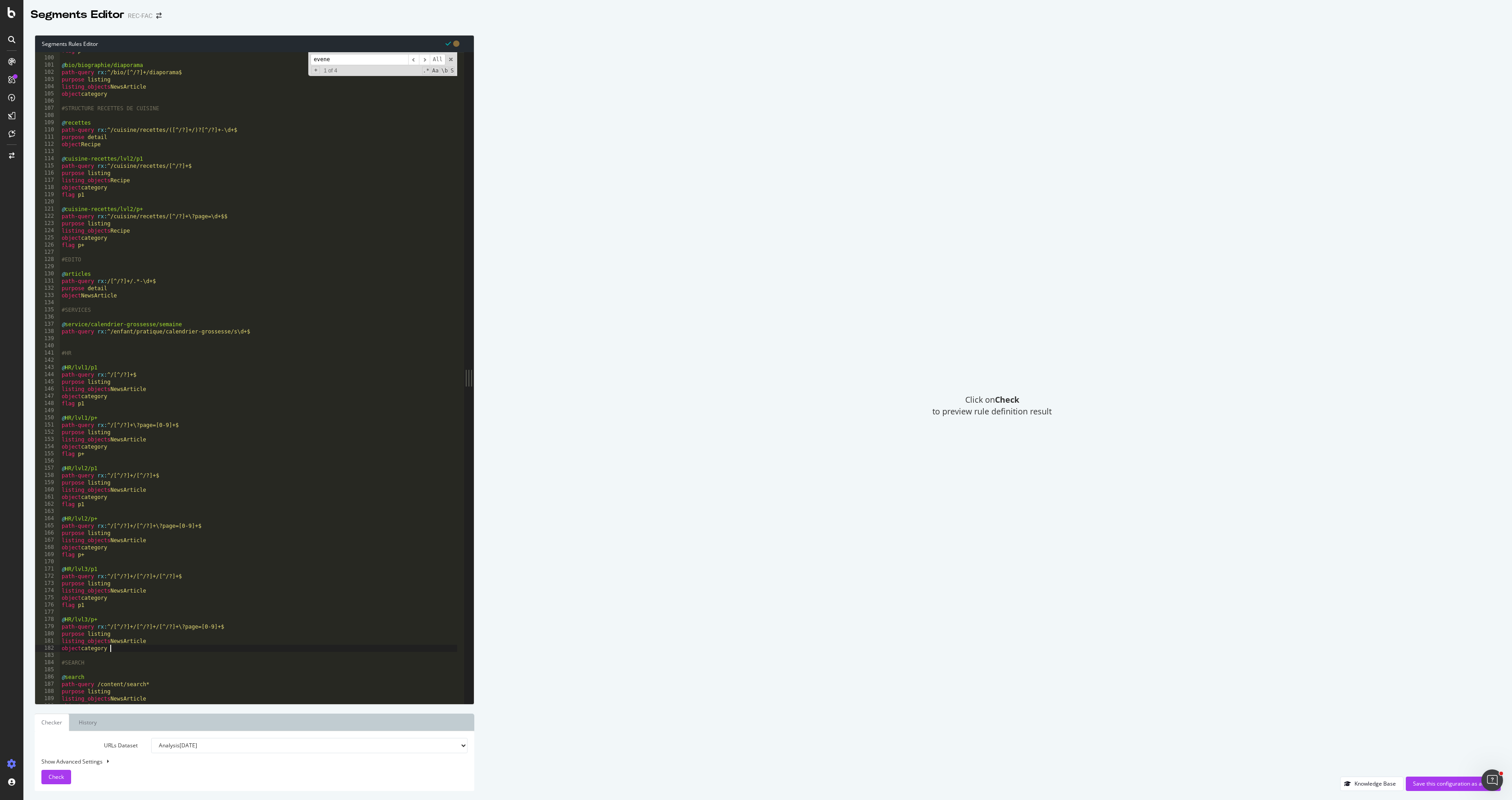
click at [119, 651] on div "flag p+ @ bio/biographie/diaporama path-query rx : ^/bio/[^/?]+/diaporama$ purp…" at bounding box center [258, 380] width 398 height 666
type textarea "object category"
paste textarea "flag p1"
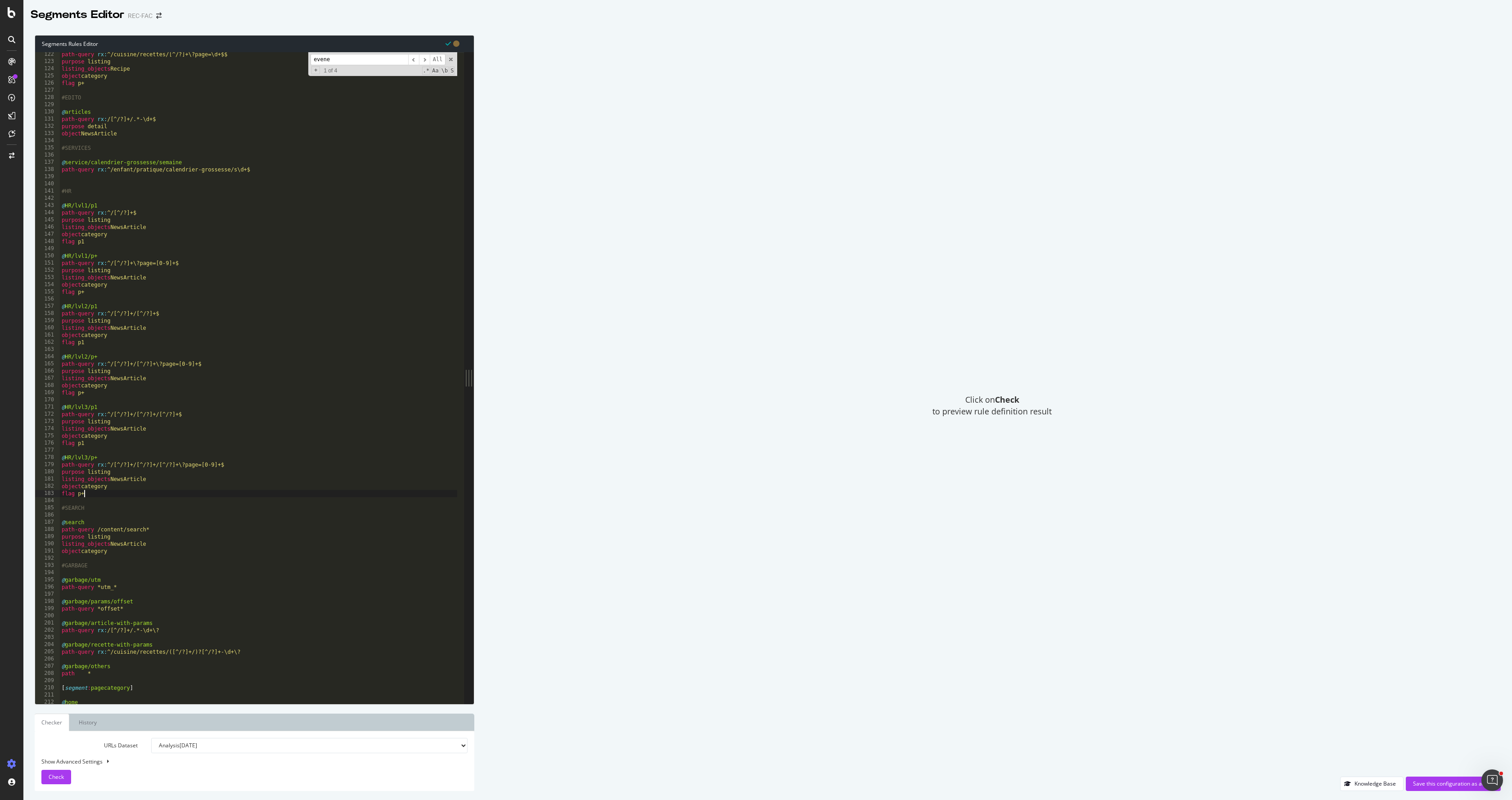
scroll to position [872, 0]
drag, startPoint x: 99, startPoint y: 529, endPoint x: 145, endPoint y: 531, distance: 46.0
click at [145, 531] on div "path-query rx : ^/cuisine/recettes/[^/?]+\?page=\d+$$ purpose listing listing_o…" at bounding box center [258, 384] width 398 height 666
click at [195, 550] on div "path-query rx : ^/cuisine/recettes/[^/?]+\?page=\d+$$ purpose listing listing_o…" at bounding box center [258, 384] width 398 height 666
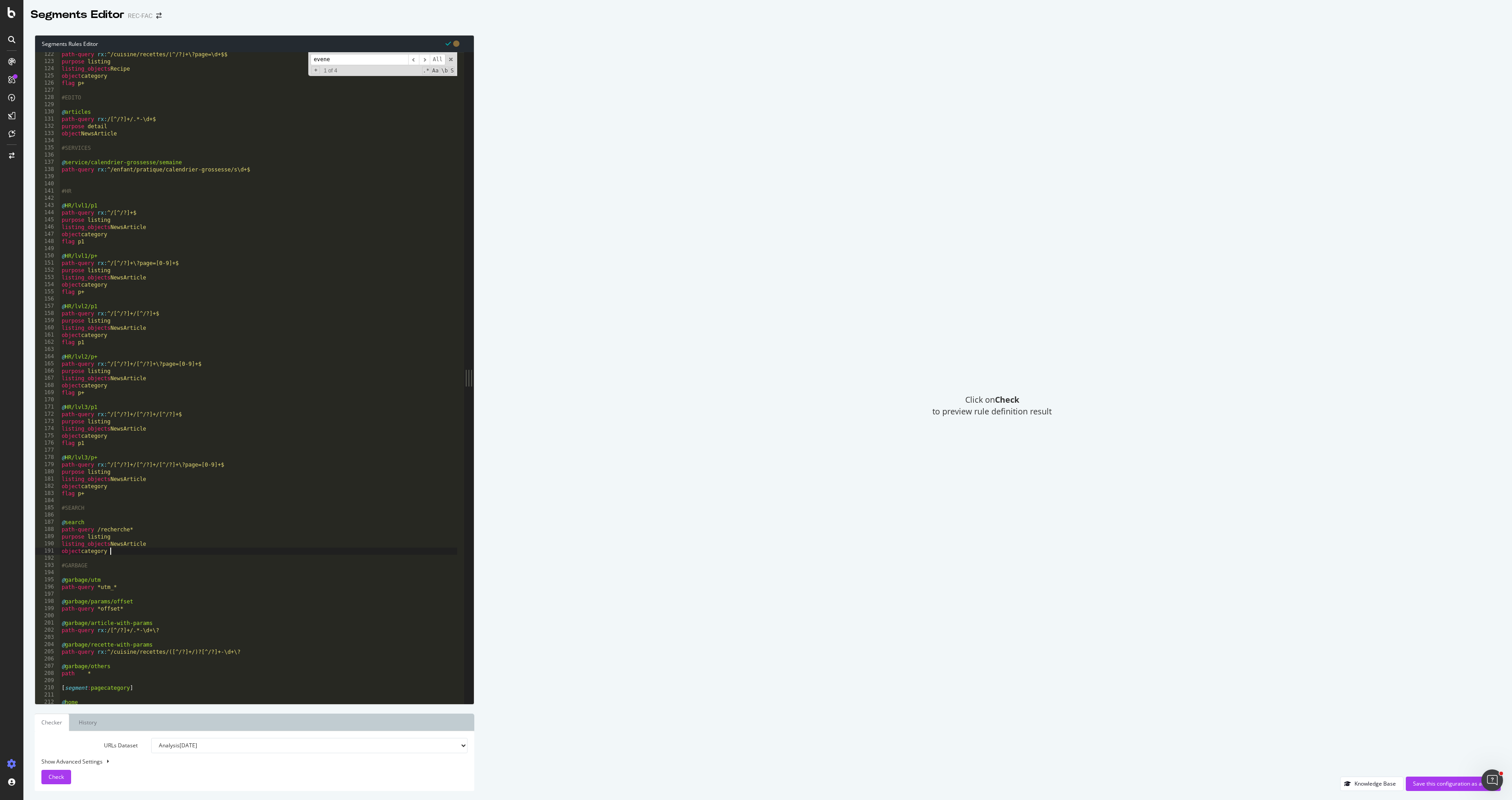
scroll to position [0, 4]
click at [125, 529] on div "path-query rx : ^/cuisine/recettes/[^/?]+\?page=\d+$$ purpose listing listing_o…" at bounding box center [258, 384] width 398 height 666
drag, startPoint x: 96, startPoint y: 529, endPoint x: 134, endPoint y: 531, distance: 38.1
click at [134, 531] on div "path-query rx : ^/cuisine/recettes/[^/?]+\?page=\d+$$ purpose listing listing_o…" at bounding box center [258, 384] width 398 height 666
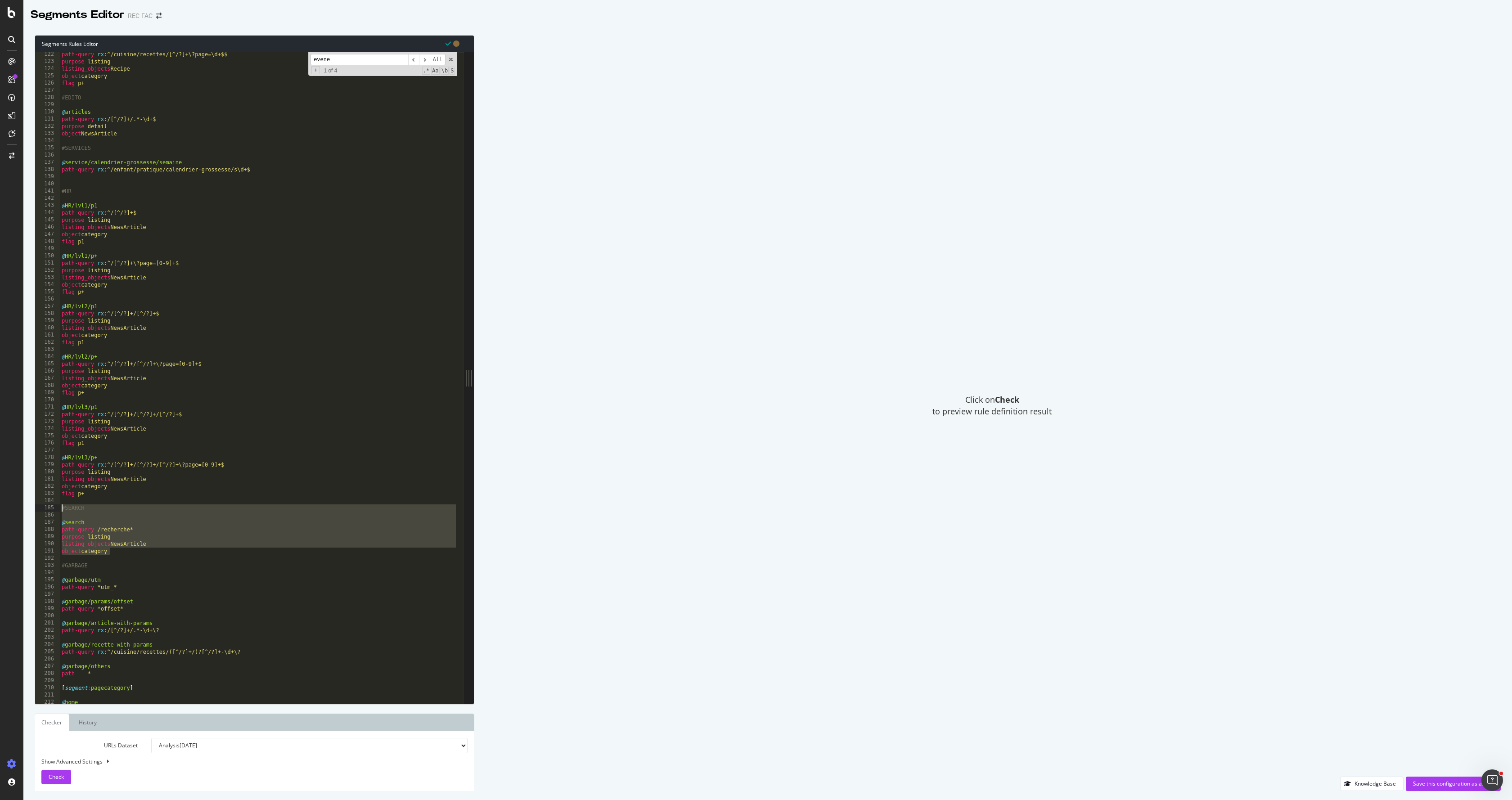
drag, startPoint x: 129, startPoint y: 550, endPoint x: 49, endPoint y: 508, distance: 90.4
click at [49, 508] on div "path-query /recherche* 122 123 124 125 126 127 128 129 130 131 132 133 134 135 …" at bounding box center [249, 378] width 429 height 652
type textarea "#SEARCH"
click at [55, 771] on div "Check" at bounding box center [57, 777] width 16 height 14
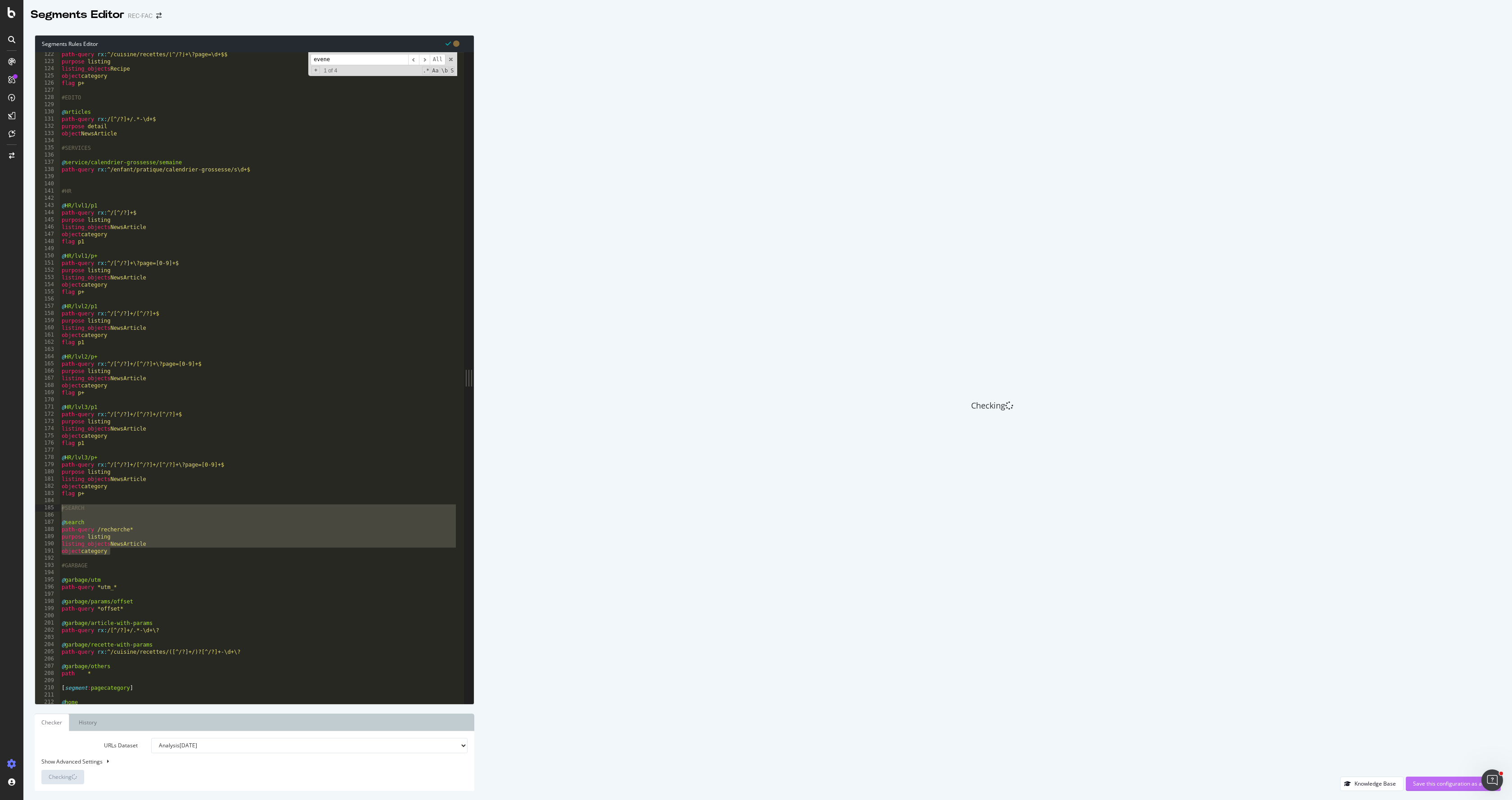
click at [1445, 786] on div "Save this configuration as active" at bounding box center [1453, 783] width 81 height 8
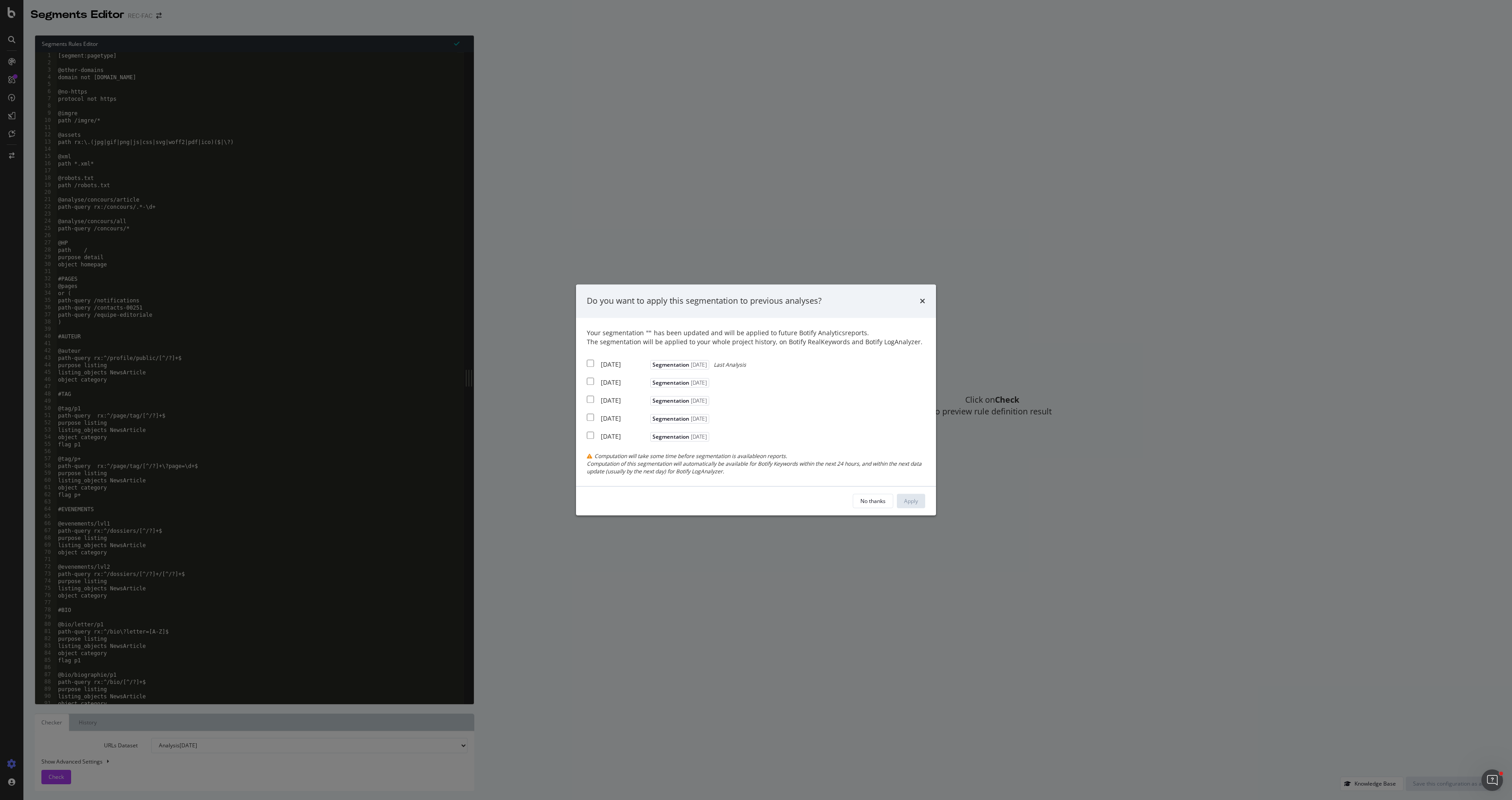
click at [626, 439] on div "2025 May. 31st" at bounding box center [624, 436] width 47 height 9
click at [600, 430] on div "2025 May. 31st Segmentation 2025-03-31" at bounding box center [649, 435] width 125 height 11
checkbox input "false"
click at [859, 495] on button "No thanks" at bounding box center [873, 501] width 40 height 15
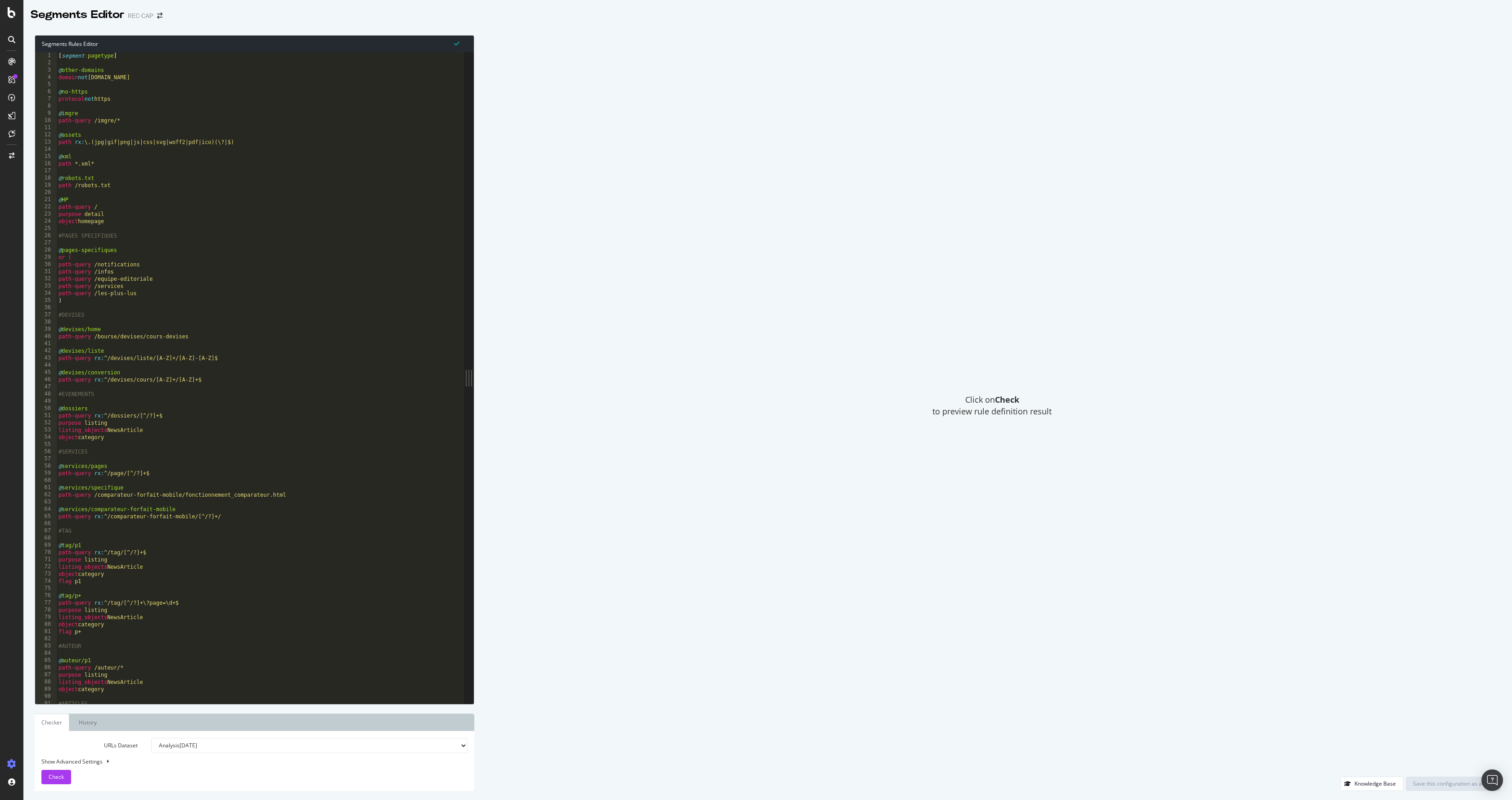
type textarea "@devises/home"
click at [233, 329] on div "[ segment : pagetype ] @ other-domains domain not [DOMAIN_NAME] @ no-https prot…" at bounding box center [257, 385] width 401 height 666
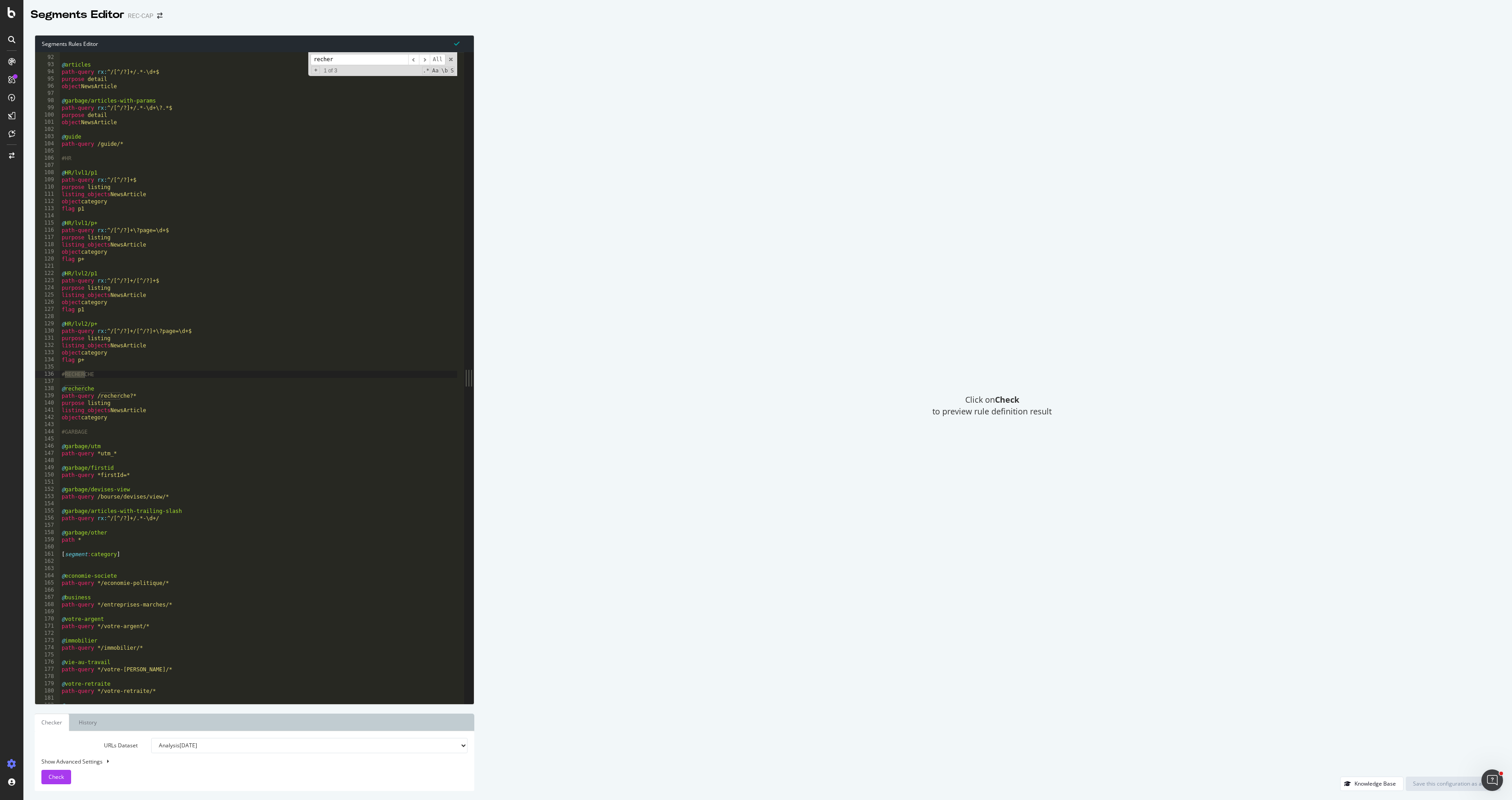
type input "recher"
click at [125, 423] on div "#ARTICLES @ articles path-query rx : ^/[^/?]+/.*-\d+$ purpose detail object New…" at bounding box center [258, 380] width 398 height 666
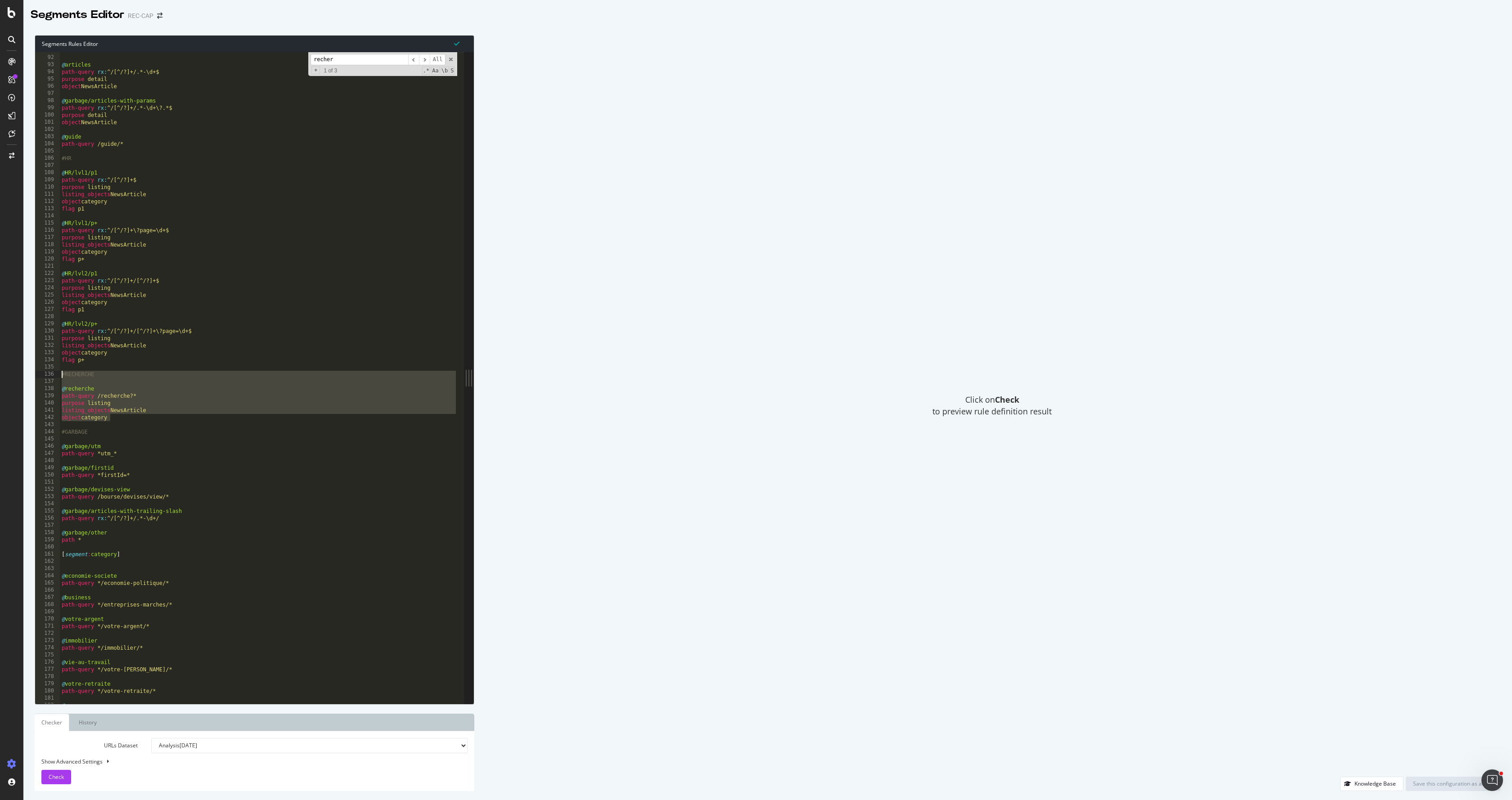
drag, startPoint x: 120, startPoint y: 418, endPoint x: 33, endPoint y: 374, distance: 97.5
click at [33, 374] on div "Segments Rules Editor 91 92 93 94 95 96 97 98 99 100 101 102 103 104 105 106 10…" at bounding box center [768, 413] width 1488 height 773
type textarea "#RECHERCHE"
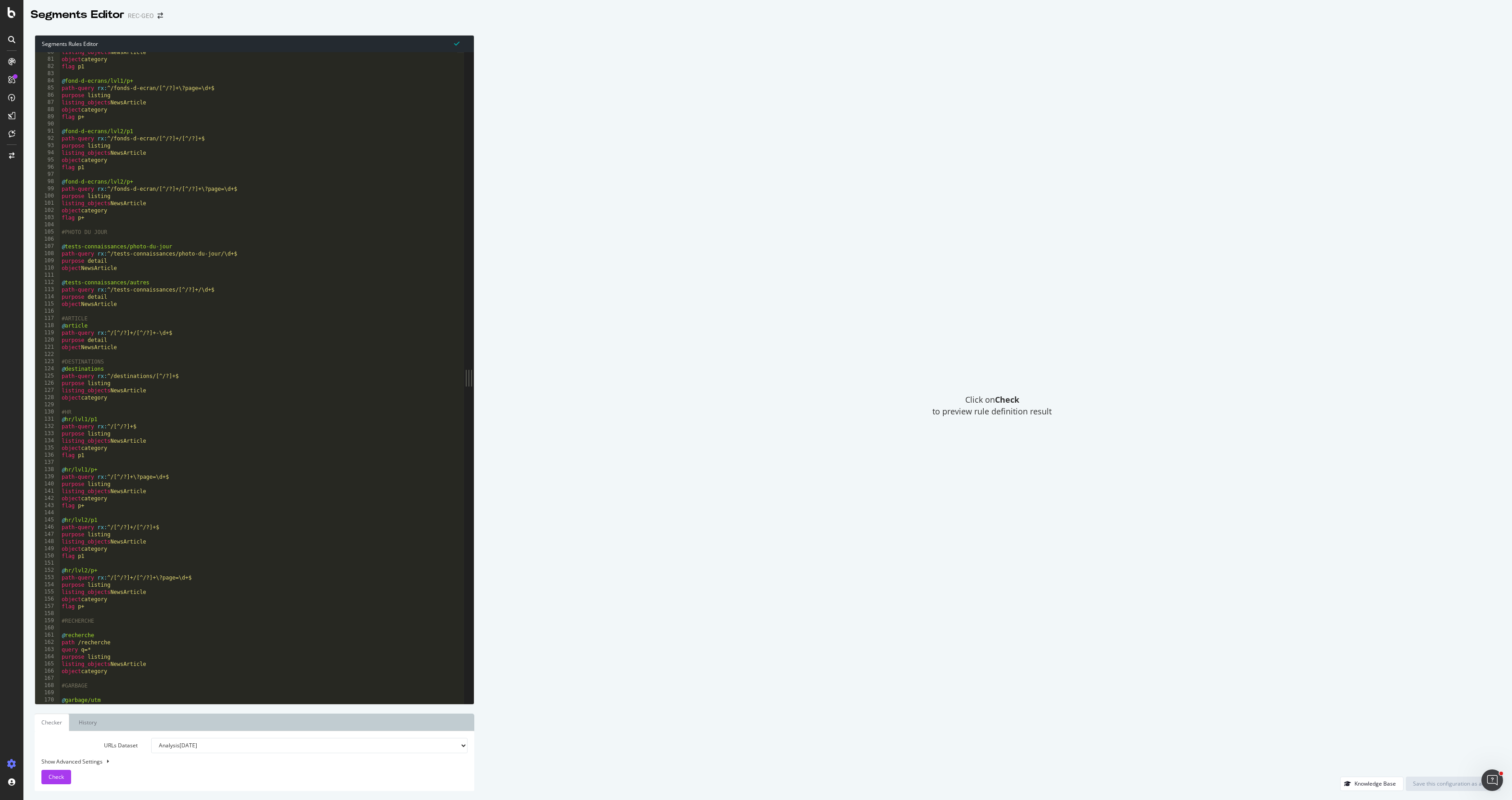
scroll to position [687, 0]
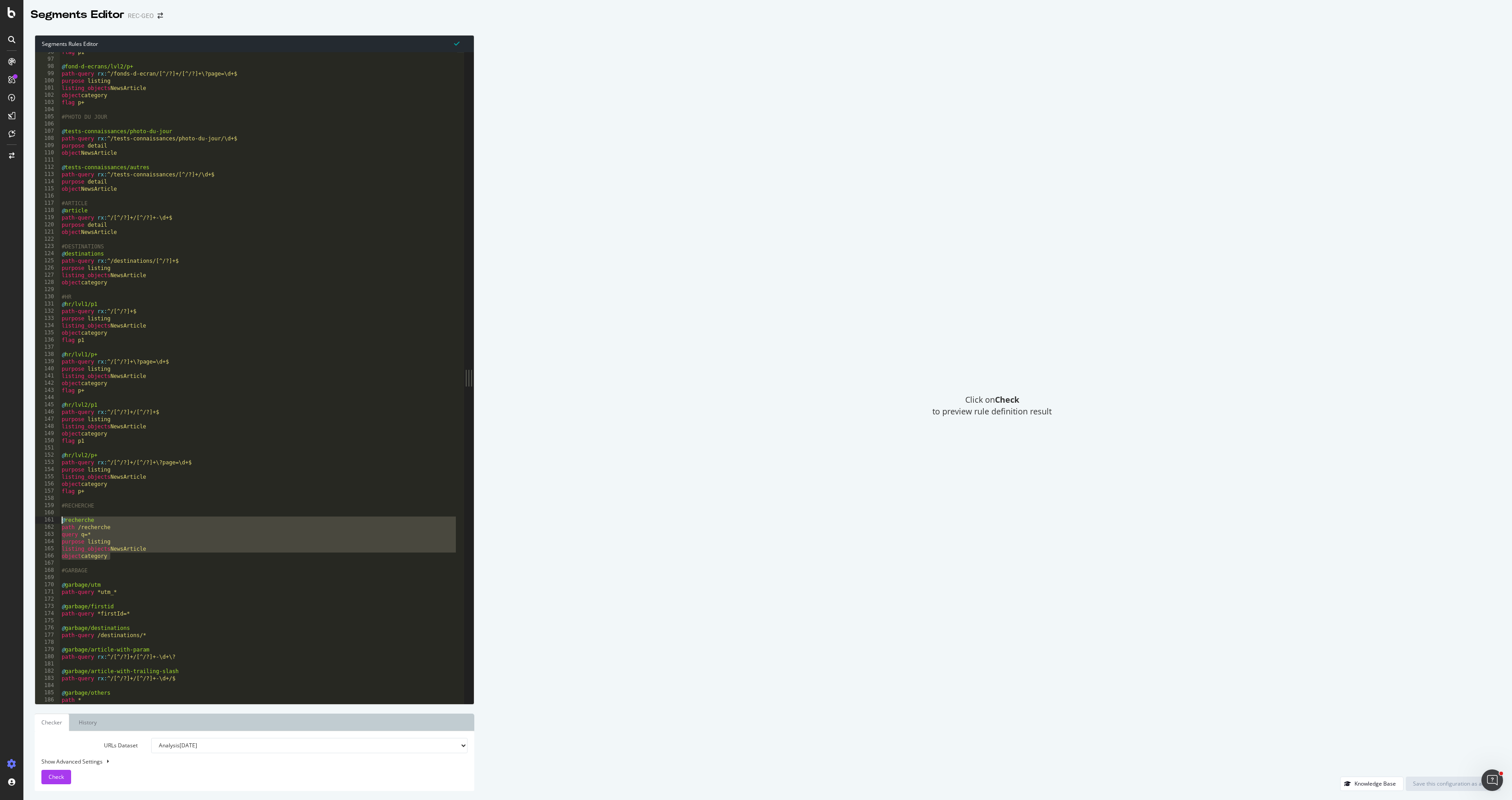
drag, startPoint x: 114, startPoint y: 555, endPoint x: 38, endPoint y: 518, distance: 84.5
click at [38, 518] on div "object category 96 97 98 99 100 101 102 103 104 105 106 107 108 109 110 111 112…" at bounding box center [249, 378] width 429 height 652
paste textarea "object category"
click at [130, 557] on div "flag p1 @ fond-d-ecrans/lvl2/p+ path-query rx : ^/fonds-d-ecran/[^/?]+/[^/?]+\?…" at bounding box center [258, 382] width 398 height 666
drag, startPoint x: 128, startPoint y: 559, endPoint x: 51, endPoint y: 507, distance: 92.9
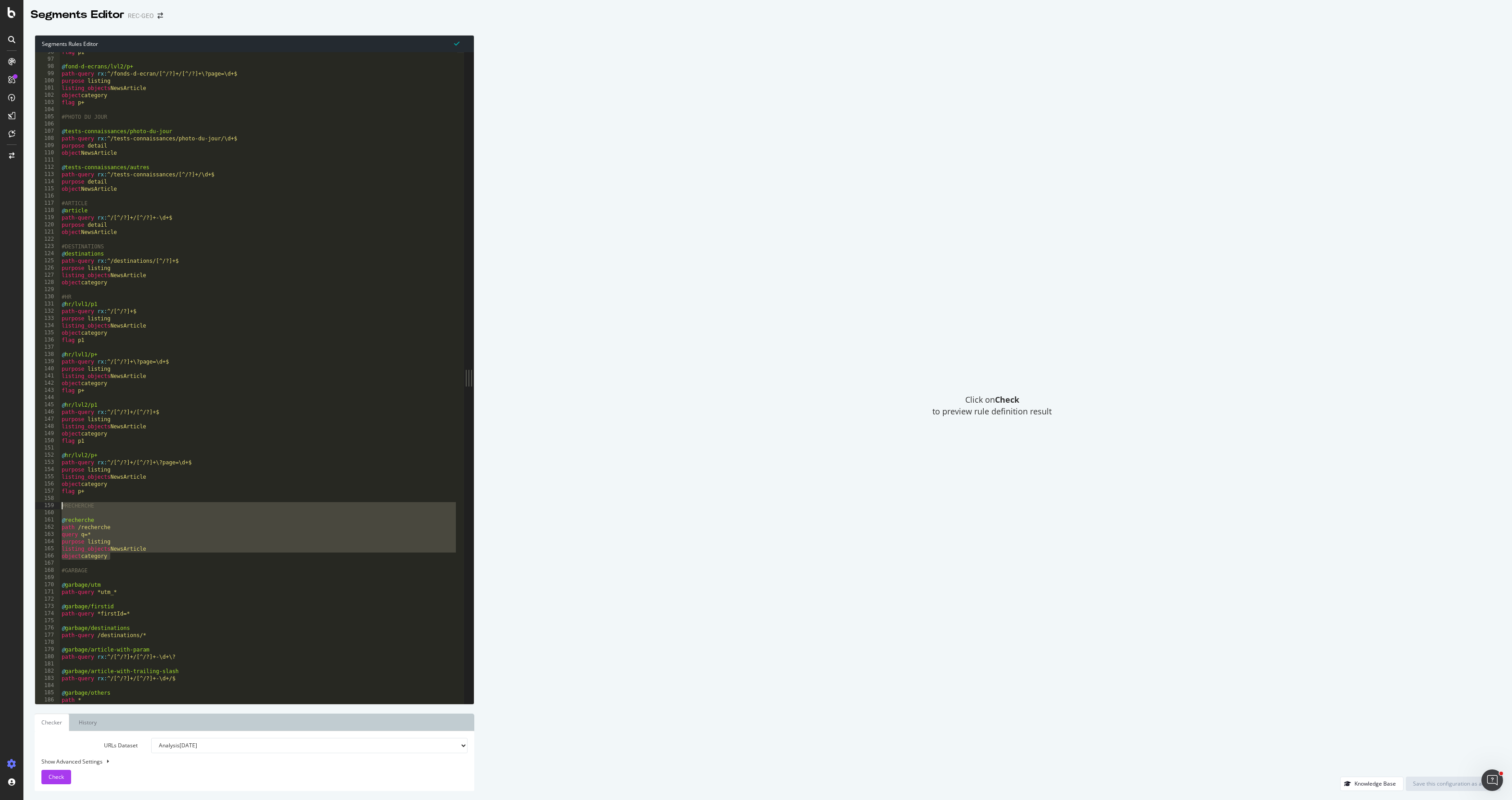
click at [51, 507] on div "object category 96 97 98 99 100 101 102 103 104 105 106 107 108 109 110 111 112…" at bounding box center [249, 378] width 429 height 652
paste textarea "object category"
drag, startPoint x: 113, startPoint y: 557, endPoint x: 50, endPoint y: 510, distance: 78.6
click at [50, 510] on div "object category 95 96 97 98 99 100 101 102 103 104 105 106 107 108 109 110 111 …" at bounding box center [249, 378] width 429 height 652
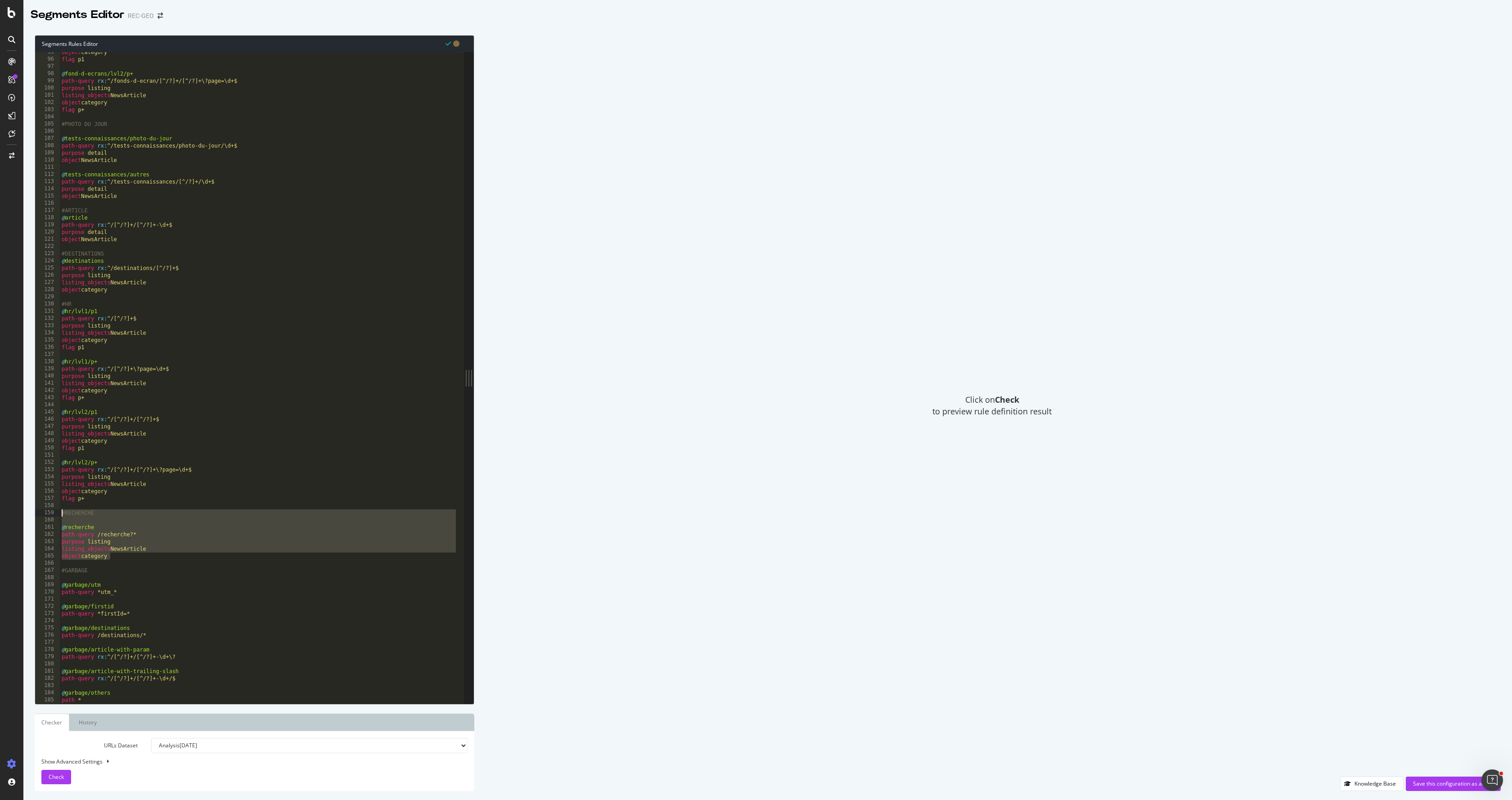
type textarea "#RECHERCHE"
click at [1441, 782] on div "Save this configuration as active" at bounding box center [1453, 783] width 81 height 8
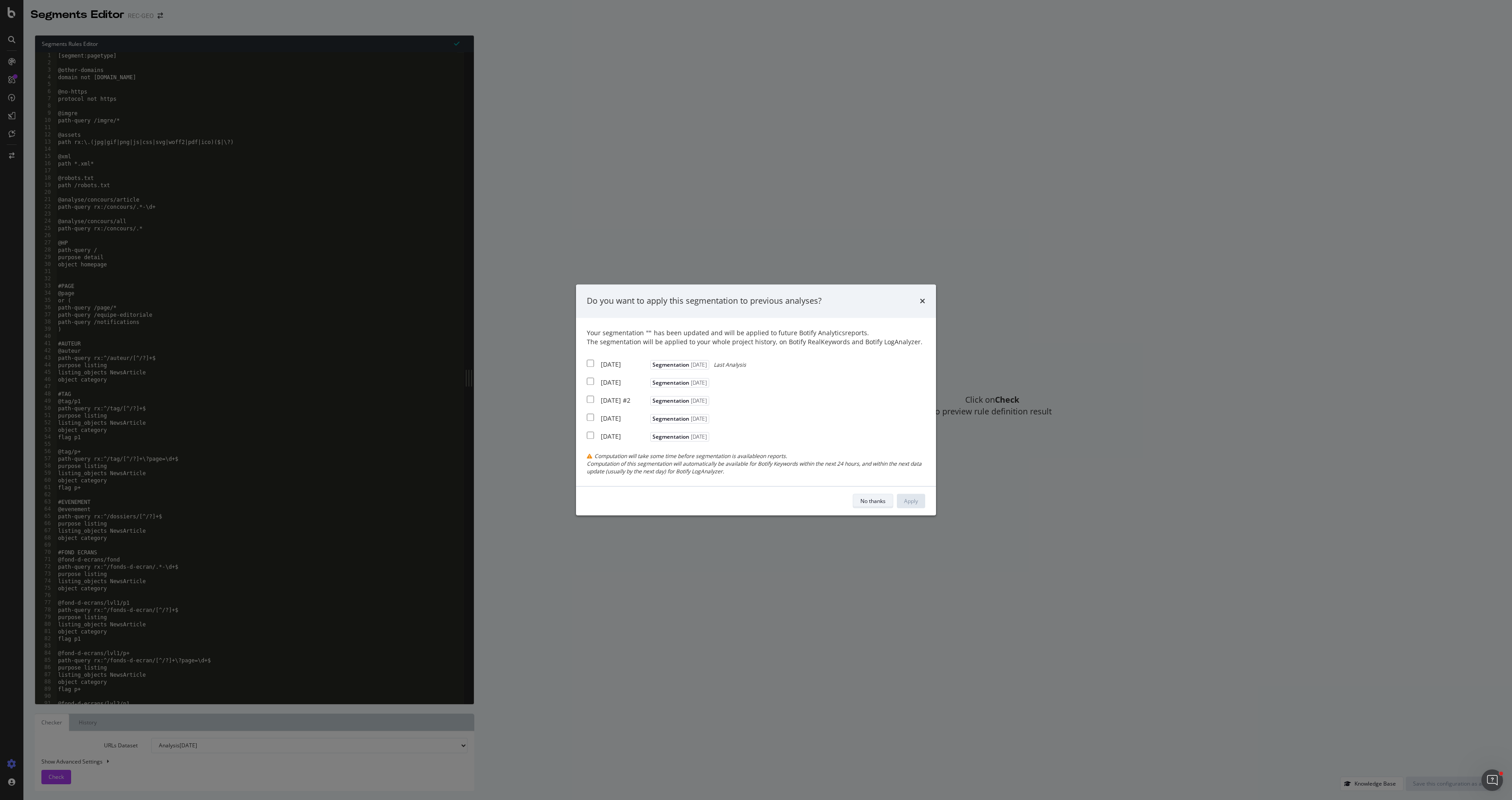
click at [866, 497] on button "No thanks" at bounding box center [873, 501] width 40 height 15
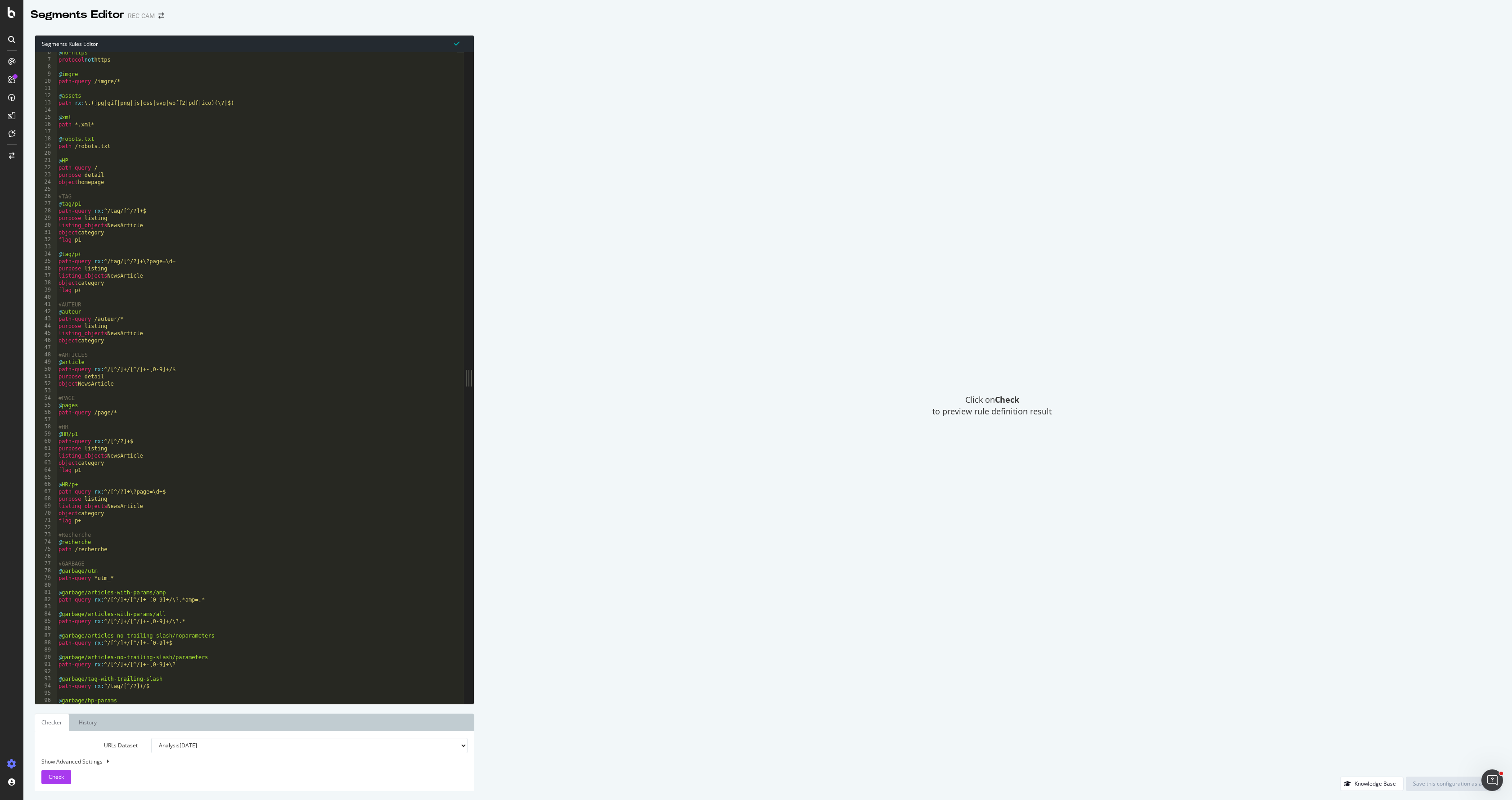
scroll to position [76, 0]
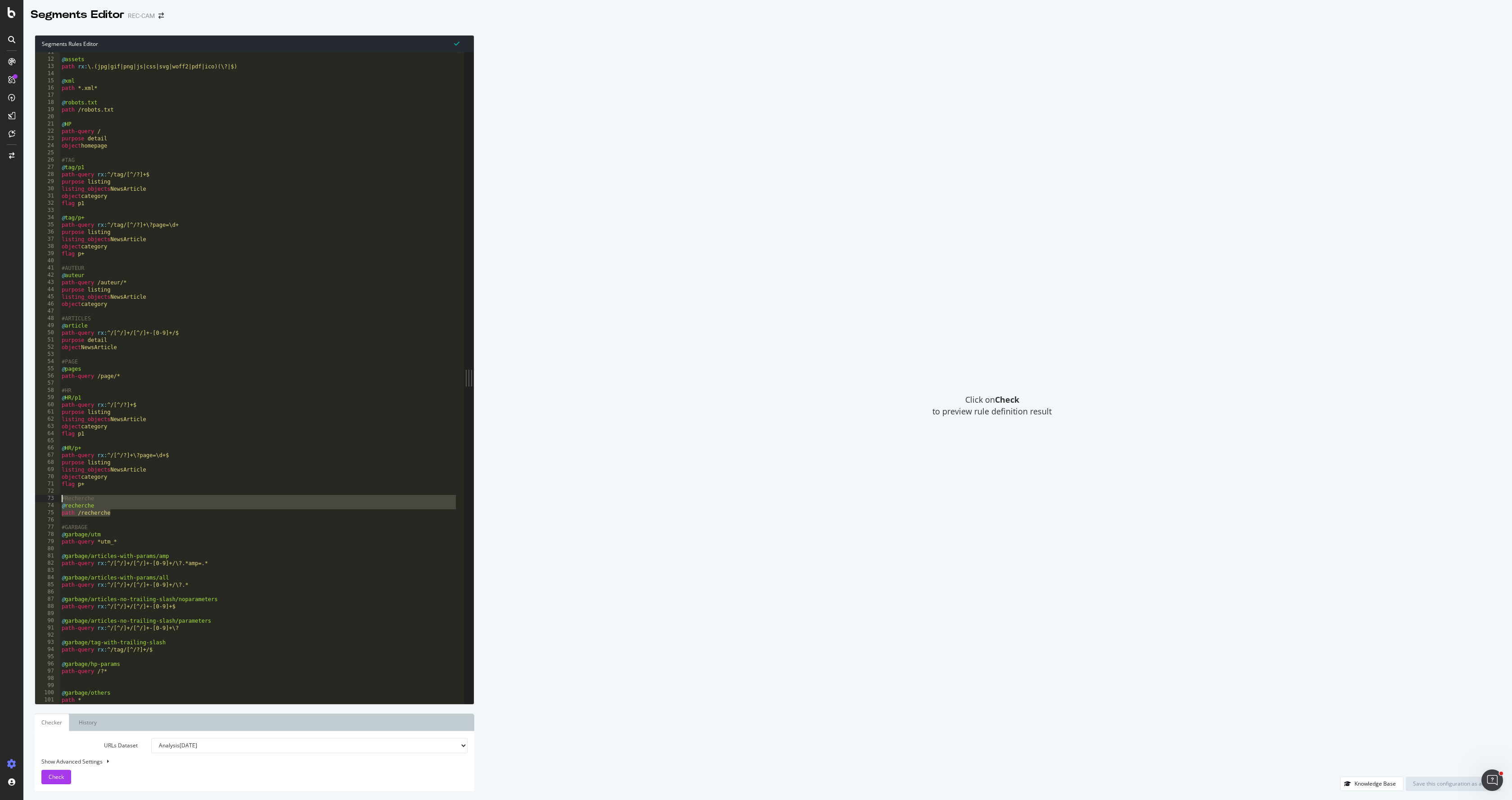
drag, startPoint x: 118, startPoint y: 512, endPoint x: 32, endPoint y: 500, distance: 86.8
click at [32, 500] on div "Segments Rules Editor path /recherche 11 12 13 14 15 16 17 18 19 20 21 22 23 24…" at bounding box center [768, 413] width 1488 height 773
paste textarea "object category"
type textarea "object category"
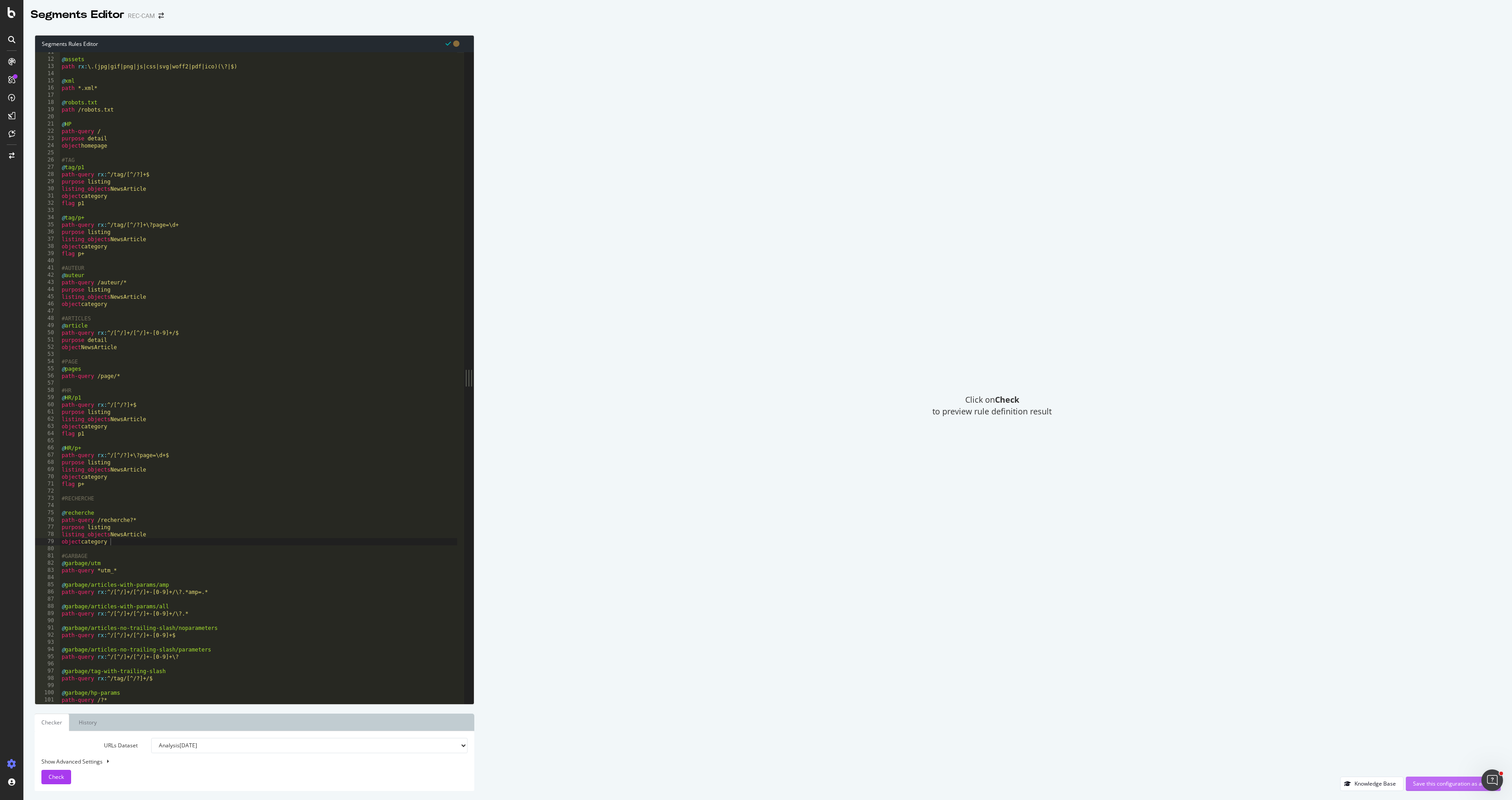
click at [1436, 780] on div "Save this configuration as active" at bounding box center [1453, 783] width 81 height 8
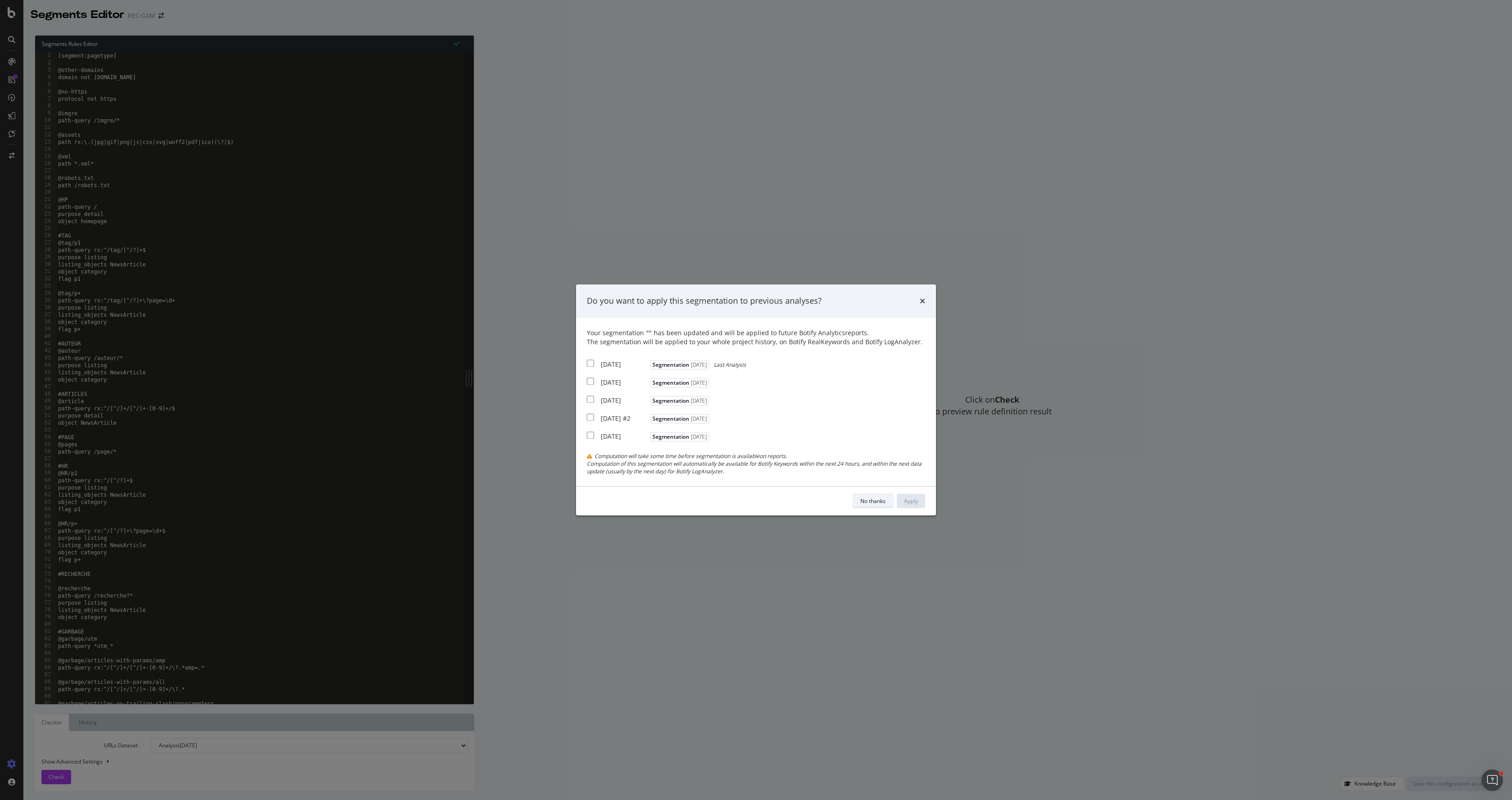
click at [862, 499] on div "No thanks" at bounding box center [873, 501] width 26 height 13
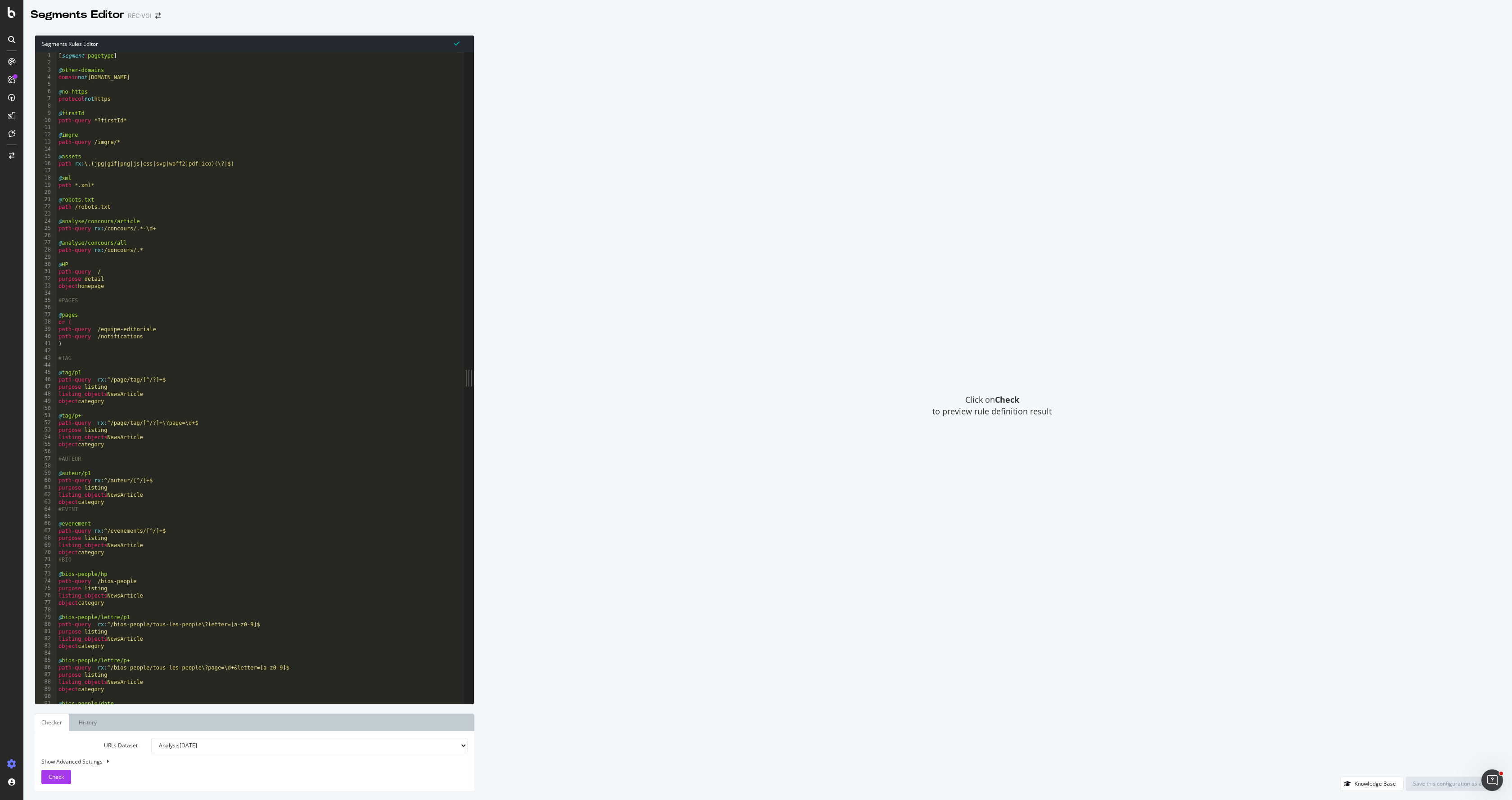
click at [118, 460] on div "[ segment : pagetype ] @ other-domains domain not www.voici.fr @ no-https proto…" at bounding box center [257, 385] width 401 height 666
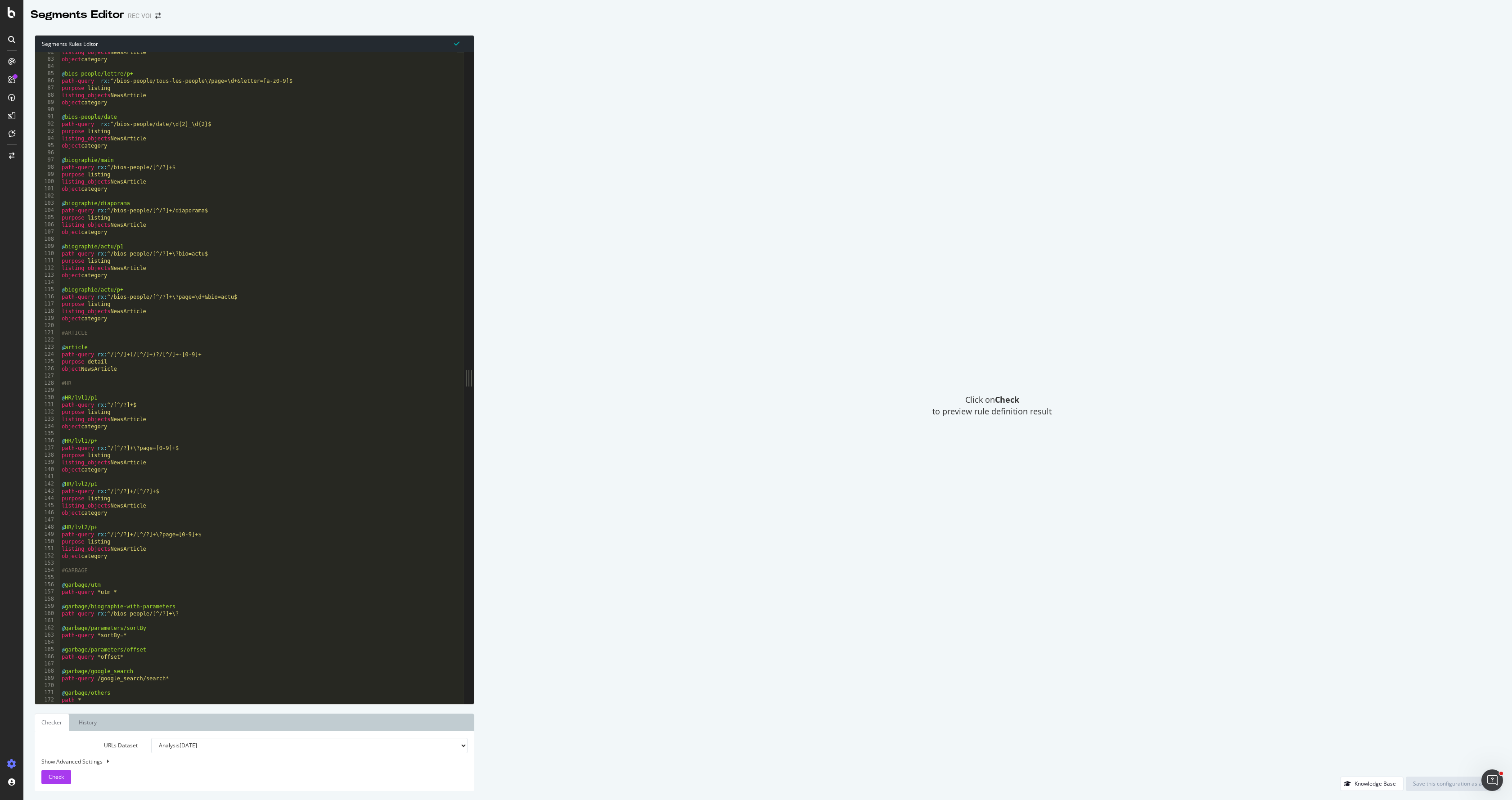
scroll to position [587, 0]
click at [147, 559] on div "listing_objects NewsArticle object category @ bios-people/lettre/p+ path-query …" at bounding box center [258, 382] width 398 height 666
type textarea "object category"
paste textarea "object category"
type textarea "object category"
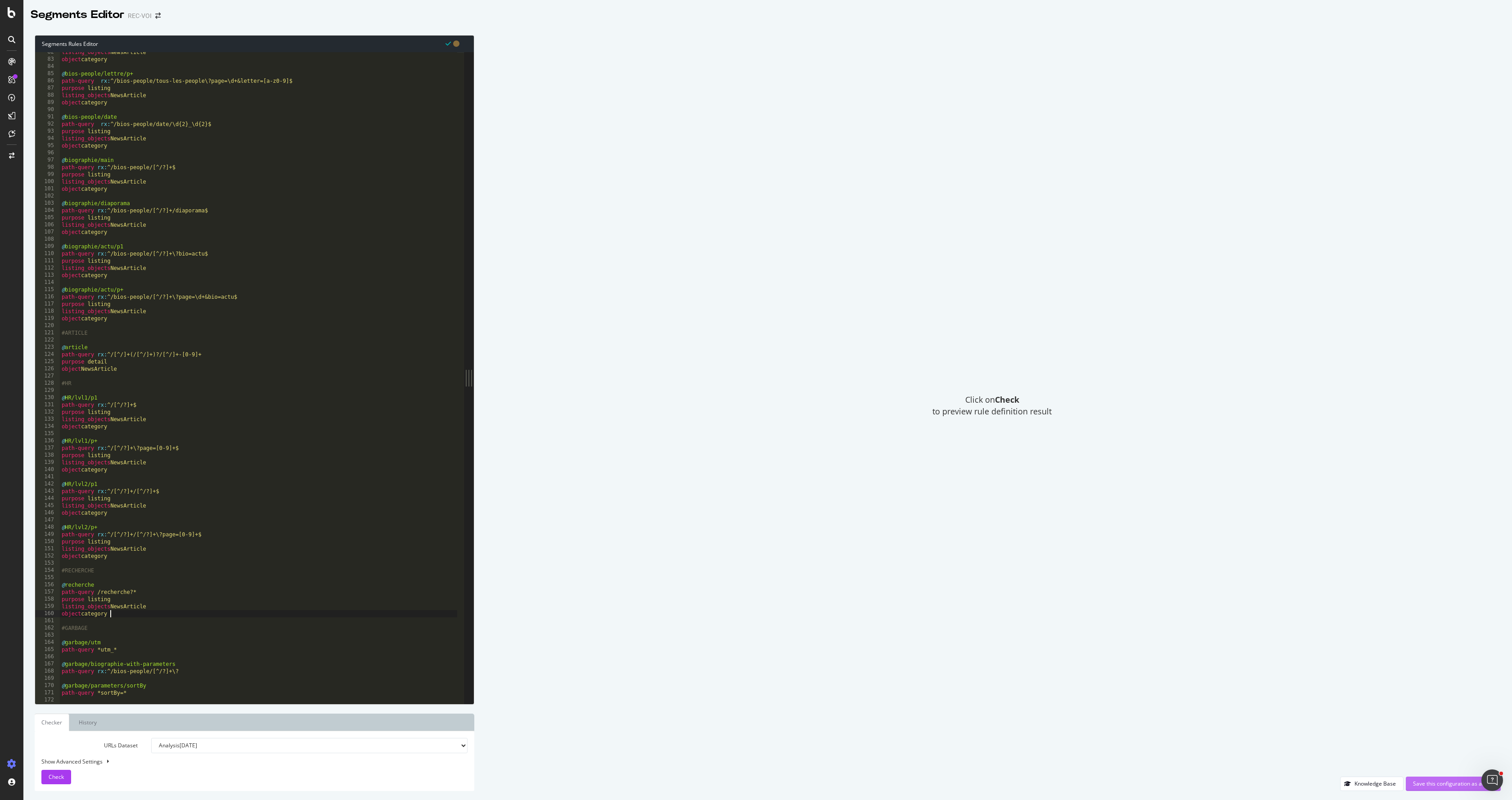
click at [1425, 777] on div "Save this configuration as active" at bounding box center [1453, 784] width 81 height 14
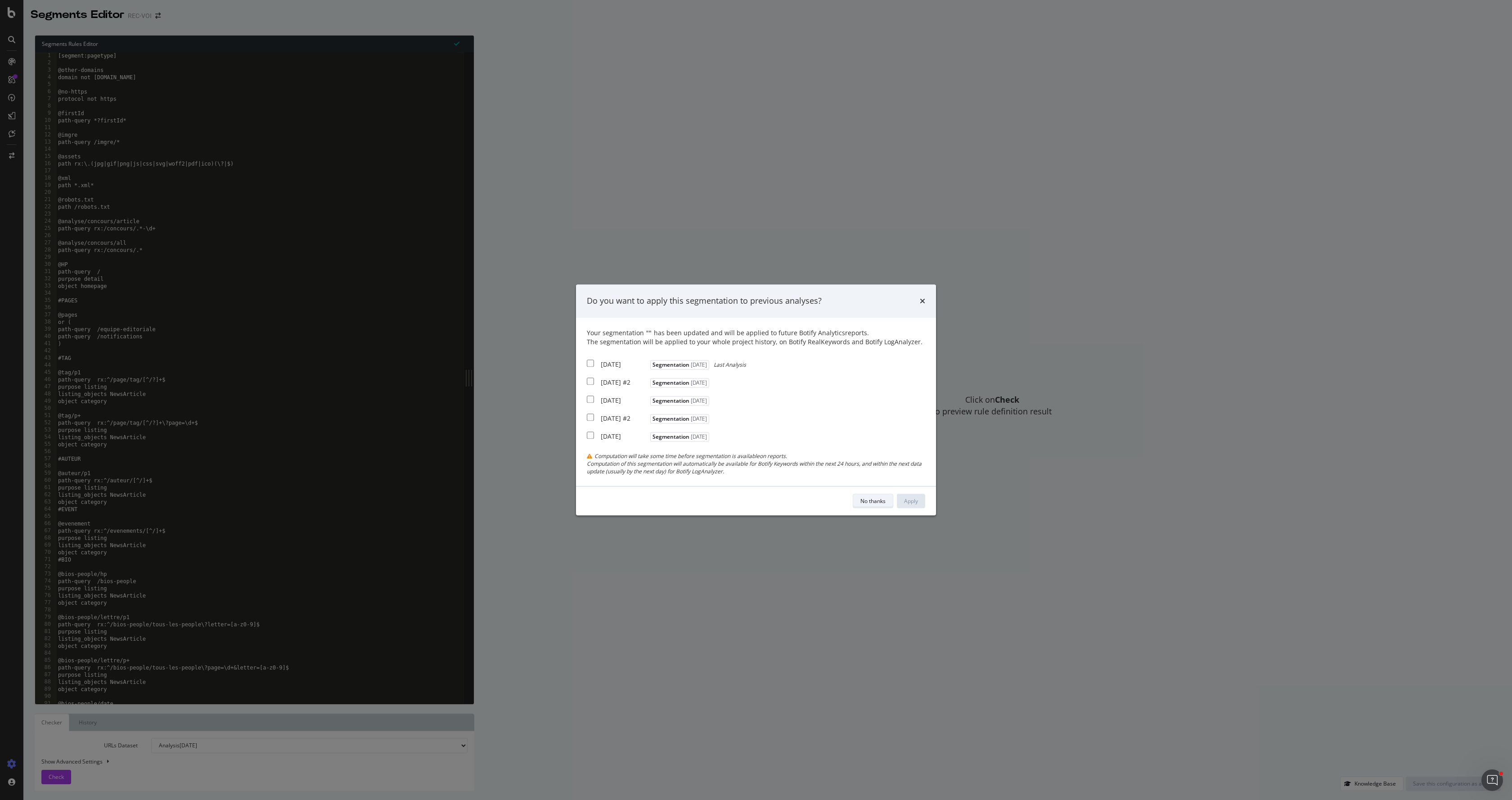
click at [865, 503] on div "No thanks" at bounding box center [873, 501] width 26 height 13
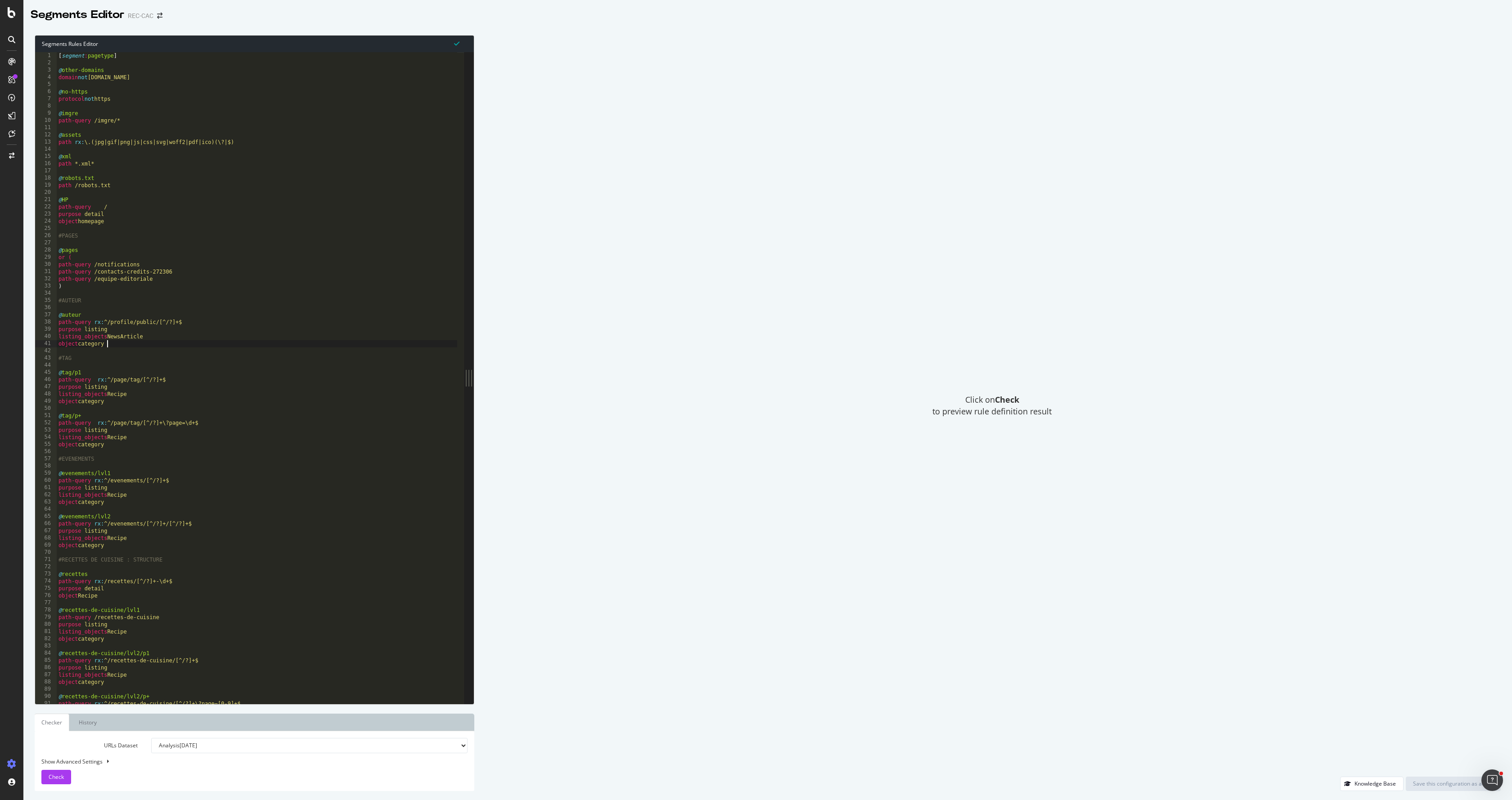
click at [191, 342] on div "[ segment : pagetype ] @ other-domains domain not [DOMAIN_NAME] @ no-https prot…" at bounding box center [257, 385] width 401 height 666
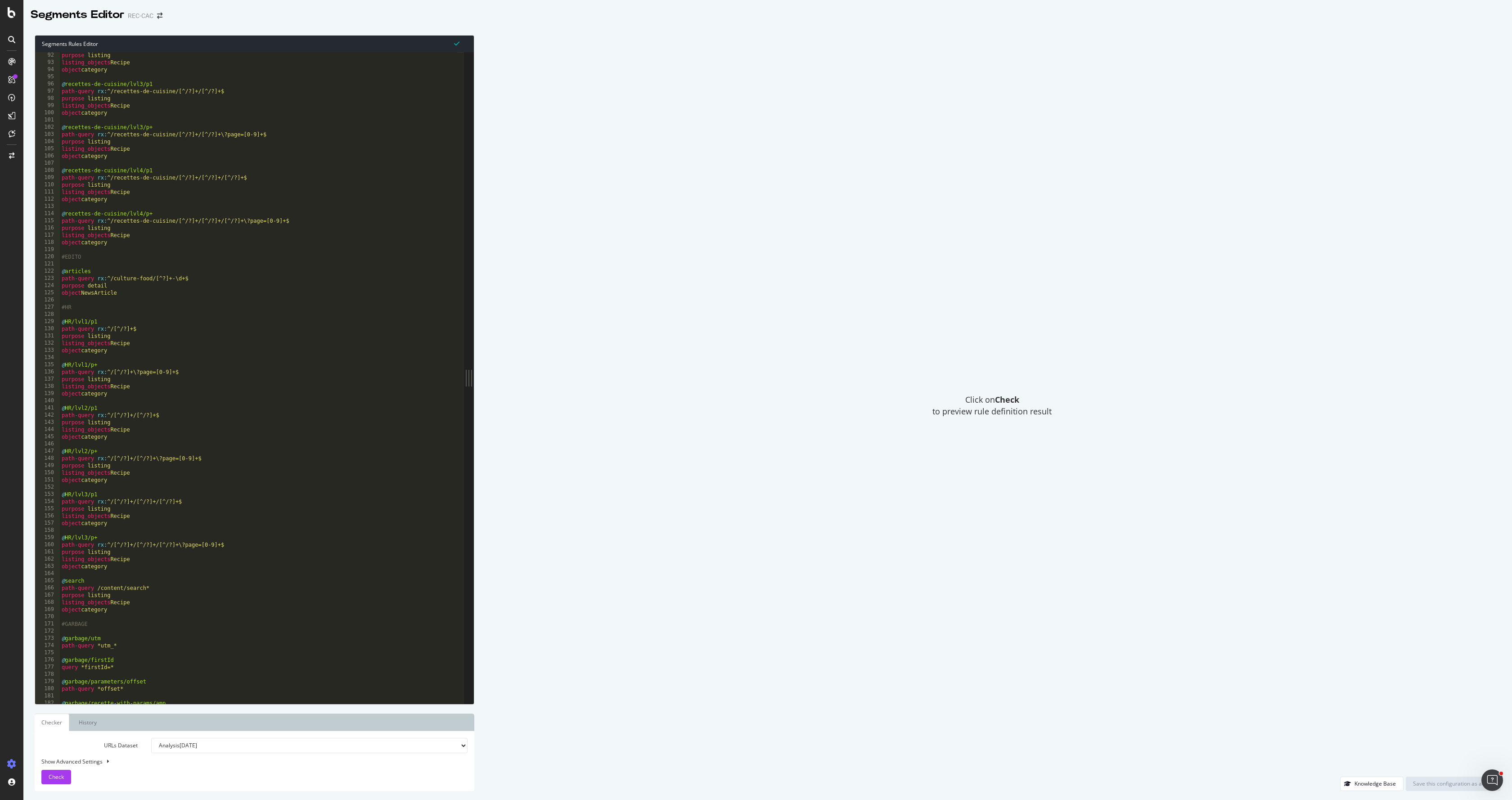
scroll to position [738, 0]
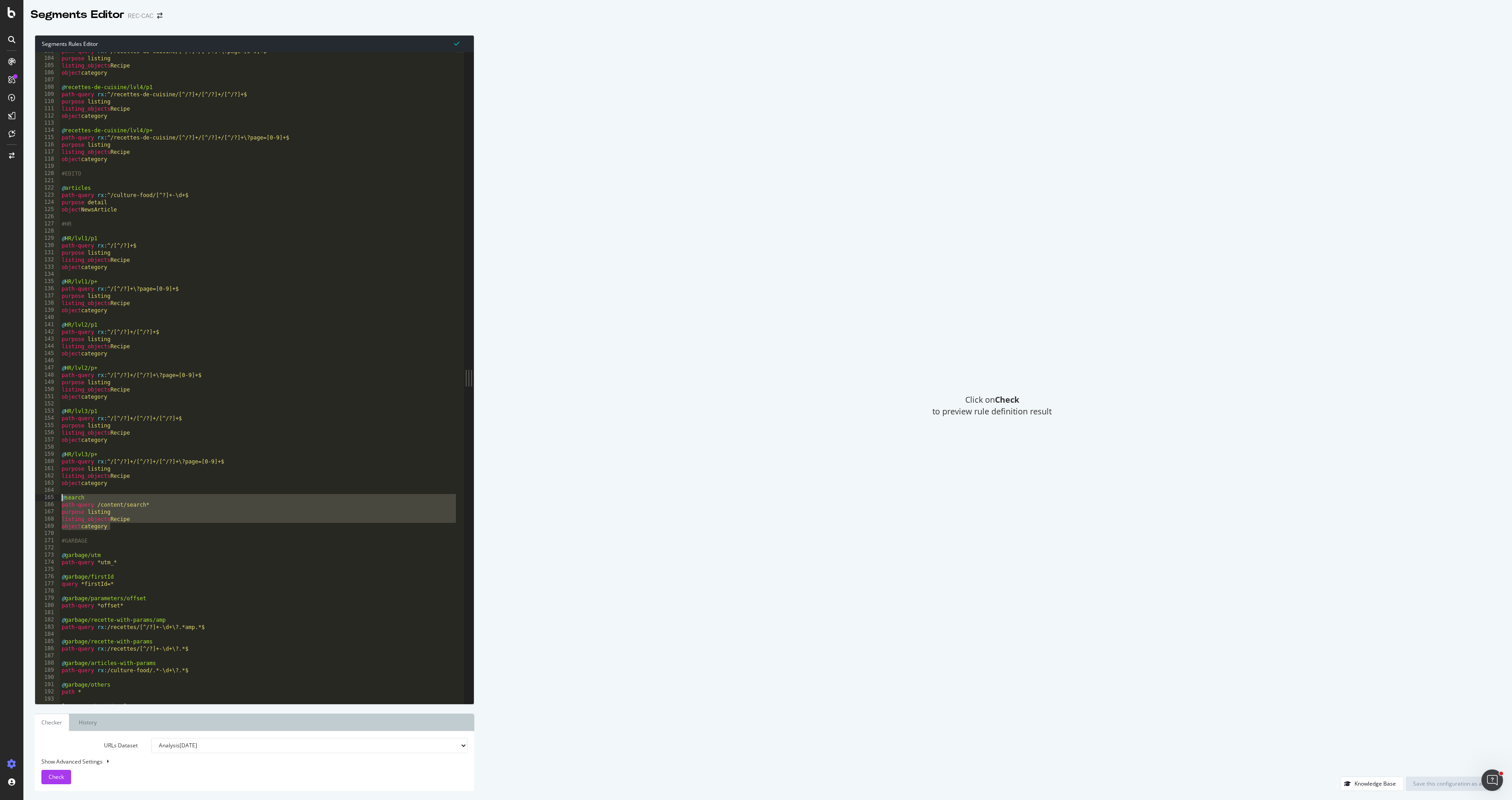
drag, startPoint x: 125, startPoint y: 526, endPoint x: 26, endPoint y: 501, distance: 102.1
click at [26, 501] on div "Segments Rules Editor object category 103 104 105 106 107 108 109 110 111 112 1…" at bounding box center [768, 413] width 1488 height 773
paste textarea "object category"
type textarea "object category"
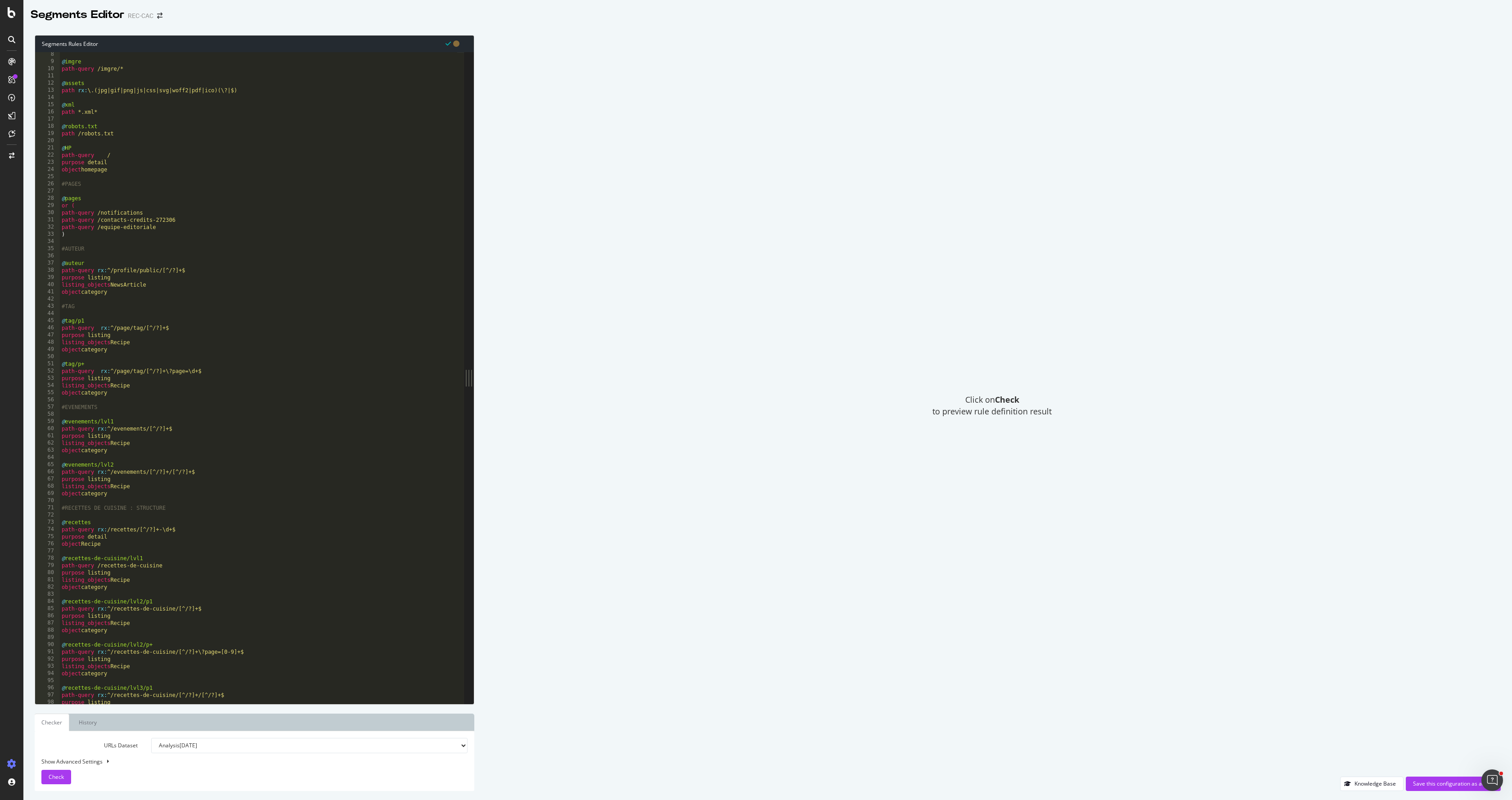
scroll to position [0, 0]
click at [246, 408] on div "[ segment : pagetype ] @ other-domains domain not [DOMAIN_NAME] @ no-https prot…" at bounding box center [256, 385] width 401 height 666
click at [272, 338] on div "[ segment : pagetype ] @ other-domains domain not [DOMAIN_NAME] @ no-https prot…" at bounding box center [256, 385] width 401 height 666
type textarea "listing_objects NewsArticle"
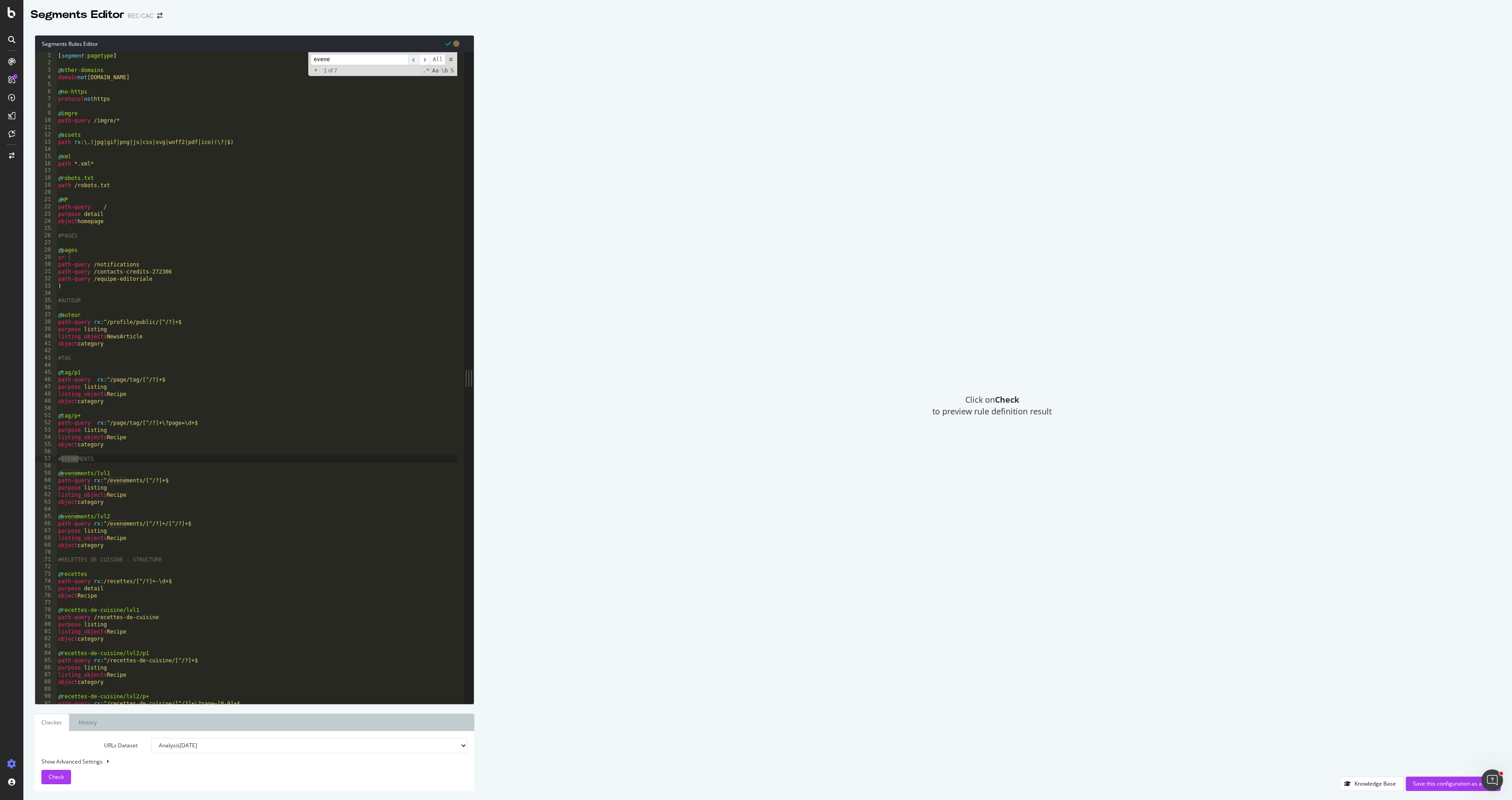
type input "evene"
click at [416, 58] on span "​" at bounding box center [413, 59] width 11 height 11
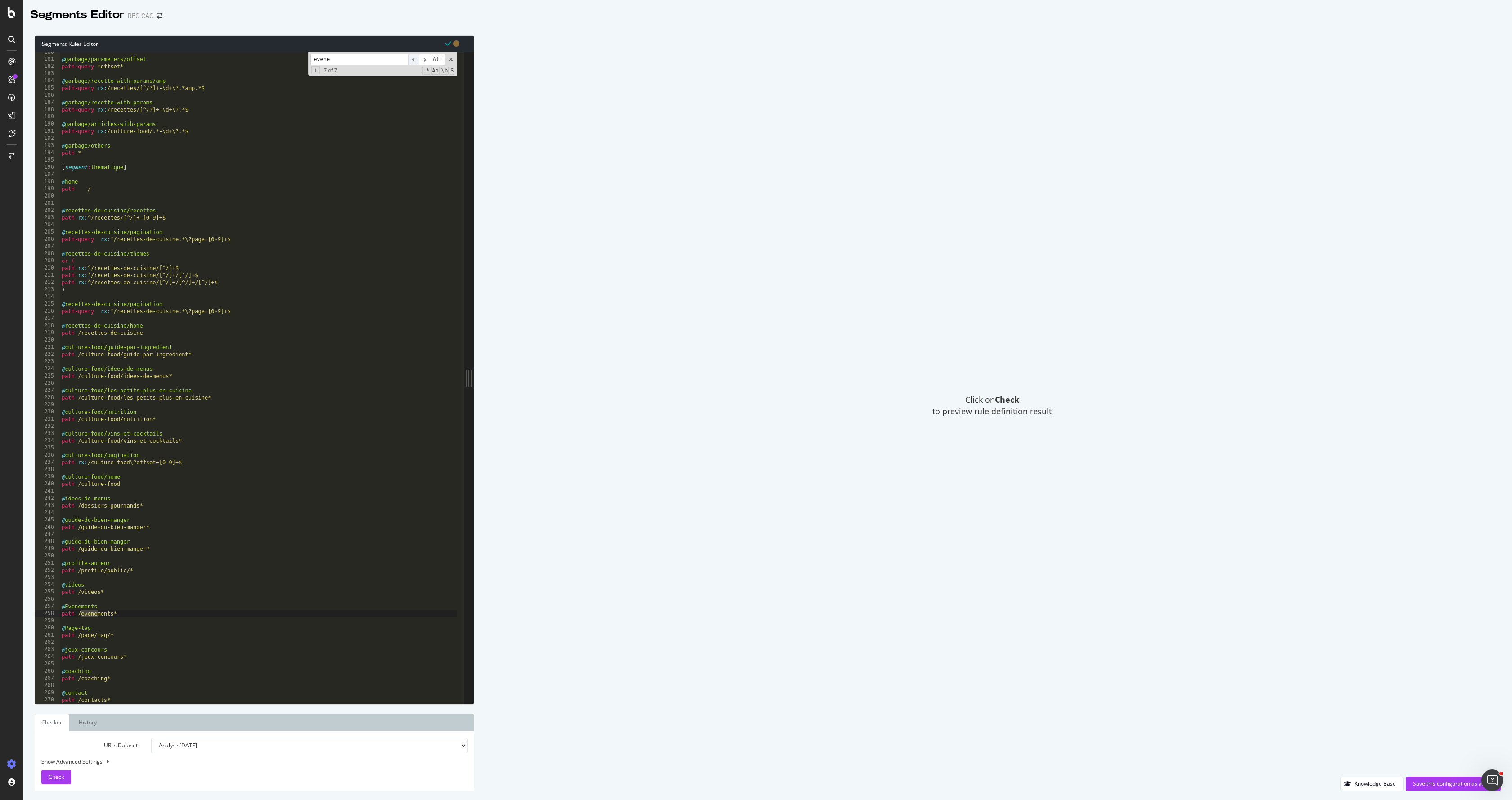
scroll to position [1292, 0]
click at [95, 612] on div "@ garbage/parameters/offset path-query *offset* @ garbage/recette-with-params/a…" at bounding box center [260, 382] width 401 height 666
click at [95, 612] on div "@ garbage/parameters/offset path-query *offset* @ garbage/recette-with-params/a…" at bounding box center [258, 382] width 398 height 666
click at [424, 59] on span "​" at bounding box center [424, 59] width 11 height 11
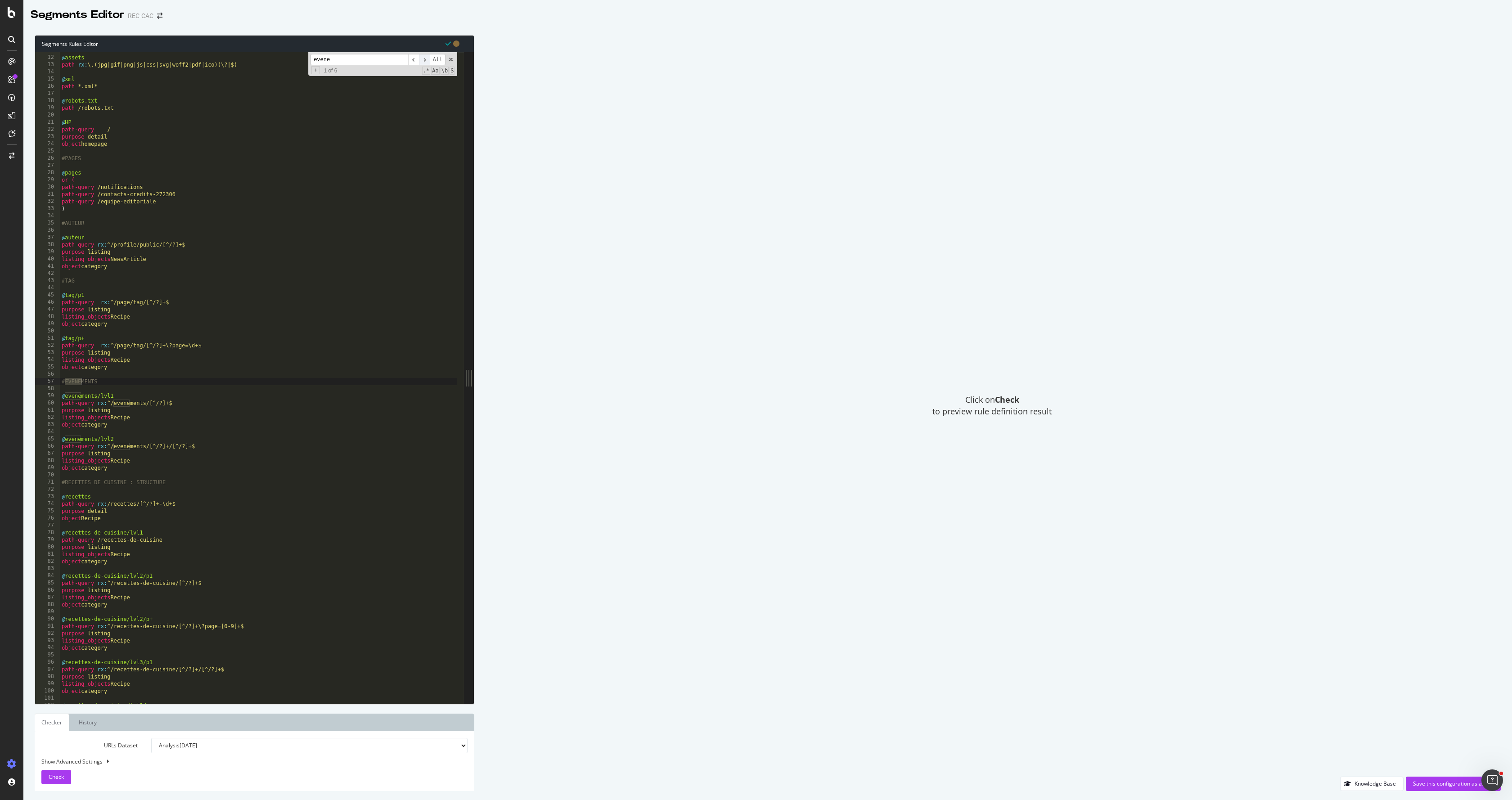
scroll to position [78, 0]
click at [125, 405] on div "@ assets path rx : \.(jpg|gif|png|js|css|svg|woff2|pdf|ico)(\?|$) @ xml path *.…" at bounding box center [258, 380] width 398 height 666
click at [140, 447] on div "@ assets path rx : \.(jpg|gif|png|js|css|svg|woff2|pdf|ico)(\?|$) @ xml path *.…" at bounding box center [258, 380] width 398 height 666
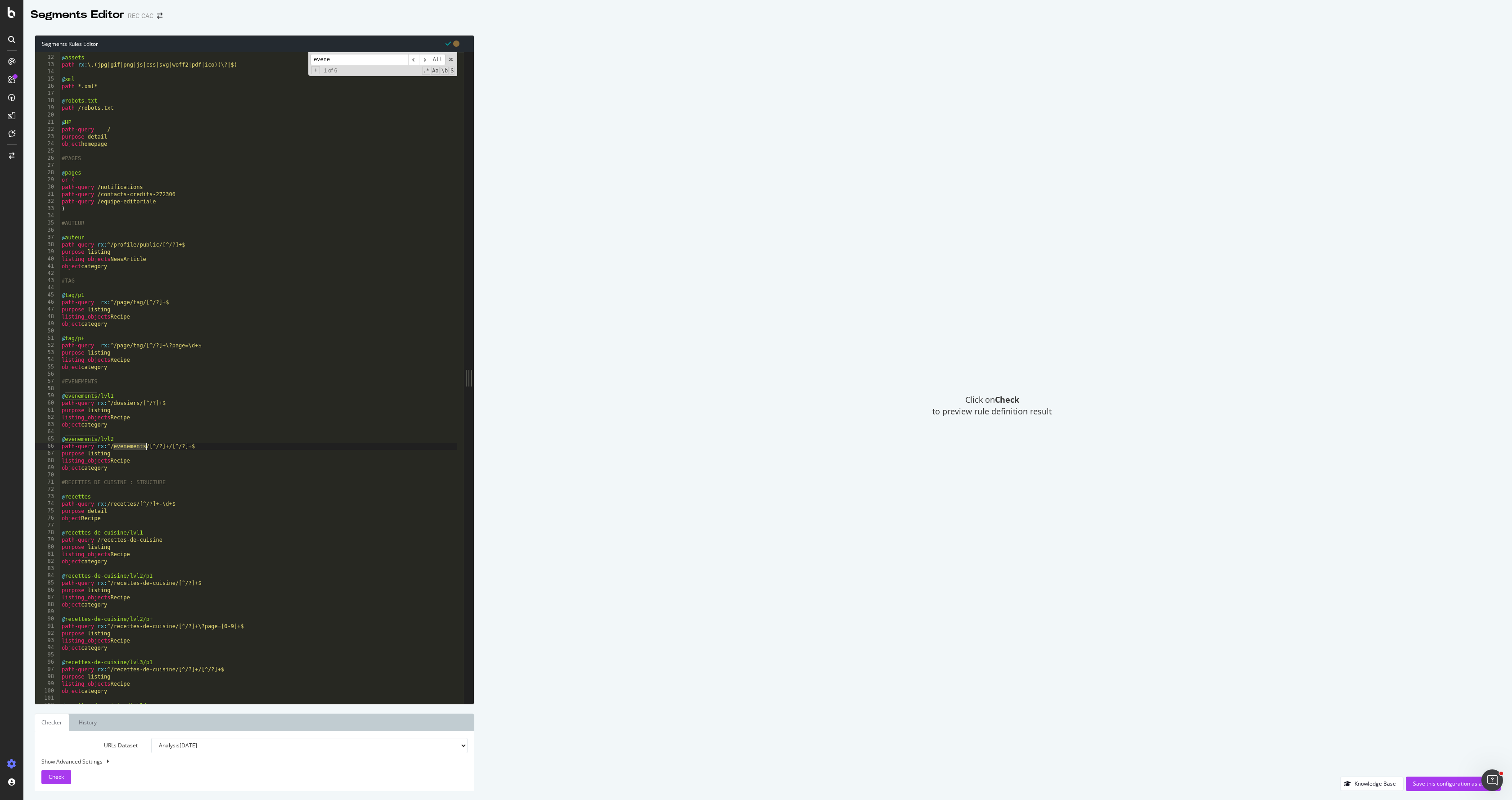
click at [140, 447] on div "@ assets path rx : \.(jpg|gif|png|js|css|svg|woff2|pdf|ico)(\?|$) @ xml path *.…" at bounding box center [258, 380] width 398 height 666
click at [420, 60] on span "​" at bounding box center [424, 59] width 11 height 11
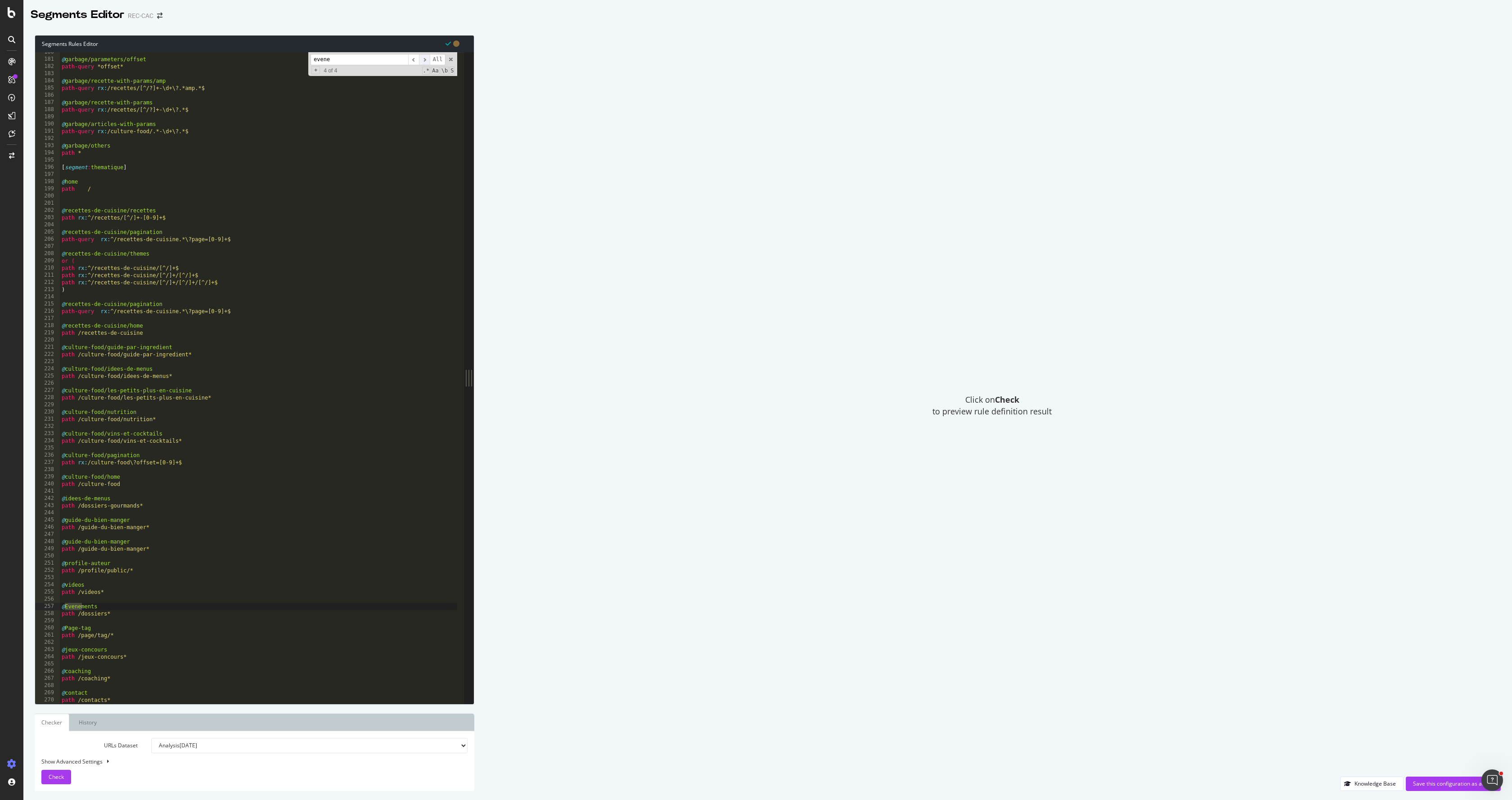
click at [420, 60] on span "​" at bounding box center [424, 59] width 11 height 11
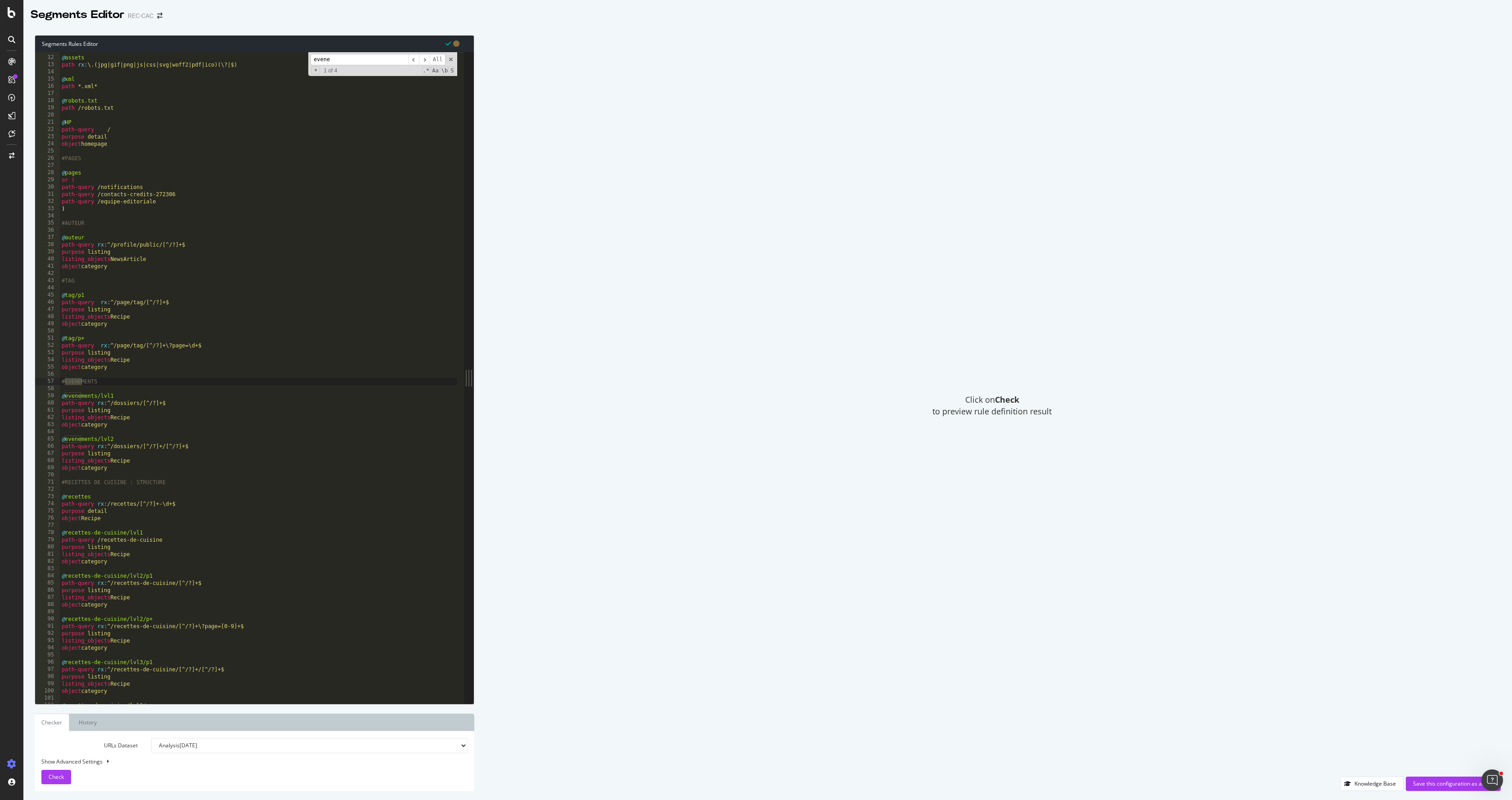
click at [332, 304] on div "@ assets path rx : \.(jpg|gif|png|js|css|svg|woff2|pdf|ico)(\?|$) @ xml path *.…" at bounding box center [258, 380] width 398 height 666
click at [141, 321] on div "@ assets path rx : \.(jpg|gif|png|js|css|svg|woff2|pdf|ico)(\?|$) @ xml path *.…" at bounding box center [258, 380] width 398 height 666
type textarea "object category"
click at [126, 373] on div "@ assets path rx : \.(jpg|gif|png|js|css|svg|woff2|pdf|ico)(\?|$) @ xml path *.…" at bounding box center [258, 380] width 398 height 666
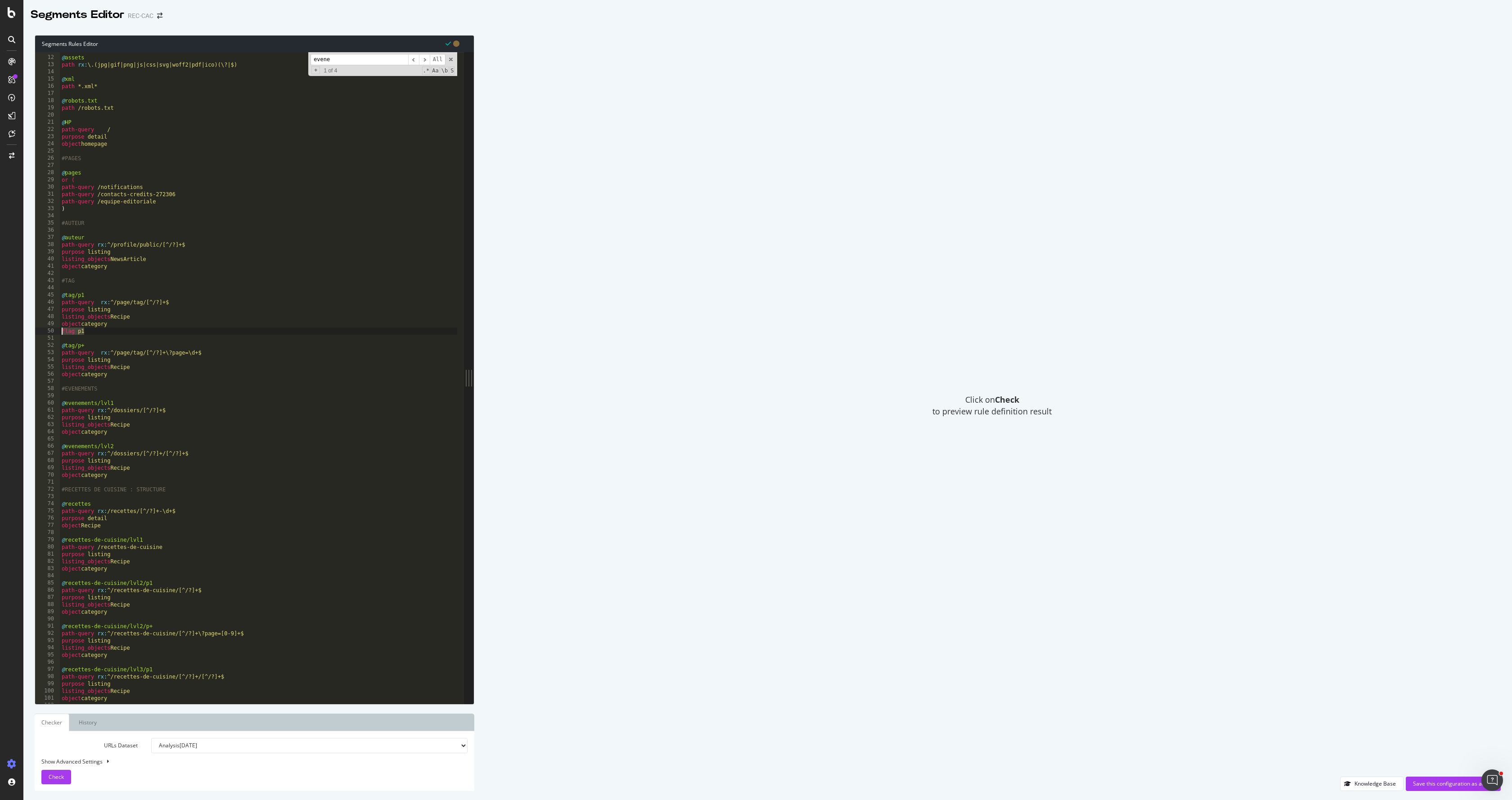
type textarea "object category"
paste textarea "flag p1"
click at [121, 513] on div "#PAGES @ pages or ( path-query /notifications path-query /contacts-credits-2723…" at bounding box center [258, 385] width 398 height 666
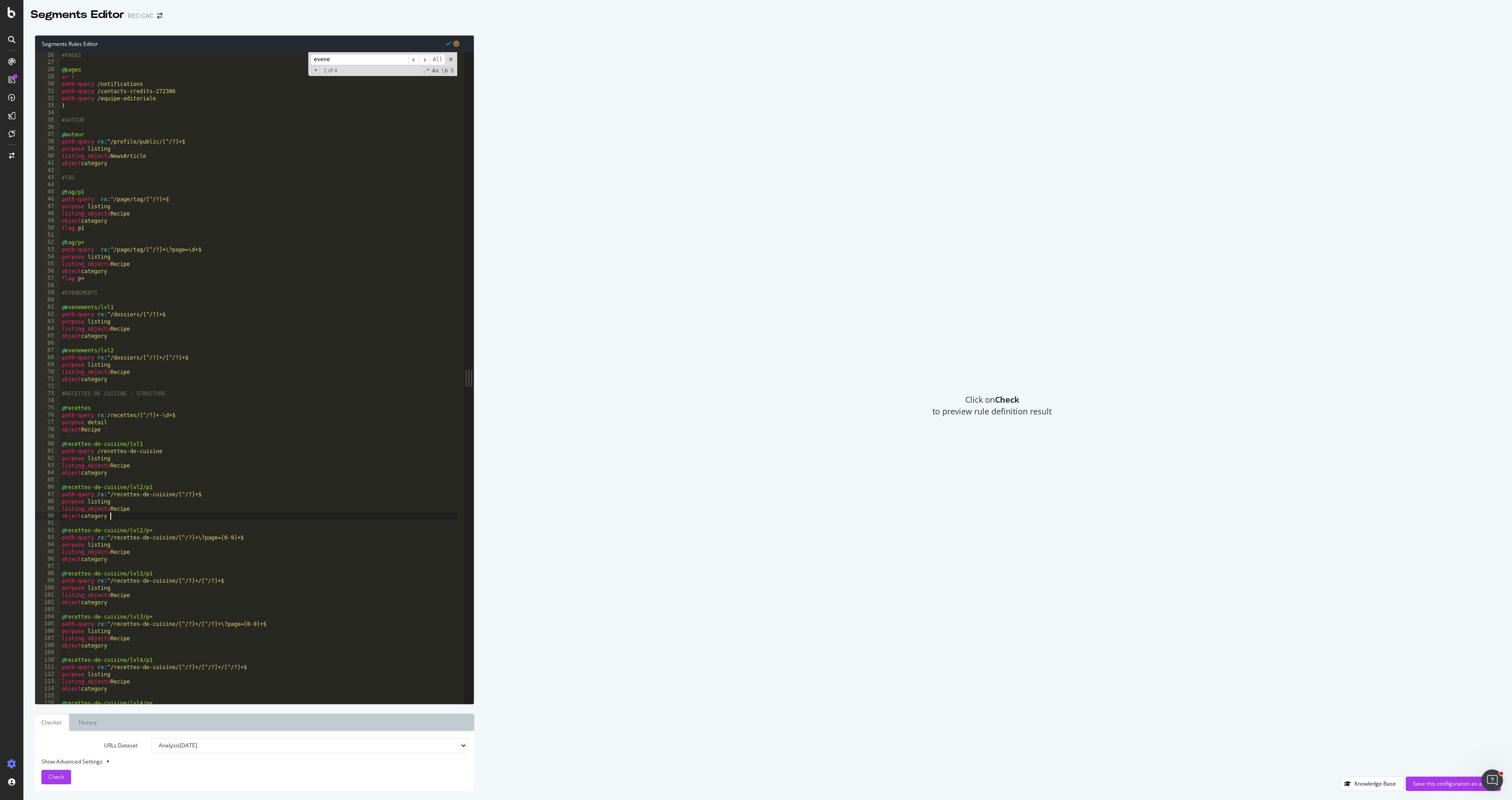
type textarea "object category"
paste textarea "flag p1"
click at [136, 613] on div "#PAGES @ pages or ( path-query /notifications path-query /contacts-credits-2723…" at bounding box center [258, 385] width 398 height 666
type textarea "object category"
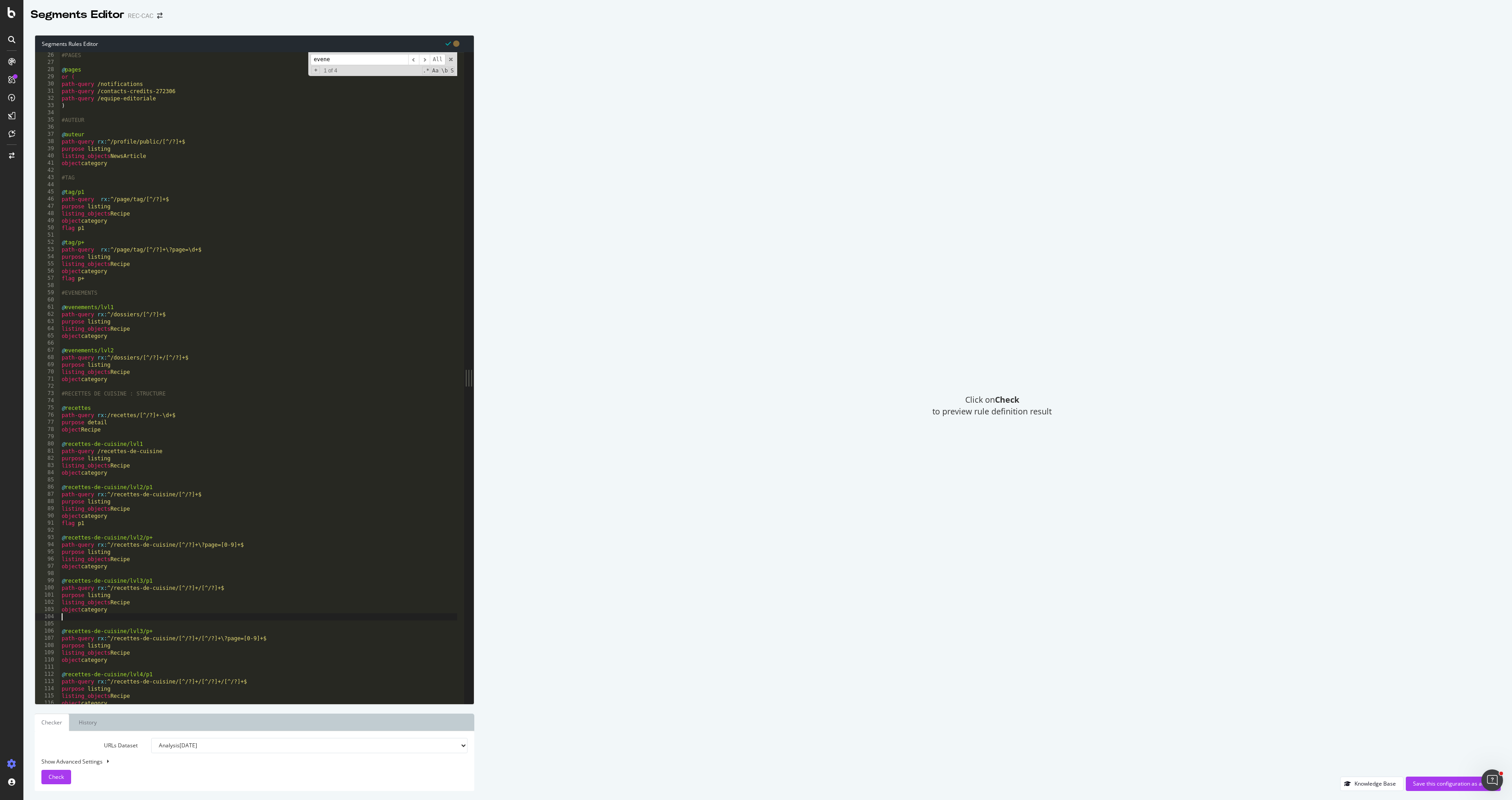
paste textarea "flag p1"
click at [135, 564] on div "#PAGES @ pages or ( path-query /notifications path-query /contacts-credits-2723…" at bounding box center [258, 385] width 398 height 666
type textarea "object category"
paste textarea "flag p1"
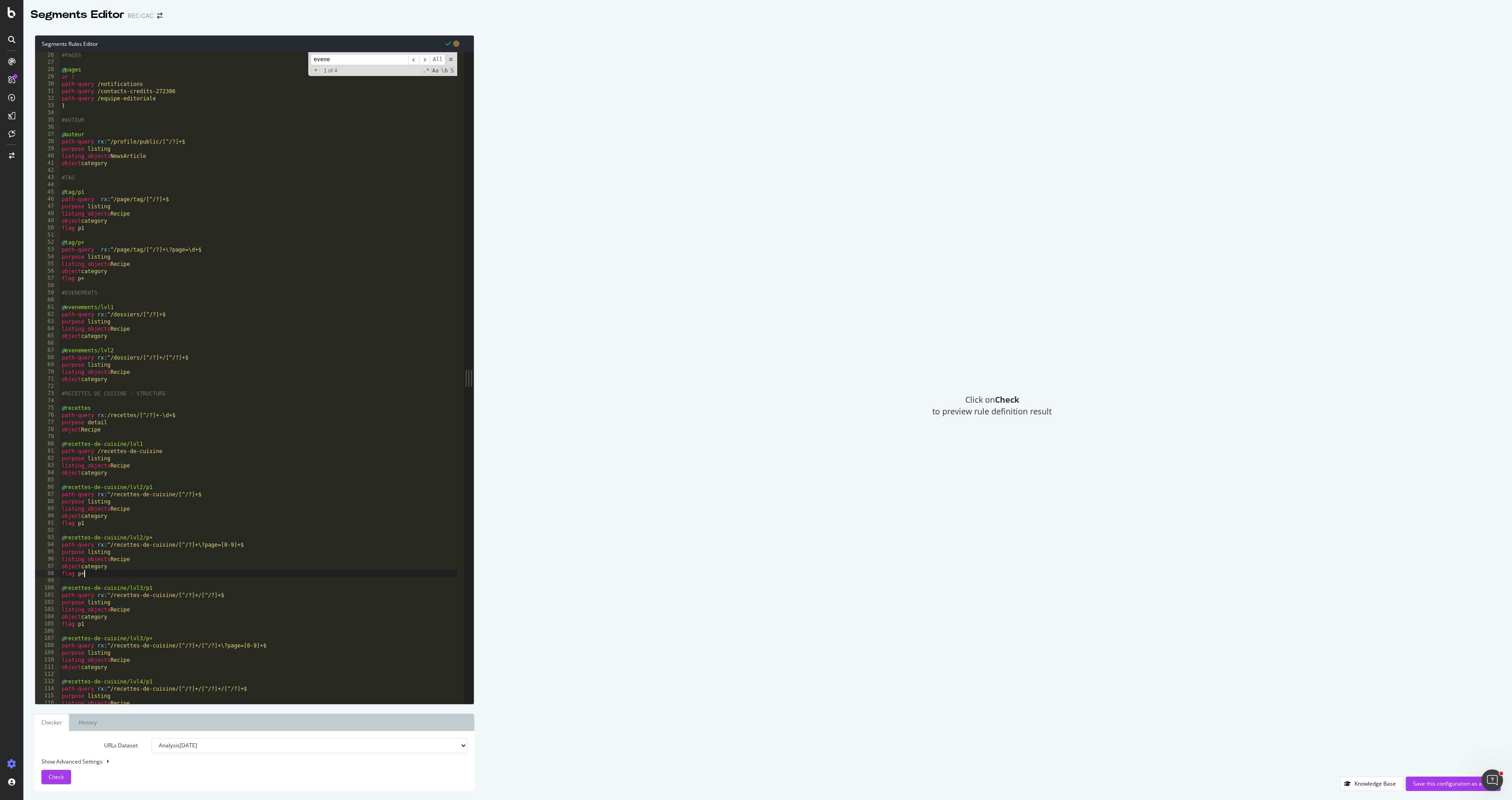
click at [117, 669] on div "#PAGES @ pages or ( path-query /notifications path-query /contacts-credits-2723…" at bounding box center [258, 385] width 398 height 666
type textarea "object category"
paste textarea "flag p1"
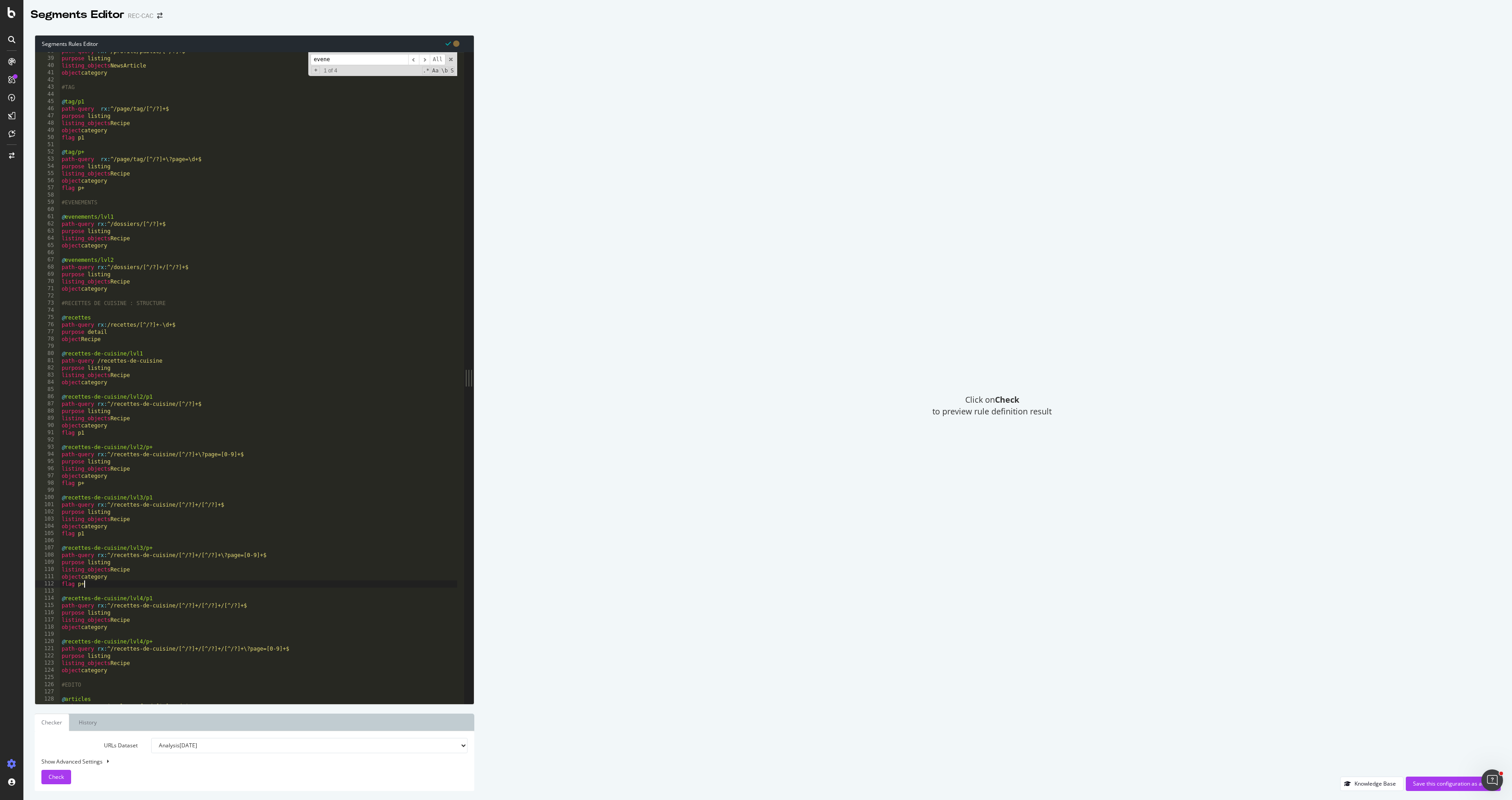
scroll to position [298, 0]
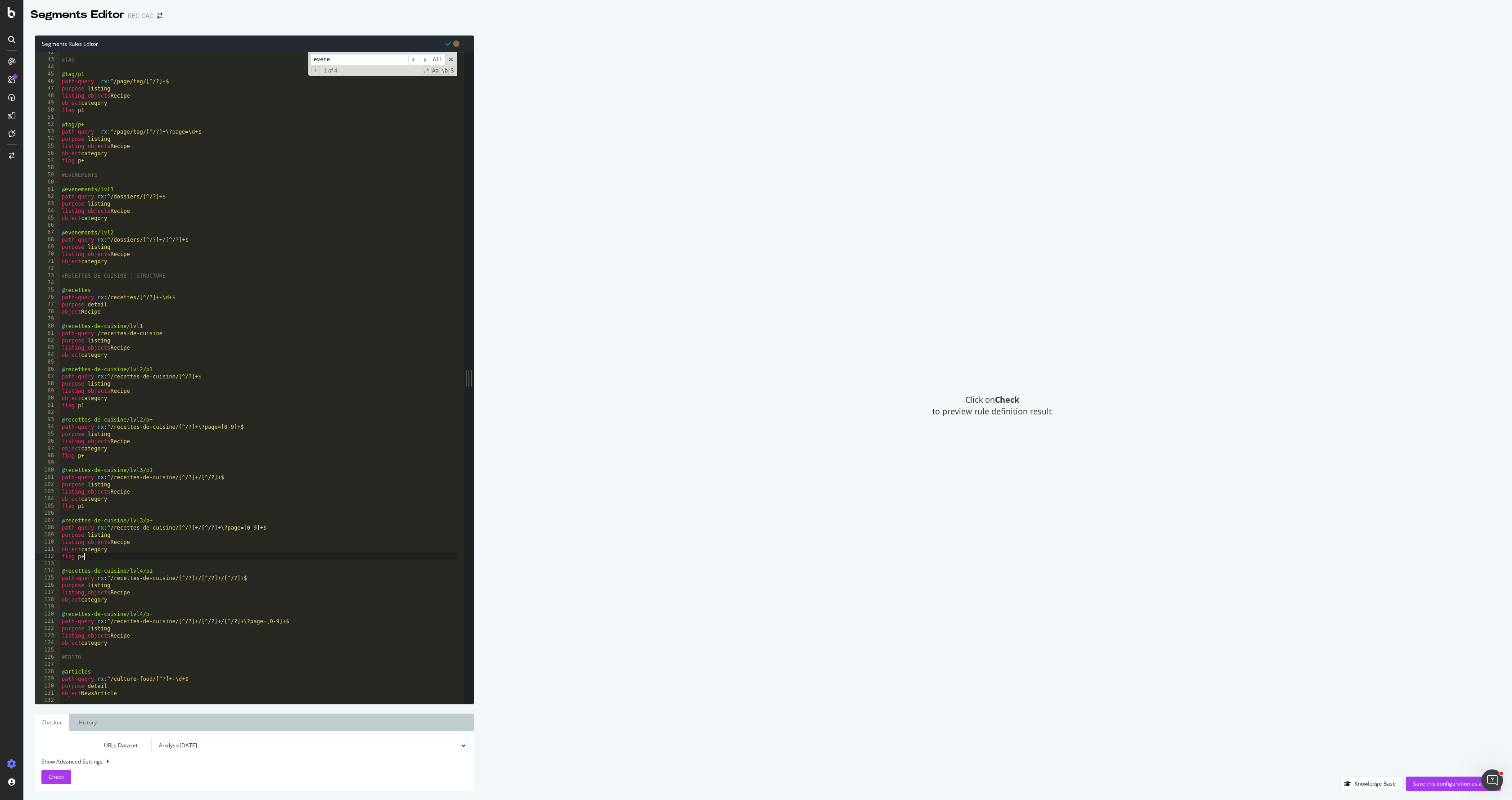
click at [118, 599] on div "#TAG @ tag/p1 path-query rx : ^/page/tag/[^/?]+$ purpose listing listing_object…" at bounding box center [258, 382] width 398 height 666
type textarea "object category"
paste textarea "flag p1"
click at [124, 650] on div "#TAG @ tag/p1 path-query rx : ^/page/tag/[^/?]+$ purpose listing listing_object…" at bounding box center [258, 382] width 398 height 666
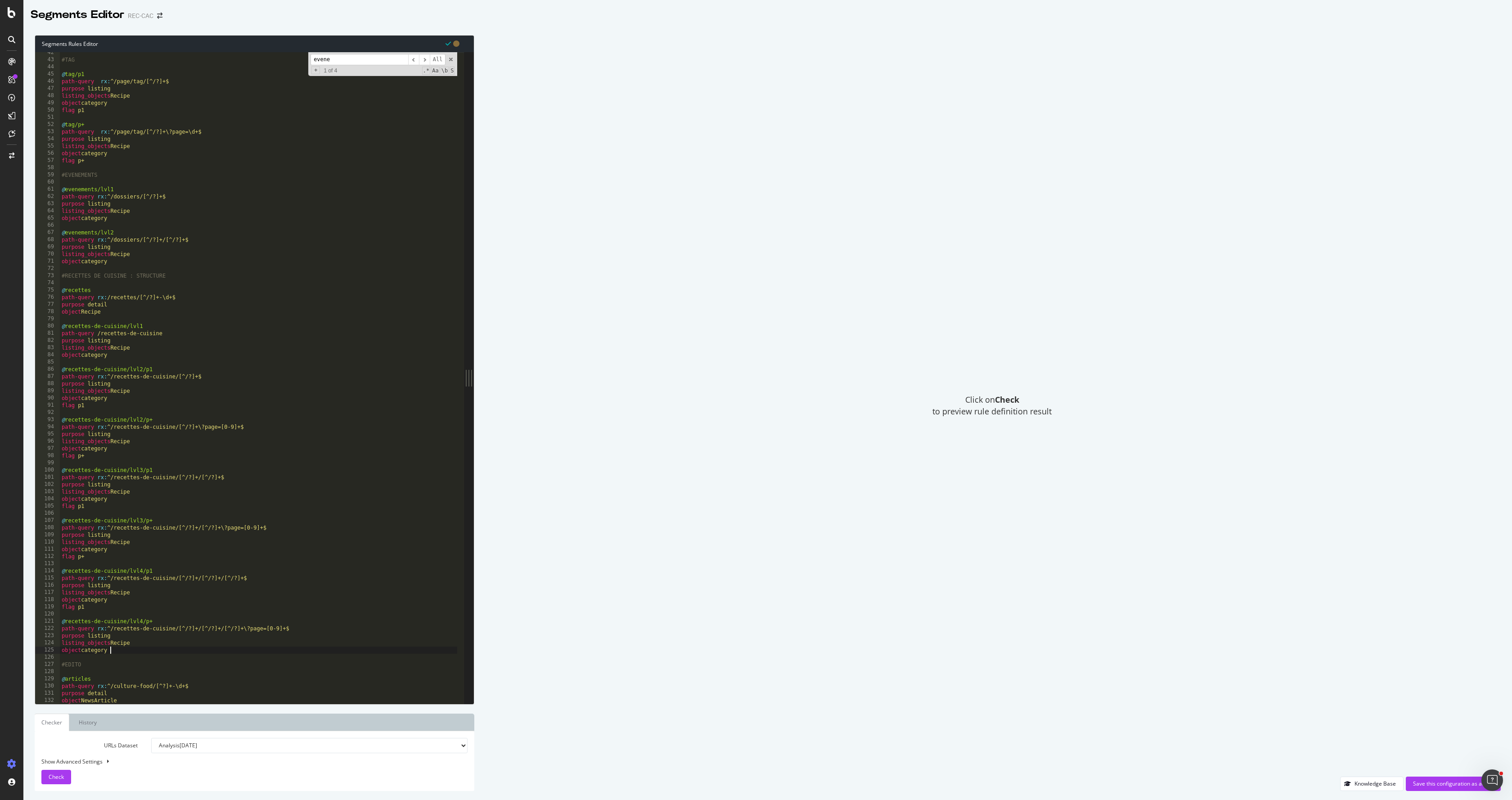
type textarea "object category"
paste textarea "flag p1"
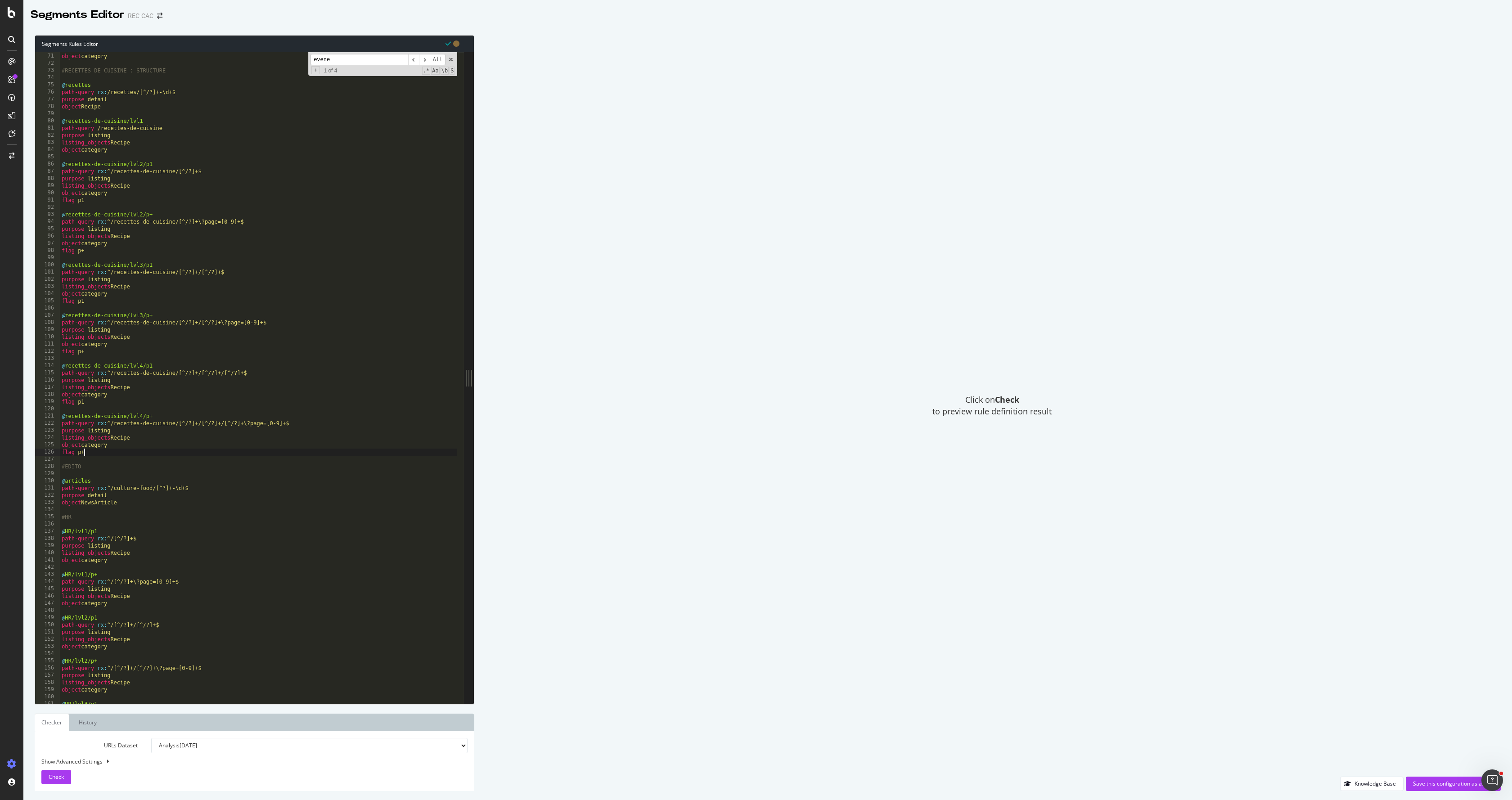
scroll to position [525, 0]
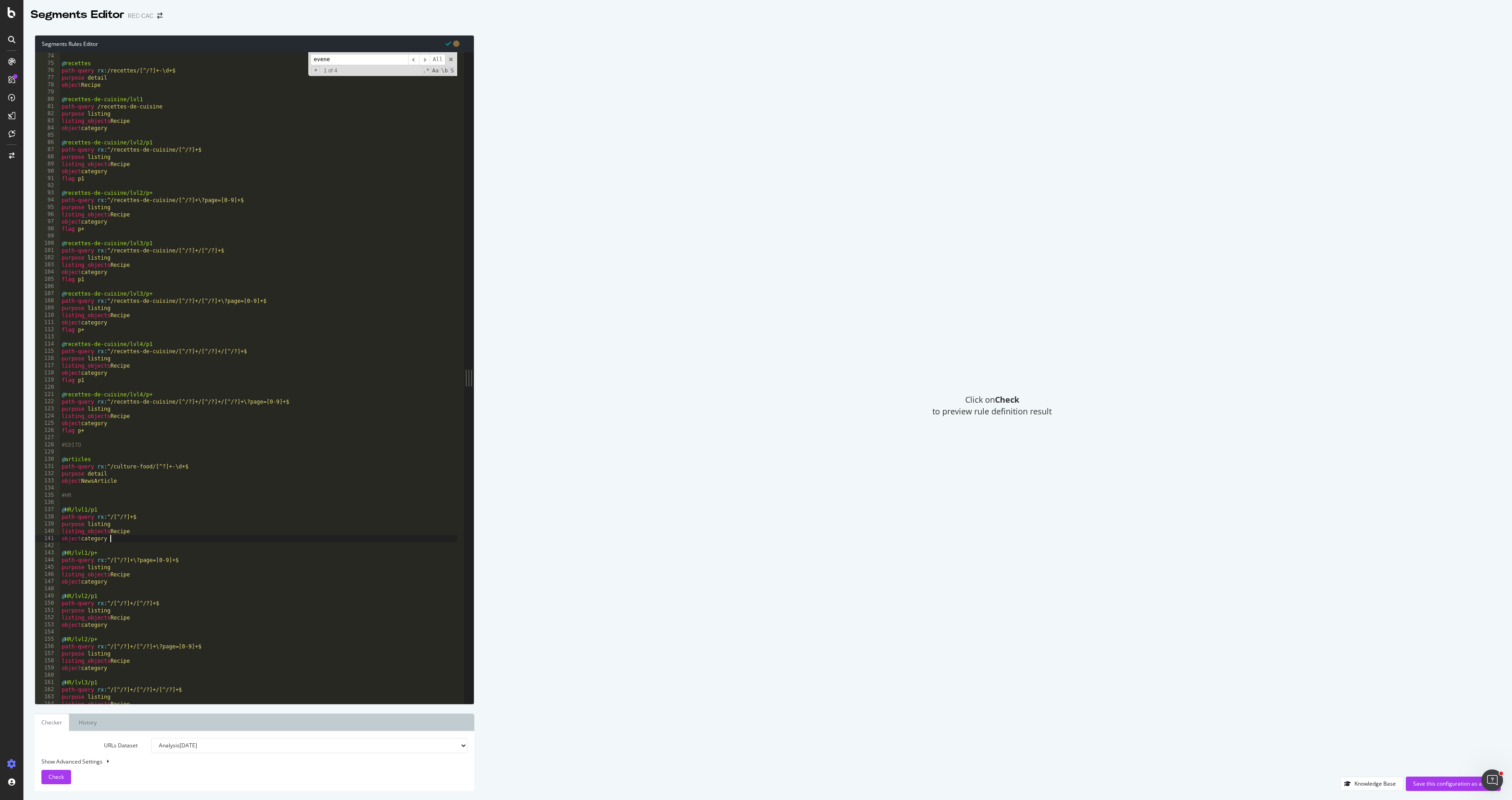
click at [128, 541] on div "#RECETTES DE CUISINE : STRUCTURE @ recettes path-query rx : /recettes/[^/?]+-\d…" at bounding box center [258, 378] width 398 height 666
type textarea "object category"
paste textarea "flag p1"
type textarea "flag p1"
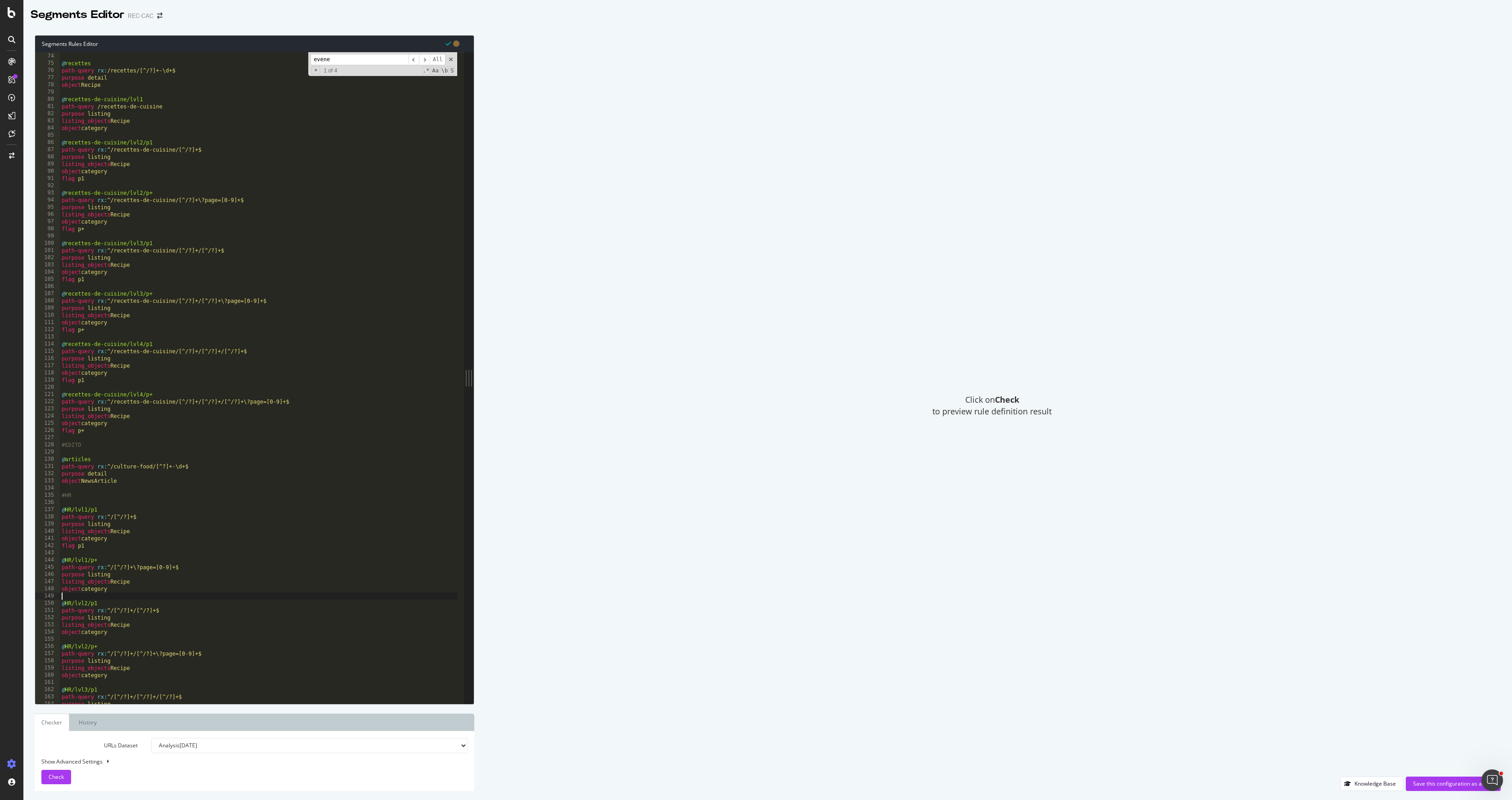
click at [118, 595] on div "#RECETTES DE CUISINE : STRUCTURE @ recettes path-query rx : /recettes/[^/?]+-\d…" at bounding box center [258, 378] width 398 height 666
click at [120, 630] on div "#RECETTES DE CUISINE : STRUCTURE @ recettes path-query rx : /recettes/[^/?]+-\d…" at bounding box center [258, 378] width 398 height 666
type textarea "object category"
paste textarea "flag p1"
click at [125, 584] on div "#RECETTES DE CUISINE : STRUCTURE @ recettes path-query rx : /recettes/[^/?]+-\d…" at bounding box center [258, 378] width 398 height 666
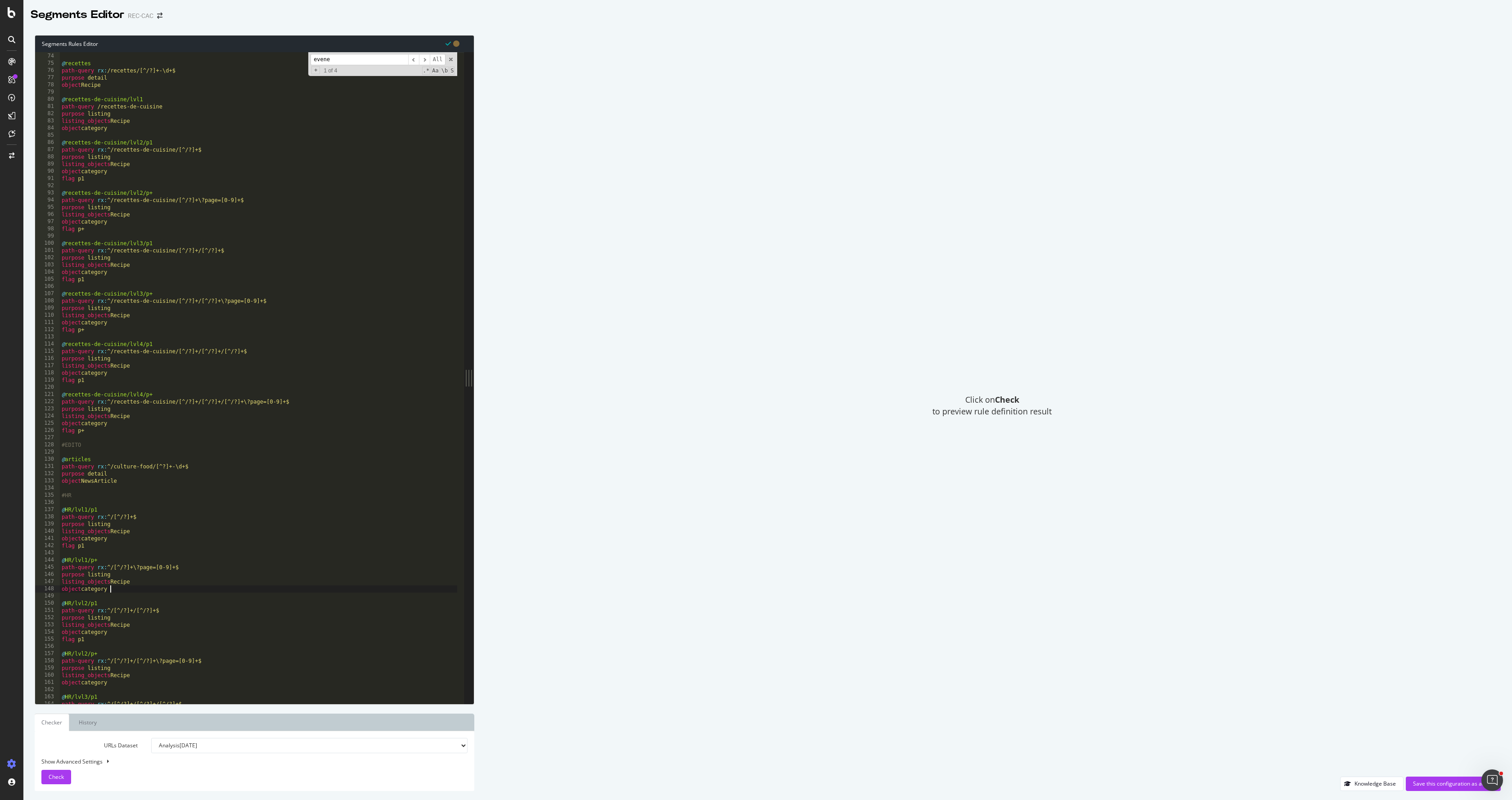
click at [119, 590] on div "#RECETTES DE CUISINE : STRUCTURE @ recettes path-query rx : /recettes/[^/?]+-\d…" at bounding box center [258, 378] width 398 height 666
type textarea "object category"
paste textarea "flag p1"
click at [124, 676] on div "@ recettes path-query rx : /recettes/[^/?]+-\d+$ purpose detail object Recipe @…" at bounding box center [258, 382] width 398 height 666
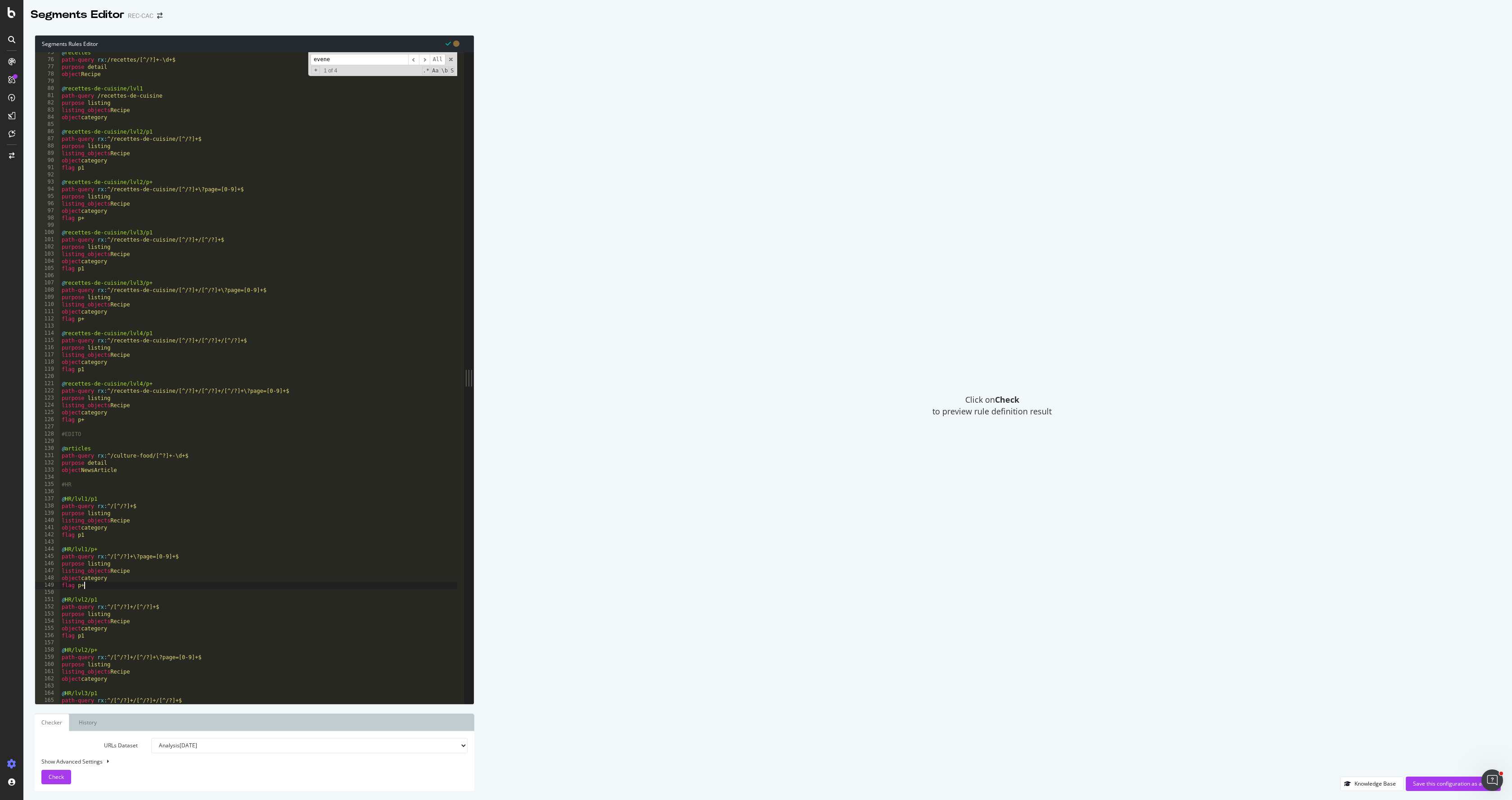
type textarea "object category"
paste textarea "flag p1"
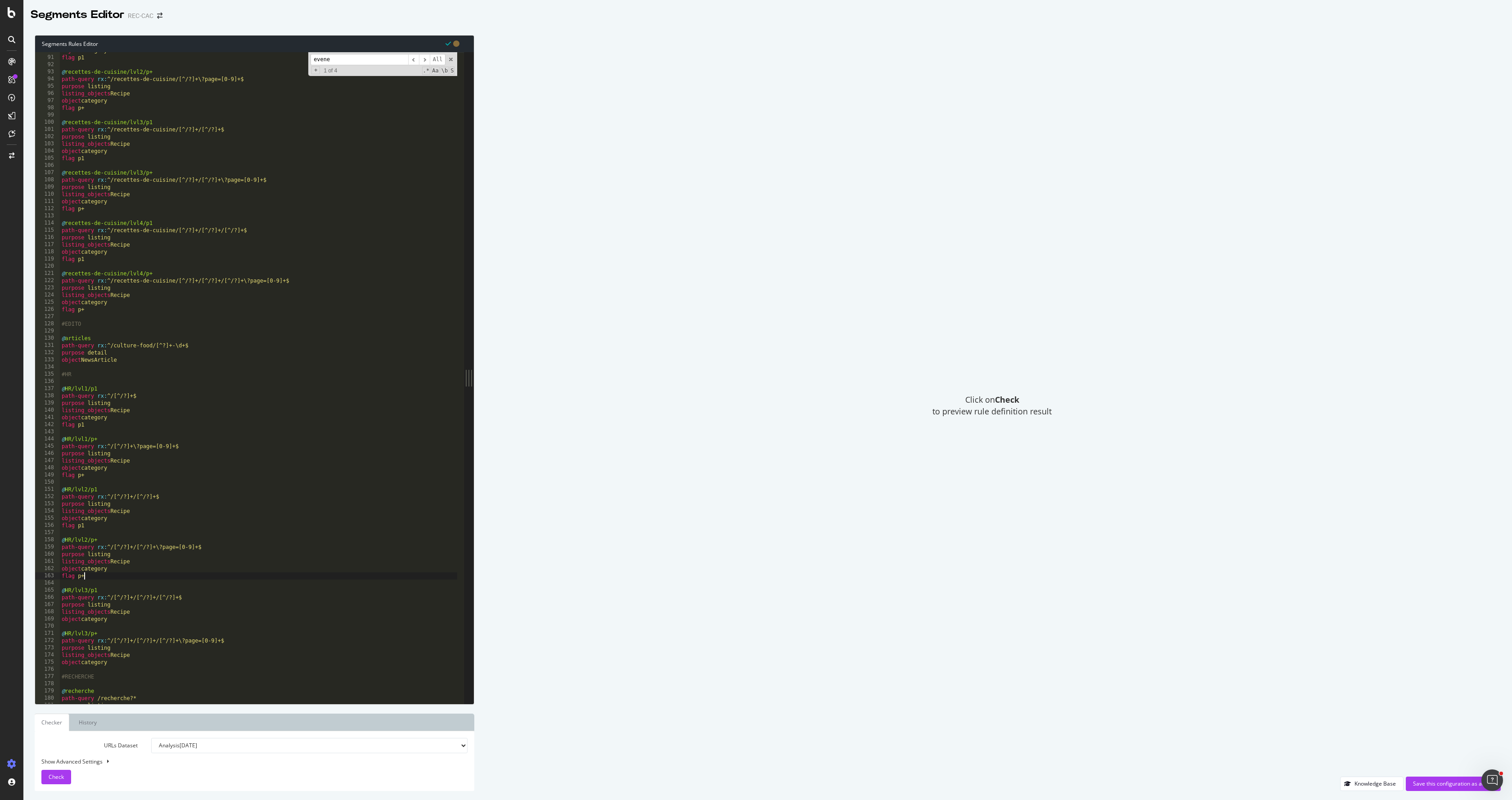
scroll to position [729, 0]
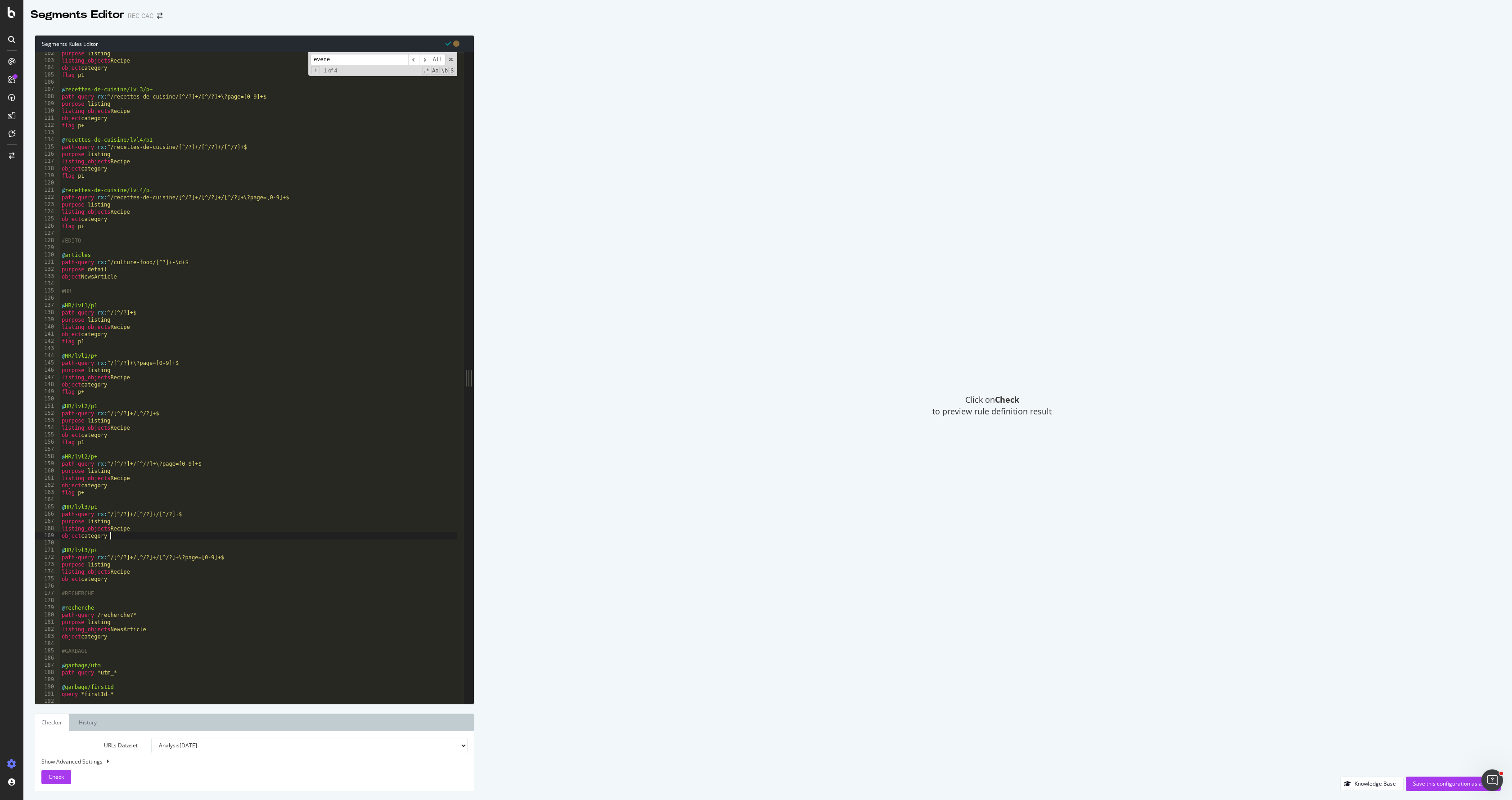
click at [139, 538] on div "purpose listing listing_objects Recipe object category flag p1 @ recettes-de-cu…" at bounding box center [258, 383] width 398 height 666
type textarea "object category"
paste textarea "flag p1"
click at [119, 586] on div "purpose listing listing_objects Recipe object category flag p1 @ recettes-de-cu…" at bounding box center [258, 383] width 398 height 666
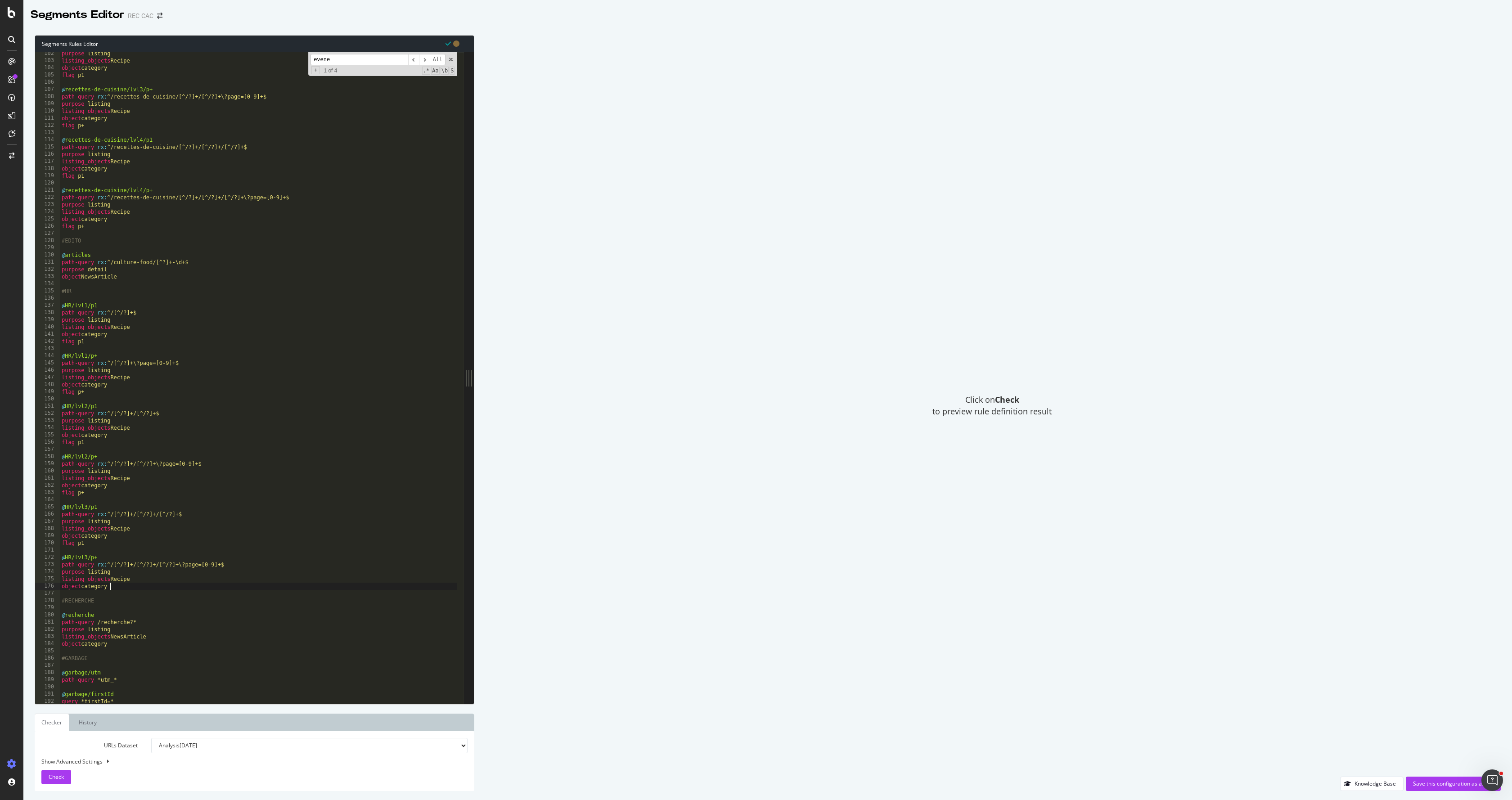
type textarea "object category"
paste textarea "flag p1"
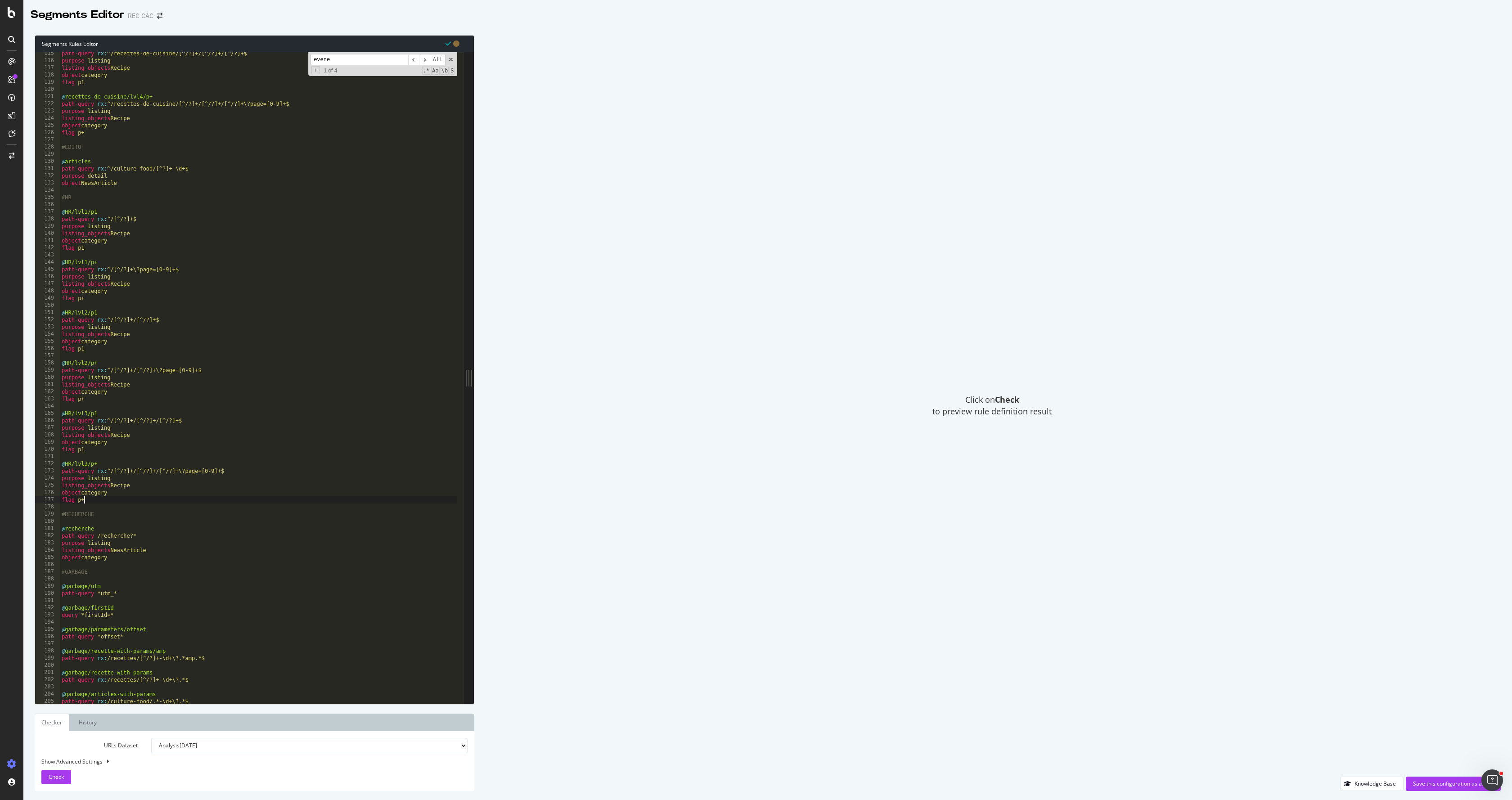
scroll to position [823, 0]
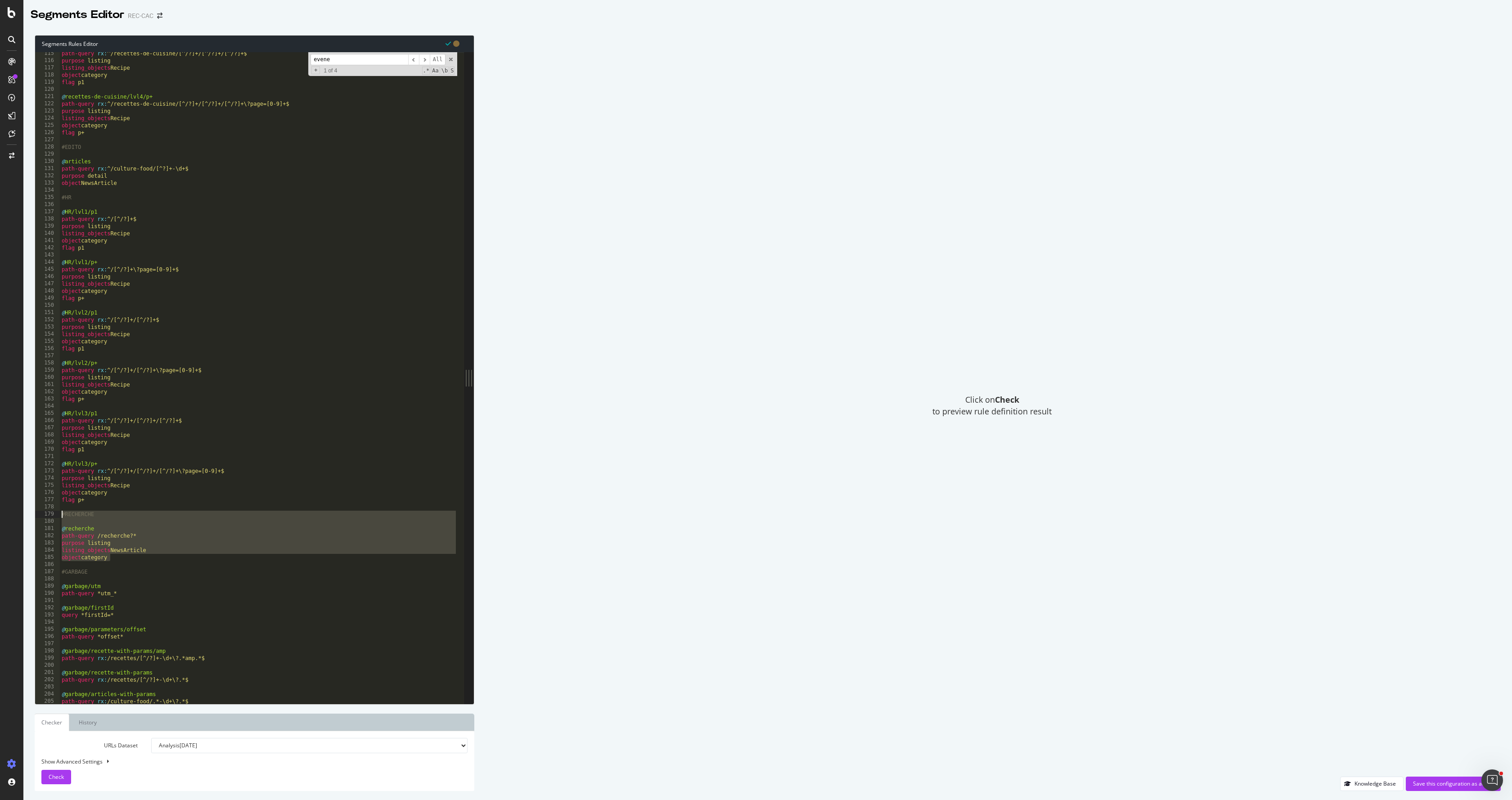
drag, startPoint x: 126, startPoint y: 560, endPoint x: 35, endPoint y: 513, distance: 102.4
click at [35, 513] on div "flag p+ 115 116 117 118 119 120 121 122 123 124 125 126 127 128 129 130 131 132…" at bounding box center [249, 378] width 429 height 652
type textarea "#RECHERCHE"
click at [1439, 784] on div "Save this configuration as active" at bounding box center [1453, 783] width 81 height 8
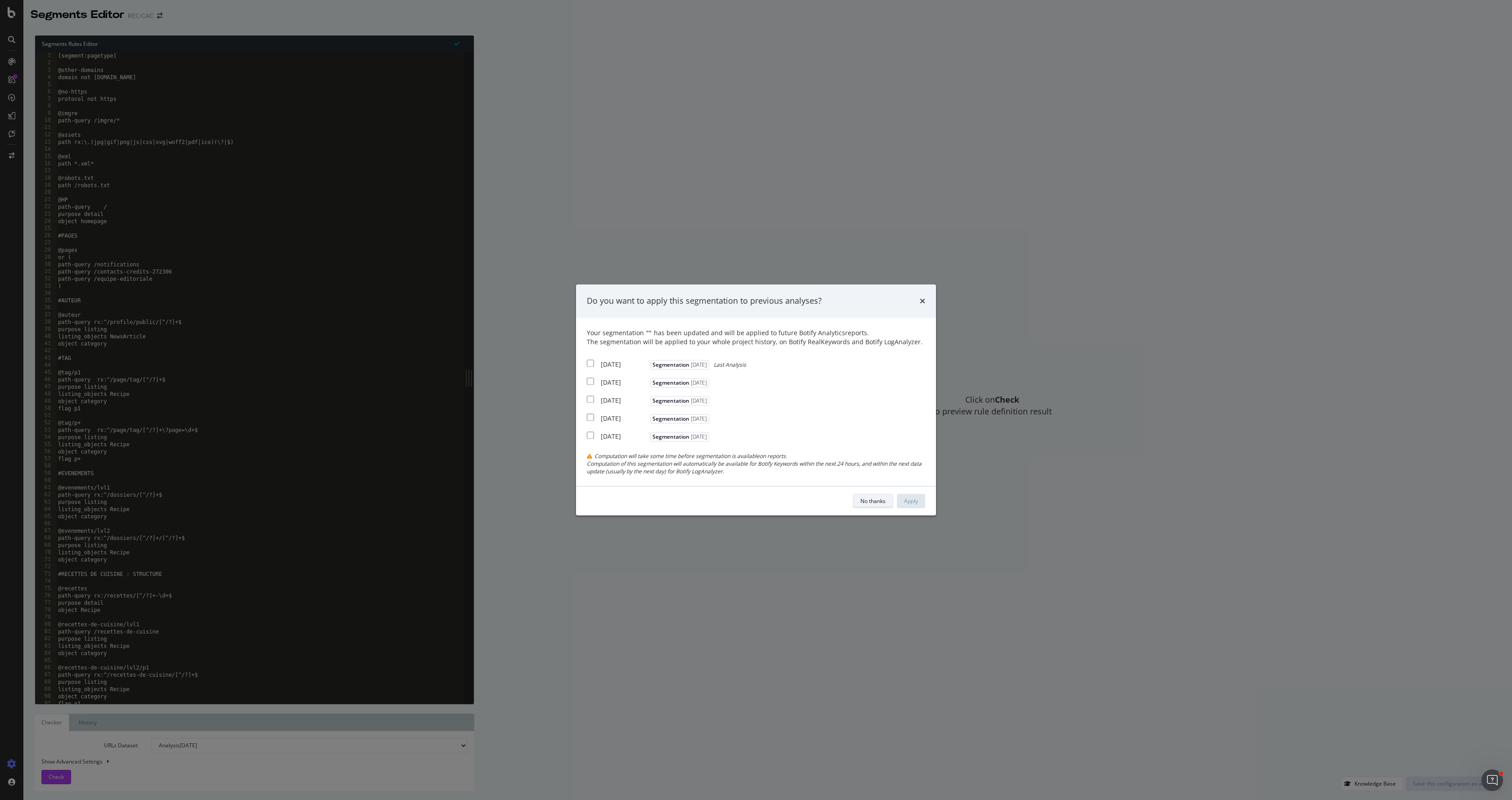
click at [869, 495] on div "No thanks" at bounding box center [873, 501] width 26 height 13
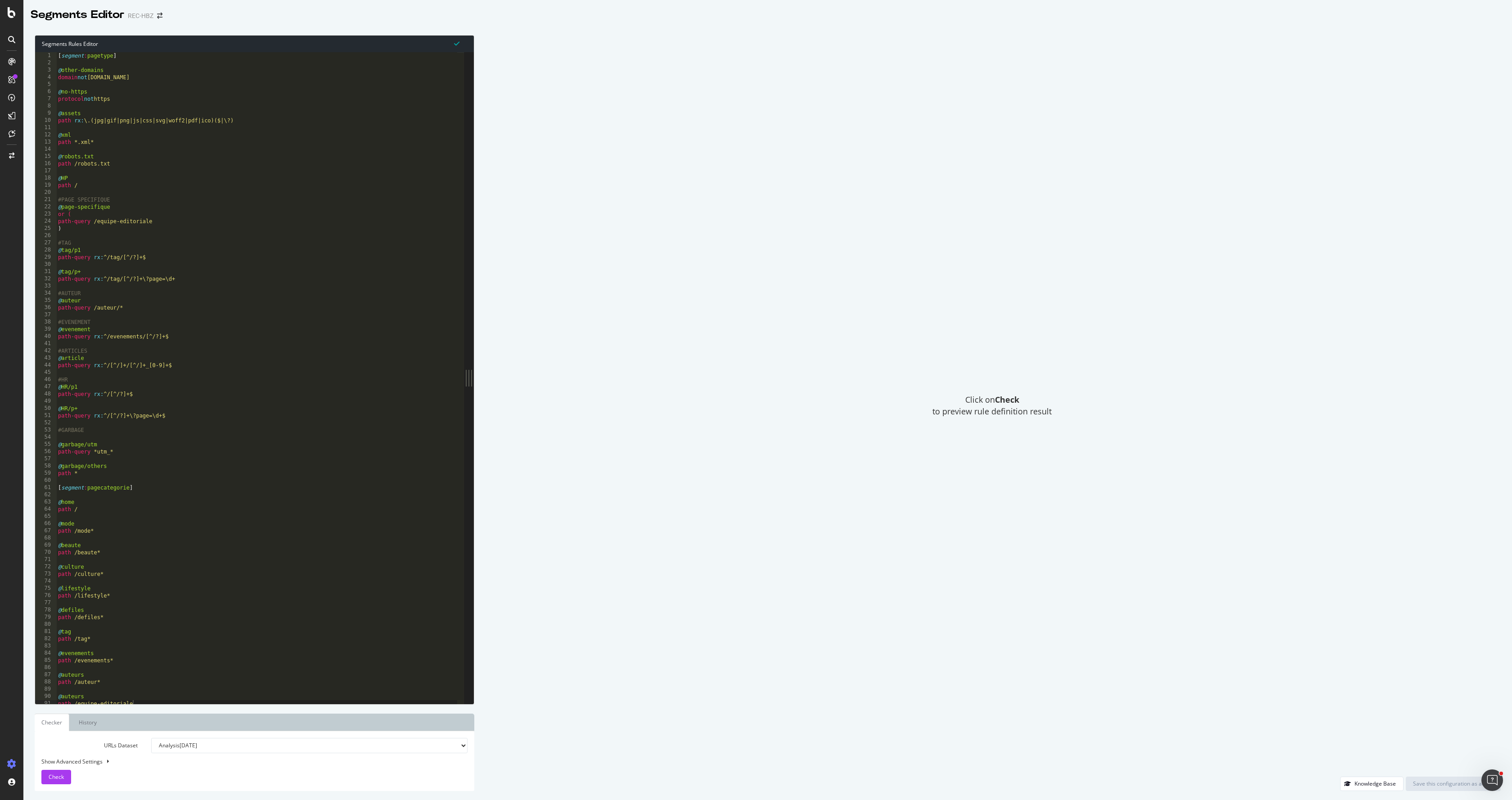
type textarea "@assets"
click at [150, 113] on div "[ segment : pagetype ] @ other-domains domain not [DOMAIN_NAME] @ no-https prot…" at bounding box center [256, 385] width 401 height 666
click at [162, 261] on div "[ segment : pagetype ] @ other-domains domain not [DOMAIN_NAME] @ no-https prot…" at bounding box center [256, 385] width 401 height 666
click at [160, 257] on div "[ segment : pagetype ] @ other-domains domain not [DOMAIN_NAME] @ no-https prot…" at bounding box center [256, 385] width 401 height 666
type textarea "path-query rx:^/tag/[^/?]+$"
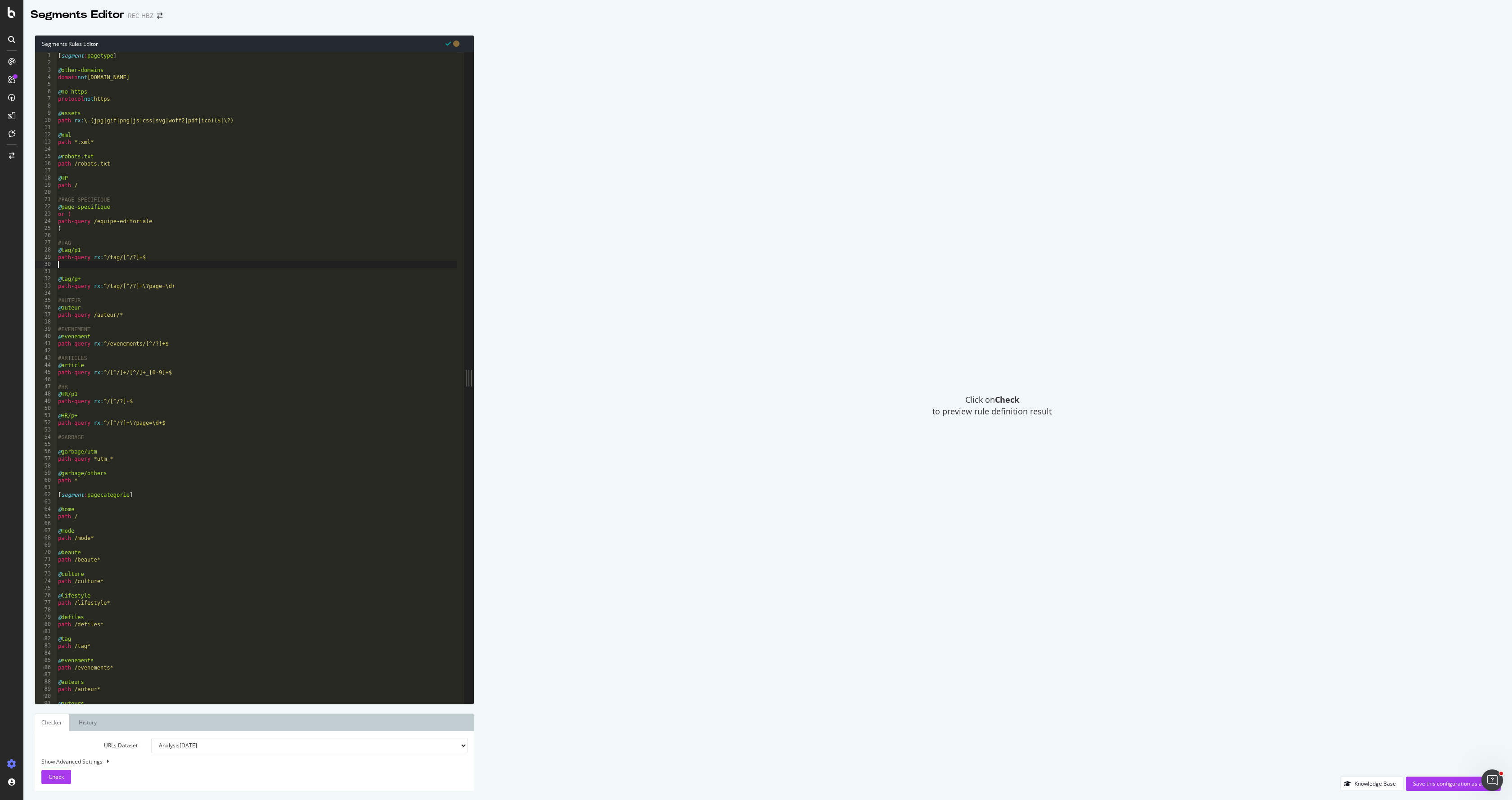
paste textarea "object category"
type textarea "object category"
click at [191, 408] on div "@ other-domains domain not [DOMAIN_NAME] @ no-https protocol not https @ assets…" at bounding box center [256, 382] width 401 height 666
click at [186, 413] on div "@ other-domains domain not [DOMAIN_NAME] @ no-https protocol not https @ assets…" at bounding box center [256, 382] width 401 height 666
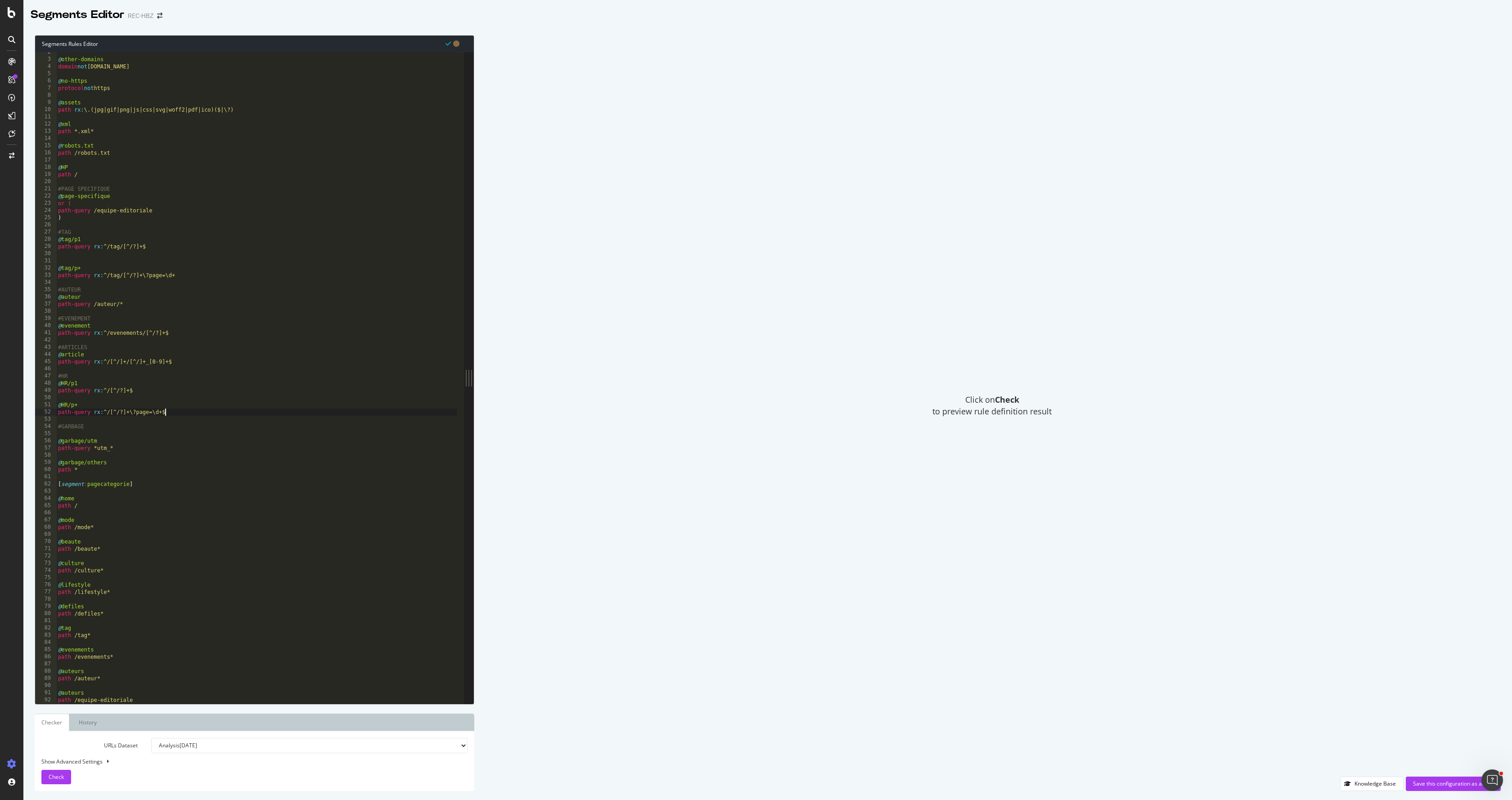
type textarea "path-query rx:^/[^/?]+\?page=\d+$"
paste textarea "object category"
click at [168, 249] on div "@ other-domains domain not [DOMAIN_NAME] @ no-https protocol not https @ assets…" at bounding box center [256, 382] width 401 height 666
type textarea "path-query rx:^/tag/[^/?]+$"
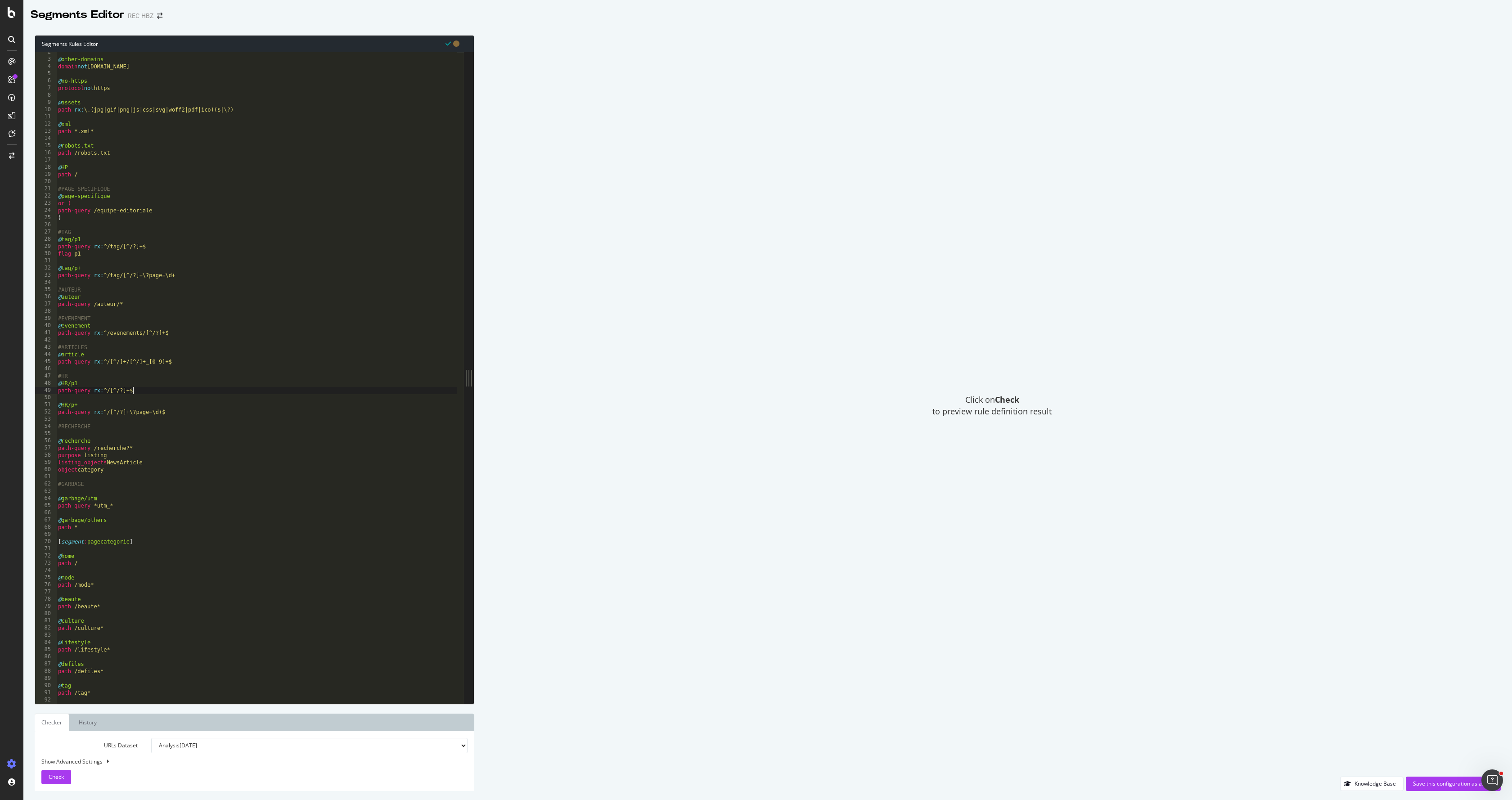
click at [151, 393] on div "@ other-domains domain not [DOMAIN_NAME] @ no-https protocol not https @ assets…" at bounding box center [256, 382] width 401 height 666
type textarea "path-query rx:^/[^/?]+$"
paste textarea "flag p1"
click at [179, 421] on div "@ other-domains domain not [DOMAIN_NAME] @ no-https protocol not https @ assets…" at bounding box center [256, 382] width 401 height 666
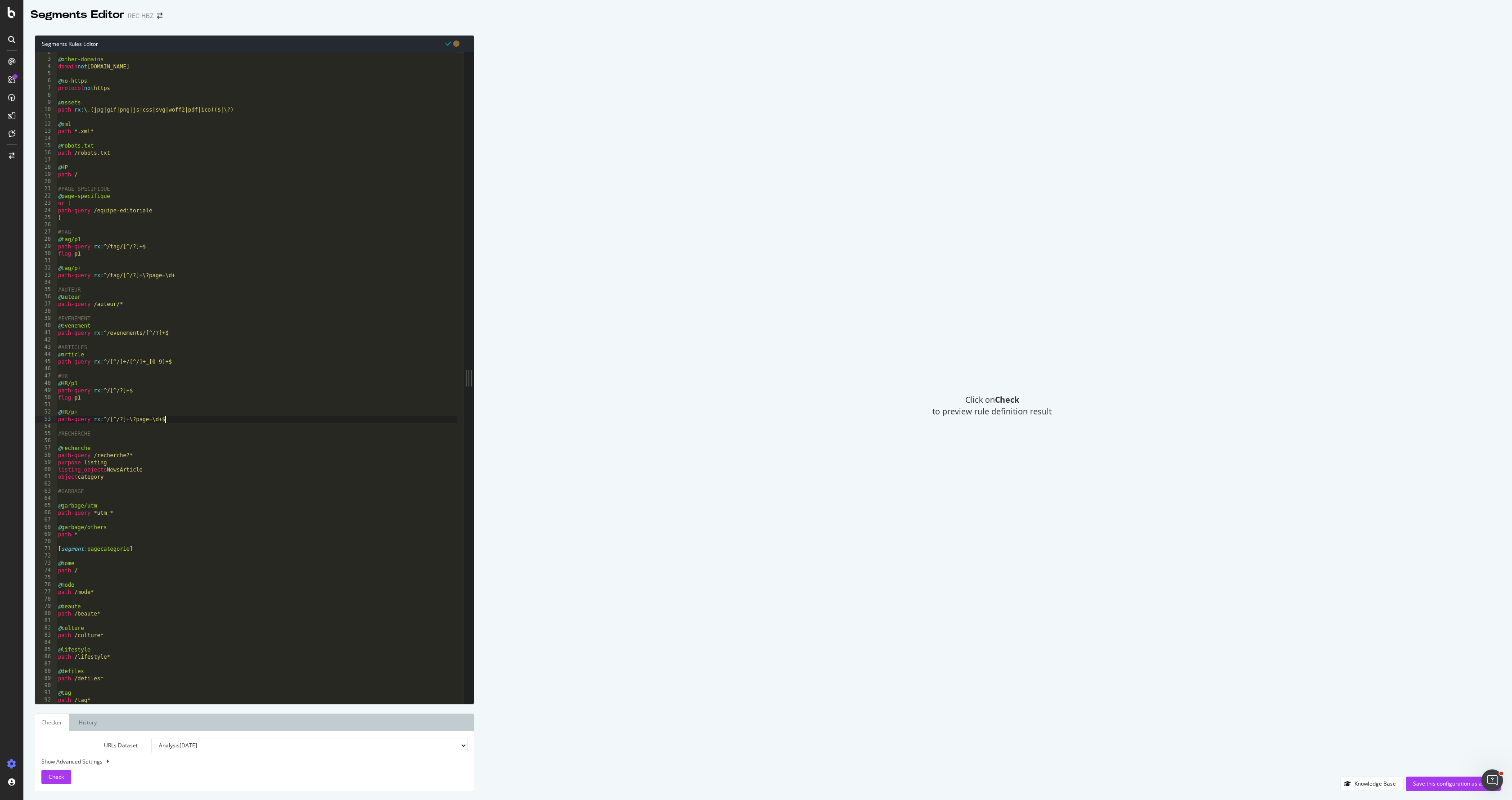
type textarea "path-query rx:^/[^/?]+\?page=\d+$"
paste textarea "flag p1"
click at [190, 277] on div "@ other-domains domain not [DOMAIN_NAME] @ no-https protocol not https @ assets…" at bounding box center [256, 382] width 401 height 666
type textarea "path-query rx:^/tag/[^/?]+\?page=\d+"
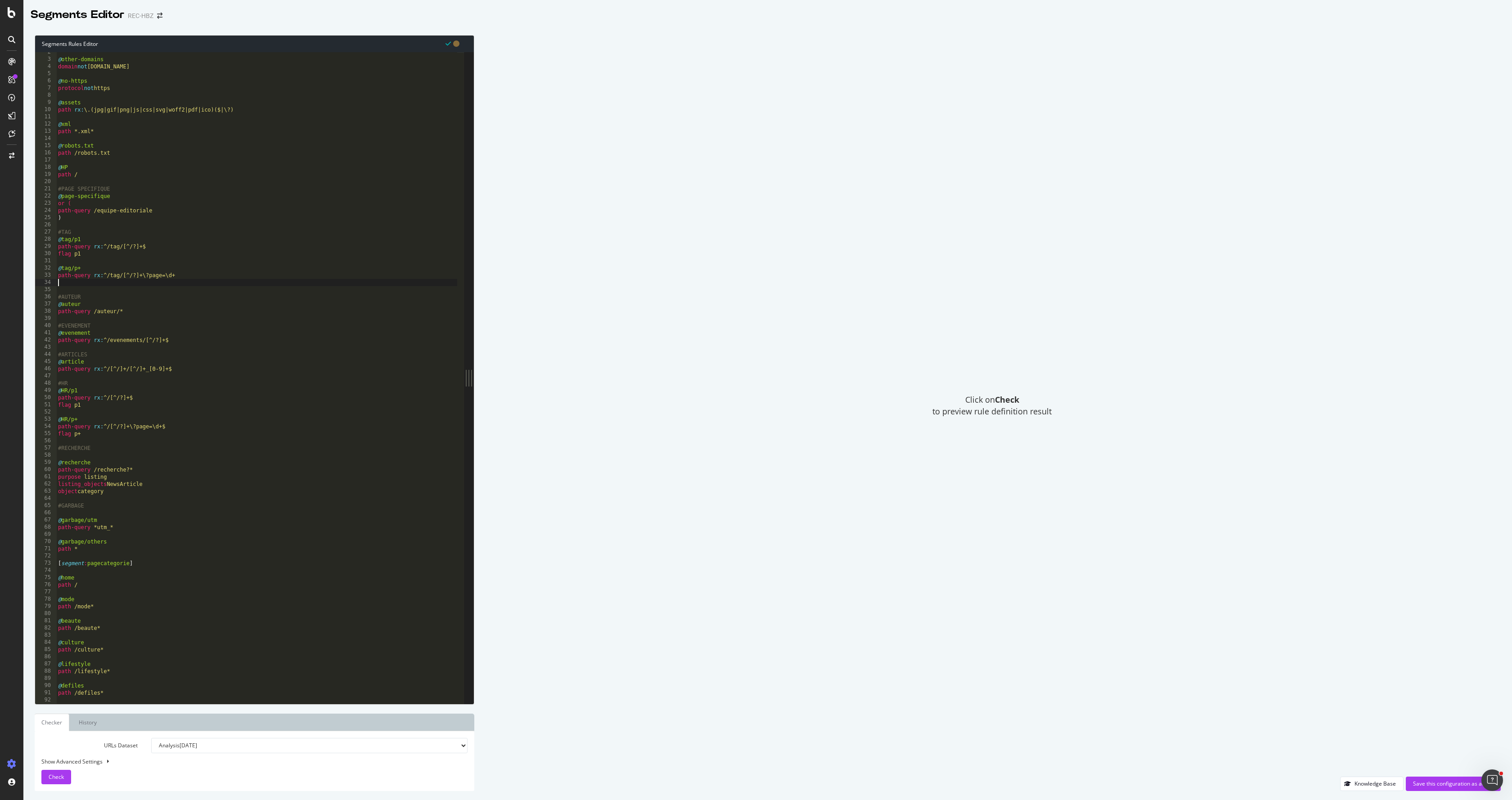
scroll to position [0, 0]
paste textarea "flag p1"
type textarea "flag p+"
click at [1441, 785] on div "Save this configuration as active" at bounding box center [1453, 783] width 81 height 8
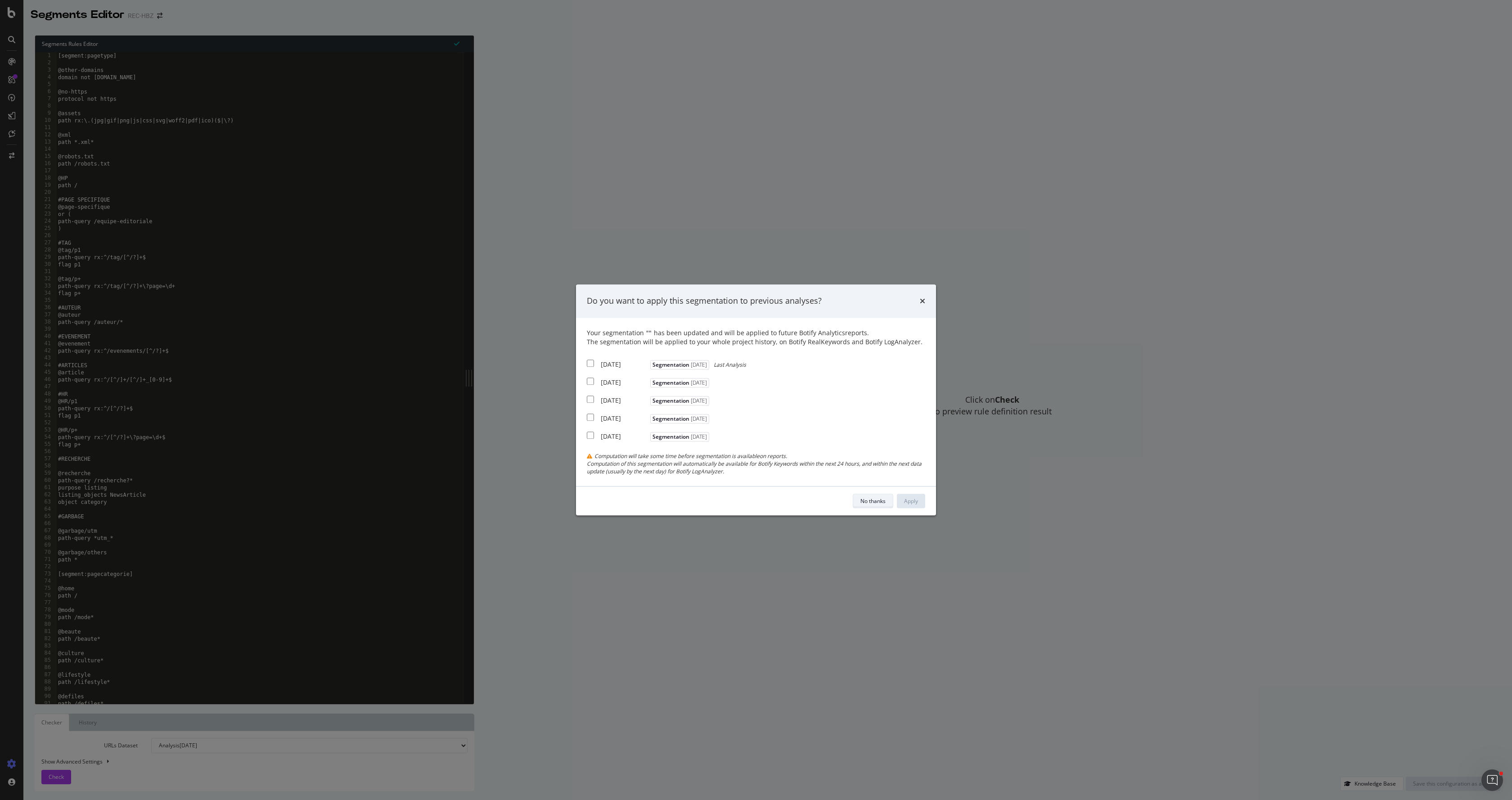
click at [869, 501] on div "No thanks" at bounding box center [873, 501] width 26 height 8
